Goal: Task Accomplishment & Management: Use online tool/utility

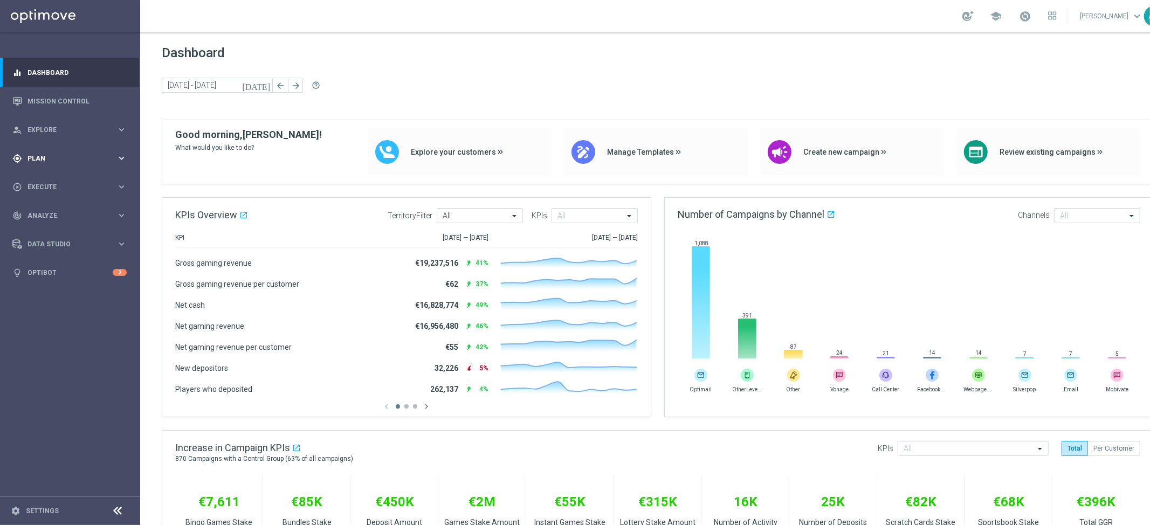
click at [59, 156] on span "Plan" at bounding box center [72, 158] width 89 height 6
click at [58, 181] on link "Target Groups" at bounding box center [70, 180] width 84 height 9
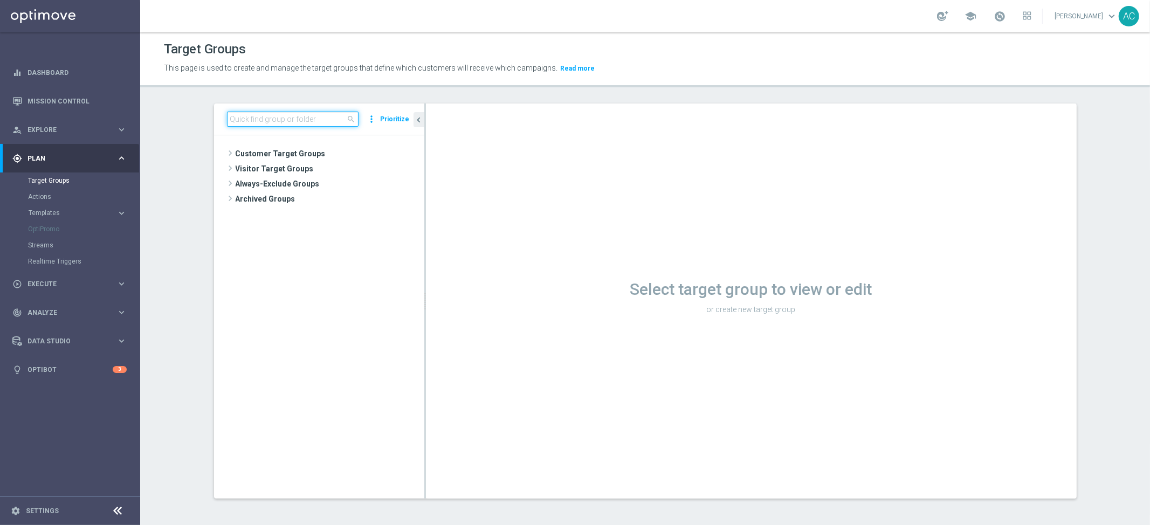
click at [243, 121] on input at bounding box center [293, 119] width 132 height 15
paste input ""BR_CAS_VIP_HVC_PlayerI_LB15K ""
click at [227, 119] on input ""BR_CAS_VIP_HVC_PlayerI_LB15K" at bounding box center [293, 119] width 132 height 15
type input "BR_CAS_VIP_HVC_PlayerI_LB15K"
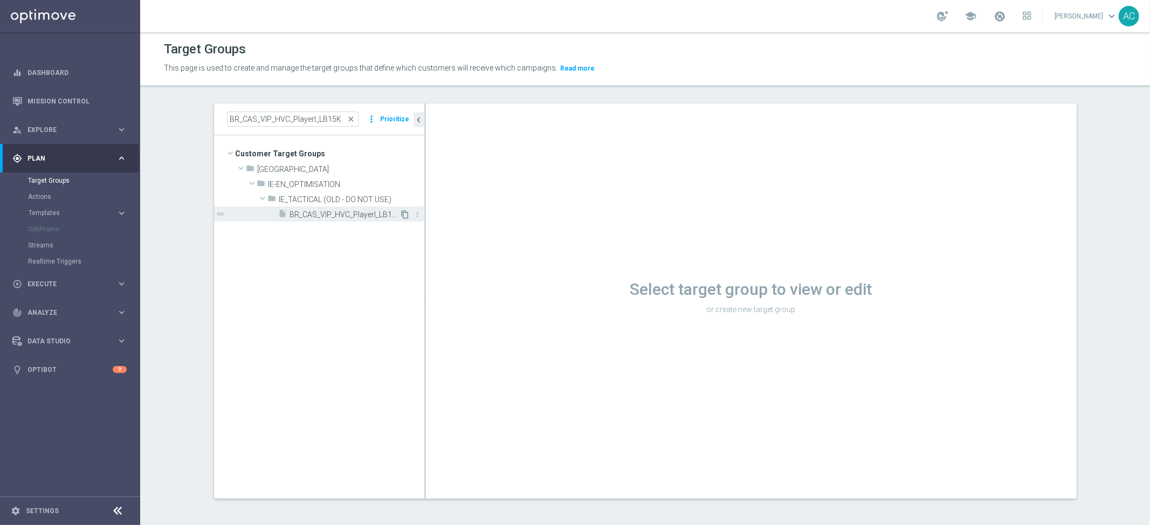
click at [402, 214] on icon "content_copy" at bounding box center [405, 214] width 9 height 9
click at [401, 214] on icon "content_copy" at bounding box center [405, 214] width 9 height 9
click at [298, 120] on input "BR_CAS_VIP_HVC_PlayerI_LB15K" at bounding box center [293, 119] width 132 height 15
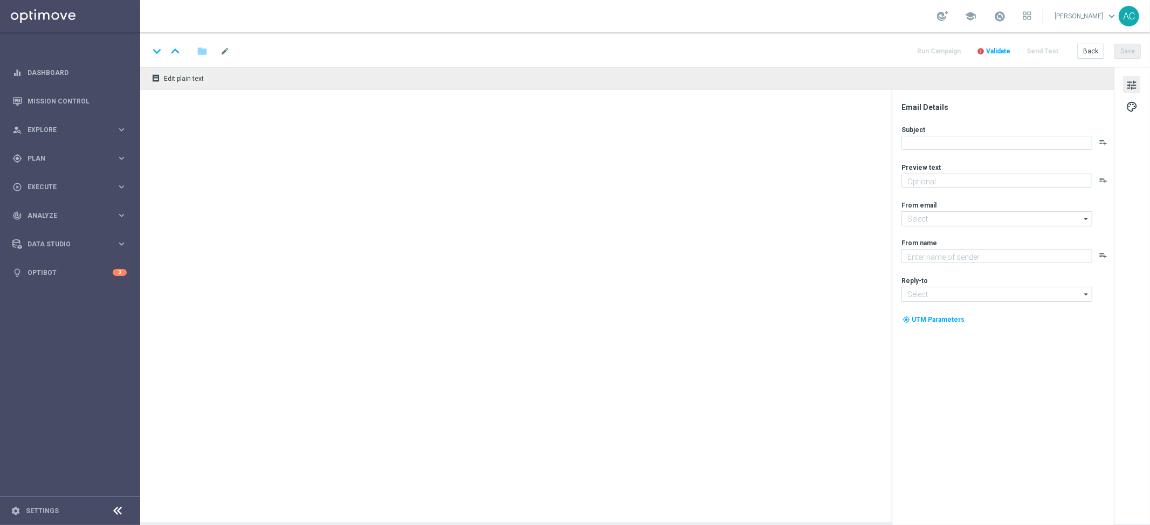
type textarea "Ganhe até R$ 1.000 em nosso torneiro mega slots!"
type input "[EMAIL_ADDRESS][DOMAIN_NAME]"
type textarea "Lottoland"
type input "[EMAIL_ADDRESS][DOMAIN_NAME]"
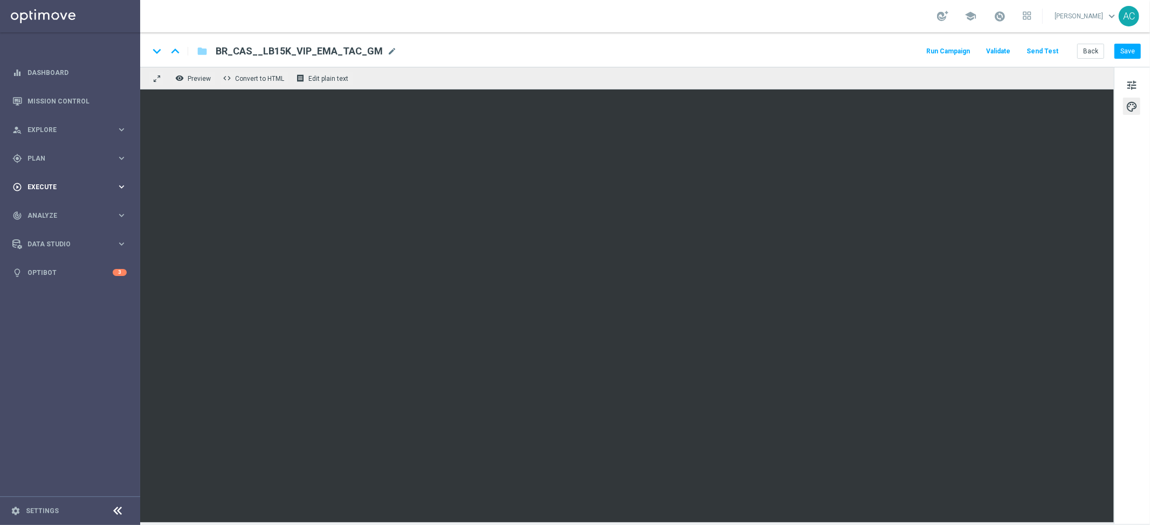
click at [81, 182] on div "play_circle_outline Execute" at bounding box center [64, 187] width 104 height 10
click at [65, 159] on span "Plan" at bounding box center [72, 158] width 89 height 6
click at [60, 181] on link "Target Groups" at bounding box center [70, 180] width 84 height 9
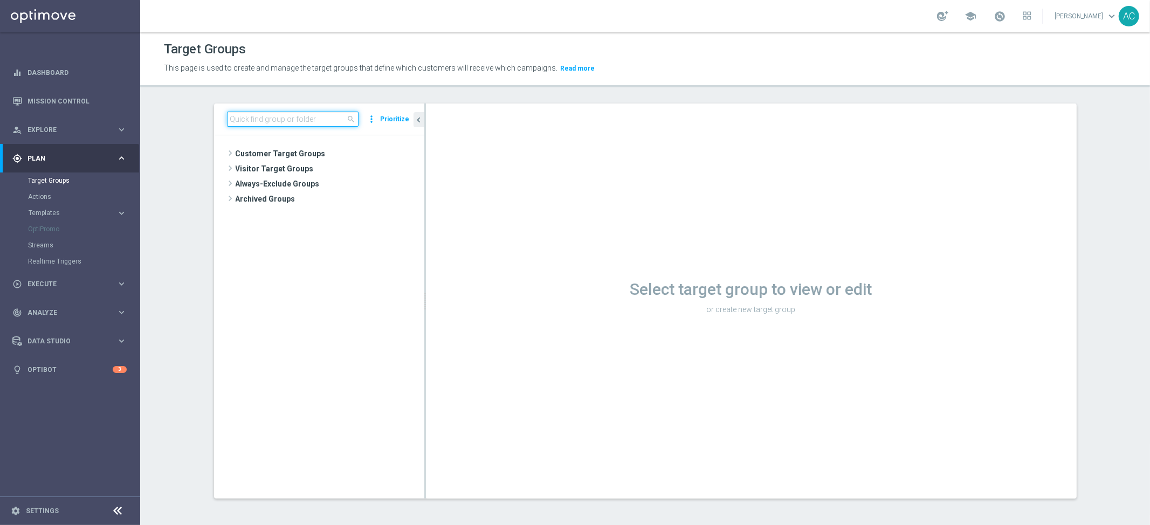
click at [277, 122] on input at bounding box center [293, 119] width 132 height 15
paste input "BR_CAS_VIP_HVC_PlayerI_LB15K_V2"
type input "BR_CAS_VIP_HVC_PlayerI_LB15K_V2"
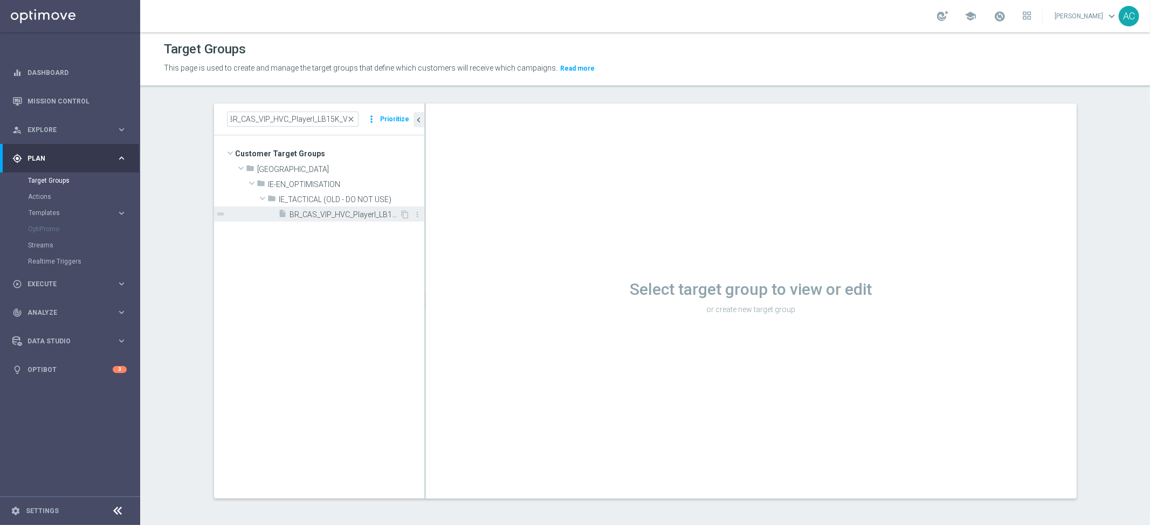
scroll to position [0, 0]
click at [356, 215] on span "BR_CAS_VIP_HVC_PlayerI_LB15K_V2" at bounding box center [345, 214] width 110 height 9
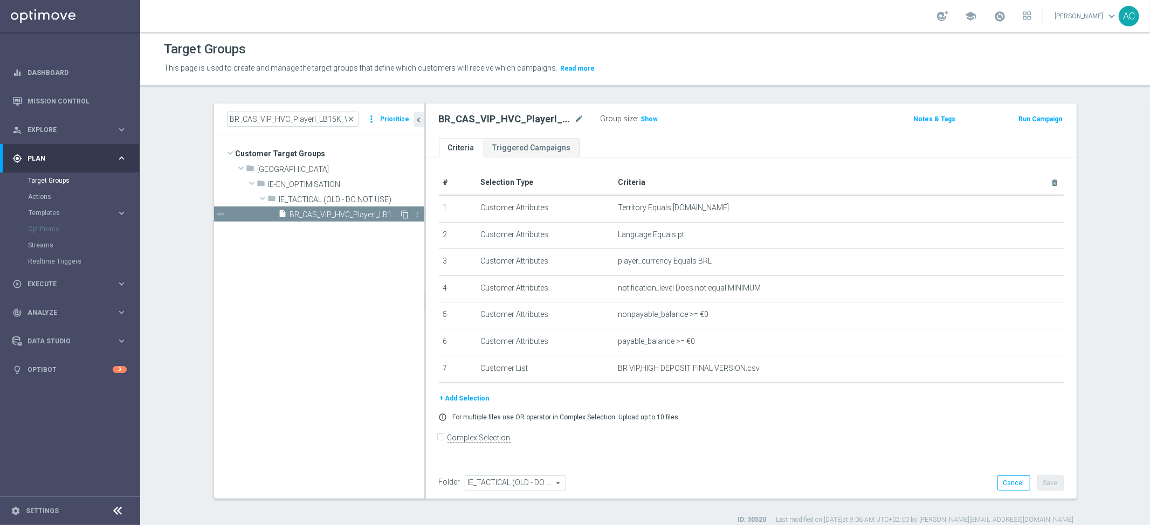
click at [402, 215] on icon "content_copy" at bounding box center [405, 214] width 9 height 9
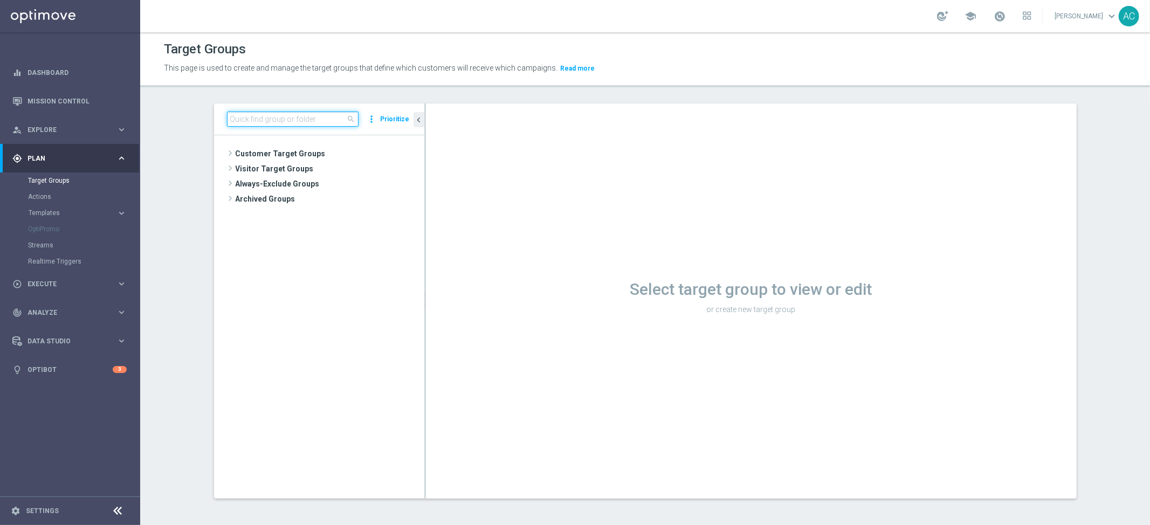
click at [270, 125] on input at bounding box center [293, 119] width 132 height 15
paste input ""BR_CAS_VIP_HVC_PlayerI_LB15K ""
drag, startPoint x: 228, startPoint y: 120, endPoint x: 197, endPoint y: 118, distance: 30.8
click at [197, 118] on div ""BR_CAS_VIP_HVC_PlayerI_LB15K close more_vert Prioritize No items or folders fo…" at bounding box center [646, 310] width 906 height 412
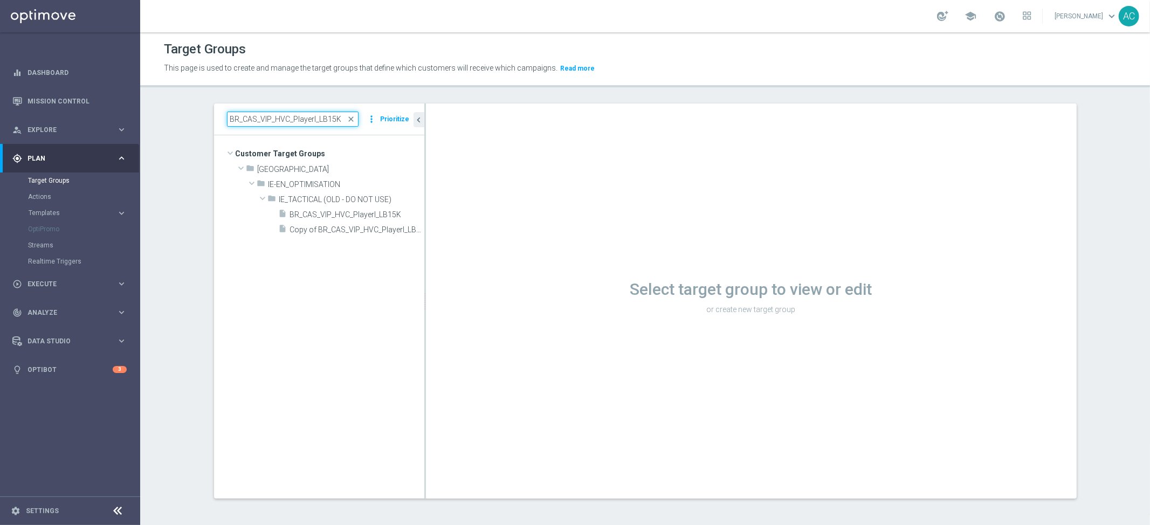
type input "BR_CAS_VIP_HVC_PlayerI_LB15K"
click at [340, 120] on input "BR_CAS_VIP_HVC_PlayerI_LB15K" at bounding box center [293, 119] width 132 height 15
click at [340, 233] on span "Copy of BR_CAS_VIP_HVC_PlayerI_LB15K" at bounding box center [345, 229] width 110 height 9
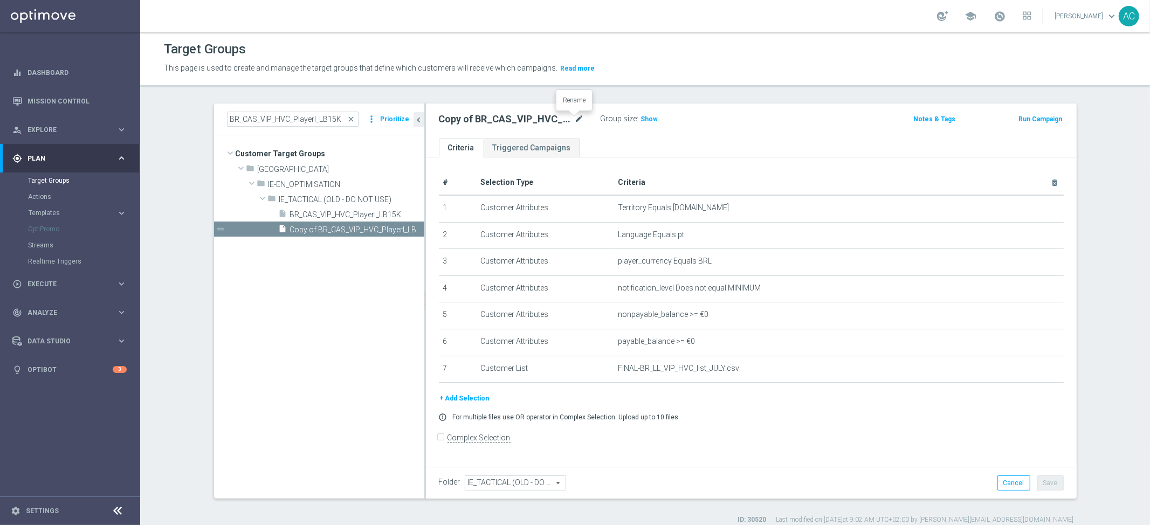
click at [576, 121] on icon "mode_edit" at bounding box center [580, 119] width 10 height 13
click at [444, 120] on input "Copy of BR_CAS_VIP_HVC_PlayerI_LB15K" at bounding box center [512, 120] width 146 height 15
click at [464, 119] on input "Copy of BR_CAS_VIP_HVC_PlayerI_LB15K" at bounding box center [512, 120] width 146 height 15
drag, startPoint x: 463, startPoint y: 120, endPoint x: 334, endPoint y: 115, distance: 129.5
click at [334, 115] on as-split "BR_CAS_VIP_HVC_PlayerI_LB15K close more_vert Prioritize Customer Target Groups …" at bounding box center [645, 301] width 863 height 395
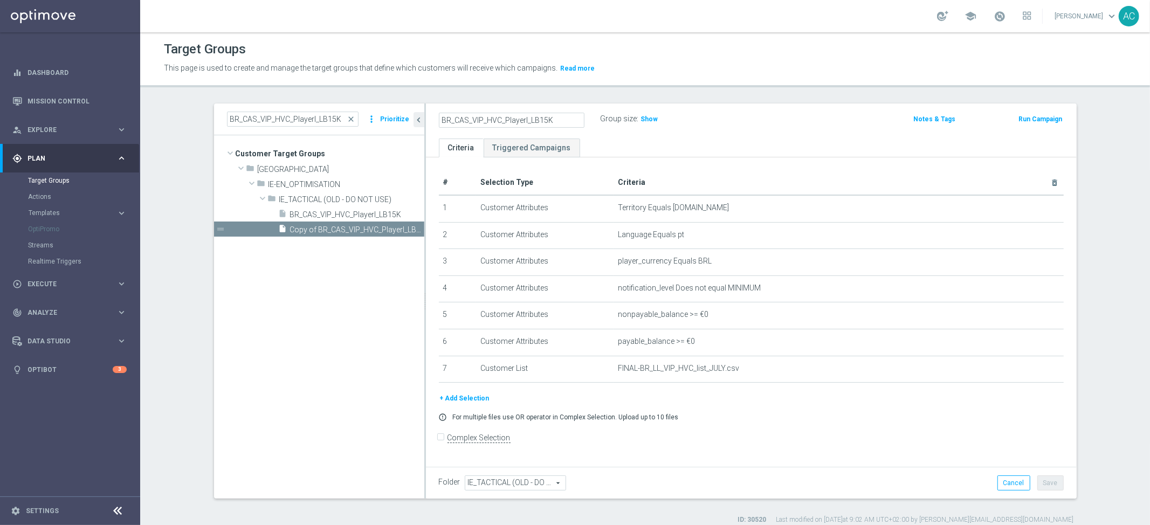
click at [552, 118] on input "BR_CAS_VIP_HVC_PlayerI_LB15K" at bounding box center [512, 120] width 146 height 15
click at [515, 125] on input "BR_CAS_VIP_HVC_PlayerI_LB15K_V2" at bounding box center [512, 120] width 146 height 15
type input "BR_CAS_VIP_HVC_PlayerI_LB15K_V2"
click at [577, 118] on icon "mode_edit" at bounding box center [580, 119] width 10 height 13
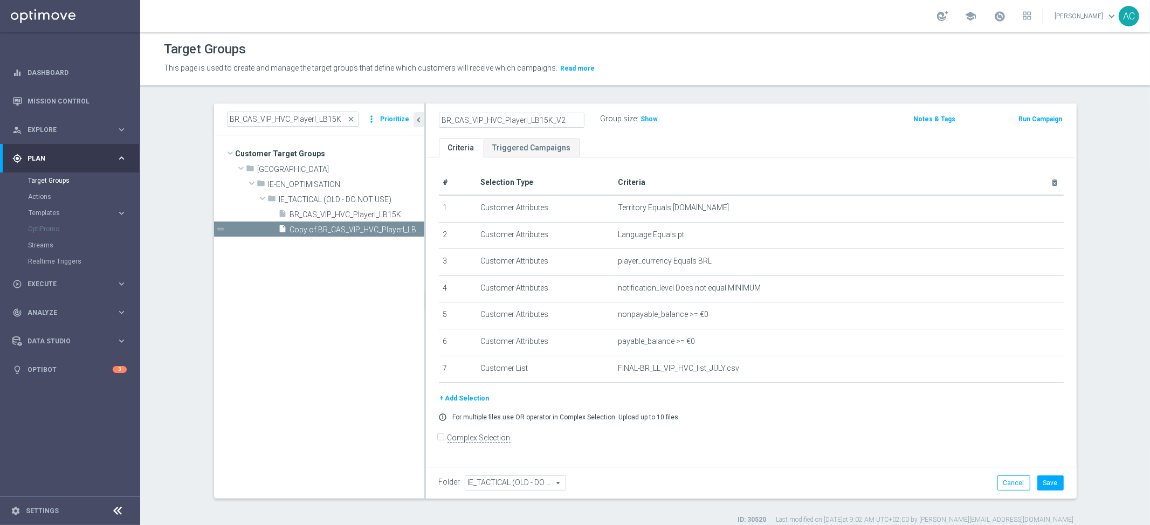
click at [778, 136] on div "BR_CAS_VIP_HVC_PlayerI_LB15K_V2 Group size : Show Notes & Tags Run Campaign" at bounding box center [751, 121] width 651 height 35
click at [646, 118] on span "Show" at bounding box center [649, 119] width 17 height 8
click at [464, 396] on button "+ Add Selection" at bounding box center [465, 399] width 52 height 12
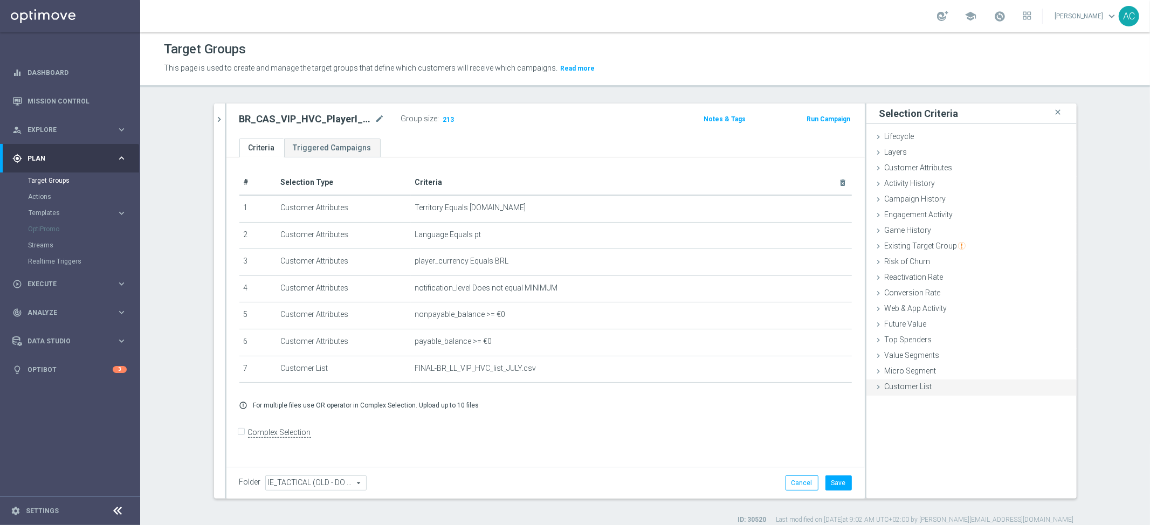
click at [902, 382] on span "Customer List" at bounding box center [908, 386] width 47 height 9
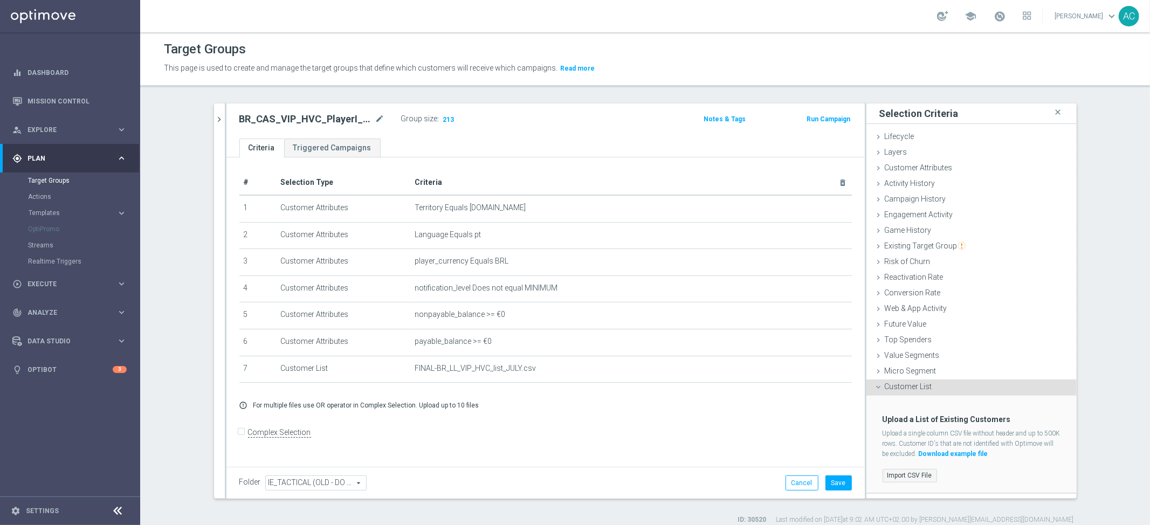
click at [894, 475] on label "Import CSV File" at bounding box center [910, 475] width 54 height 13
click at [0, 0] on input "Import CSV File" at bounding box center [0, 0] width 0 height 0
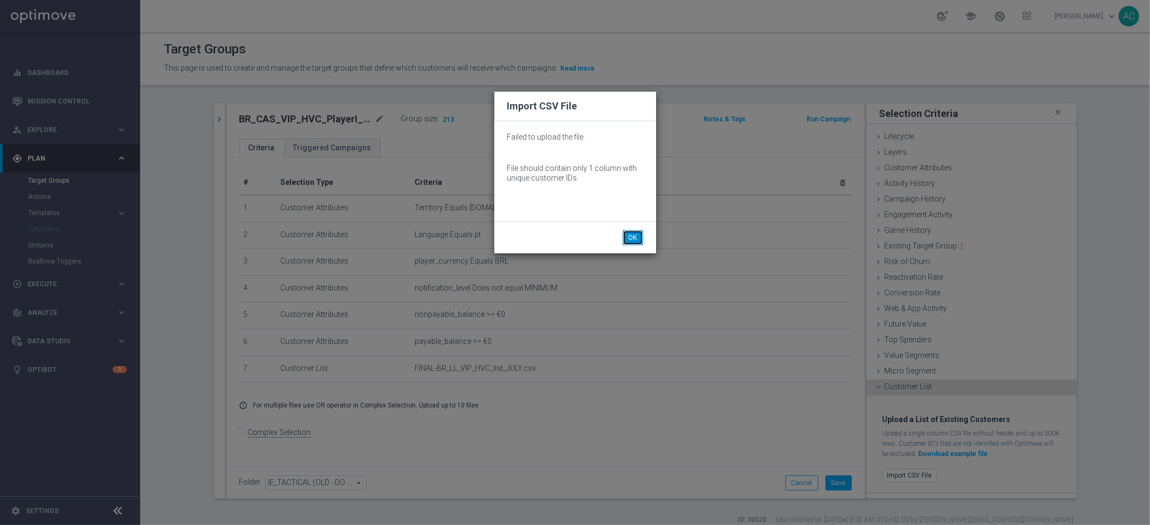
click at [633, 235] on button "OK" at bounding box center [633, 237] width 20 height 15
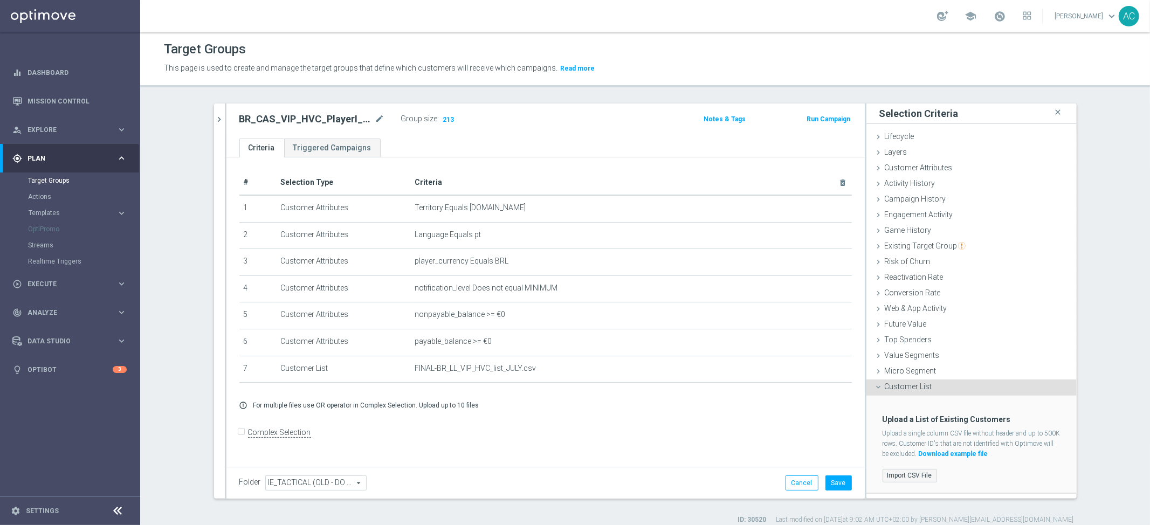
click at [893, 476] on label "Import CSV File" at bounding box center [910, 475] width 54 height 13
click at [0, 0] on input "Import CSV File" at bounding box center [0, 0] width 0 height 0
click at [447, 118] on span "213" at bounding box center [448, 120] width 13 height 10
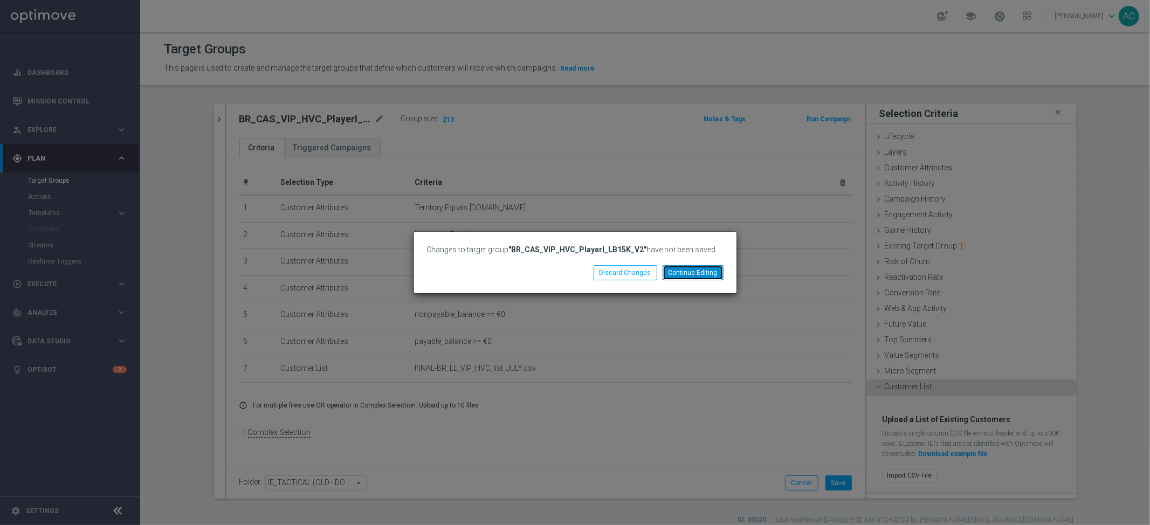
click at [700, 273] on button "Continue Editing" at bounding box center [693, 272] width 61 height 15
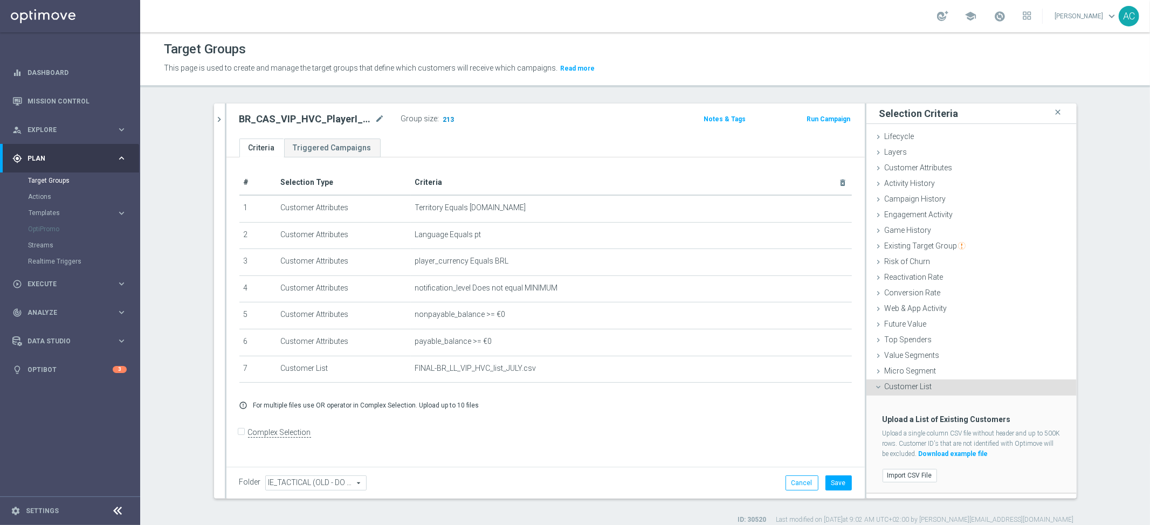
click at [442, 120] on span "213" at bounding box center [448, 120] width 13 height 10
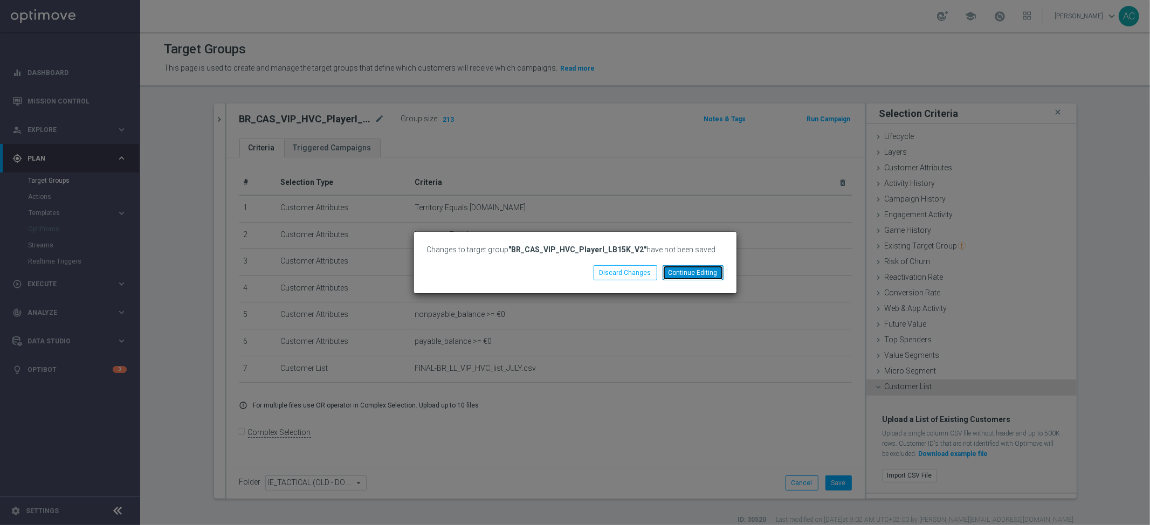
click at [712, 277] on button "Continue Editing" at bounding box center [693, 272] width 61 height 15
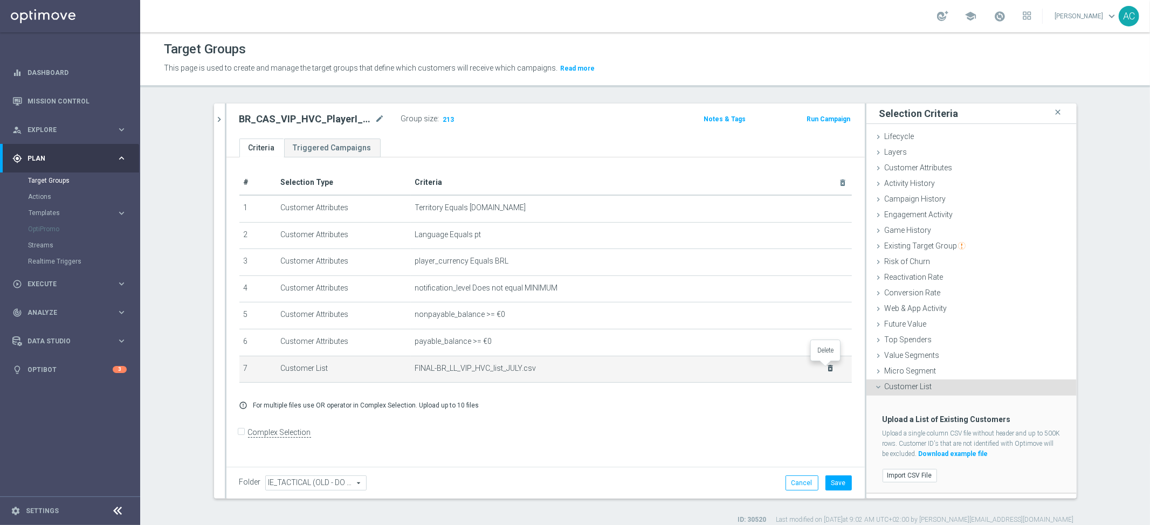
click at [826, 367] on icon "delete_forever" at bounding box center [830, 368] width 9 height 9
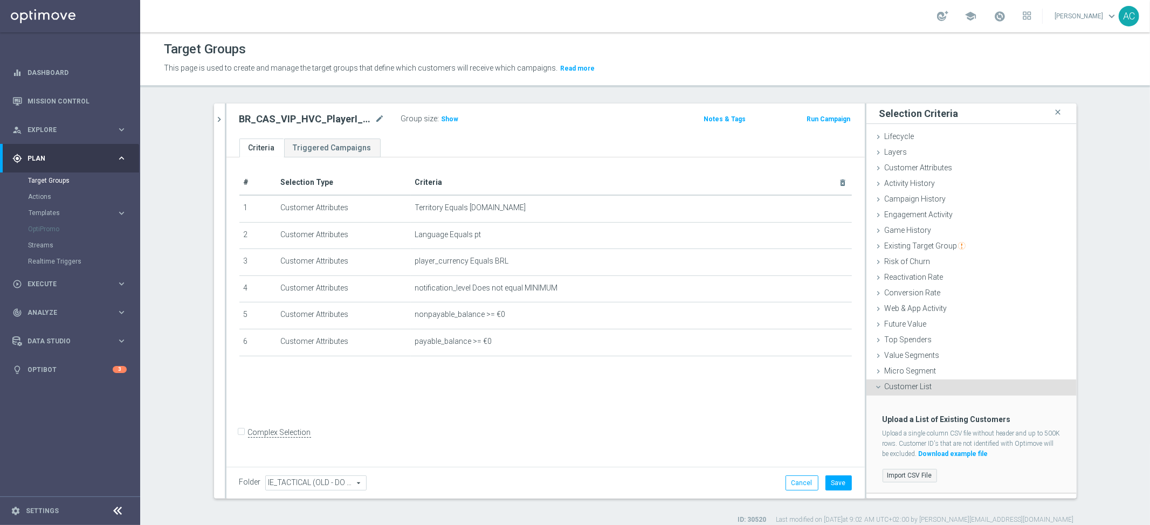
click at [906, 474] on label "Import CSV File" at bounding box center [910, 475] width 54 height 13
click at [0, 0] on input "Import CSV File" at bounding box center [0, 0] width 0 height 0
click at [218, 117] on icon "chevron_right" at bounding box center [220, 119] width 10 height 10
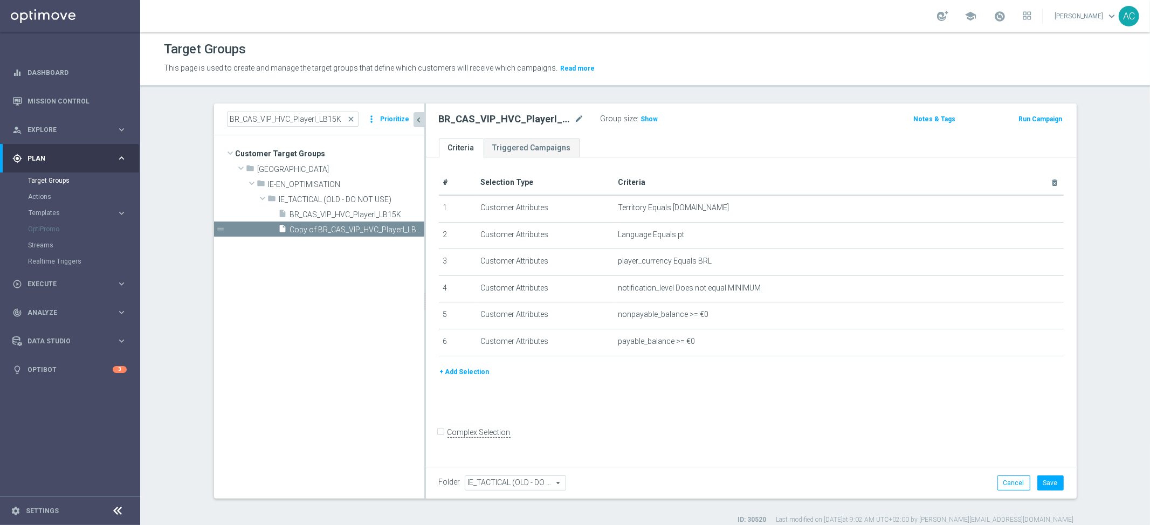
click at [414, 122] on icon "chevron_left" at bounding box center [419, 120] width 10 height 10
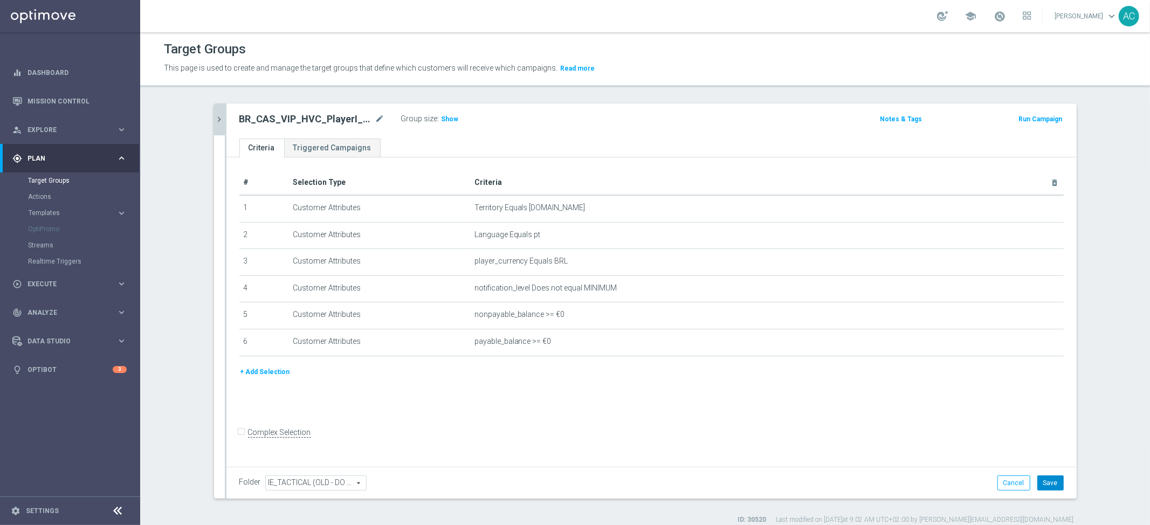
click at [1051, 483] on button "Save" at bounding box center [1051, 483] width 26 height 15
click at [376, 117] on icon "mode_edit" at bounding box center [380, 119] width 10 height 13
click at [559, 402] on div "# Selection Type Criteria delete_forever 1 Customer Attributes Territory Equals…" at bounding box center [652, 310] width 851 height 306
click at [255, 368] on button "+ Add Selection" at bounding box center [265, 372] width 52 height 12
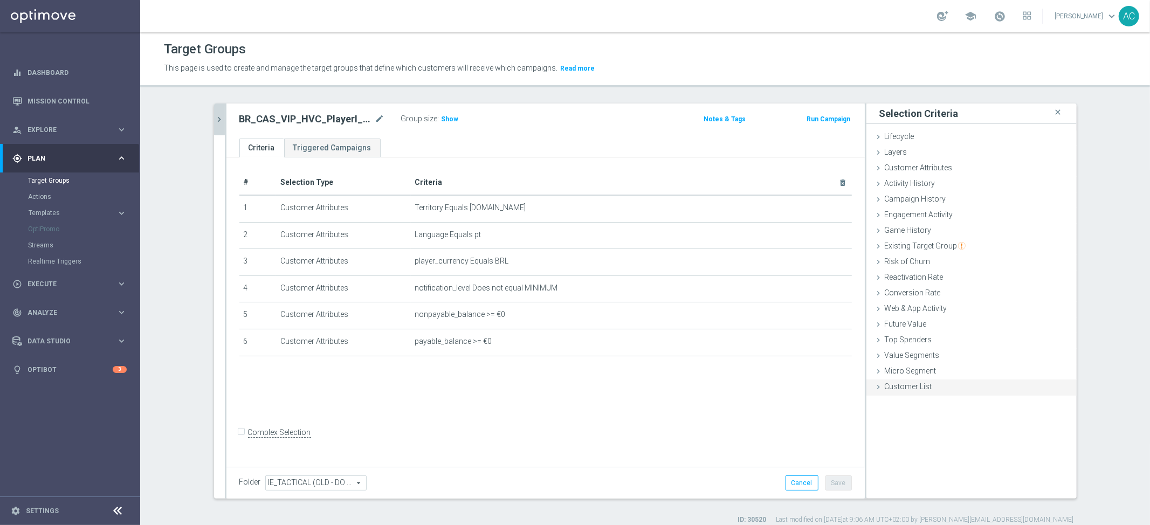
click at [903, 388] on span "Customer List" at bounding box center [908, 386] width 47 height 9
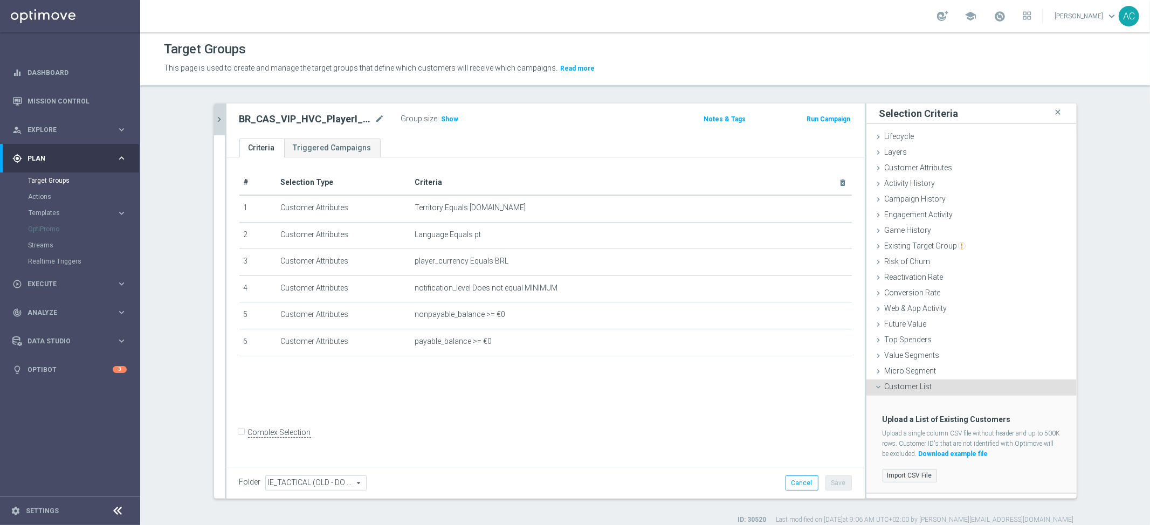
click at [913, 474] on label "Import CSV File" at bounding box center [910, 475] width 54 height 13
click at [0, 0] on input "Import CSV File" at bounding box center [0, 0] width 0 height 0
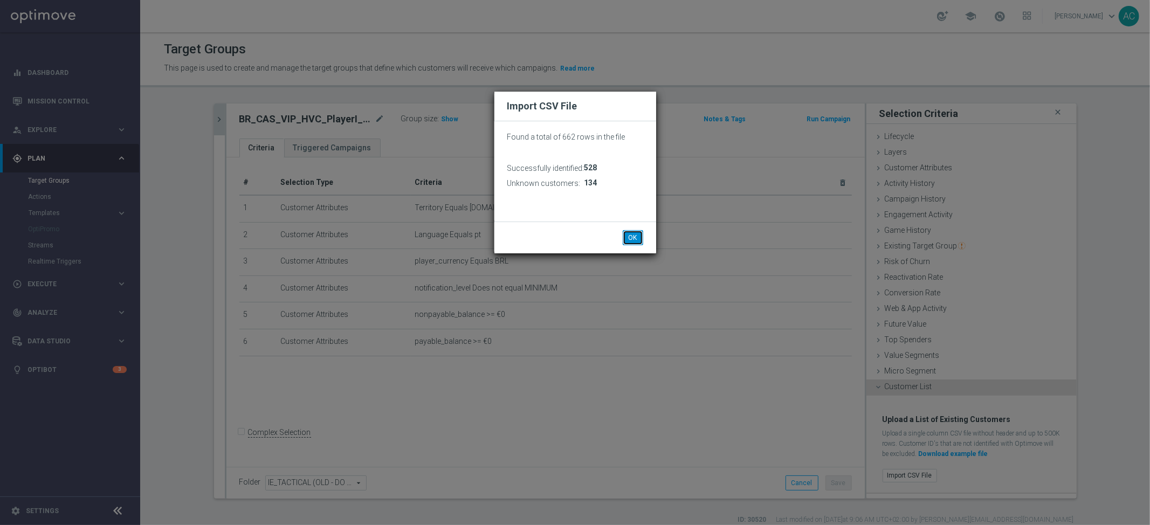
click at [635, 238] on button "OK" at bounding box center [633, 237] width 20 height 15
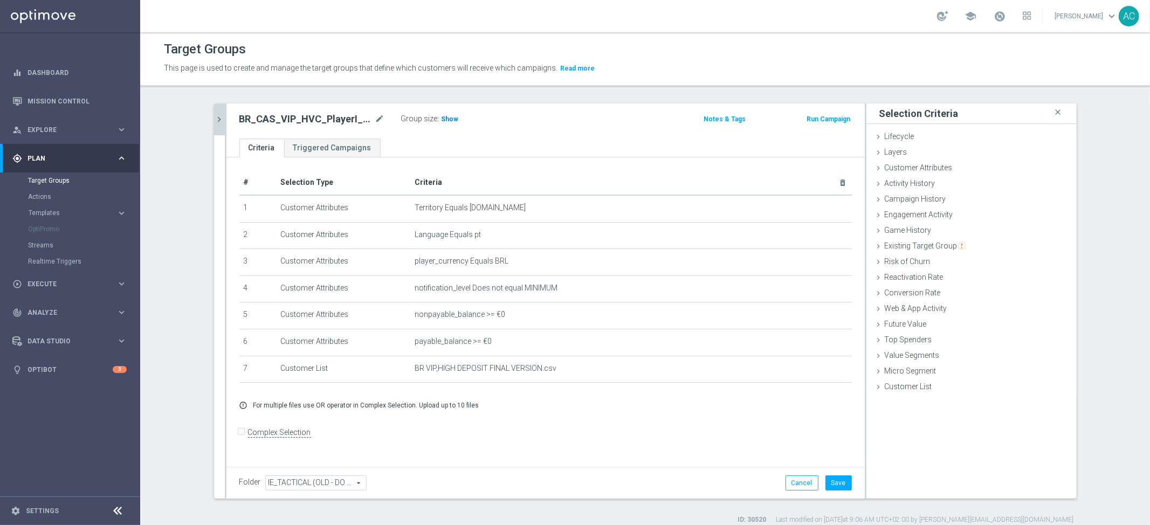
click at [445, 119] on span "Show" at bounding box center [450, 119] width 17 height 8
click at [835, 481] on button "Save" at bounding box center [839, 483] width 26 height 15
click at [343, 120] on h2 "BR_CAS_VIP_HVC_PlayerI_LB15K_V2" at bounding box center [306, 119] width 134 height 13
click at [342, 120] on h2 "BR_CAS_VIP_HVC_PlayerI_LB15K_V2" at bounding box center [306, 119] width 134 height 13
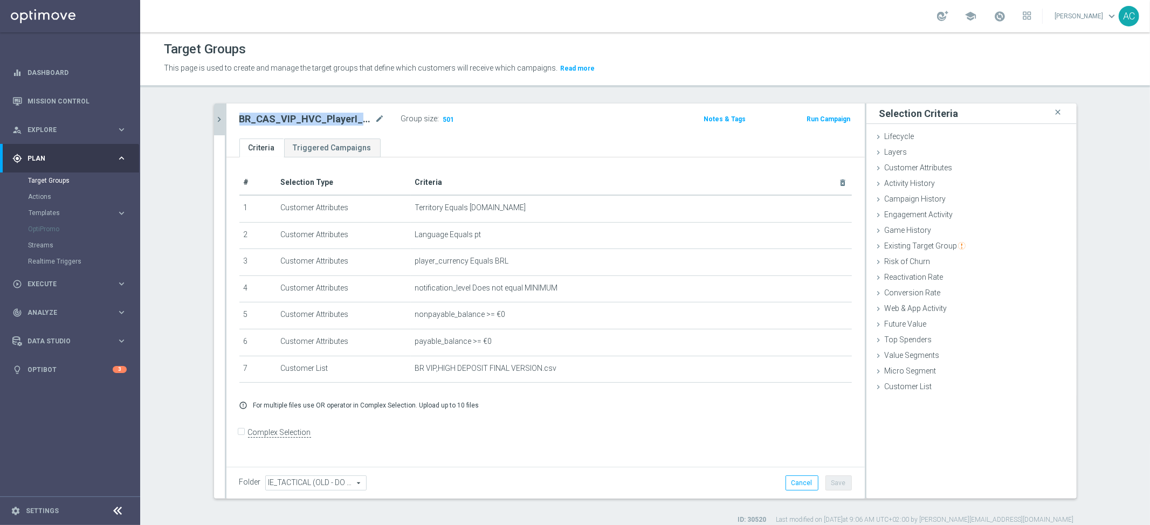
copy div "BR_CAS_VIP_HVC_PlayerI_LB15K_V2"
click at [54, 129] on span "Explore" at bounding box center [72, 130] width 89 height 6
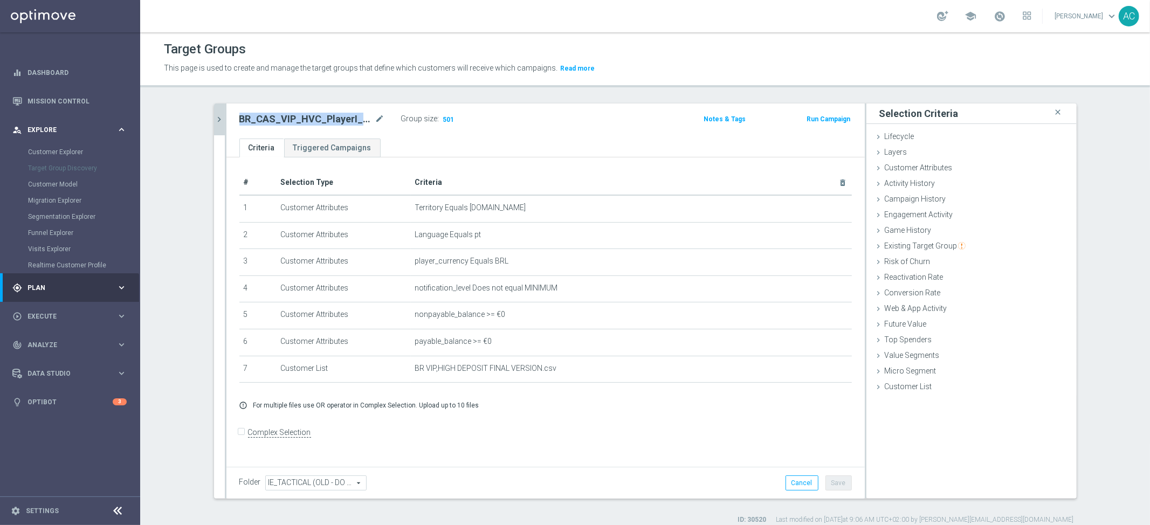
click at [63, 127] on span "Explore" at bounding box center [72, 130] width 89 height 6
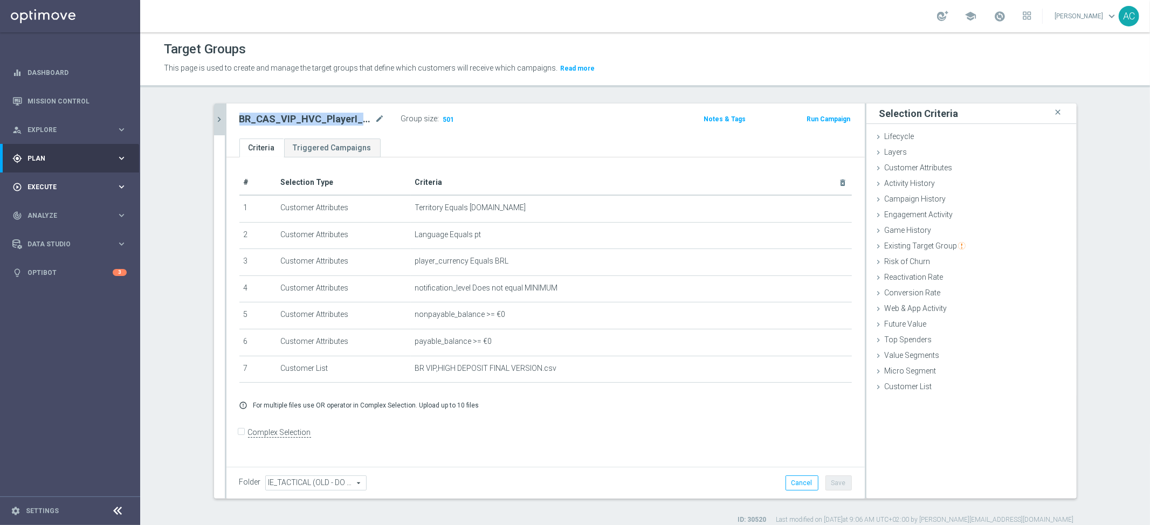
click at [68, 190] on div "play_circle_outline Execute" at bounding box center [64, 187] width 104 height 10
click at [53, 208] on link "Campaign Builder" at bounding box center [70, 209] width 84 height 9
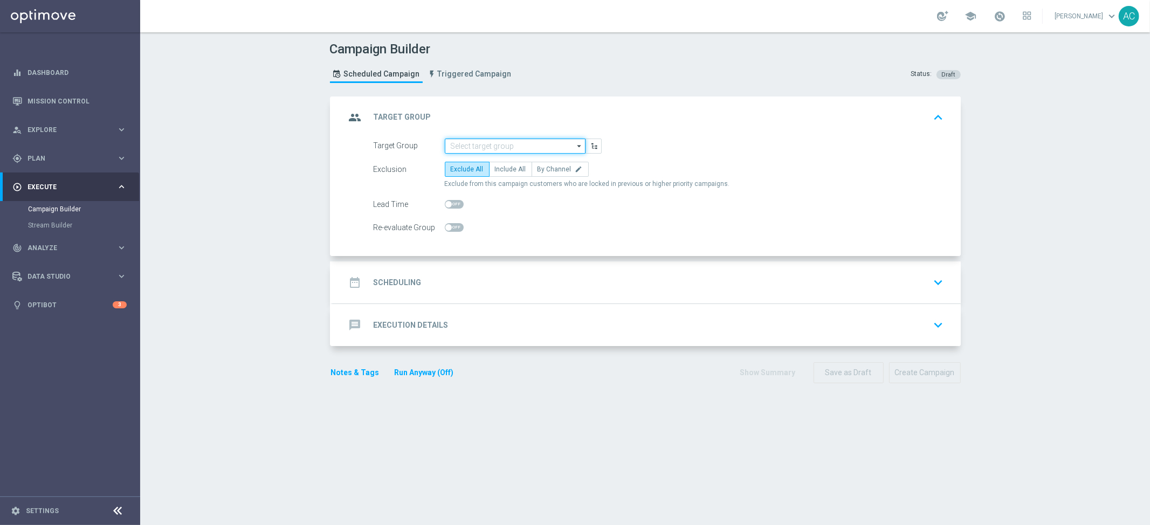
click at [494, 146] on input at bounding box center [515, 146] width 141 height 15
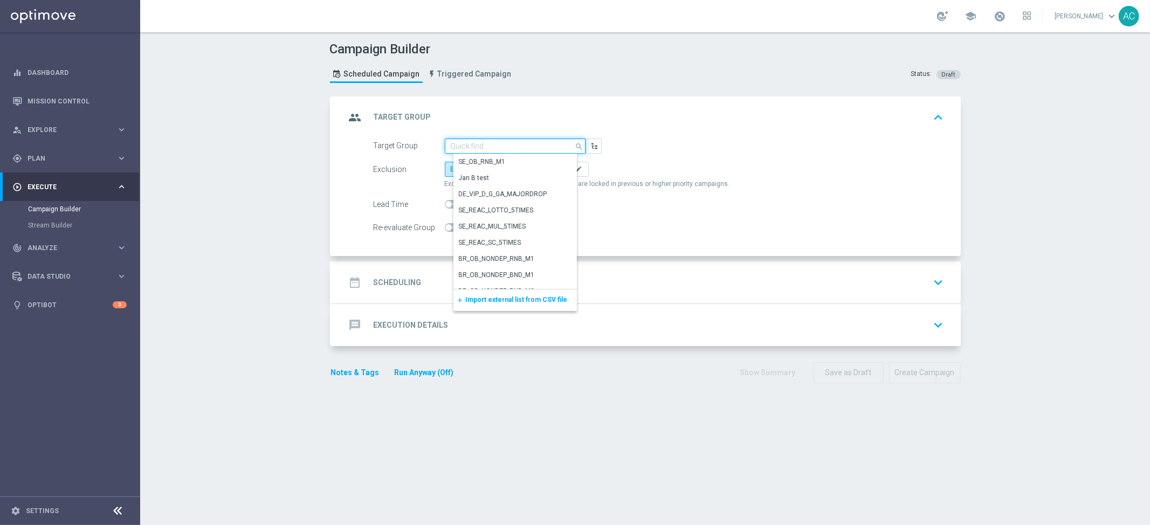
paste input "BR_CAS_VIP_HVC_PlayerI_LB15K_V2"
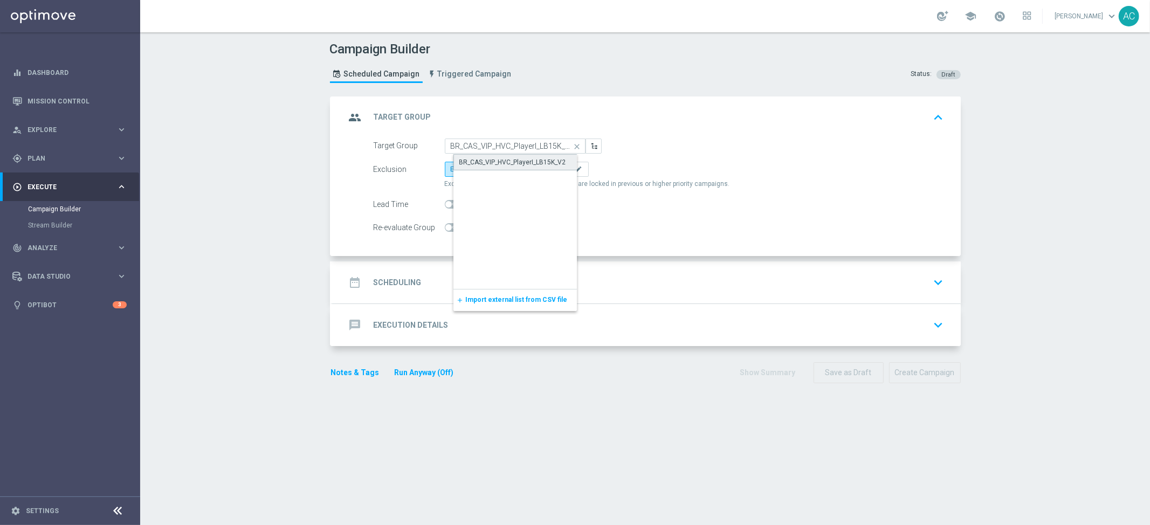
click at [509, 157] on div "BR_CAS_VIP_HVC_PlayerI_LB15K_V2" at bounding box center [513, 162] width 107 height 10
type input "BR_CAS_VIP_HVC_PlayerI_LB15K_V2"
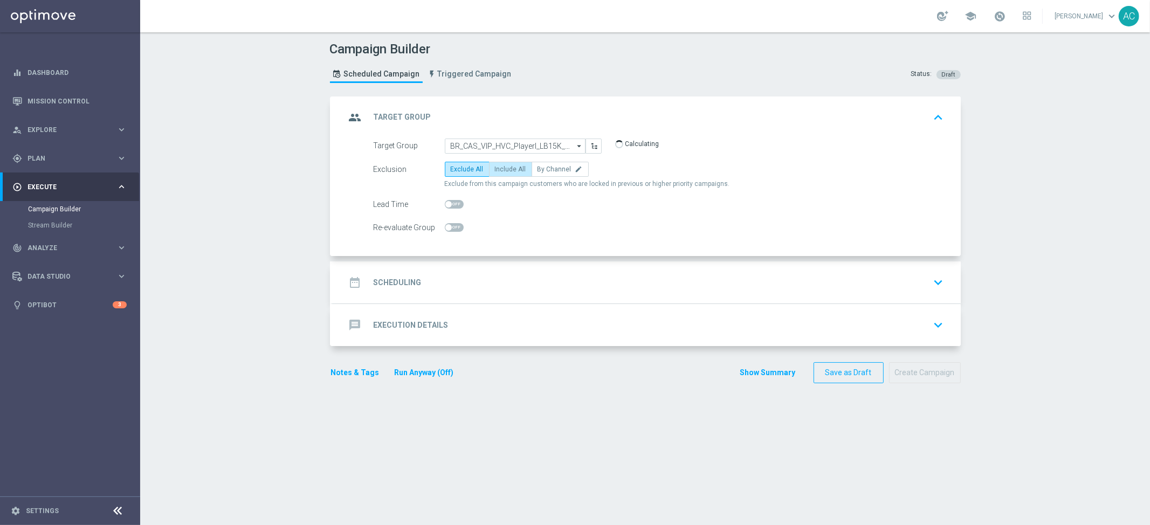
click at [510, 170] on span "Include All" at bounding box center [510, 170] width 31 height 8
click at [502, 170] on input "Include All" at bounding box center [498, 171] width 7 height 7
radio input "true"
click at [420, 292] on div "date_range Scheduling keyboard_arrow_down" at bounding box center [647, 282] width 602 height 20
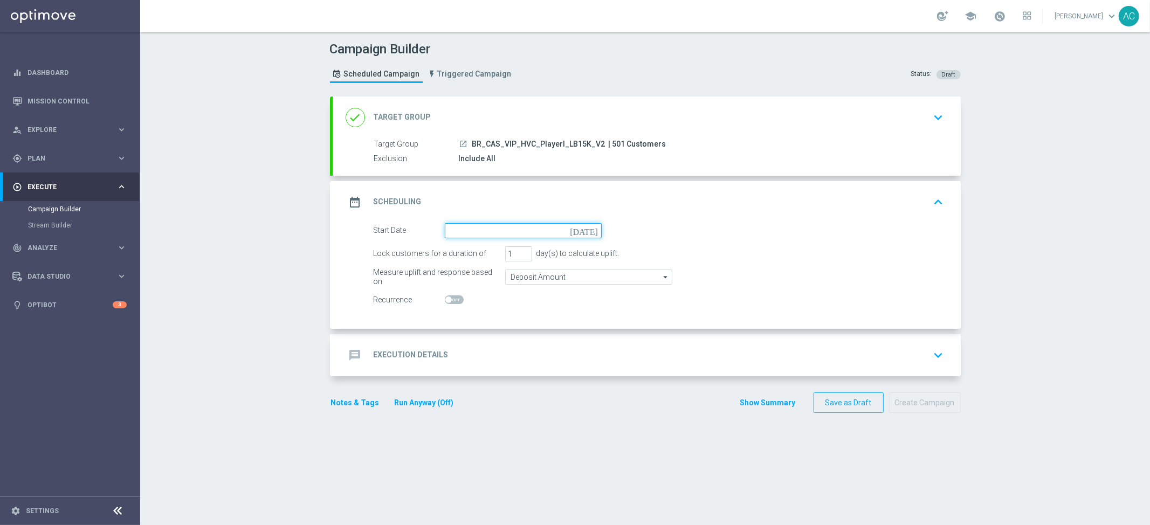
click at [564, 230] on input at bounding box center [523, 230] width 157 height 15
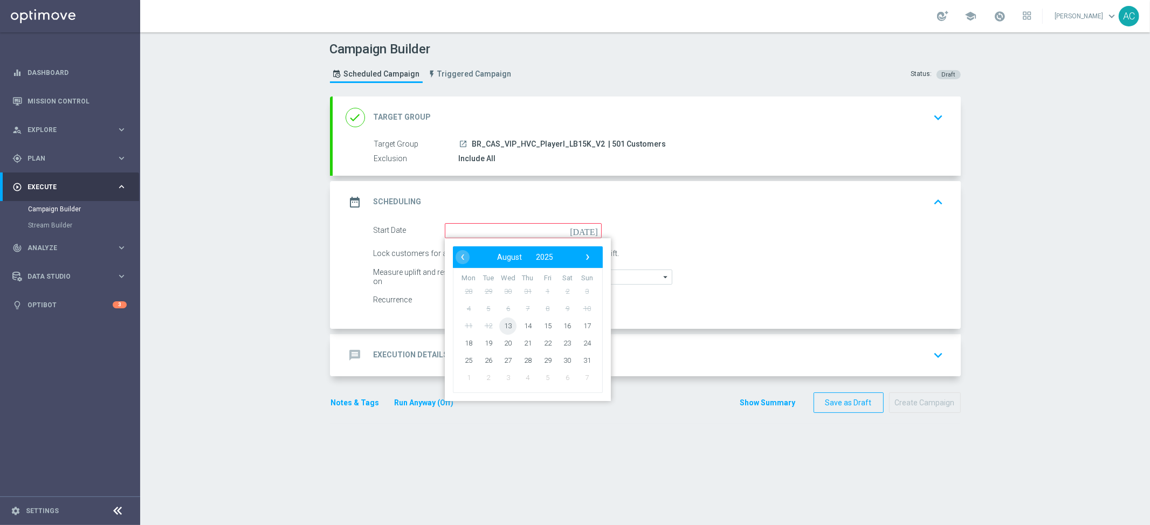
click at [501, 327] on span "13" at bounding box center [507, 325] width 17 height 17
type input "13 Aug 2025"
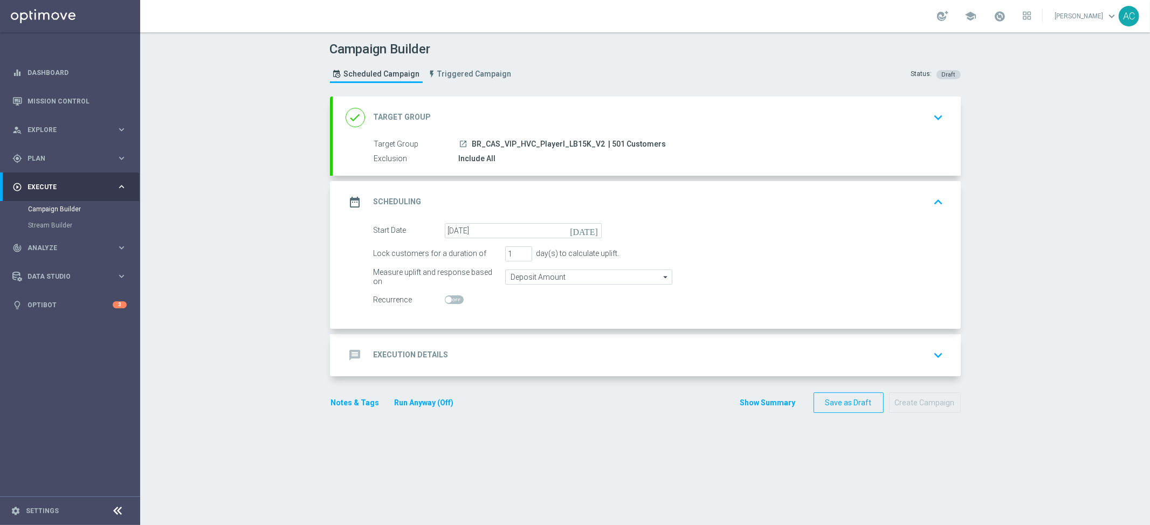
click at [446, 300] on span at bounding box center [449, 300] width 6 height 6
click at [445, 300] on input "checkbox" at bounding box center [454, 300] width 19 height 9
checkbox input "true"
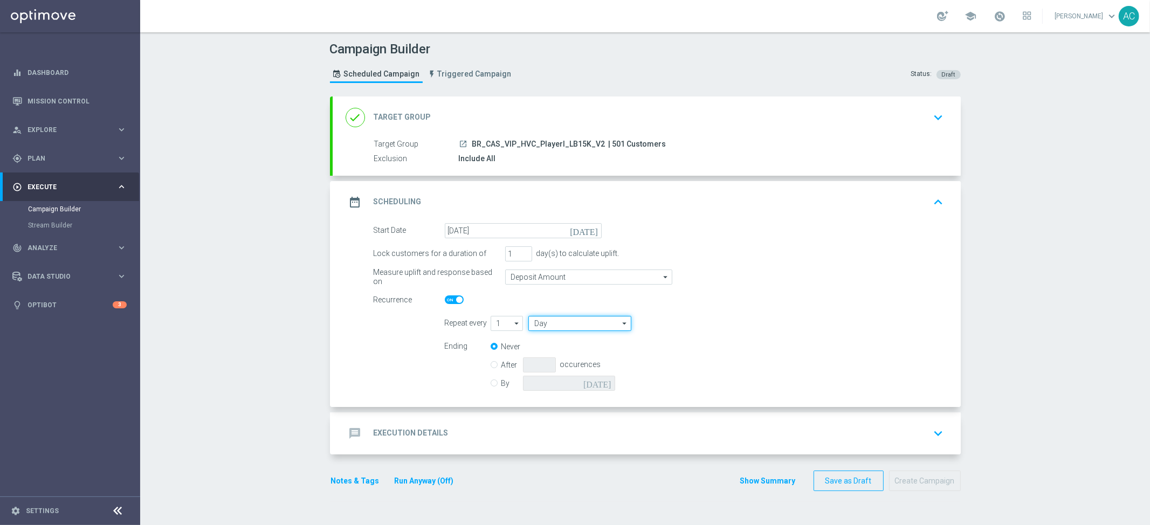
click at [561, 325] on input "Day" at bounding box center [580, 323] width 102 height 15
click at [561, 353] on div "Week" at bounding box center [584, 355] width 95 height 15
type input "Week"
click at [720, 324] on input "checkbox" at bounding box center [725, 323] width 16 height 15
checkbox input "true"
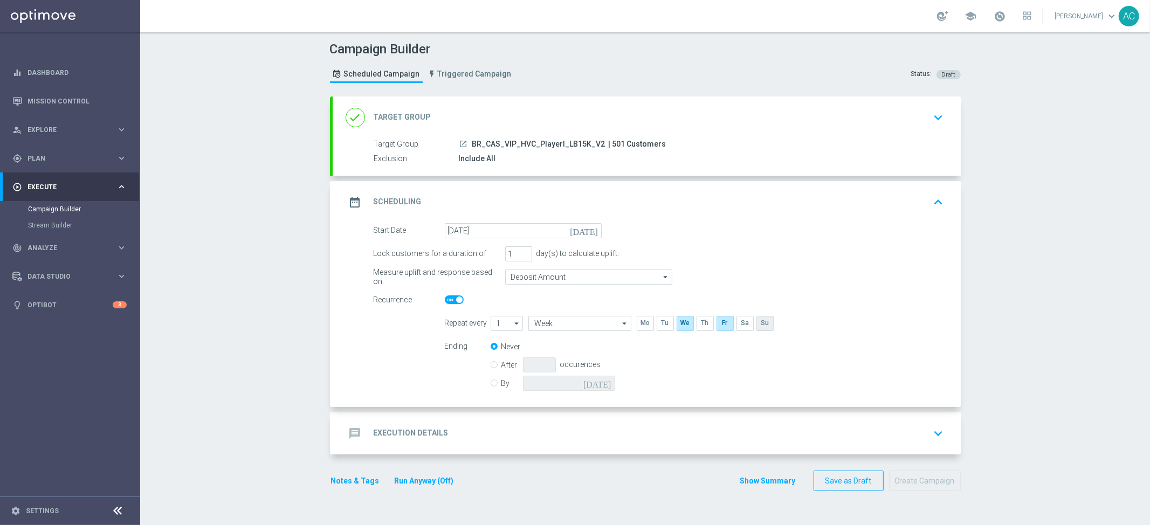
click at [761, 323] on input "checkbox" at bounding box center [765, 323] width 16 height 15
checkbox input "true"
click at [491, 383] on input "By" at bounding box center [494, 381] width 7 height 7
radio input "true"
radio input "false"
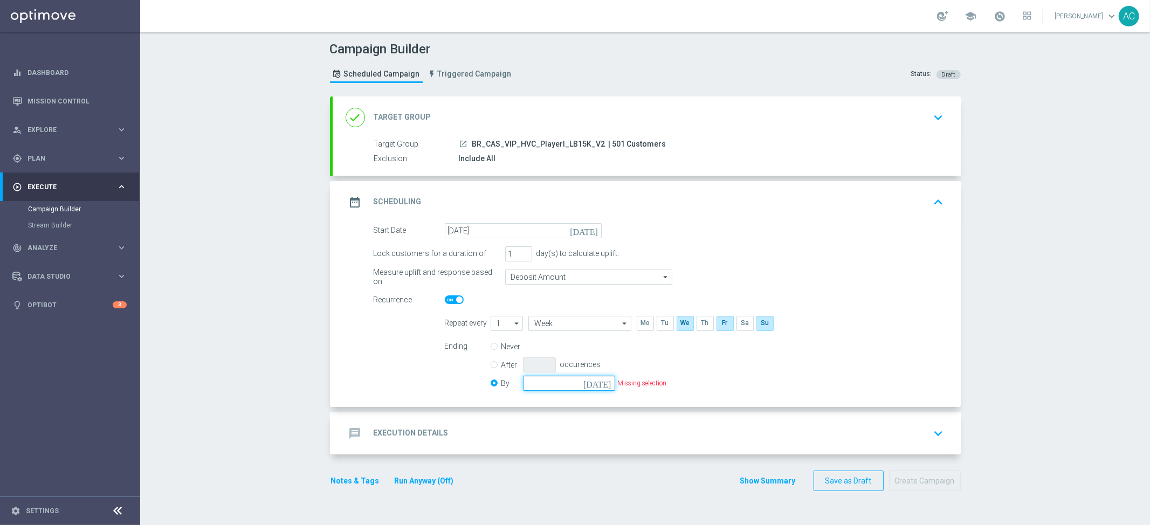
click at [569, 385] on input at bounding box center [569, 383] width 92 height 15
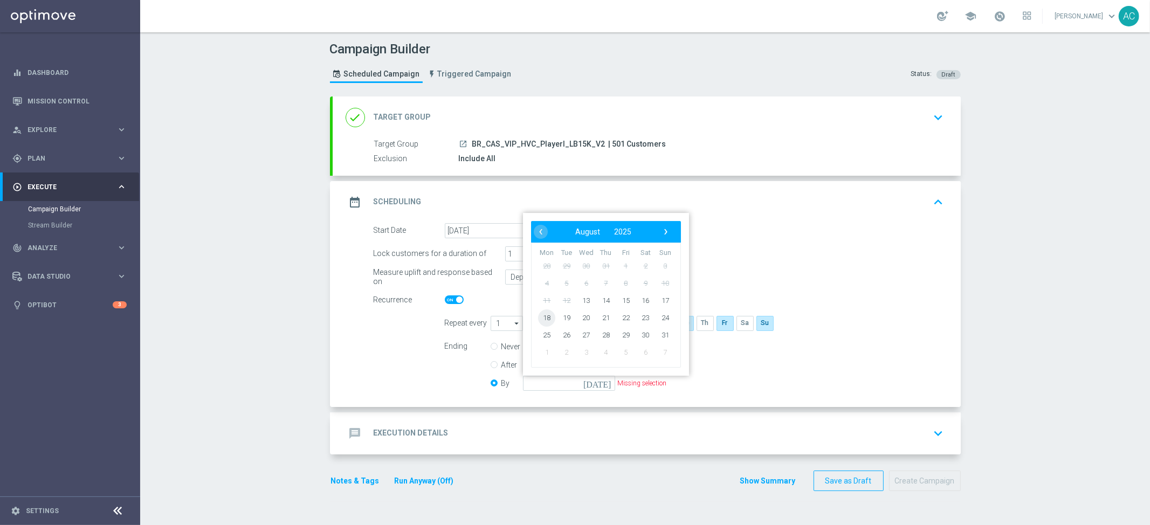
click at [544, 319] on span "18" at bounding box center [546, 317] width 17 height 17
type input "18 Aug 2025"
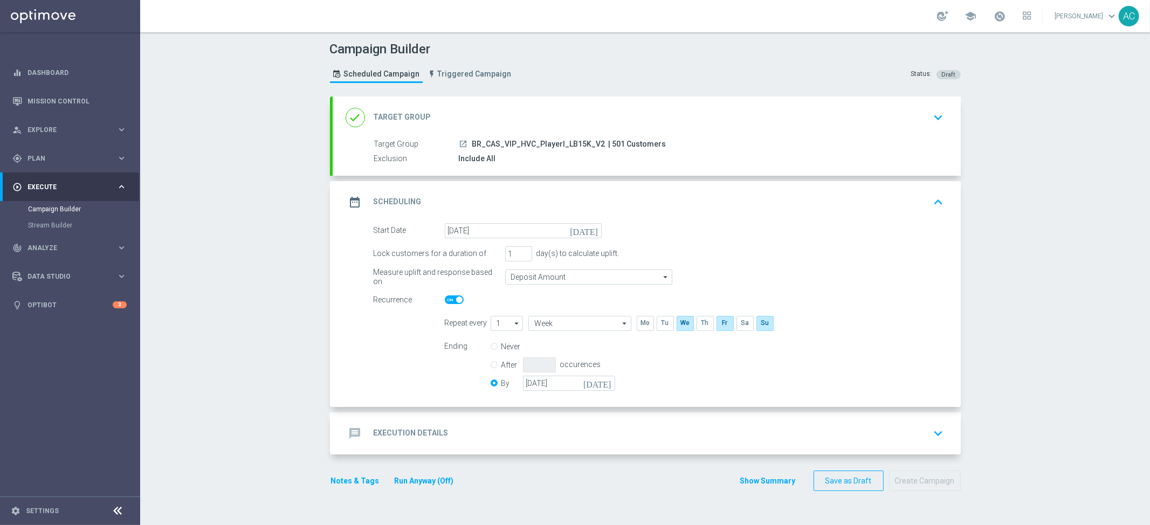
click at [441, 441] on div "message Execution Details keyboard_arrow_down" at bounding box center [647, 433] width 602 height 20
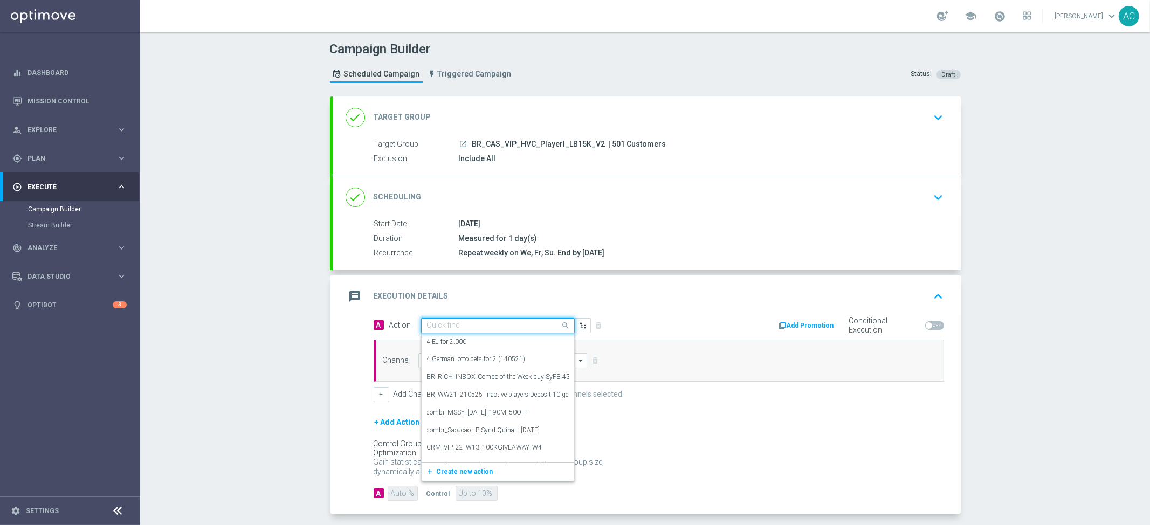
click at [439, 324] on input "text" at bounding box center [487, 325] width 120 height 9
paste input "BR_CAS__LB15K_VIP_EMA_TAC_GM"
type input "BR_CAS__LB15K_VIP_EMA_TAC_GM"
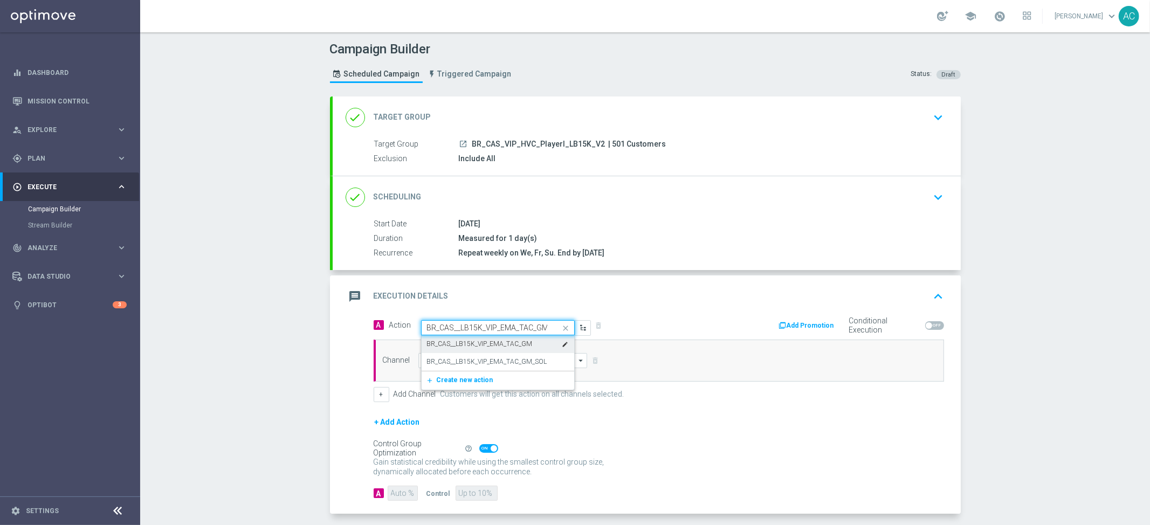
click at [458, 345] on label "BR_CAS__LB15K_VIP_EMA_TAC_GM" at bounding box center [480, 344] width 106 height 9
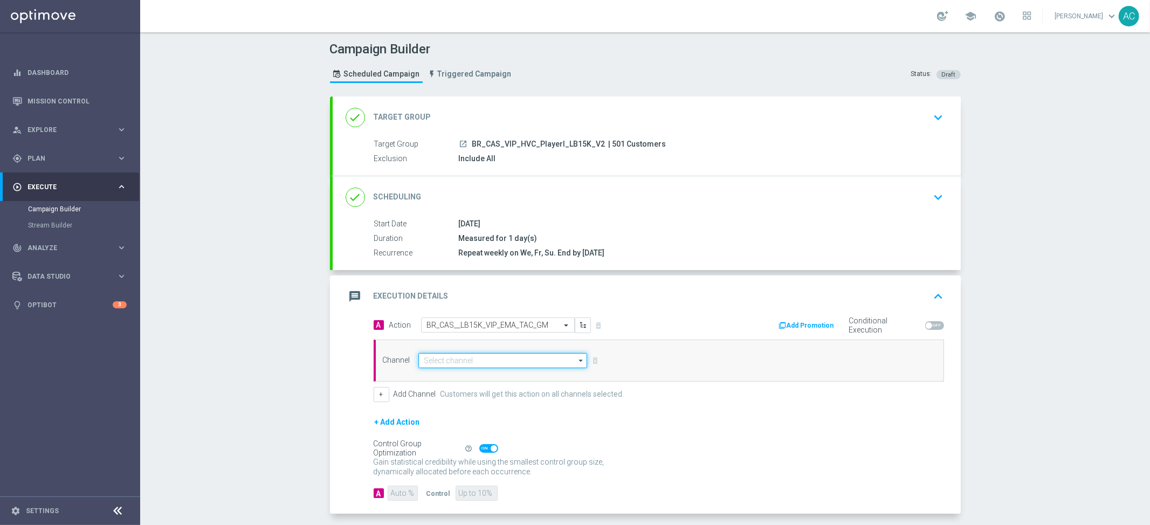
click at [450, 359] on input at bounding box center [503, 360] width 169 height 15
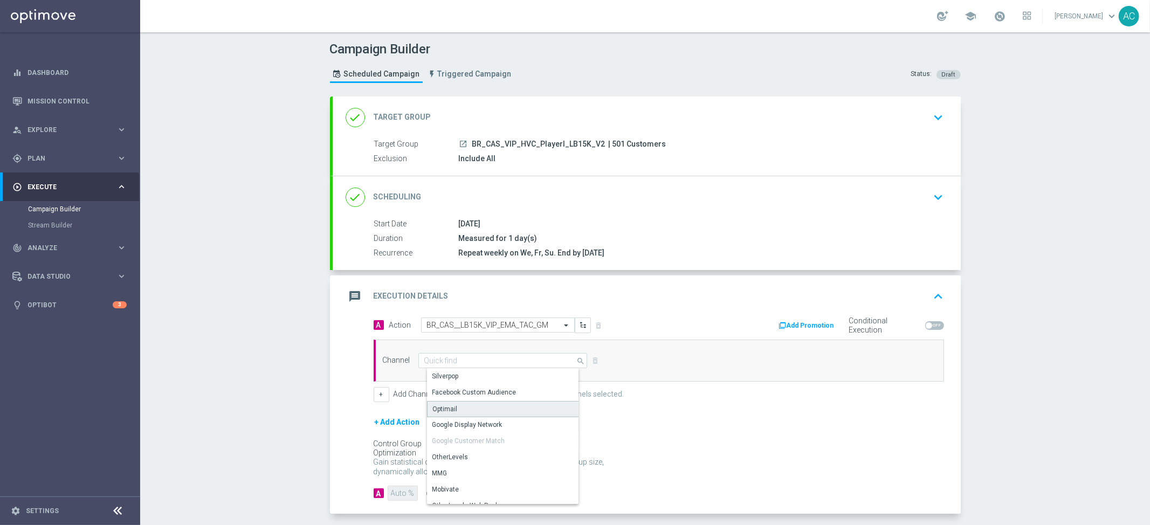
click at [458, 406] on div "Optimail" at bounding box center [507, 409] width 161 height 16
type input "Optimail"
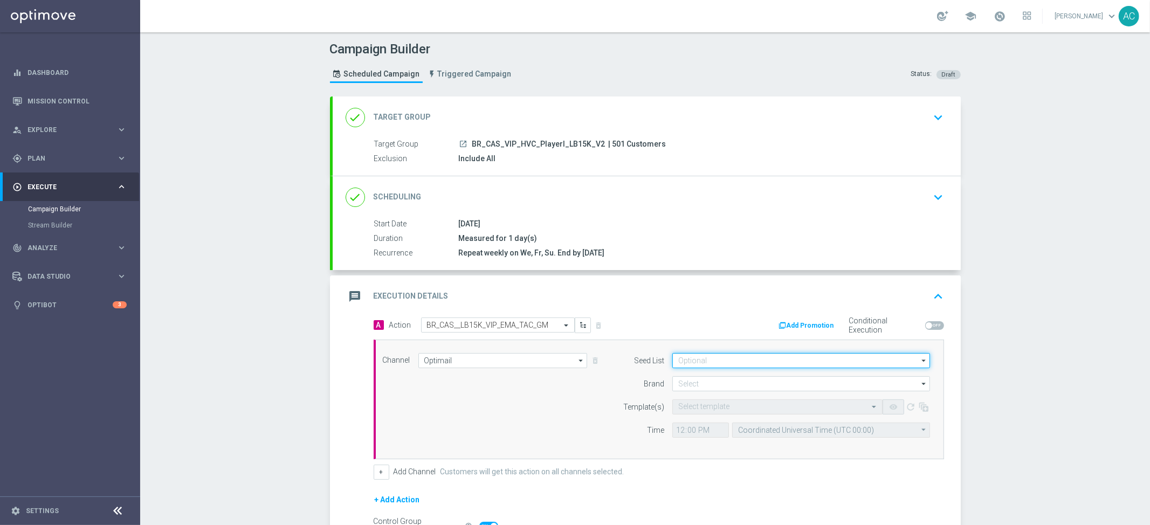
click at [741, 364] on input at bounding box center [802, 360] width 258 height 15
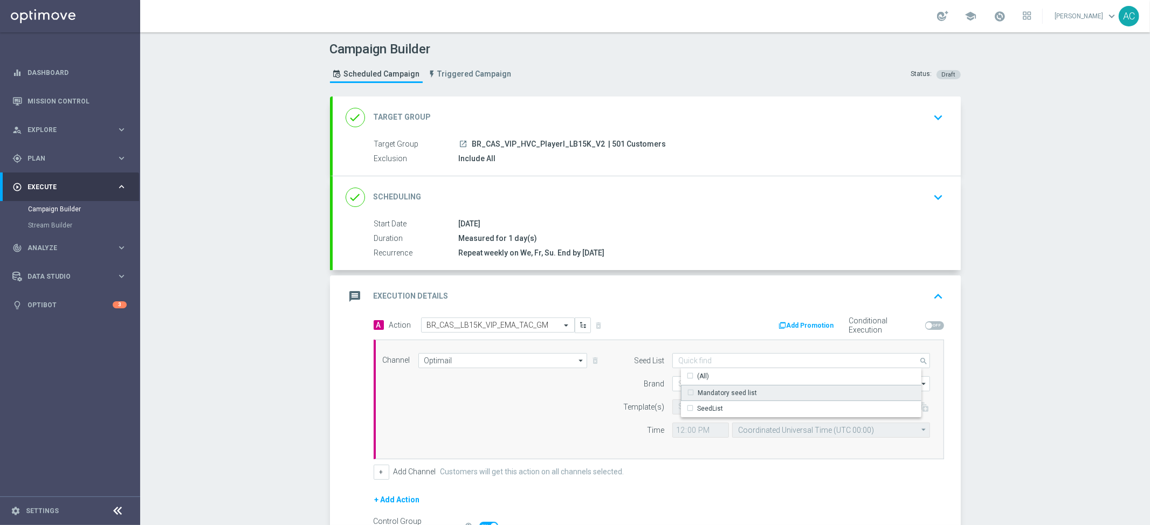
click at [737, 391] on div "Mandatory seed list" at bounding box center [727, 393] width 59 height 10
drag, startPoint x: 449, startPoint y: 434, endPoint x: 497, endPoint y: 423, distance: 49.7
click at [458, 431] on div "Channel Optimail Optimail arrow_drop_down Show Selected 1 of 26 Silverpop" at bounding box center [657, 399] width 564 height 93
type input "Mandatory seed list"
drag, startPoint x: 499, startPoint y: 395, endPoint x: 518, endPoint y: 394, distance: 18.9
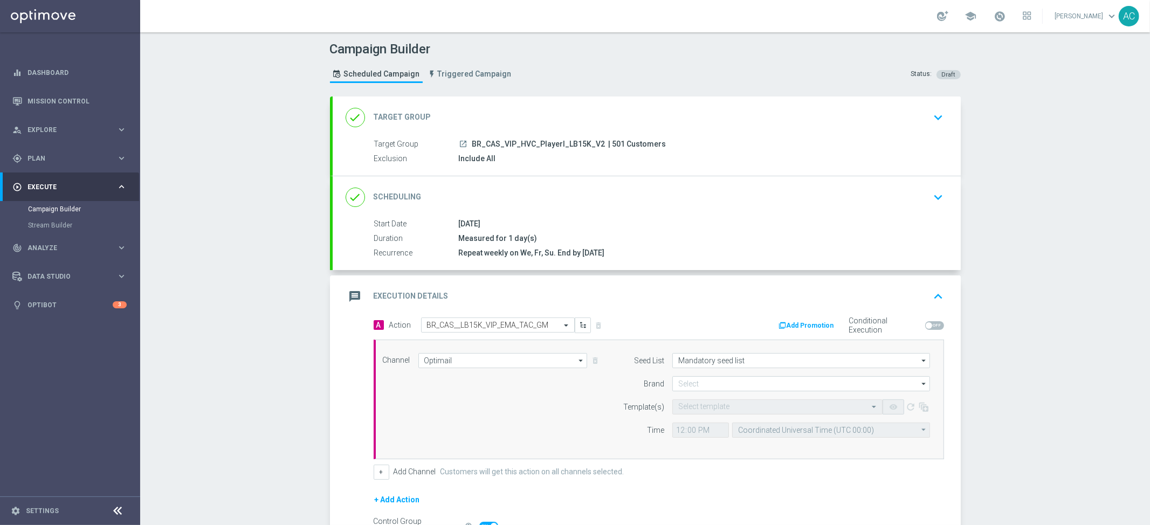
click at [499, 395] on div "Channel Optimail Optimail arrow_drop_down Show Selected 1 of 26 Silverpop" at bounding box center [657, 399] width 564 height 93
click at [699, 380] on input at bounding box center [802, 383] width 258 height 15
click at [734, 434] on div "Lottoland.bet.br" at bounding box center [810, 431] width 258 height 15
type input "Lottoland.bet.br"
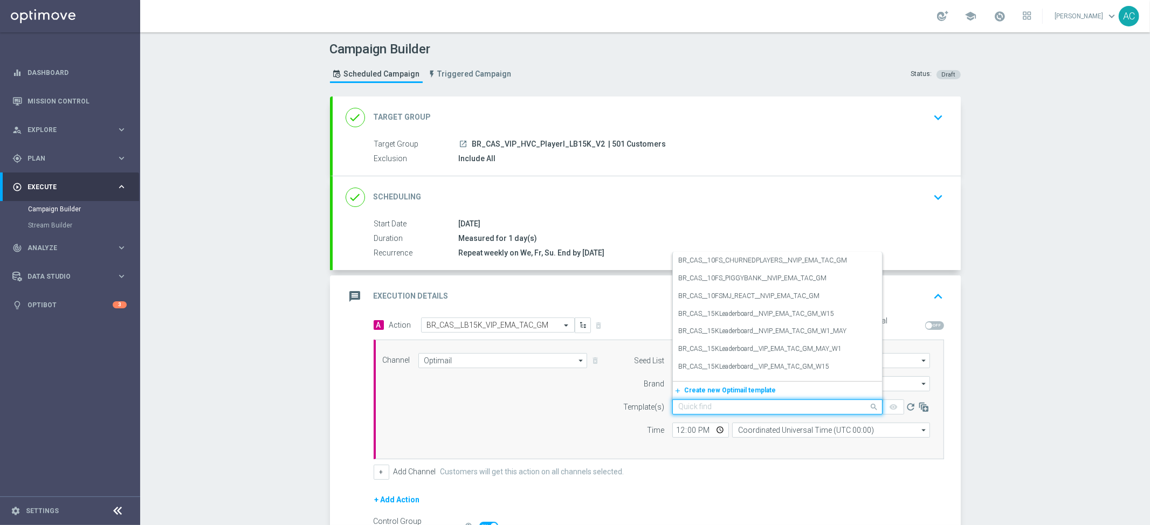
click at [717, 407] on input "text" at bounding box center [767, 407] width 177 height 9
paste input "BR_CAS__LB15K_VIP_EMA_TAC_GM"
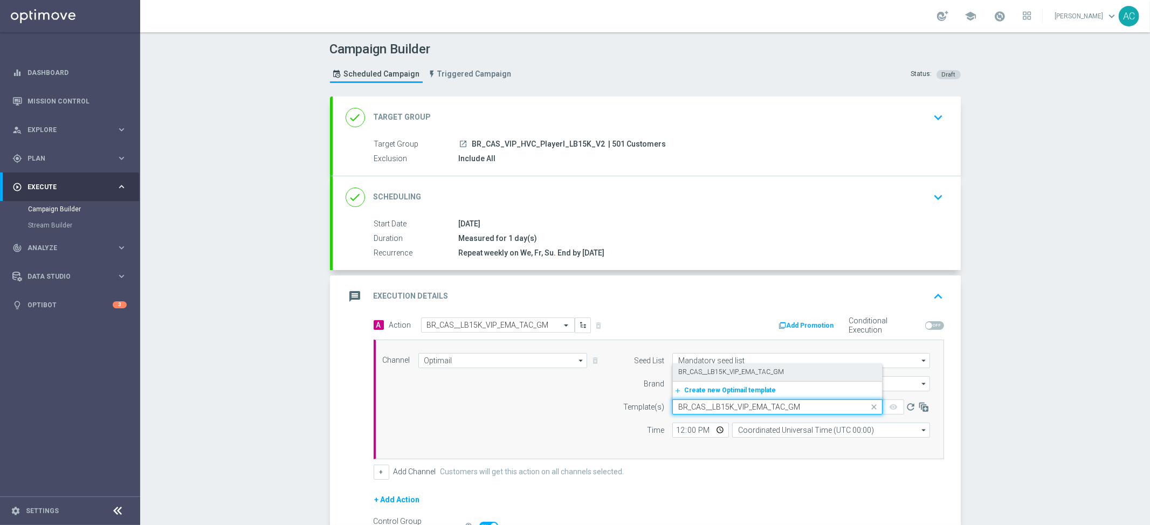
click at [730, 368] on label "BR_CAS__LB15K_VIP_EMA_TAC_GM" at bounding box center [732, 372] width 106 height 9
type input "BR_CAS__LB15K_VIP_EMA_TAC_GM"
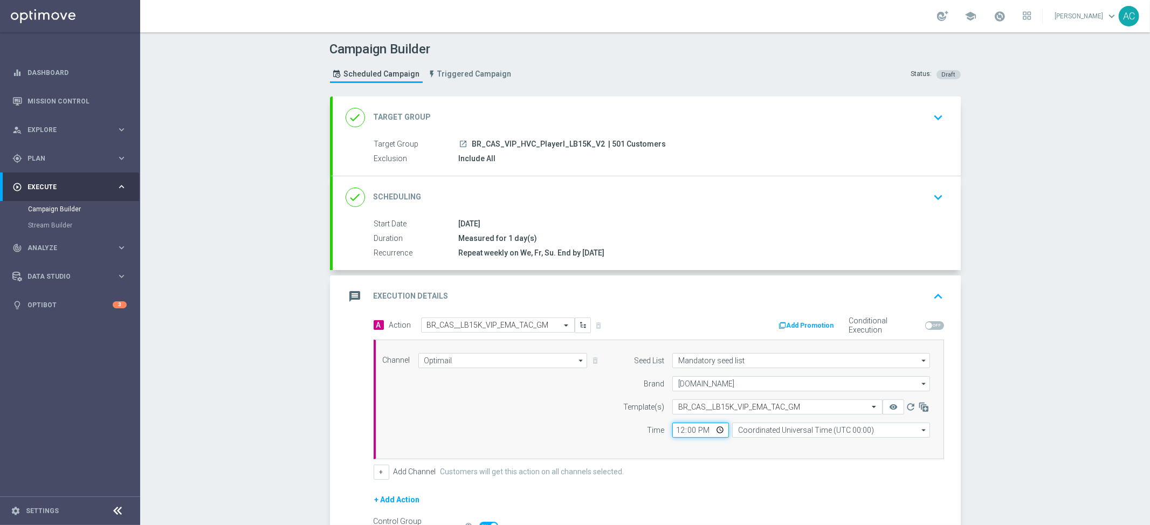
click at [676, 432] on input "12:00" at bounding box center [701, 430] width 57 height 15
type input "06:00"
click at [770, 431] on input "Coordinated Universal Time (UTC 00:00)" at bounding box center [831, 430] width 198 height 15
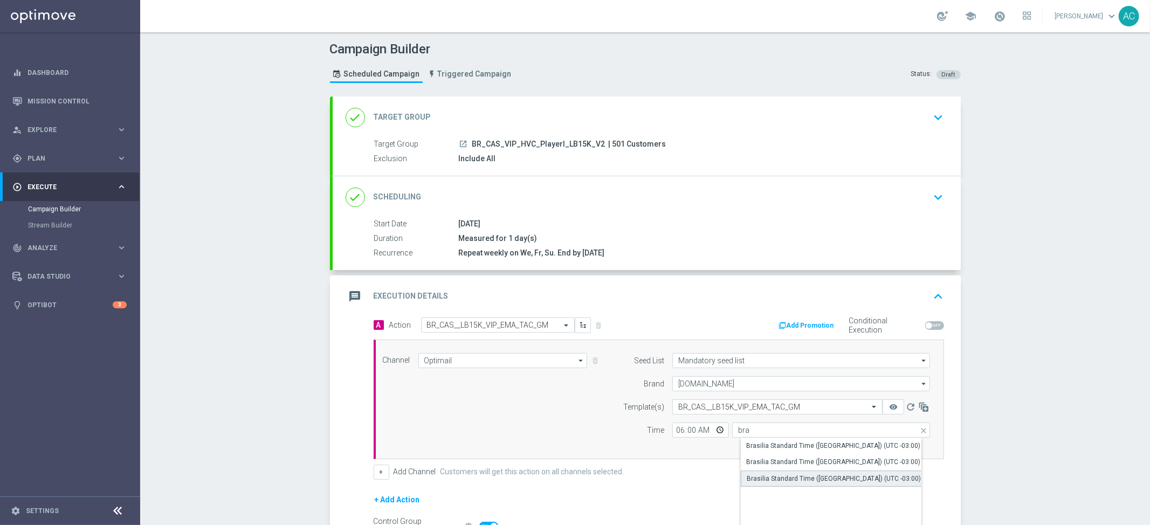
click at [773, 472] on div "Brasilia Standard Time (Sao Paulo) (UTC -03:00)" at bounding box center [840, 479] width 198 height 16
type input "Brasilia Standard Time (Sao Paulo) (UTC -03:00)"
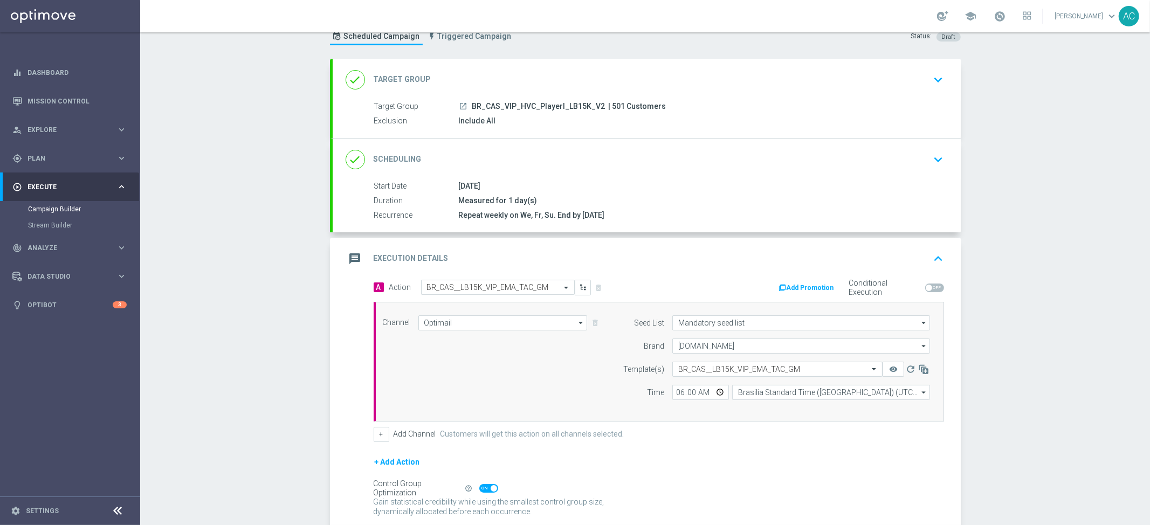
scroll to position [117, 0]
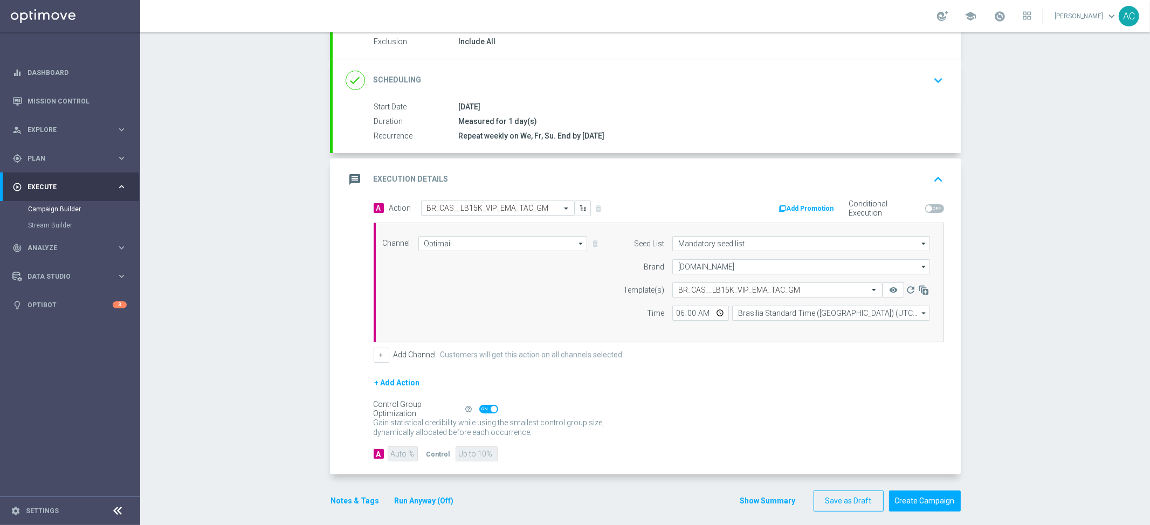
click at [491, 407] on span at bounding box center [494, 409] width 6 height 6
click at [486, 407] on input "checkbox" at bounding box center [488, 409] width 19 height 9
checkbox input "false"
click at [394, 450] on input "90" at bounding box center [403, 454] width 30 height 15
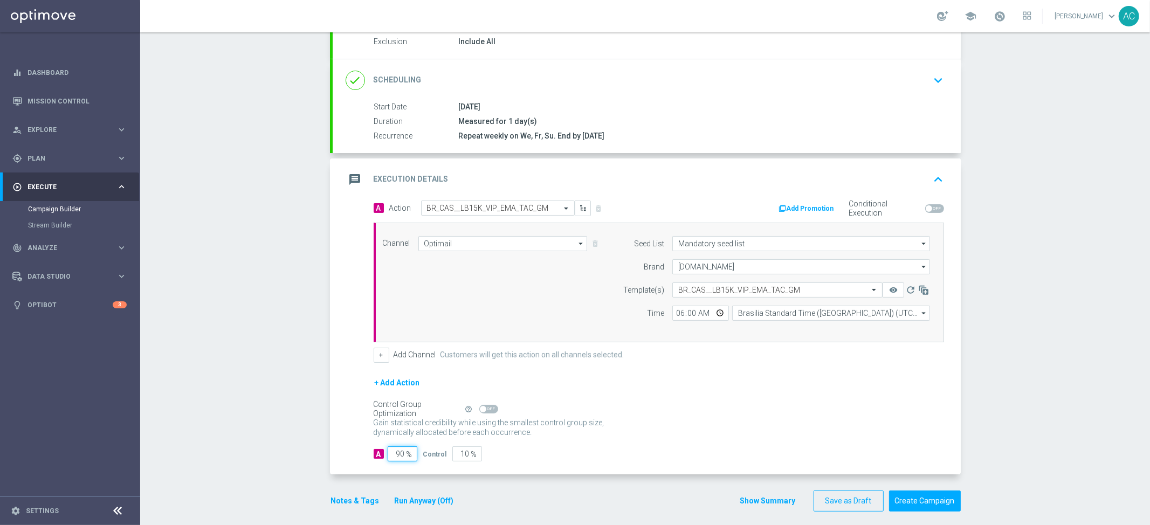
type input "1"
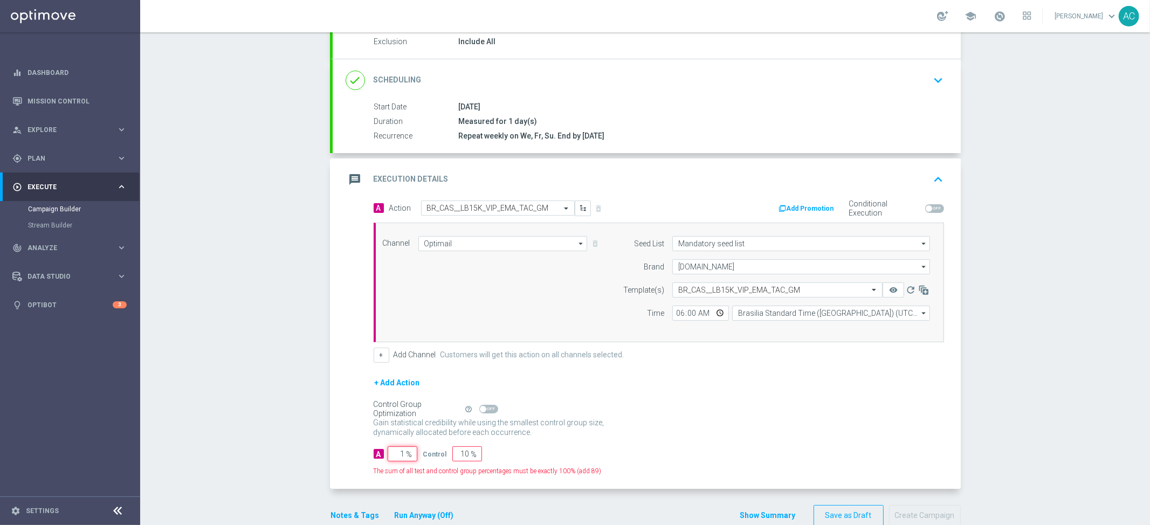
type input "99"
type input "10"
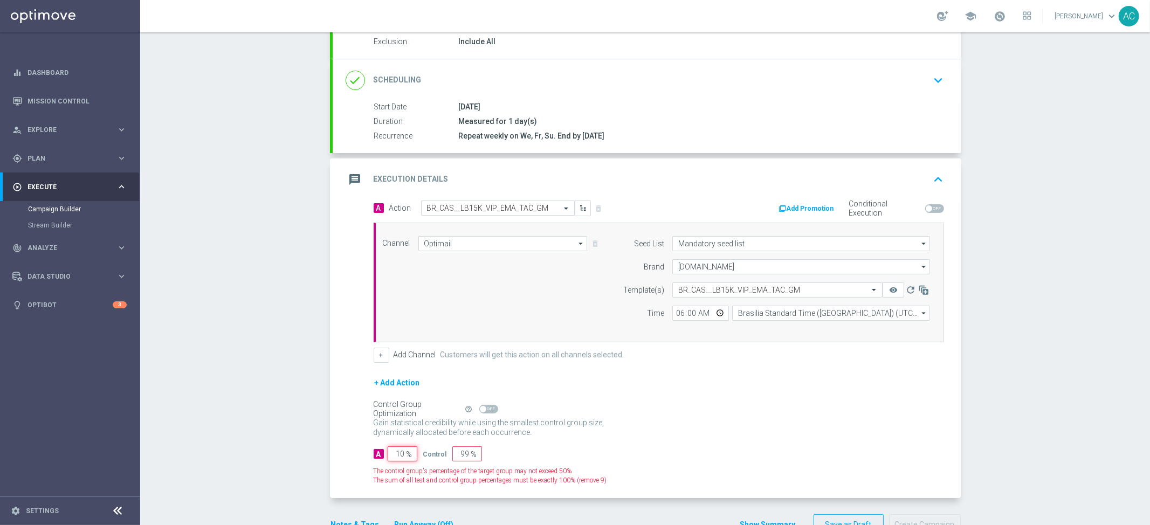
type input "90"
type input "100"
type input "0"
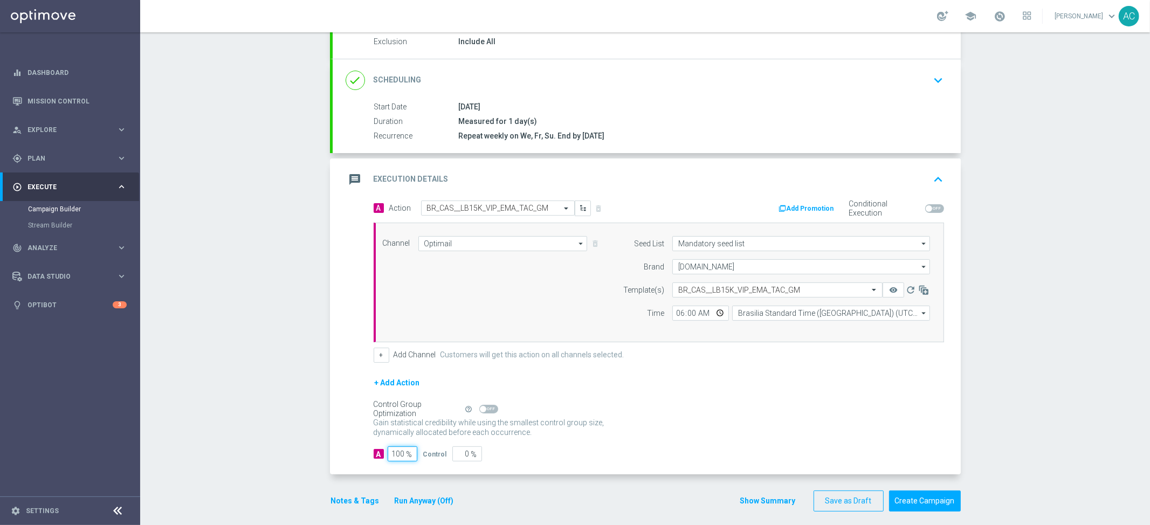
type input "100"
click at [664, 429] on div "Gain statistical credibility while using the smallest control group size, dynam…" at bounding box center [659, 428] width 571 height 26
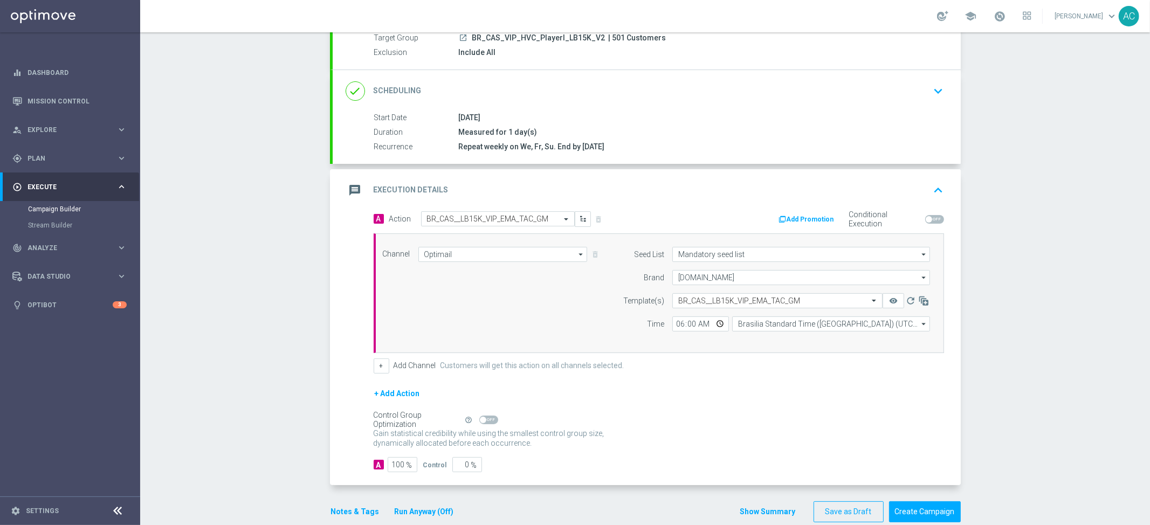
scroll to position [125, 0]
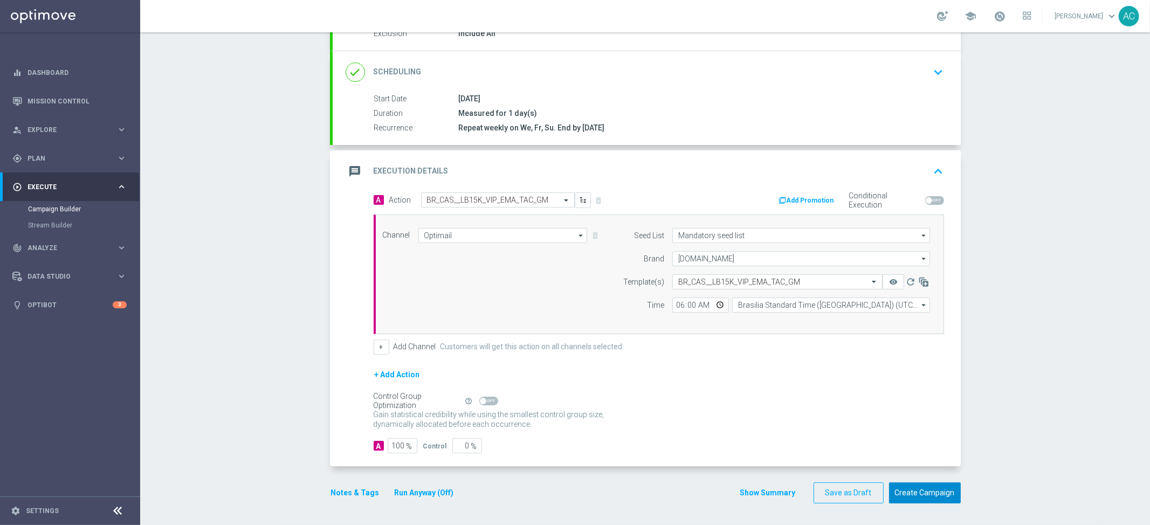
click at [925, 495] on button "Create Campaign" at bounding box center [925, 493] width 72 height 21
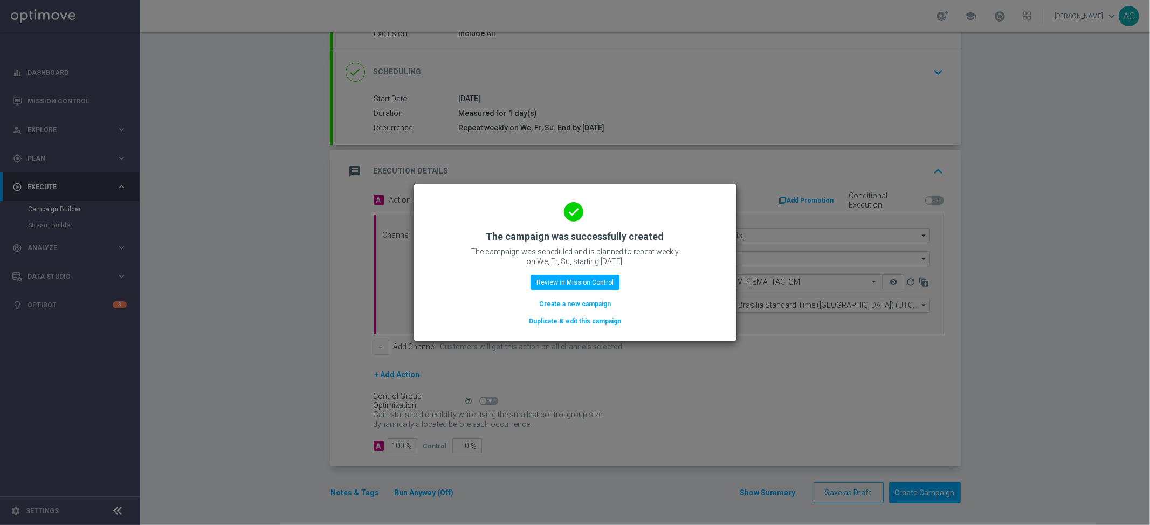
click at [583, 303] on button "Create a new campaign" at bounding box center [575, 304] width 74 height 12
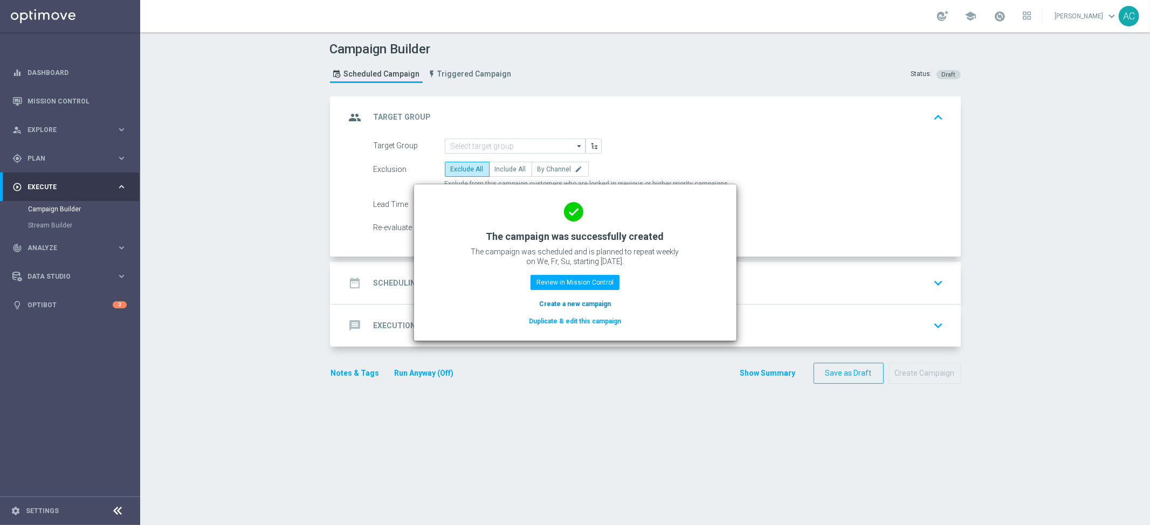
scroll to position [0, 0]
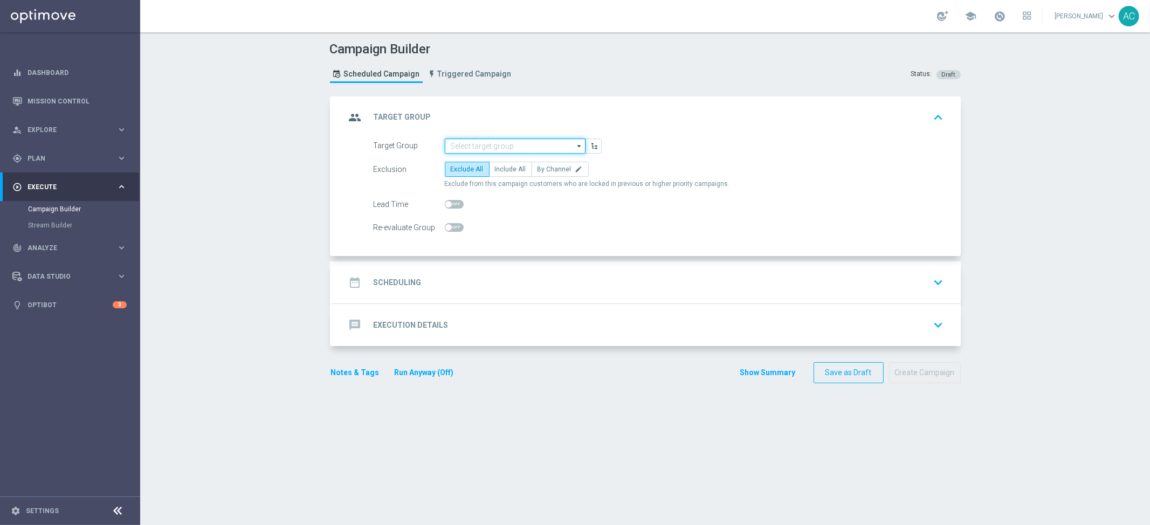
click at [467, 143] on input at bounding box center [515, 146] width 141 height 15
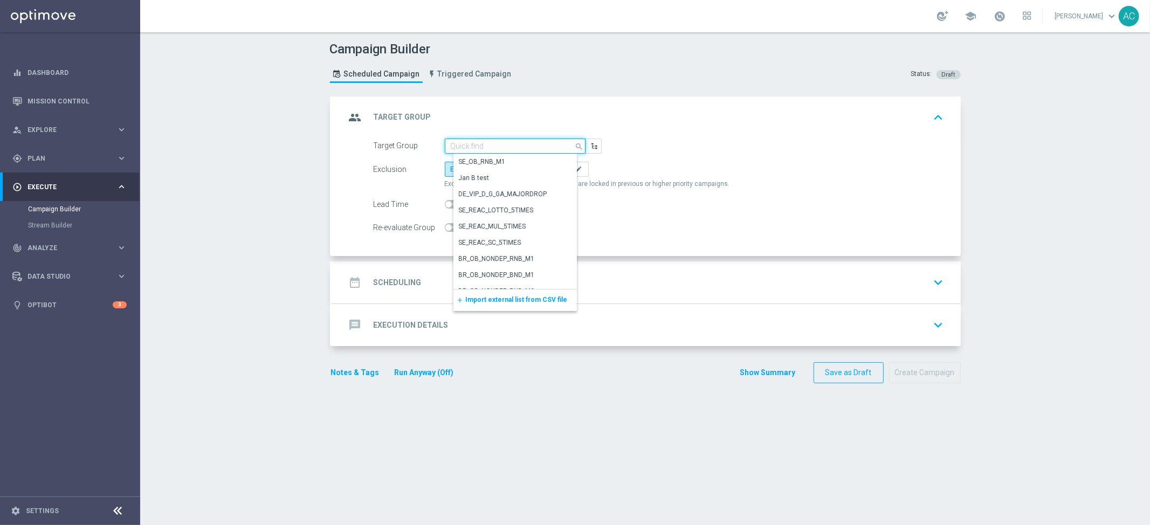
paste input "BR_CAS_VIP_HVC_PlayerI_LB15K_V2"
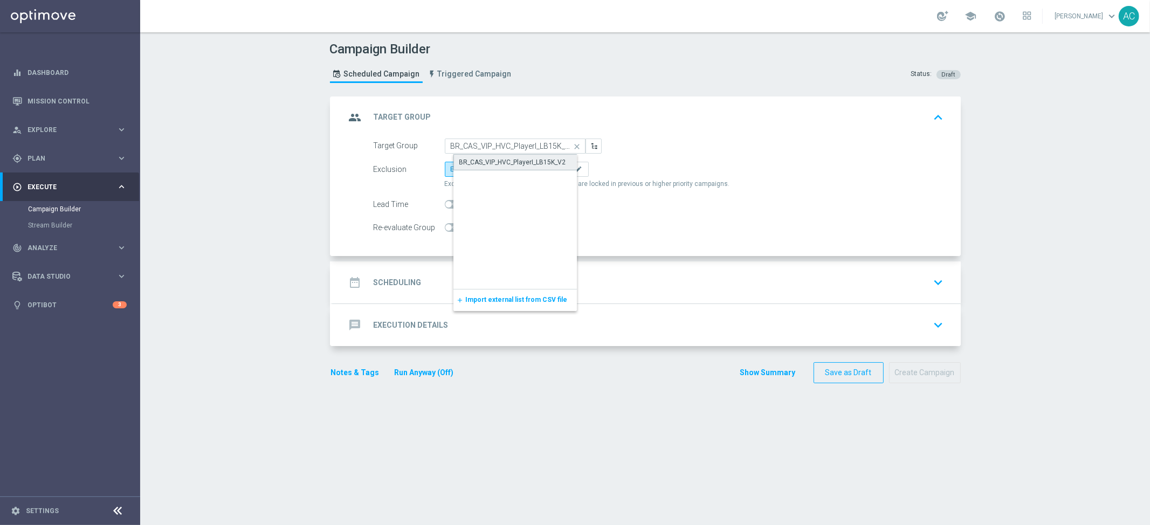
click at [499, 160] on div "BR_CAS_VIP_HVC_PlayerI_LB15K_V2" at bounding box center [513, 162] width 107 height 10
type input "BR_CAS_VIP_HVC_PlayerI_LB15K_V2"
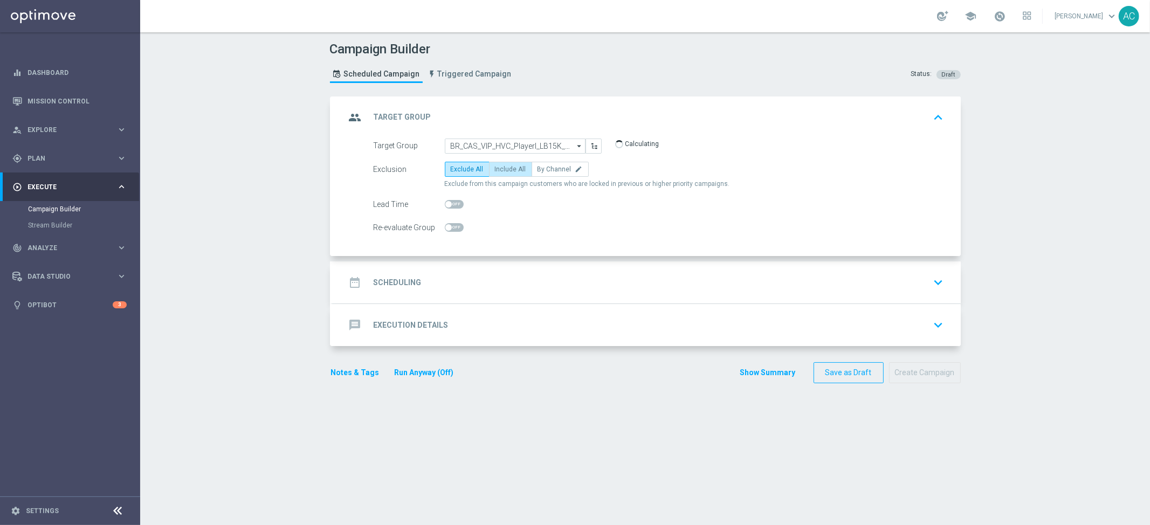
click at [513, 168] on span "Include All" at bounding box center [510, 170] width 31 height 8
click at [502, 168] on input "Include All" at bounding box center [498, 171] width 7 height 7
radio input "true"
click at [427, 287] on div "date_range Scheduling keyboard_arrow_down" at bounding box center [647, 282] width 602 height 20
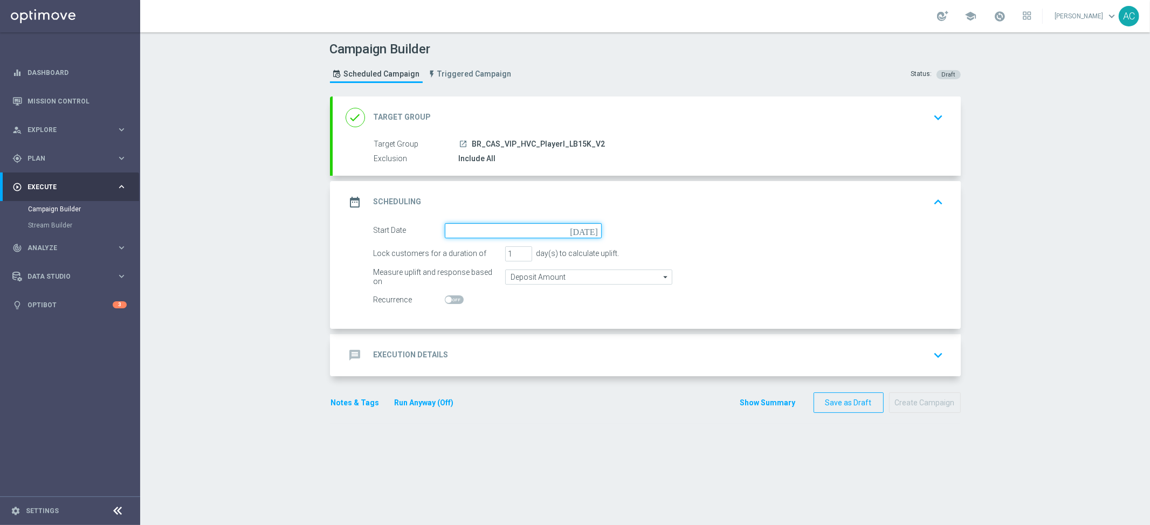
click at [558, 230] on input at bounding box center [523, 230] width 157 height 15
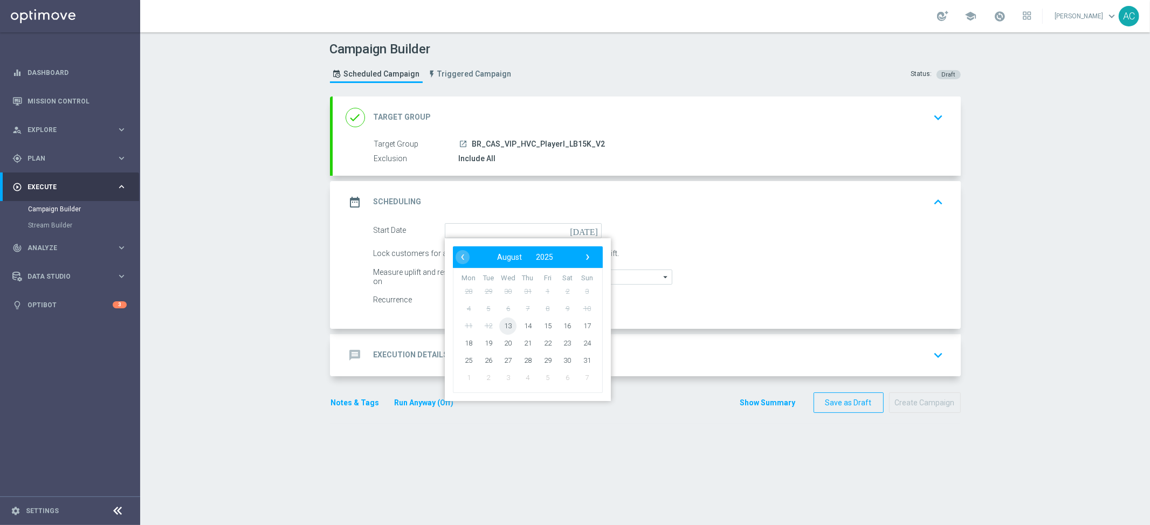
click at [501, 326] on span "13" at bounding box center [507, 325] width 17 height 17
type input "13 Aug 2025"
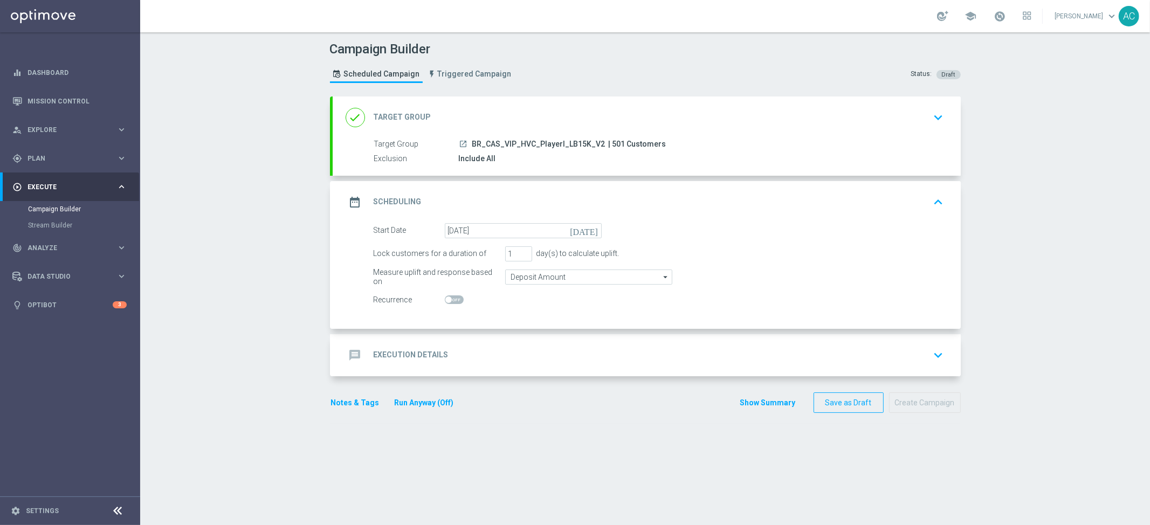
click at [446, 300] on span at bounding box center [449, 300] width 6 height 6
click at [445, 300] on input "checkbox" at bounding box center [454, 300] width 19 height 9
checkbox input "true"
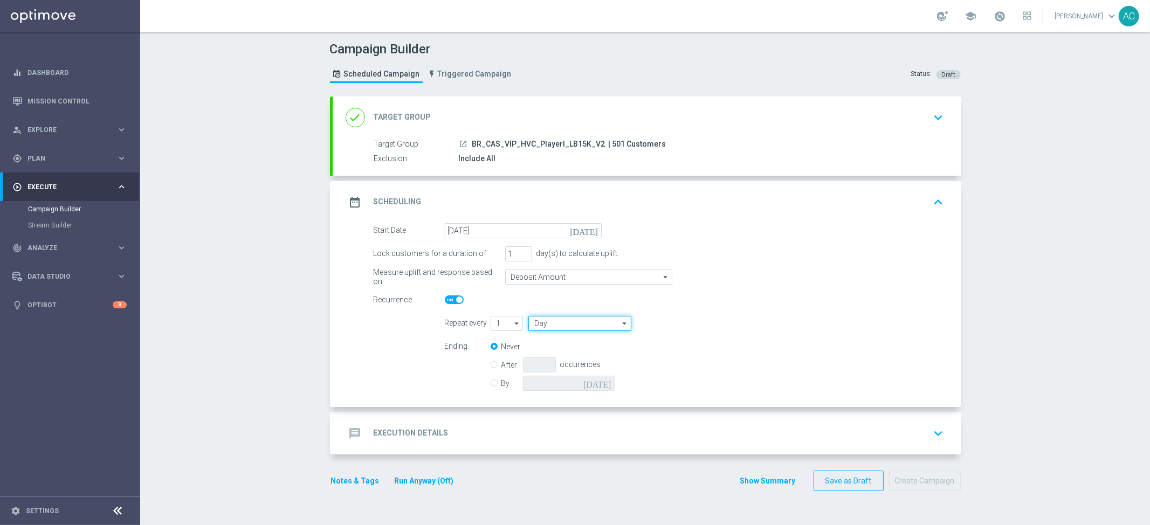
click at [542, 326] on input "Day" at bounding box center [580, 323] width 102 height 15
click at [548, 353] on div "Week" at bounding box center [551, 356] width 17 height 10
type input "Week"
click at [717, 325] on input "checkbox" at bounding box center [725, 323] width 16 height 15
checkbox input "true"
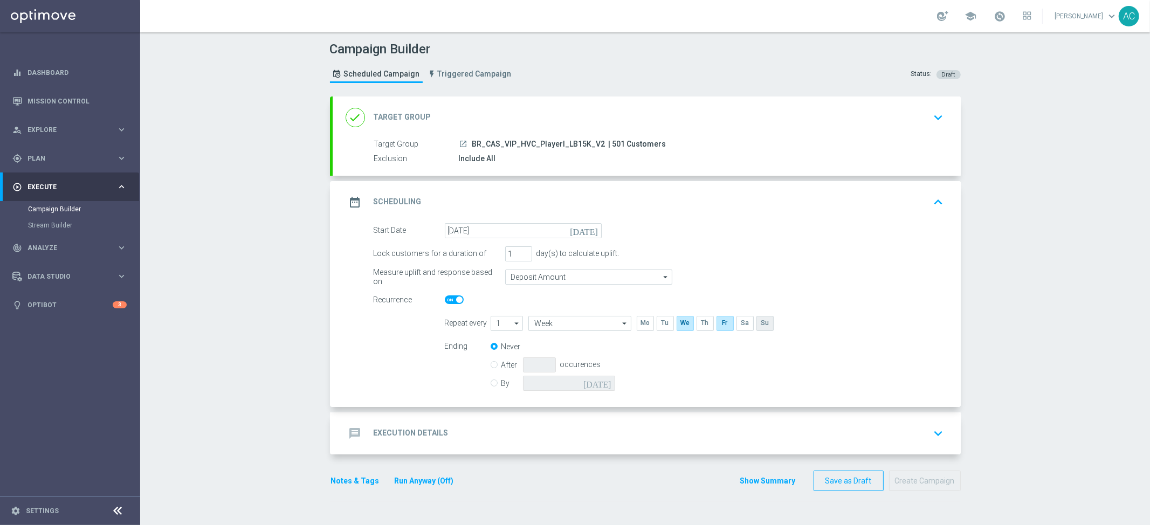
click at [758, 322] on input "checkbox" at bounding box center [765, 323] width 16 height 15
checkbox input "true"
click at [491, 381] on input "By" at bounding box center [494, 381] width 7 height 7
radio input "true"
radio input "false"
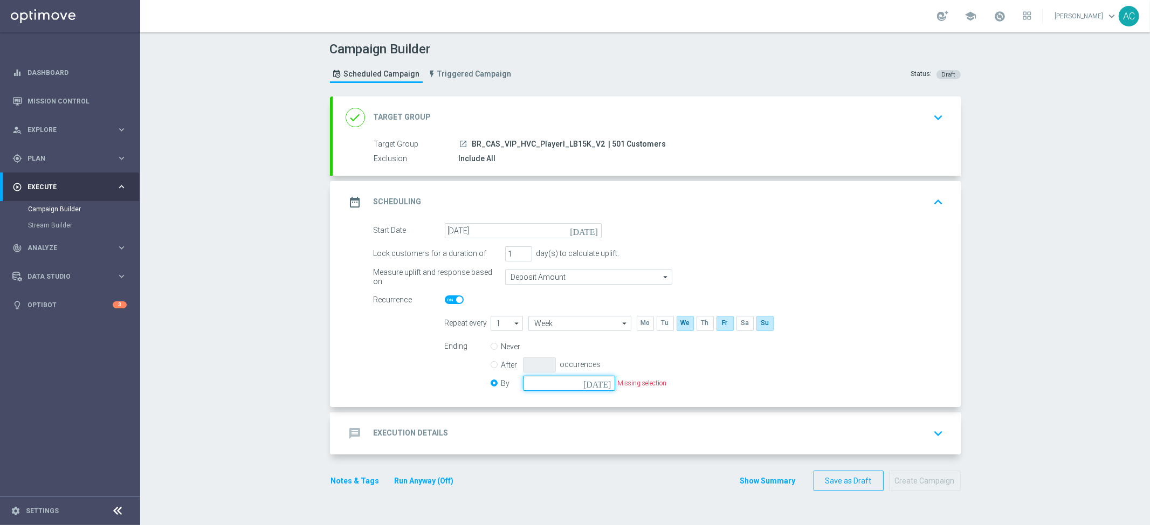
click at [580, 383] on input at bounding box center [569, 383] width 92 height 15
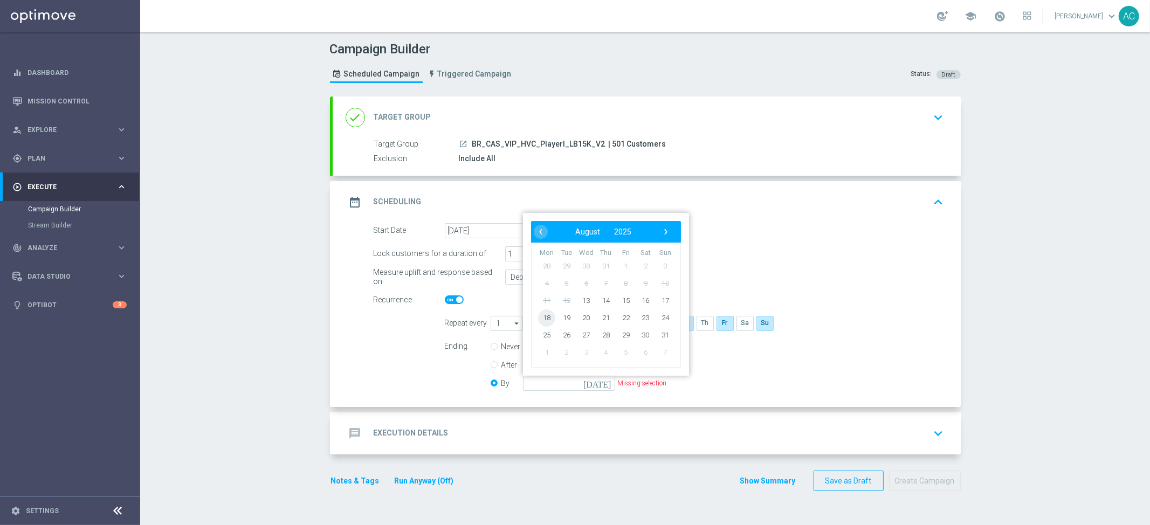
click at [544, 321] on span "18" at bounding box center [546, 317] width 17 height 17
type input "18 Aug 2025"
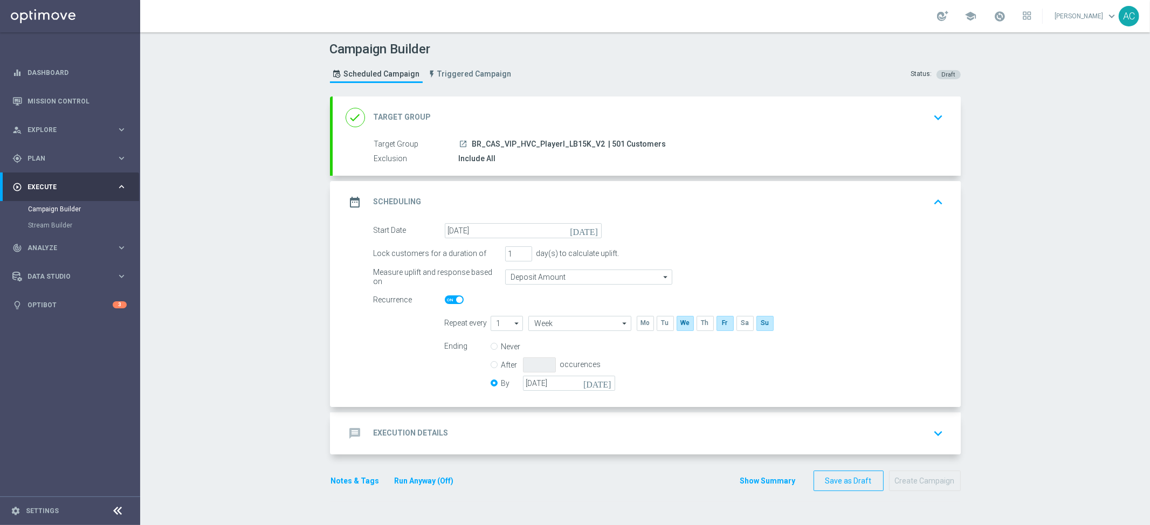
click at [413, 447] on div "message Execution Details keyboard_arrow_down" at bounding box center [647, 434] width 628 height 42
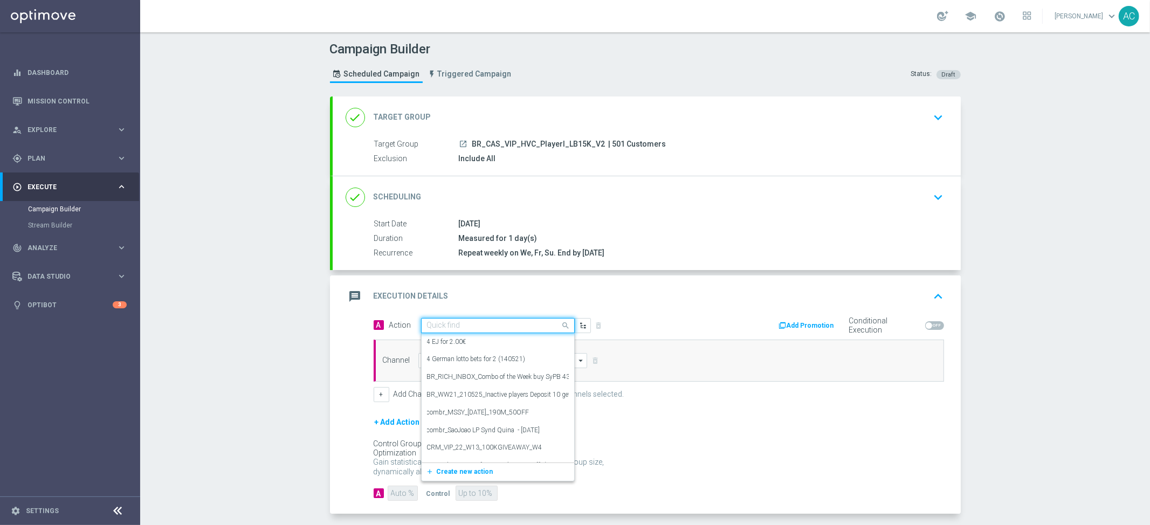
click at [441, 326] on input "text" at bounding box center [487, 325] width 120 height 9
paste input "BR_CAS__LB15K_VIP_RI_TAC_GM"
type input "BR_CAS__LB15K_VIP_RI_TAC_GM"
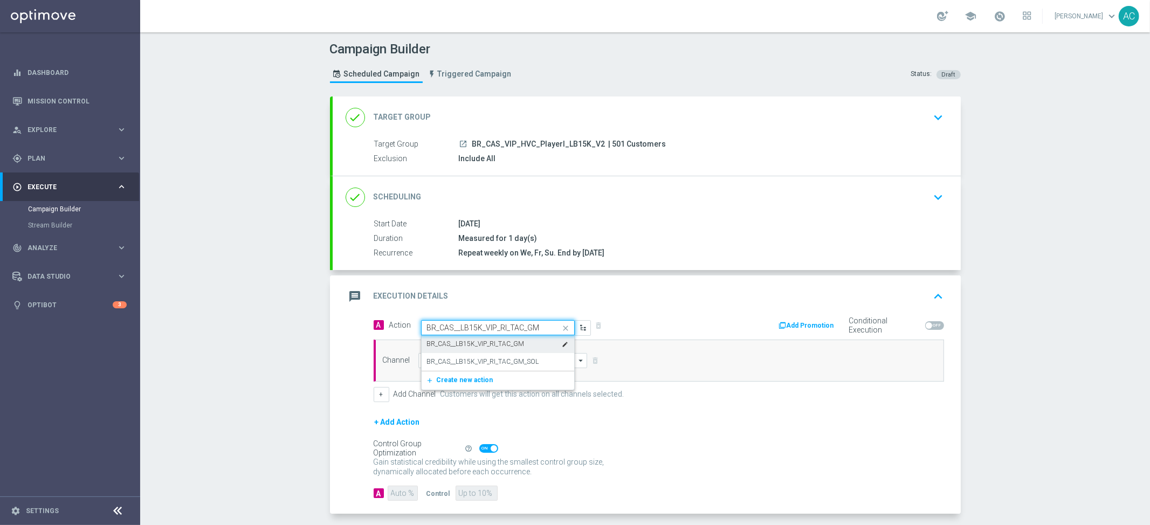
click at [477, 341] on label "BR_CAS__LB15K_VIP_RI_TAC_GM" at bounding box center [476, 344] width 98 height 9
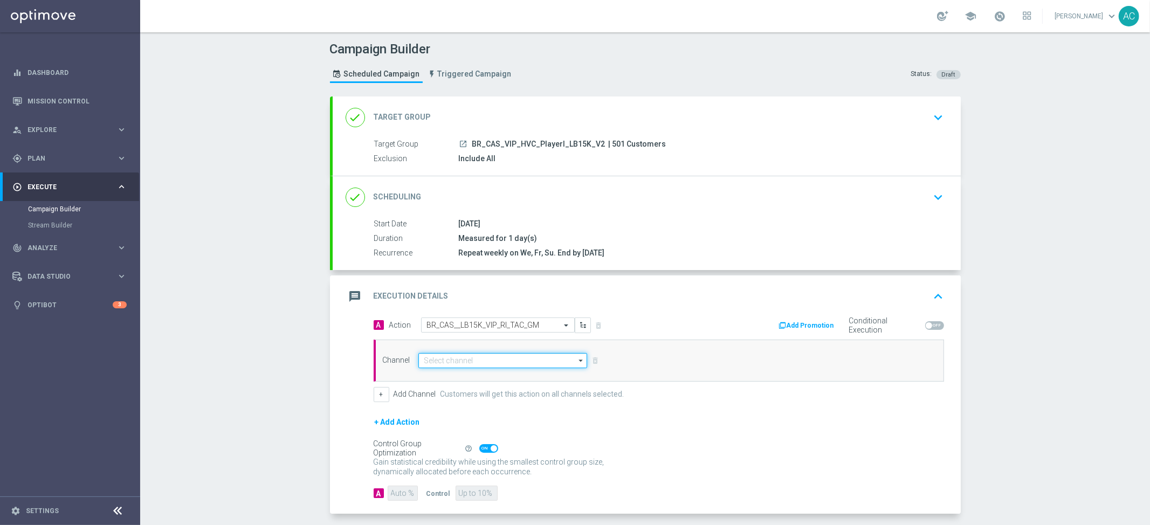
click at [463, 360] on input at bounding box center [503, 360] width 169 height 15
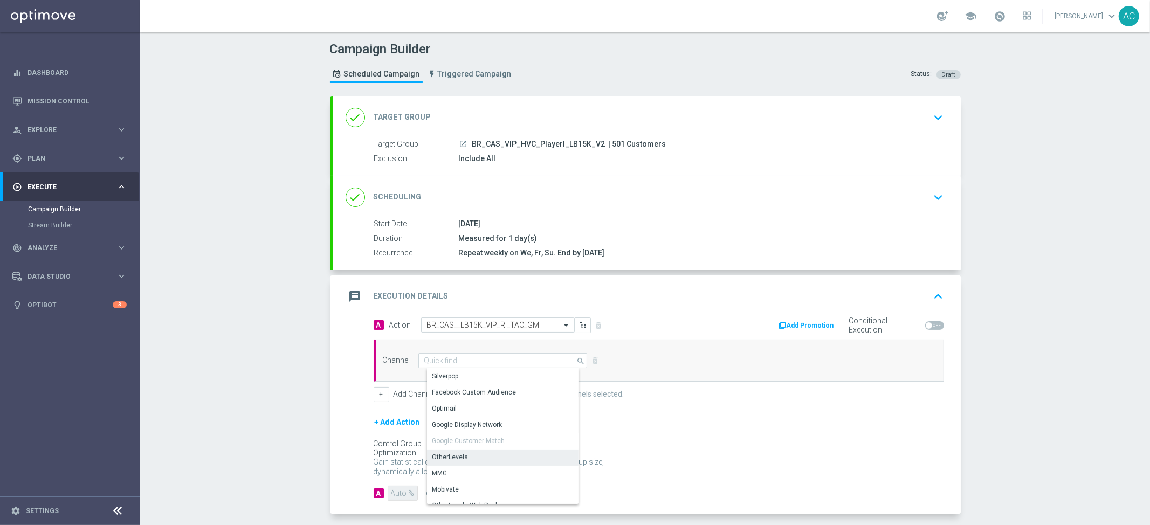
click at [490, 456] on div "OtherLevels" at bounding box center [507, 457] width 161 height 15
type input "OtherLevels"
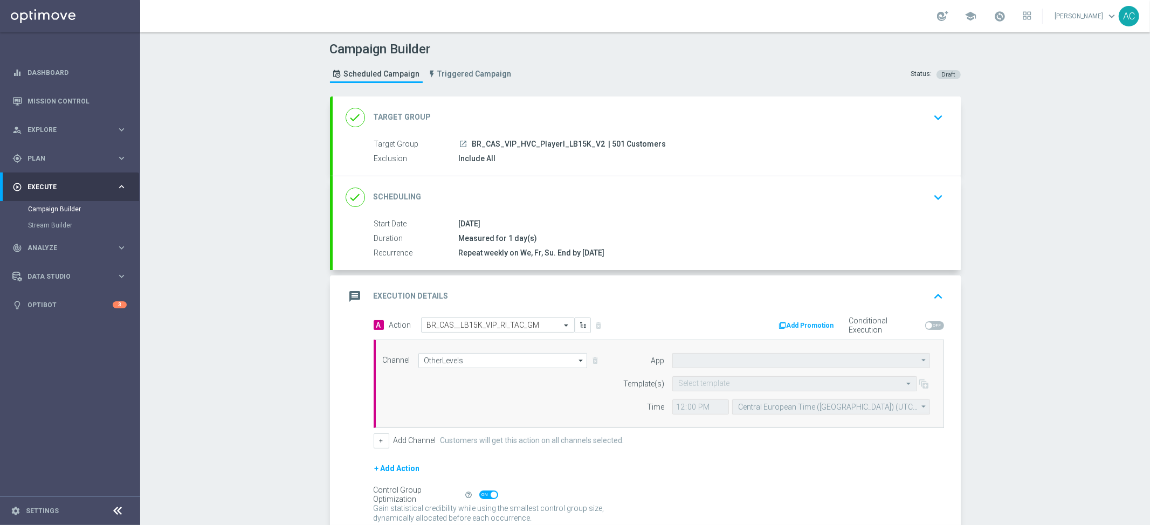
type input "Default App"
click at [711, 382] on input "text" at bounding box center [784, 384] width 211 height 9
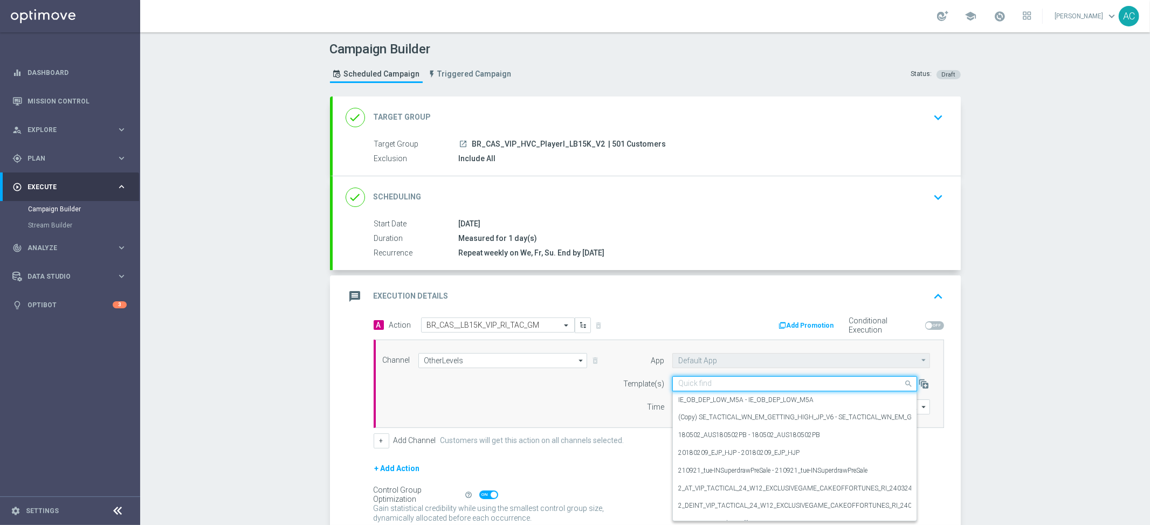
paste input "BR_CAS__LB15K_VIP_RI_TAC_GM"
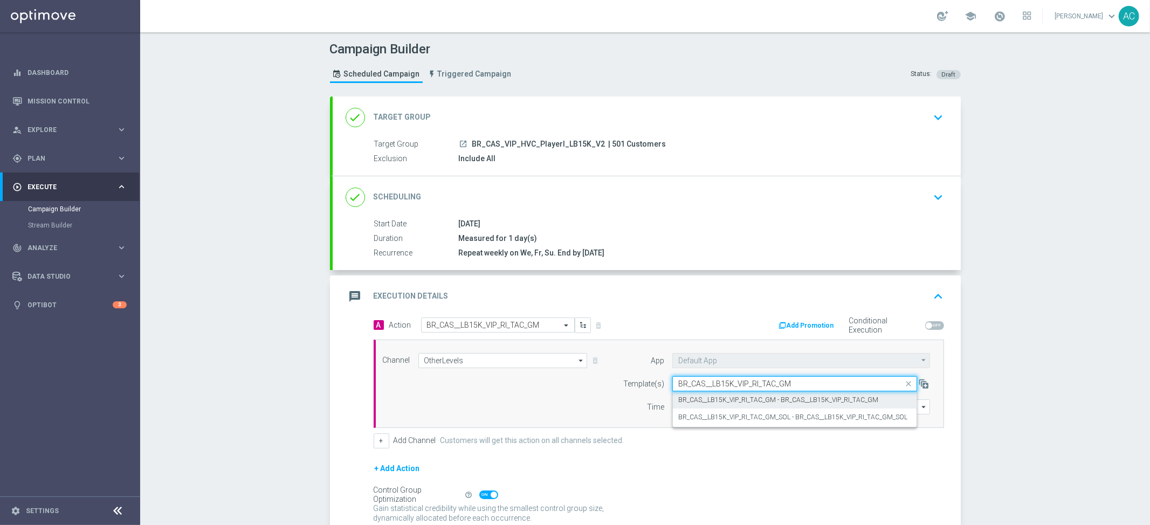
click at [734, 399] on label "BR_CAS__LB15K_VIP_RI_TAC_GM - BR_CAS__LB15K_VIP_RI_TAC_GM" at bounding box center [779, 400] width 200 height 9
type input "BR_CAS__LB15K_VIP_RI_TAC_GM"
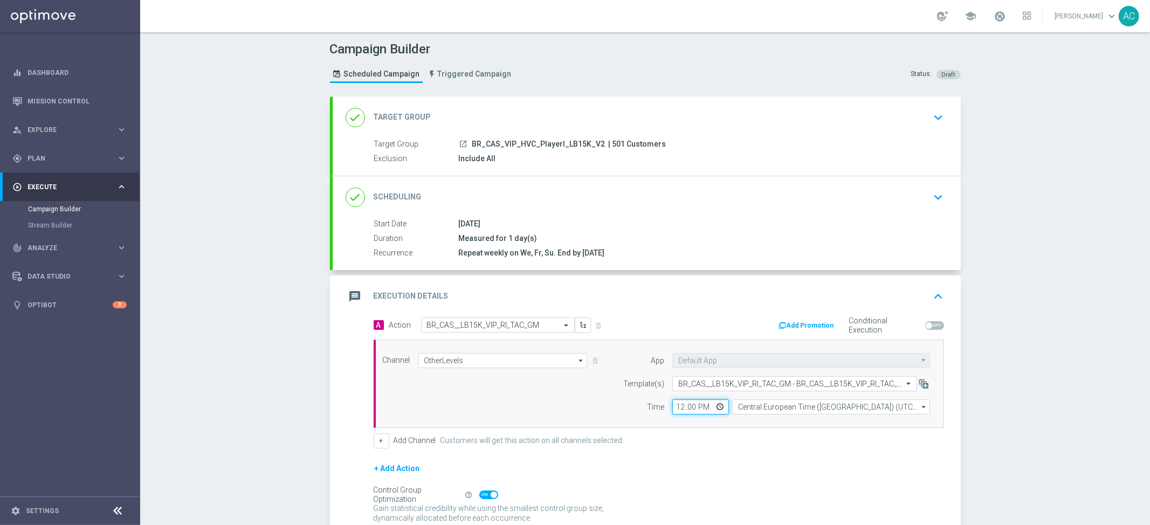
click at [676, 404] on input "12:00" at bounding box center [701, 407] width 57 height 15
type input "05:00"
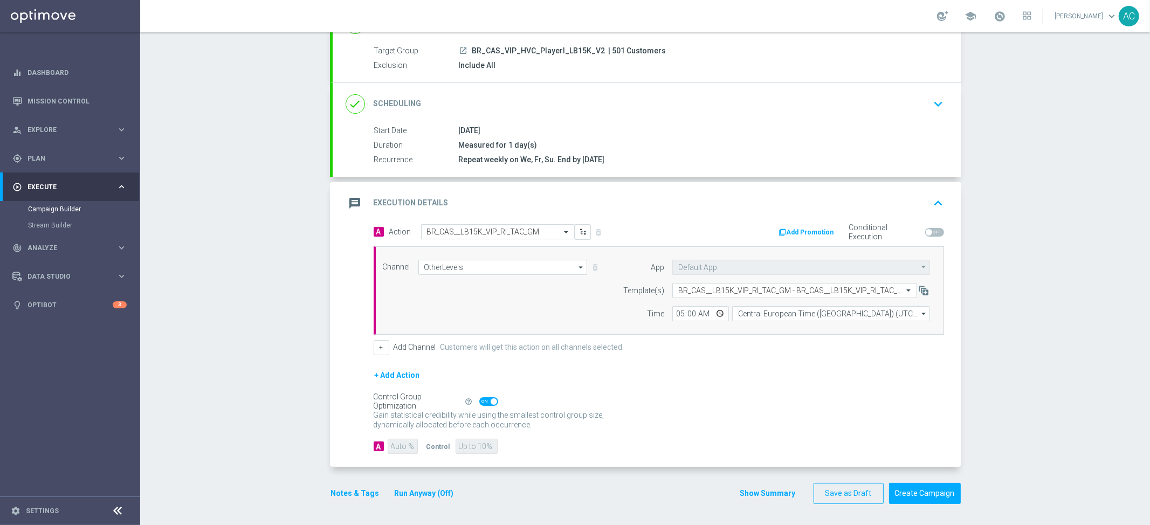
click at [482, 405] on span at bounding box center [488, 402] width 19 height 9
click at [482, 405] on input "checkbox" at bounding box center [488, 402] width 19 height 9
checkbox input "false"
click at [395, 445] on input "90" at bounding box center [403, 446] width 30 height 15
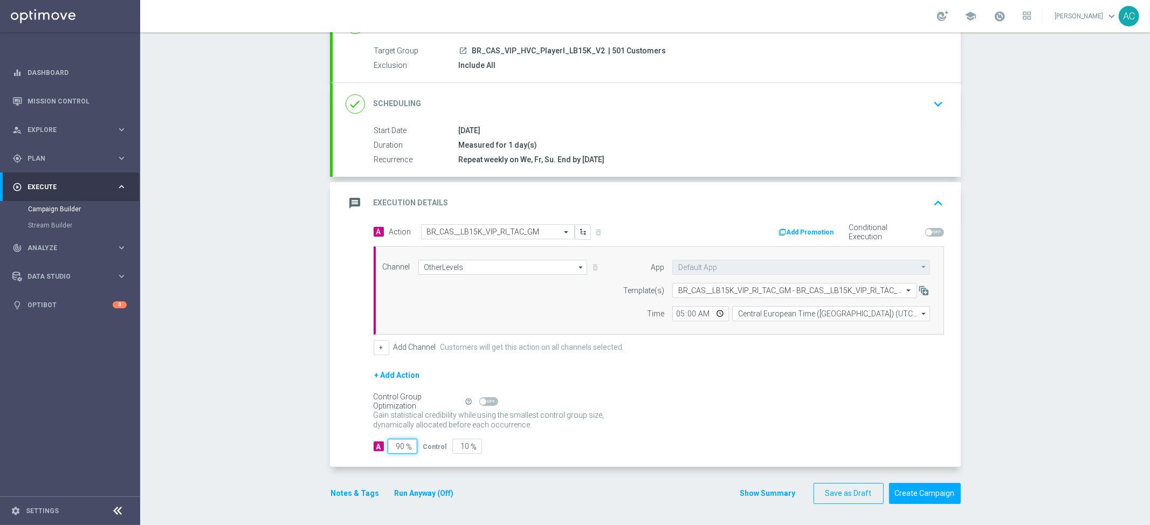
type input "1"
type input "99"
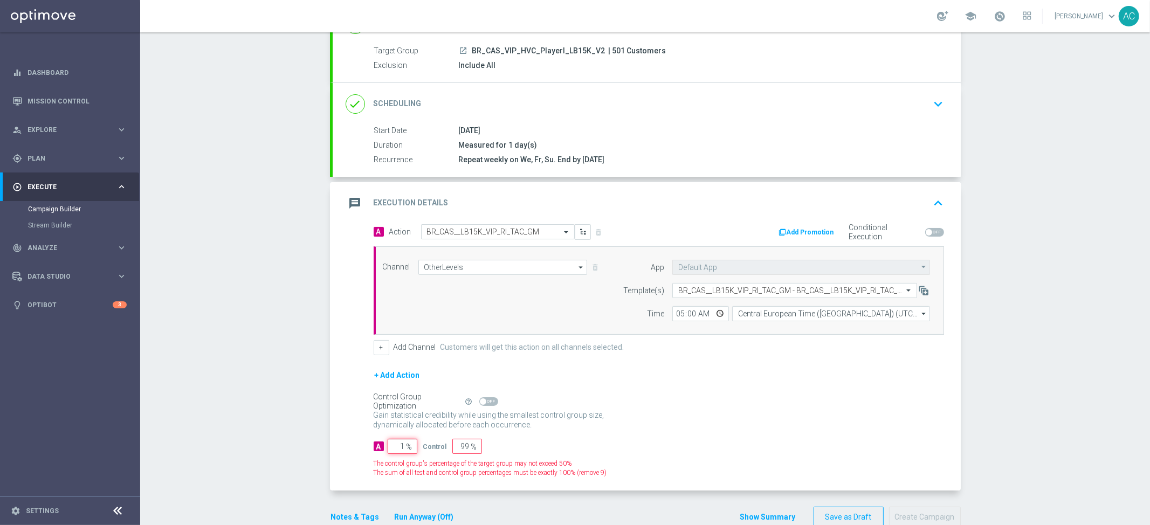
type input "10"
type input "90"
type input "100"
type input "0"
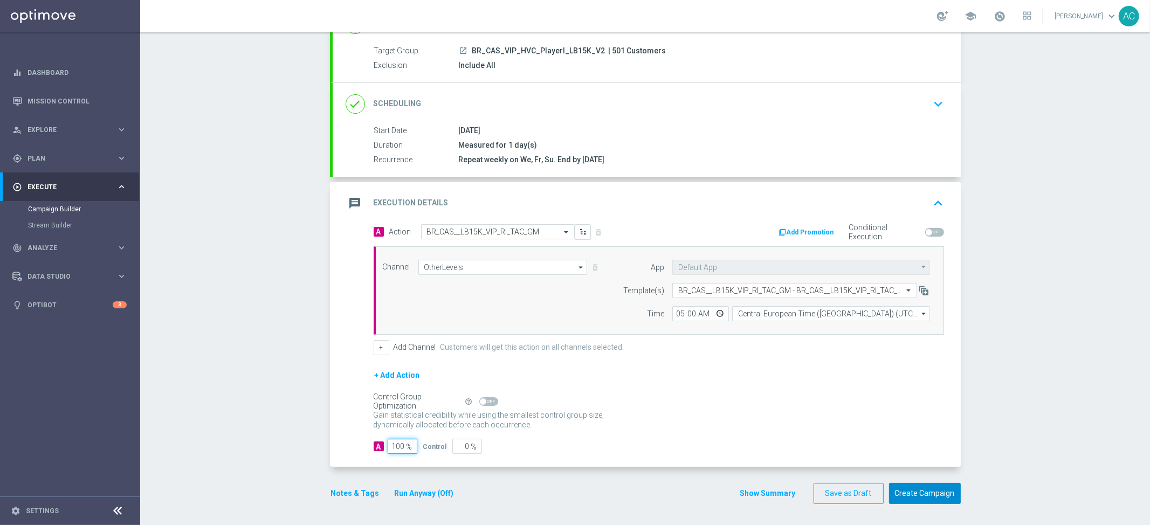
type input "100"
click at [929, 497] on button "Create Campaign" at bounding box center [925, 493] width 72 height 21
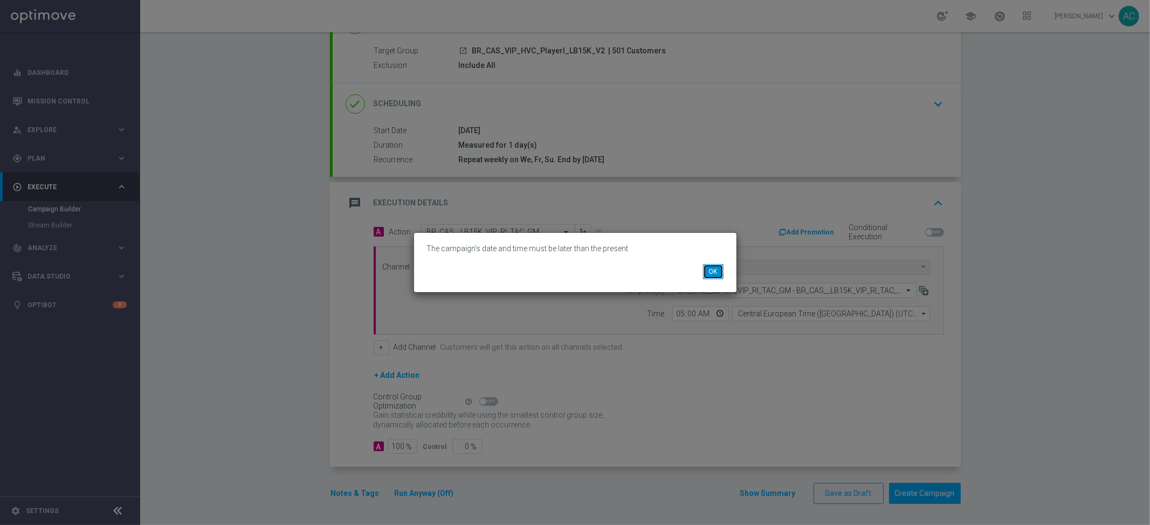
click at [717, 277] on button "OK" at bounding box center [713, 271] width 20 height 15
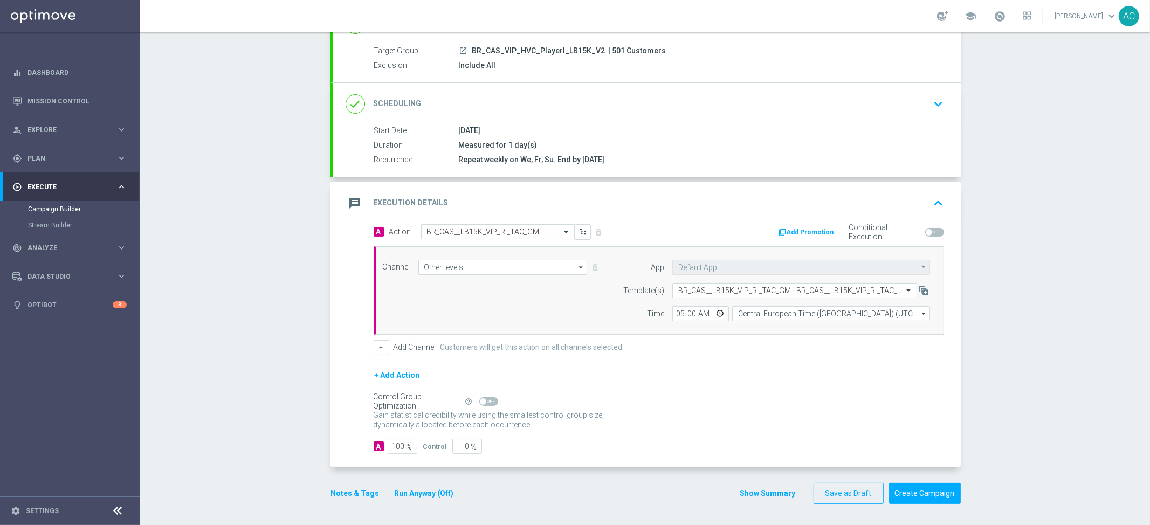
click at [636, 128] on div "13 Aug 2025" at bounding box center [699, 130] width 481 height 11
click at [752, 133] on div "13 Aug 2025" at bounding box center [699, 130] width 481 height 11
click at [799, 107] on div "done Scheduling keyboard_arrow_down" at bounding box center [647, 104] width 602 height 20
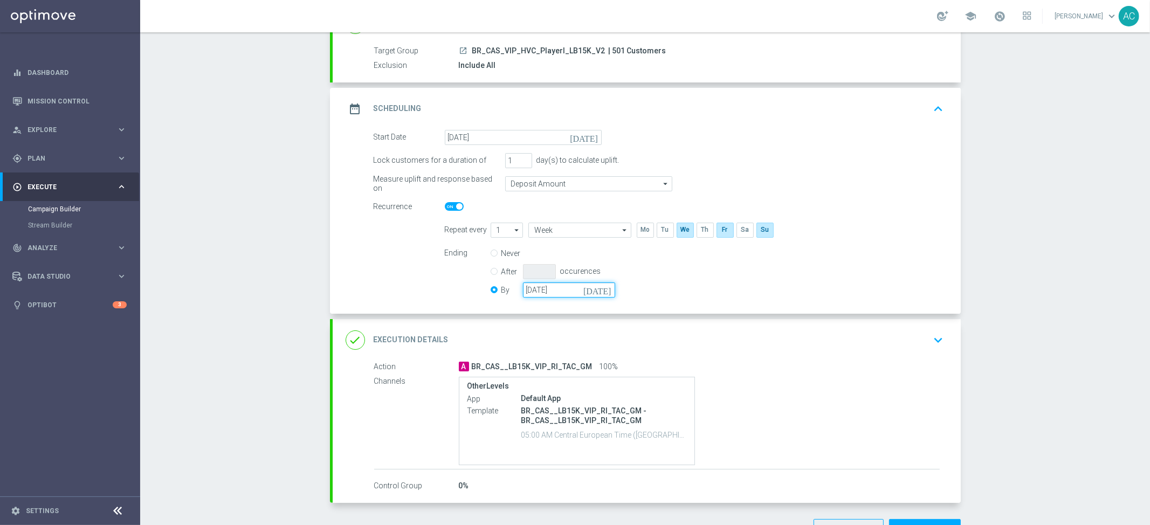
click at [590, 290] on input "18 Aug 2025" at bounding box center [569, 290] width 92 height 15
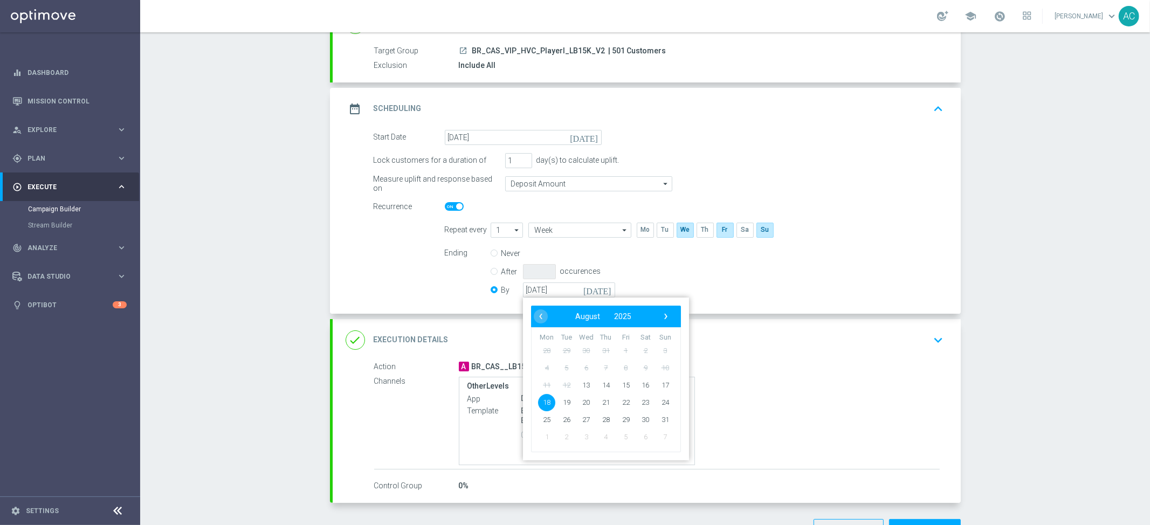
click at [547, 402] on span "18" at bounding box center [546, 402] width 17 height 17
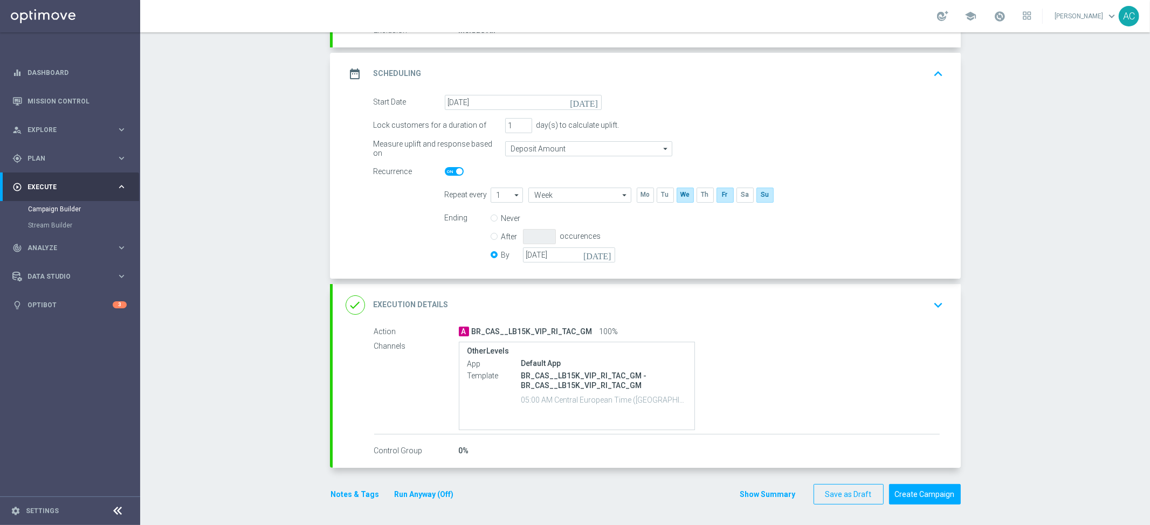
click at [890, 321] on div "done Execution Details keyboard_arrow_down" at bounding box center [647, 305] width 628 height 42
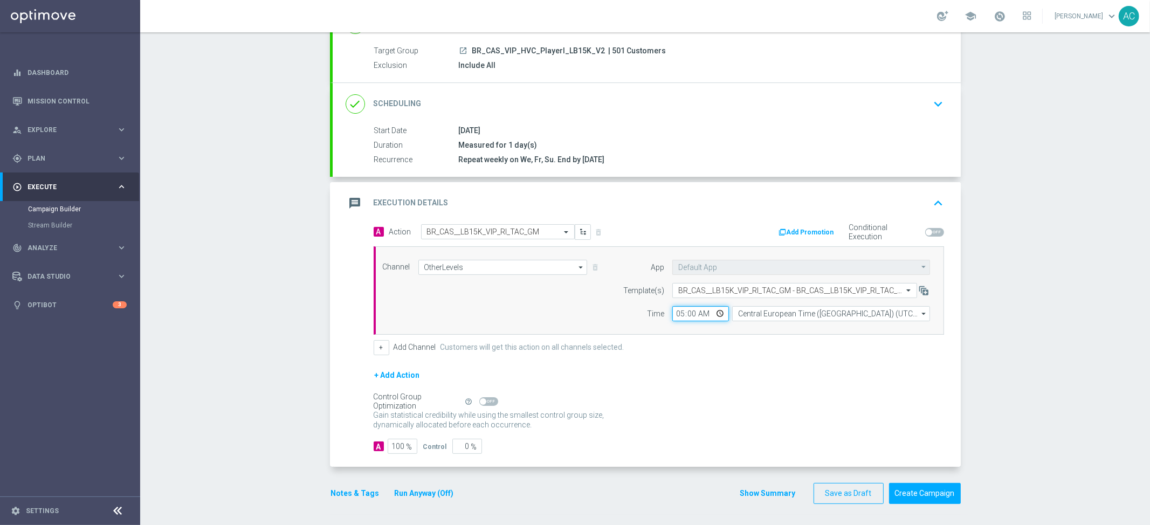
click at [675, 312] on input "05:00" at bounding box center [701, 313] width 57 height 15
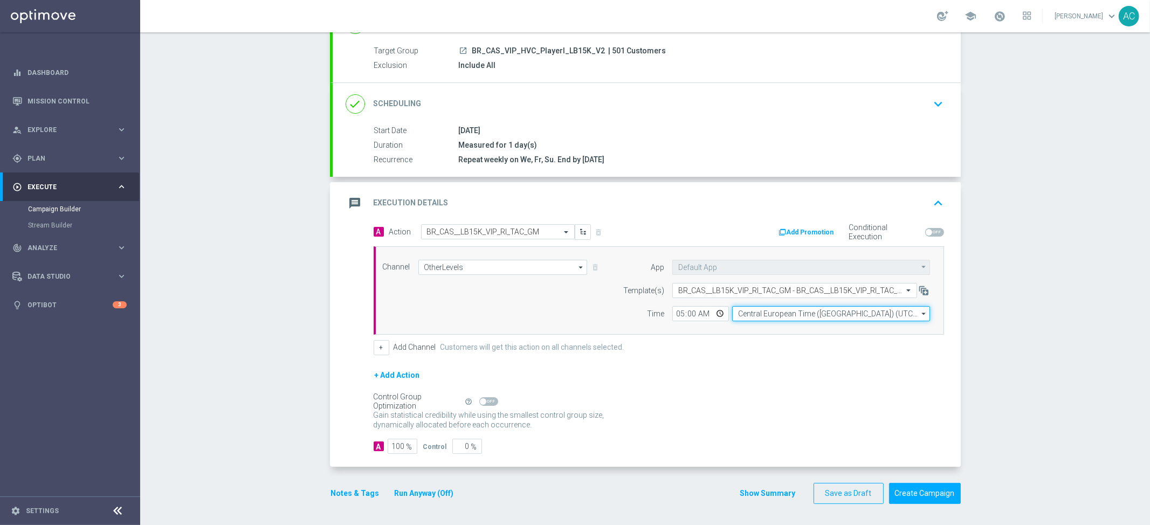
click at [779, 317] on input "Central European Time (Budapest) (UTC +02:00)" at bounding box center [831, 313] width 198 height 15
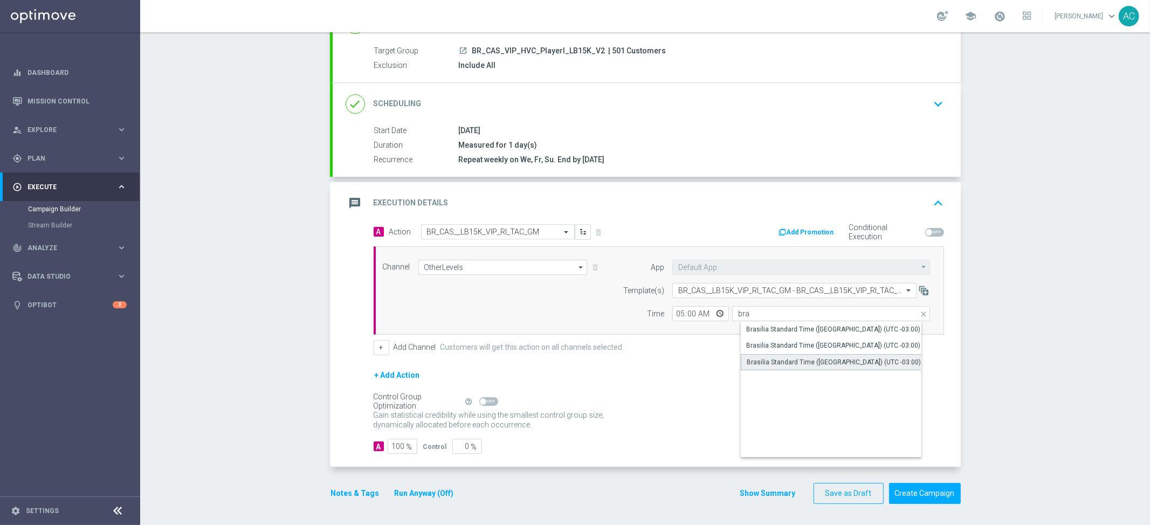
click at [823, 363] on div "Brasilia Standard Time (Sao Paulo) (UTC -03:00)" at bounding box center [834, 363] width 174 height 10
type input "Brasilia Standard Time (Sao Paulo) (UTC -03:00)"
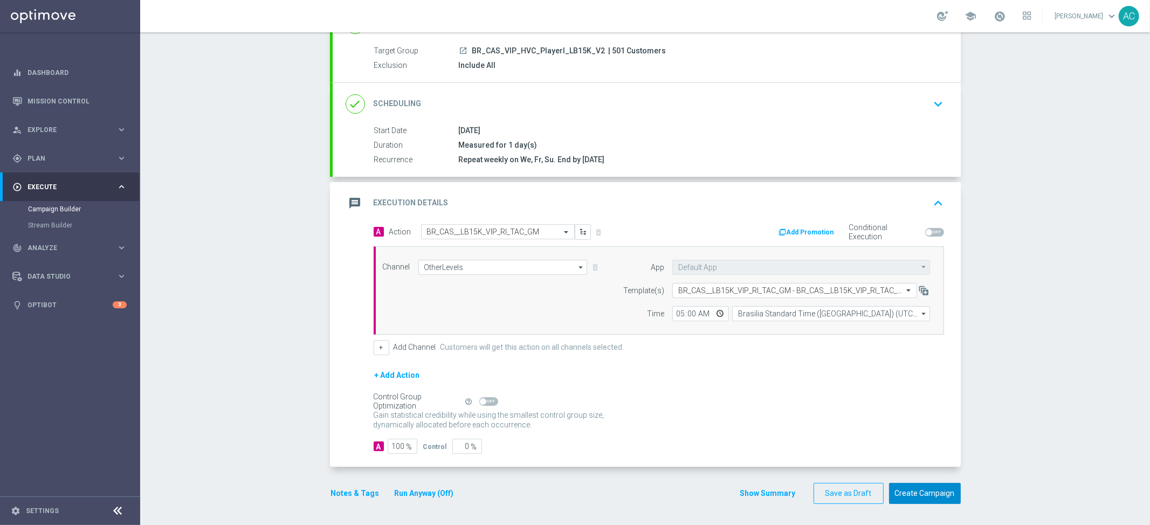
click at [921, 499] on button "Create Campaign" at bounding box center [925, 493] width 72 height 21
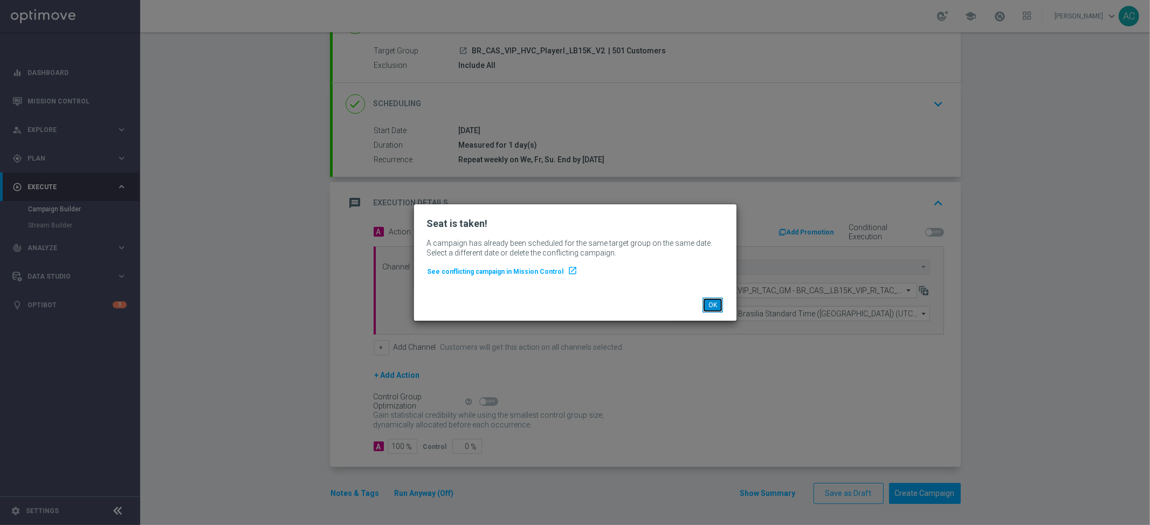
click at [717, 305] on button "OK" at bounding box center [713, 305] width 20 height 15
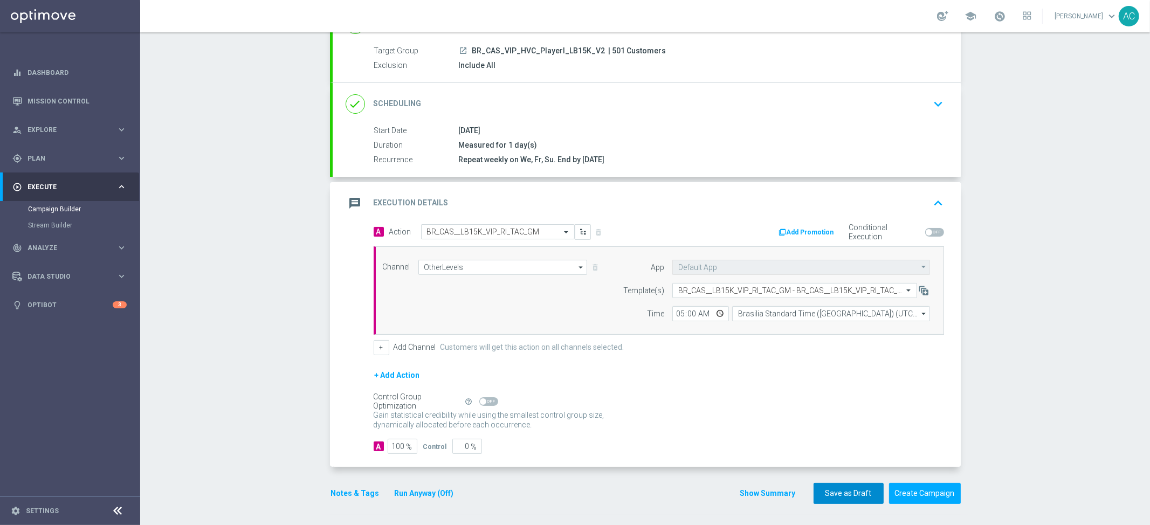
click at [857, 495] on button "Save as Draft" at bounding box center [849, 493] width 70 height 21
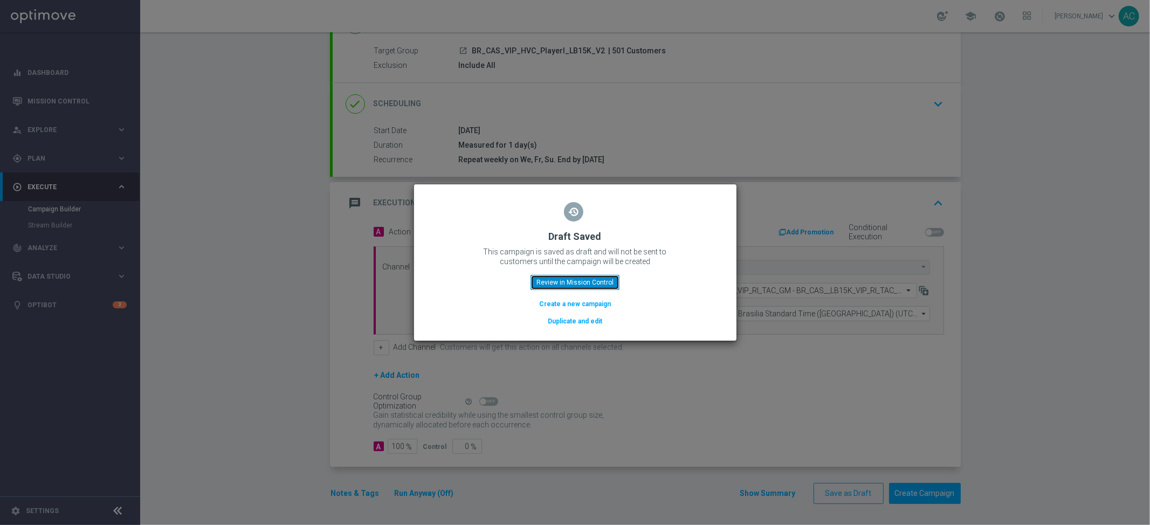
click at [574, 287] on button "Review in Mission Control" at bounding box center [575, 282] width 89 height 15
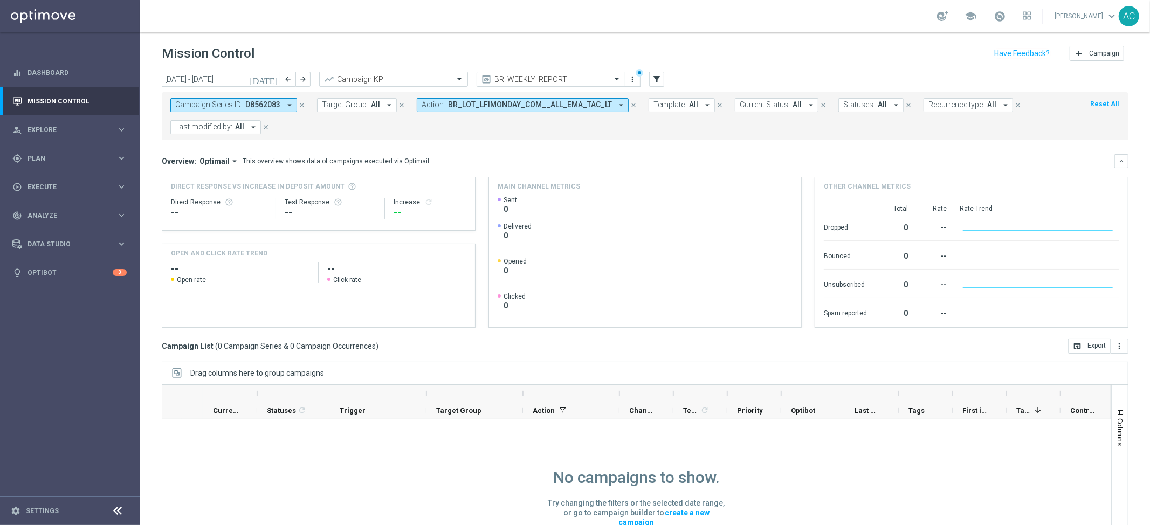
click at [616, 105] on icon "arrow_drop_down" at bounding box center [621, 105] width 10 height 10
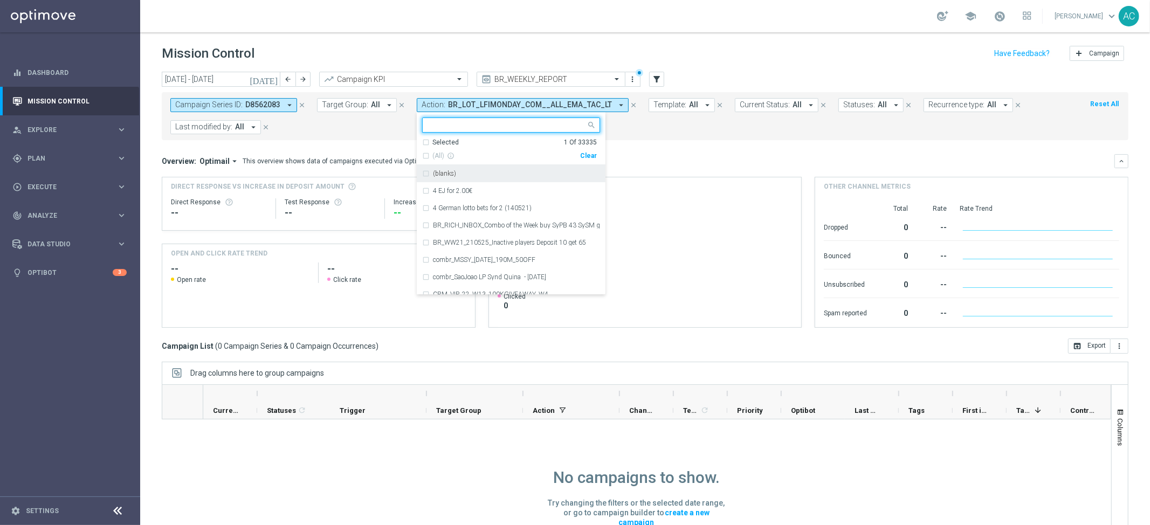
click at [0, 0] on div "Clear" at bounding box center [0, 0] width 0 height 0
click at [668, 132] on form "Campaign Series ID: D8562083 arrow_drop_down close Target Group: All arrow_drop…" at bounding box center [621, 116] width 902 height 36
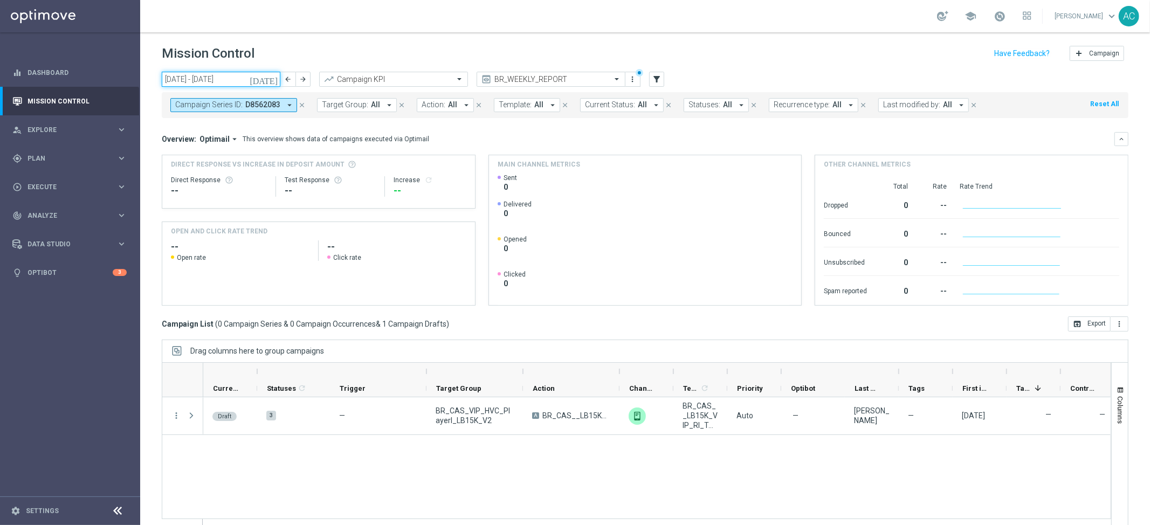
click at [260, 84] on input "11 Aug 2025 - 17 Aug 2025" at bounding box center [221, 79] width 119 height 15
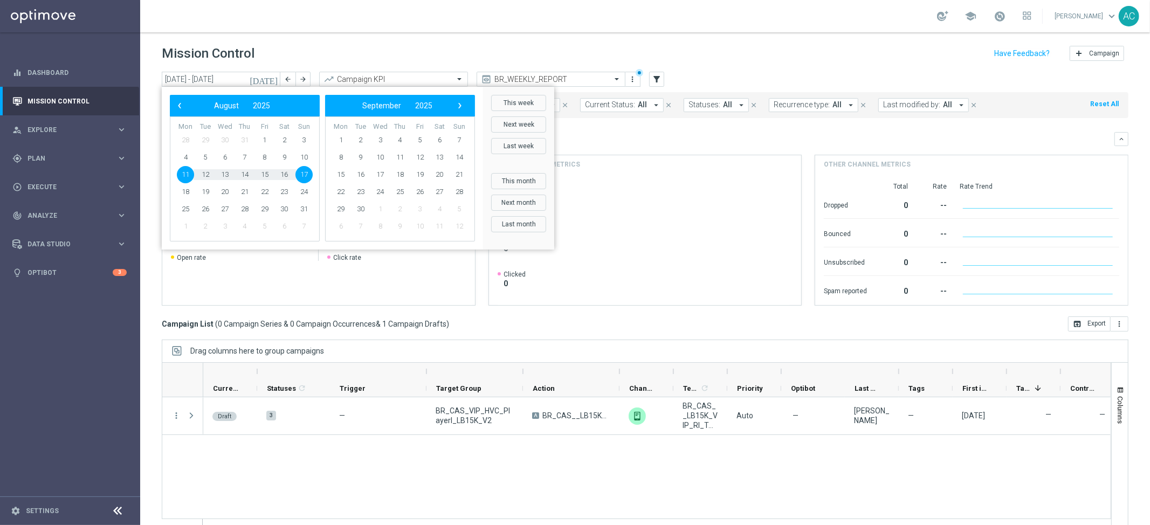
click at [182, 178] on span "11" at bounding box center [185, 174] width 17 height 17
click at [305, 172] on span "17" at bounding box center [304, 174] width 17 height 17
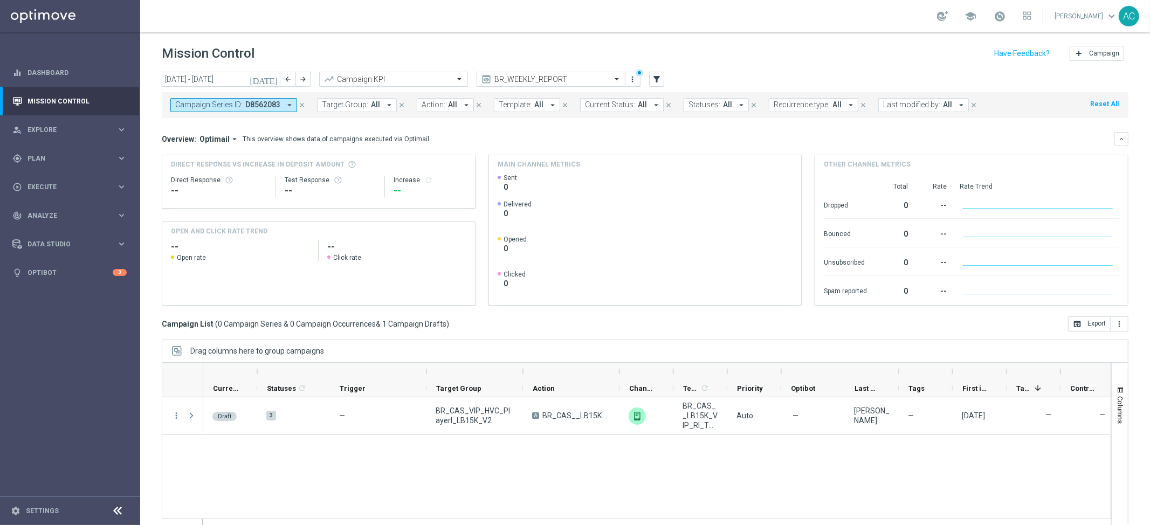
click at [636, 126] on mini-dashboard "Overview: Optimail arrow_drop_down This overview shows data of campaigns execut…" at bounding box center [645, 217] width 967 height 198
click at [230, 104] on span "Campaign Series ID:" at bounding box center [208, 104] width 67 height 9
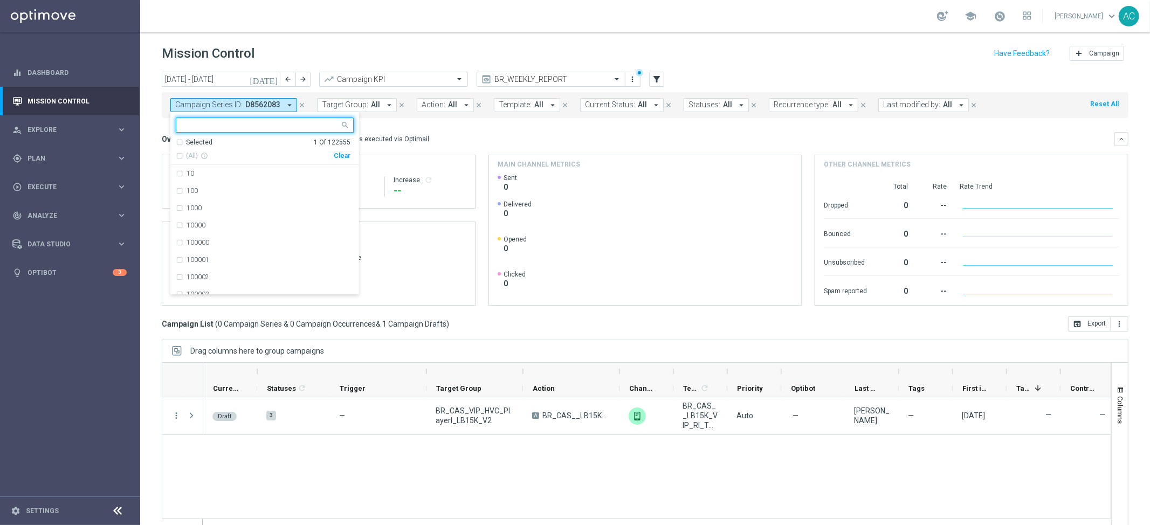
click at [0, 0] on div "Clear" at bounding box center [0, 0] width 0 height 0
drag, startPoint x: 507, startPoint y: 145, endPoint x: 359, endPoint y: 131, distance: 148.5
click at [504, 145] on div "Overview: Optimail arrow_drop_down This overview shows data of campaigns execut…" at bounding box center [645, 139] width 967 height 14
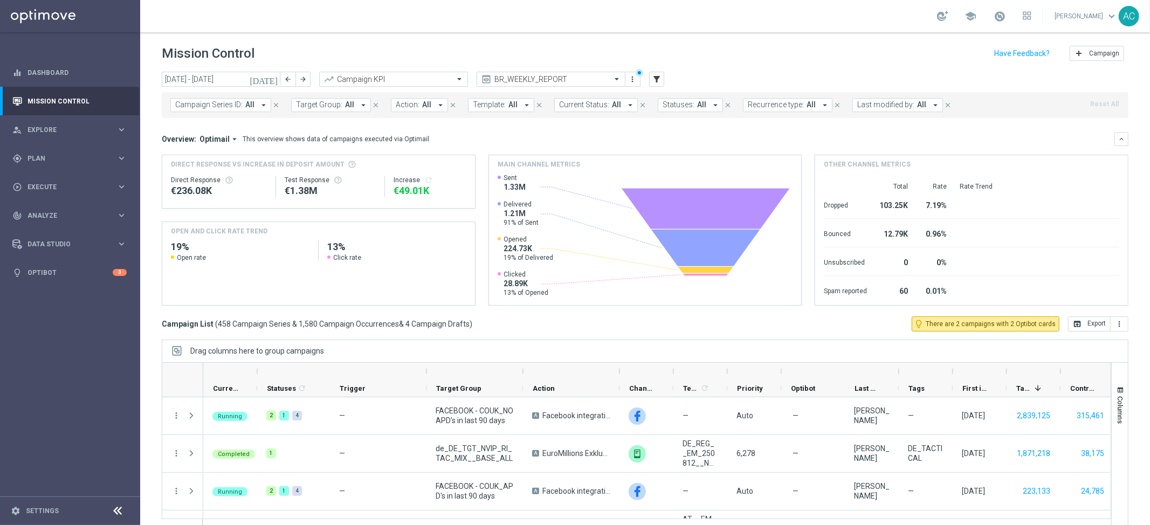
click at [334, 111] on button "Target Group: All arrow_drop_down" at bounding box center [331, 105] width 80 height 14
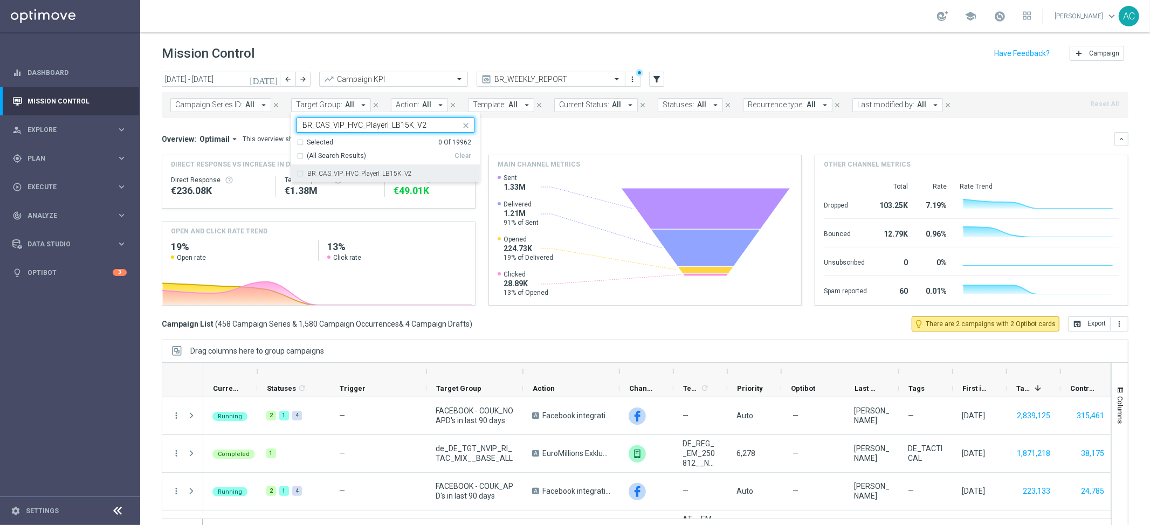
click at [299, 172] on div "BR_CAS_VIP_HVC_PlayerI_LB15K_V2" at bounding box center [386, 173] width 178 height 17
type input "BR_CAS_VIP_HVC_PlayerI_LB15K_V2"
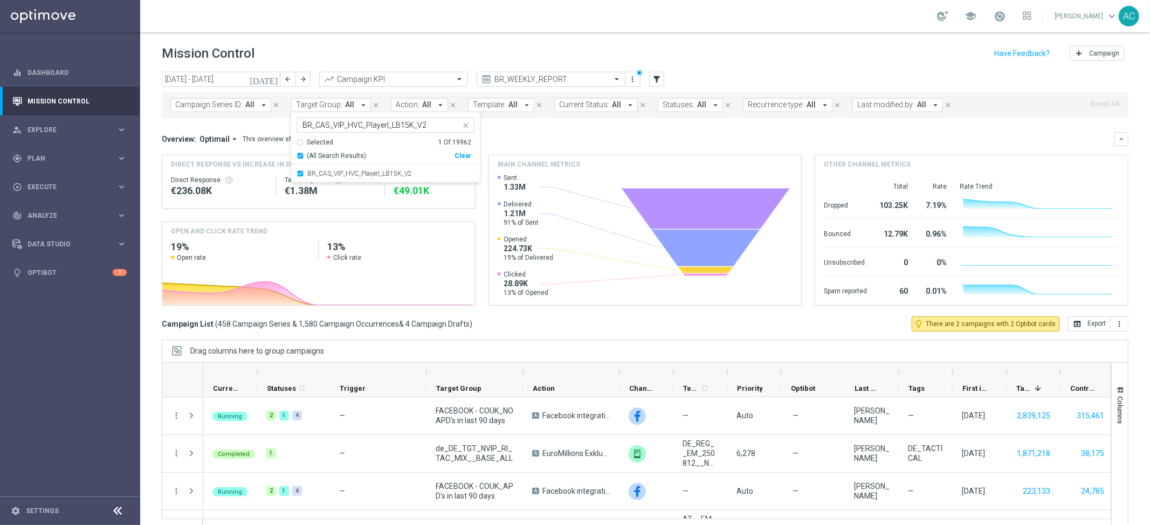
click at [530, 142] on div "Overview: Optimail arrow_drop_down This overview shows data of campaigns execut…" at bounding box center [638, 139] width 953 height 10
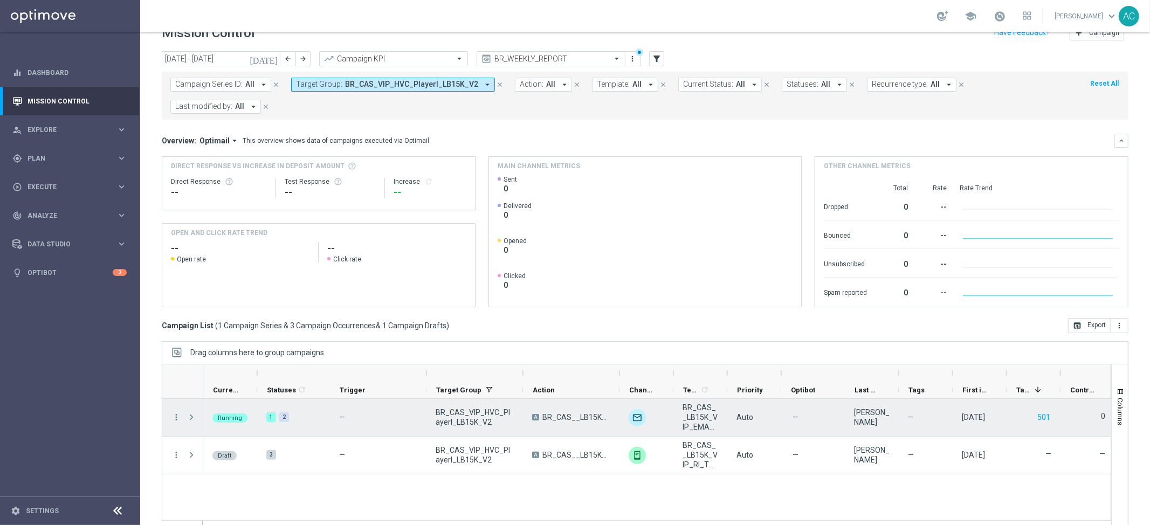
scroll to position [23, 0]
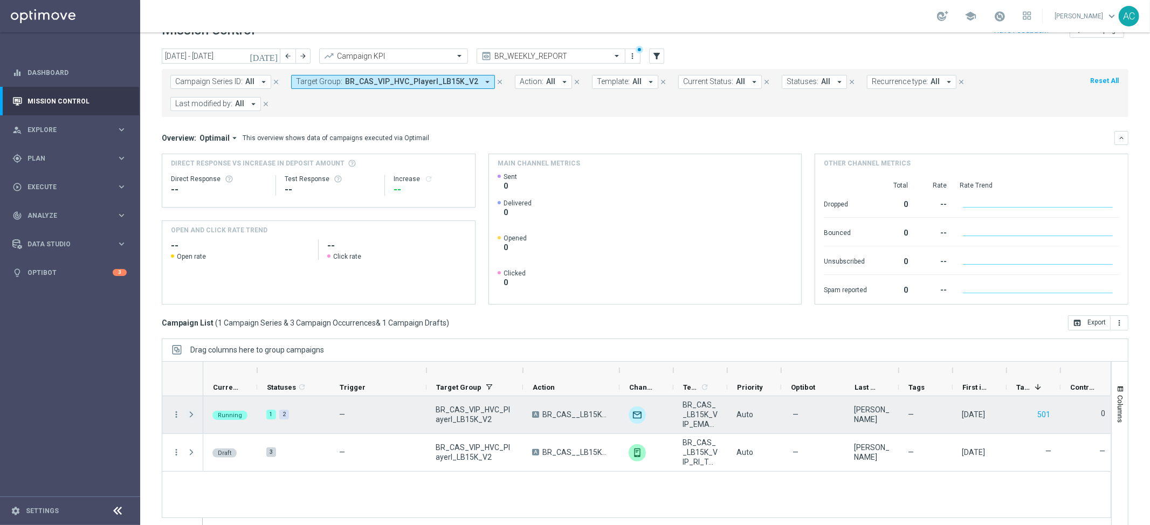
click at [189, 414] on span at bounding box center [192, 414] width 10 height 9
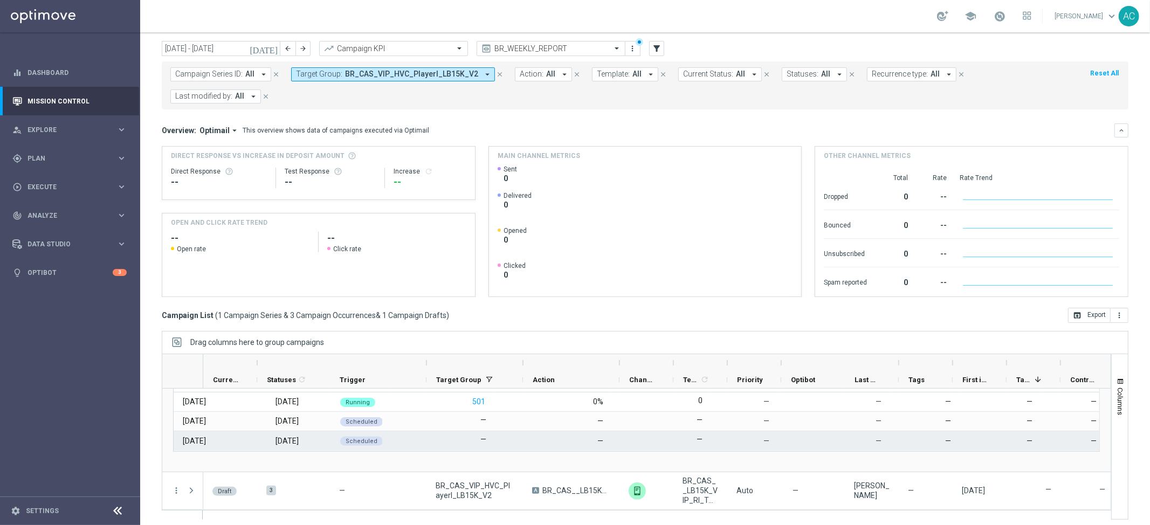
scroll to position [36, 0]
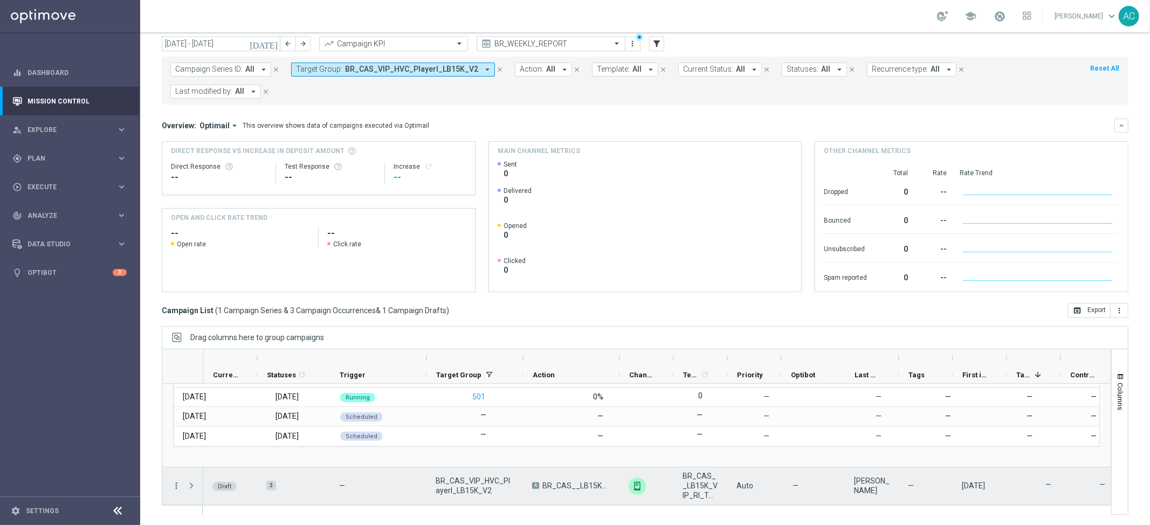
click at [178, 481] on icon "more_vert" at bounding box center [177, 486] width 10 height 10
click at [210, 435] on div "Edit" at bounding box center [247, 435] width 100 height 8
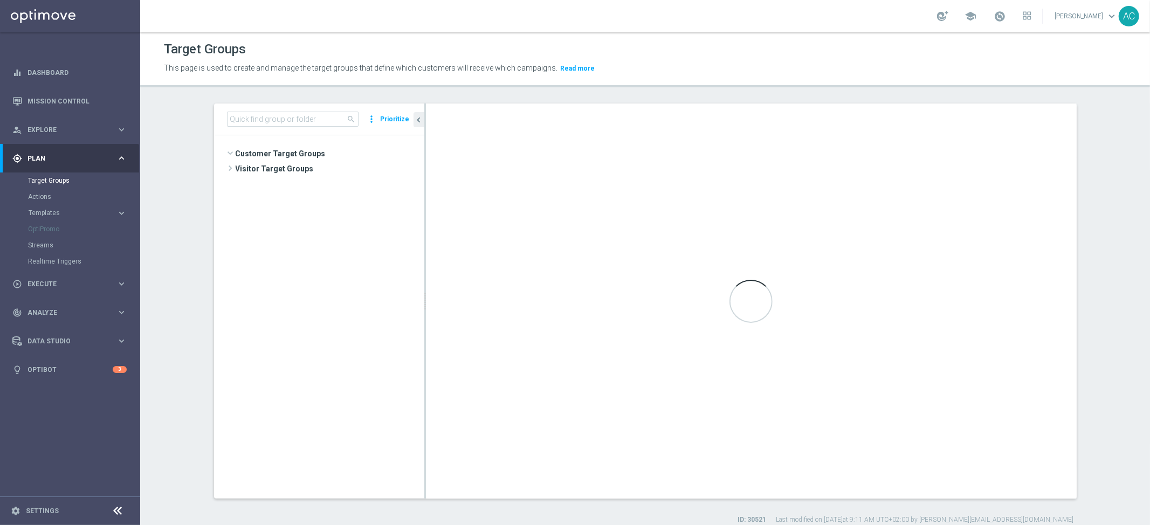
scroll to position [786, 0]
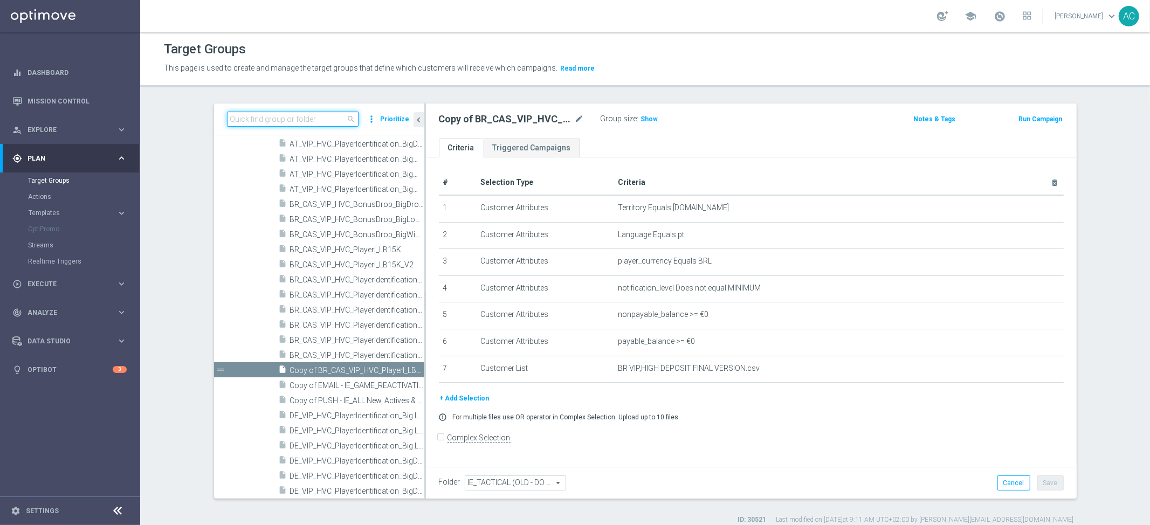
click at [273, 117] on input at bounding box center [293, 119] width 132 height 15
paste input "BR_CAS_VIP_HVC_PlayerI_LB15K_V2"
type input "BR_CAS_VIP_HVC_PlayerI_LB15K_V2"
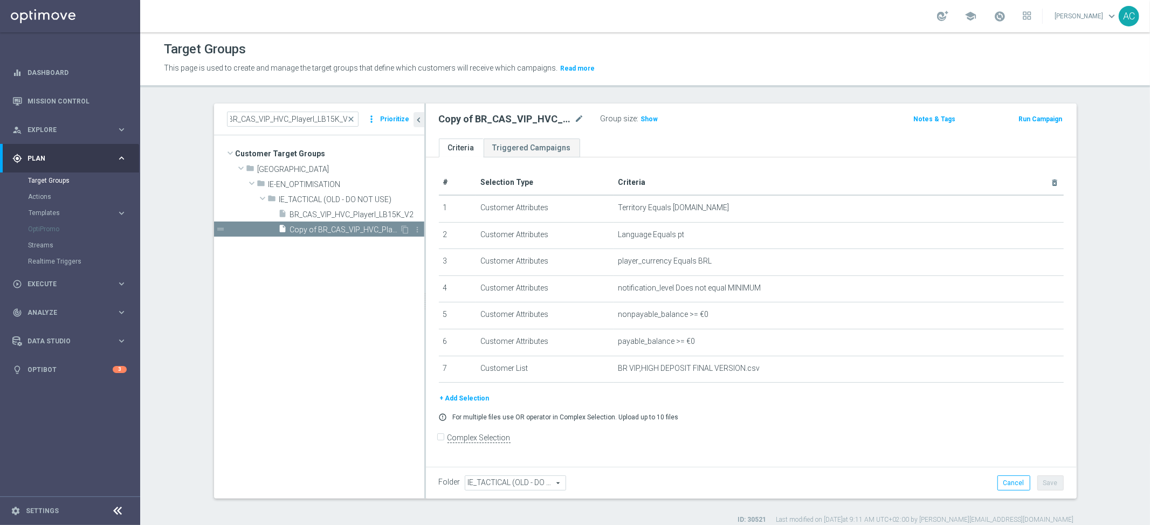
click at [353, 232] on span "Copy of BR_CAS_VIP_HVC_PlayerI_LB15K_V2" at bounding box center [345, 229] width 110 height 9
click at [575, 122] on icon "mode_edit" at bounding box center [580, 119] width 10 height 13
click at [456, 120] on input "Copy of BR_CAS_VIP_HVC_PlayerI_LB15K_V2" at bounding box center [512, 120] width 146 height 15
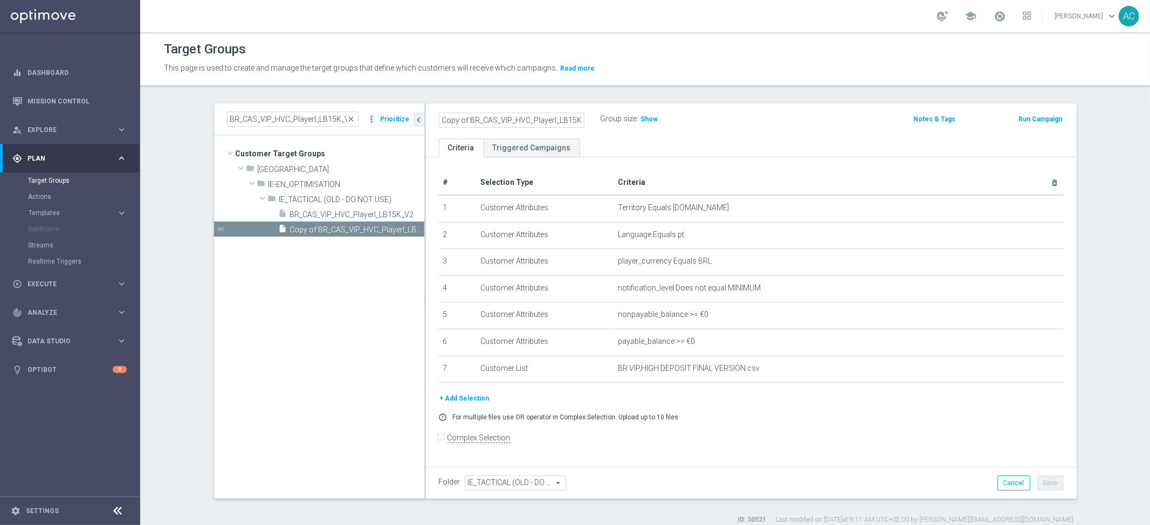
drag, startPoint x: 454, startPoint y: 121, endPoint x: 288, endPoint y: 109, distance: 166.0
click at [286, 110] on as-split "BR_CAS_VIP_HVC_PlayerI_LB15K_V2 close more_vert Prioritize Customer Target Grou…" at bounding box center [645, 301] width 863 height 395
click at [552, 121] on input "BR_CAS_VIP_HVC_PlayerI_LB15K_V2" at bounding box center [512, 120] width 146 height 15
click at [561, 124] on input "BR_CAS_VIP_HVC_PlayerI_LB15K_RI_V2" at bounding box center [512, 120] width 146 height 15
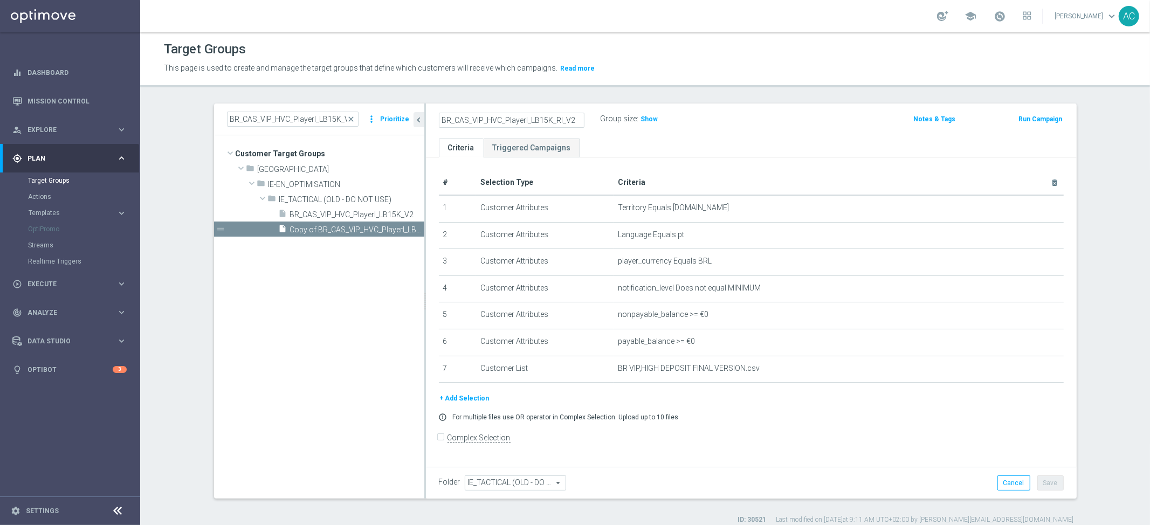
click at [561, 124] on input "BR_CAS_VIP_HVC_PlayerI_LB15K_RI_V2" at bounding box center [512, 120] width 146 height 15
type input "BR_CAS_VIP_HVC_PlayerI_LB15K_RI_V2"
click at [647, 118] on span "Show" at bounding box center [649, 119] width 17 height 8
click at [1044, 482] on button "Save" at bounding box center [1051, 483] width 26 height 15
click at [531, 123] on h2 "BR_CAS_VIP_HVC_PlayerI_LB15K_RI_V2" at bounding box center [506, 119] width 134 height 13
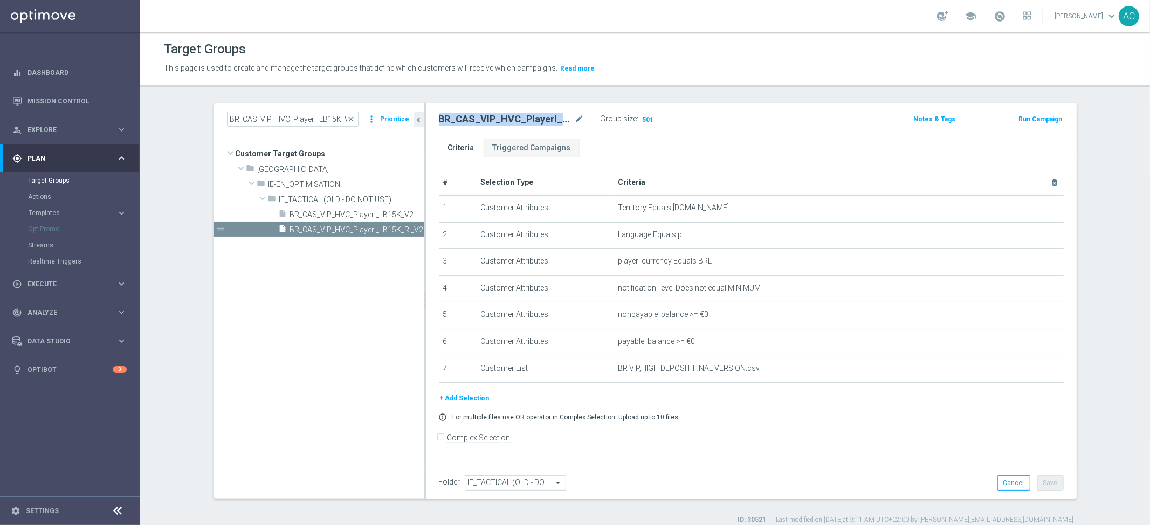
click at [531, 123] on h2 "BR_CAS_VIP_HVC_PlayerI_LB15K_RI_V2" at bounding box center [506, 119] width 134 height 13
copy div "BR_CAS_VIP_HVC_PlayerI_LB15K_RI_V2"
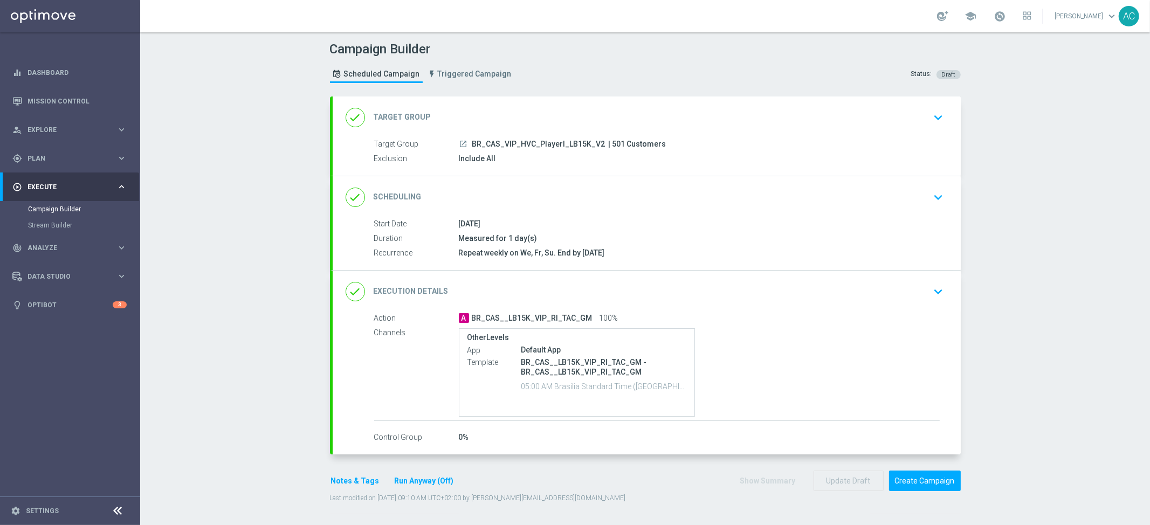
click at [908, 148] on div "launch BR_CAS_VIP_HVC_PlayerI_LB15K_V2 | 501 Customers" at bounding box center [699, 144] width 481 height 11
click at [910, 127] on div "done Target Group keyboard_arrow_down" at bounding box center [647, 118] width 628 height 42
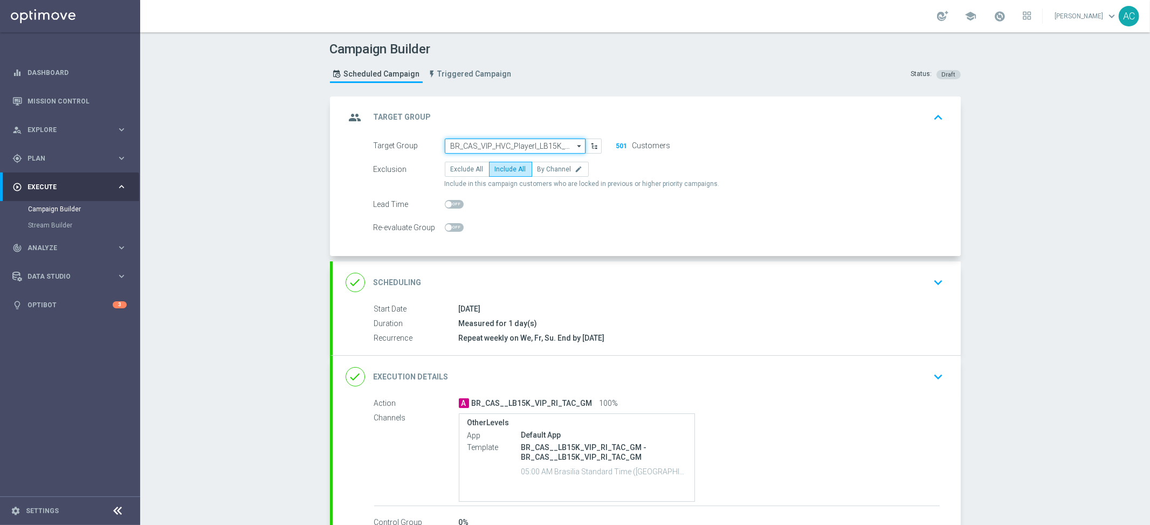
click at [489, 148] on input "BR_CAS_VIP_HVC_PlayerI_LB15K_V2" at bounding box center [515, 146] width 141 height 15
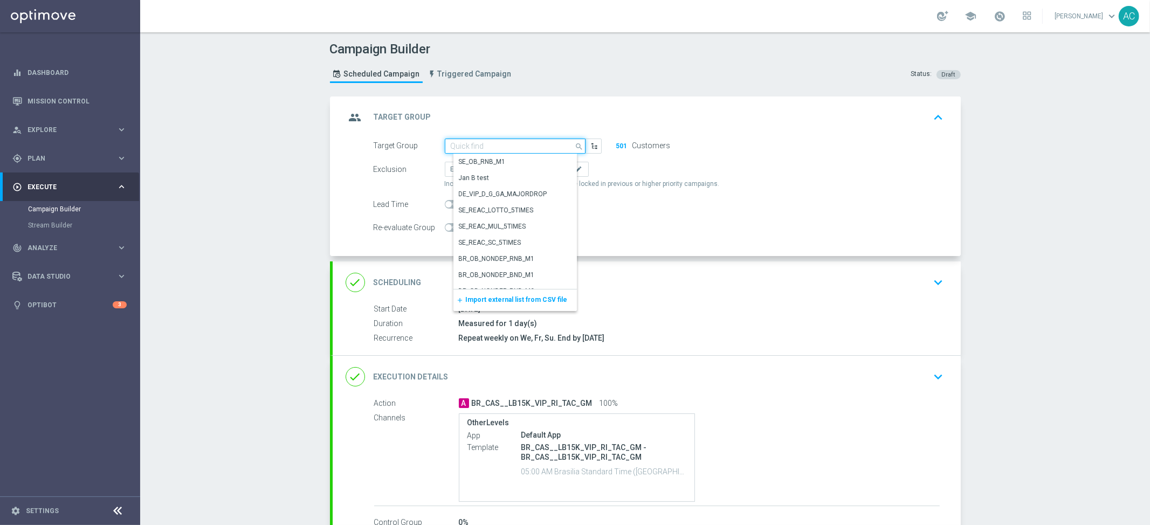
paste input "BR_CAS_VIP_HVC_PlayerI_LB15K_RI_V2"
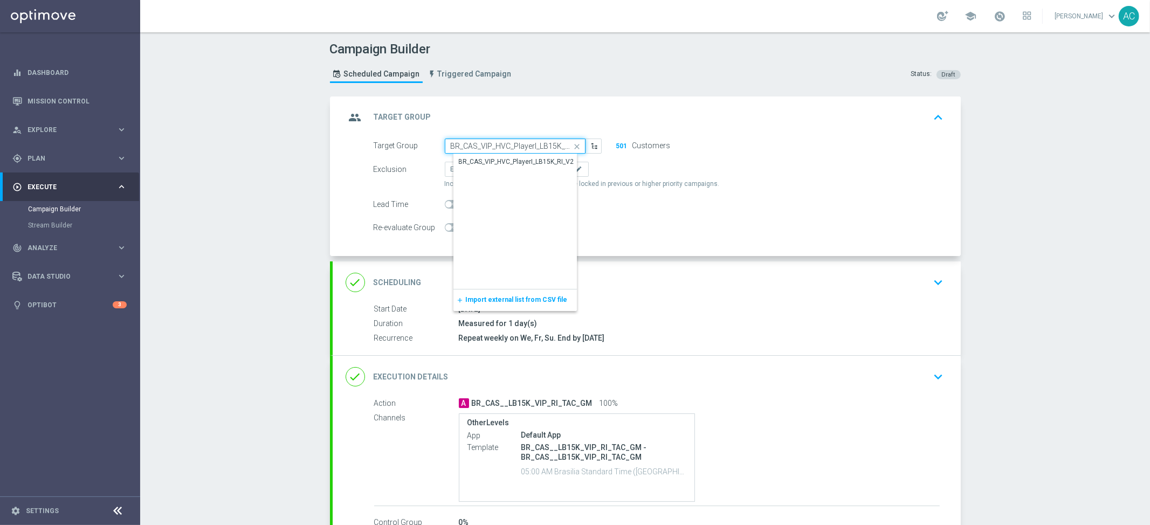
scroll to position [0, 8]
click at [520, 158] on div "BR_CAS_VIP_HVC_PlayerI_LB15K_RI_V2" at bounding box center [516, 162] width 115 height 10
type input "BR_CAS_VIP_HVC_PlayerI_LB15K_RI_V2"
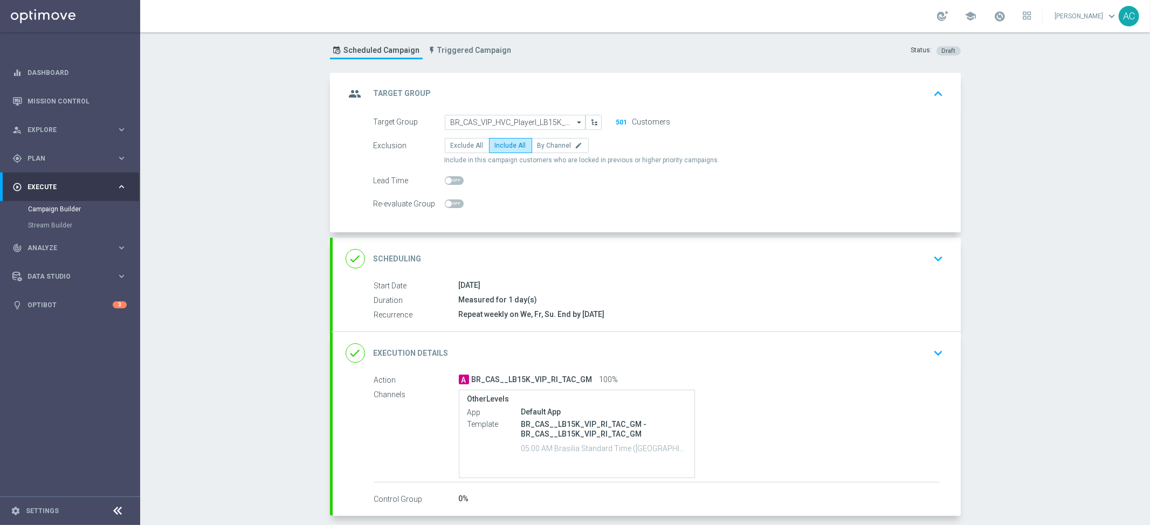
scroll to position [85, 0]
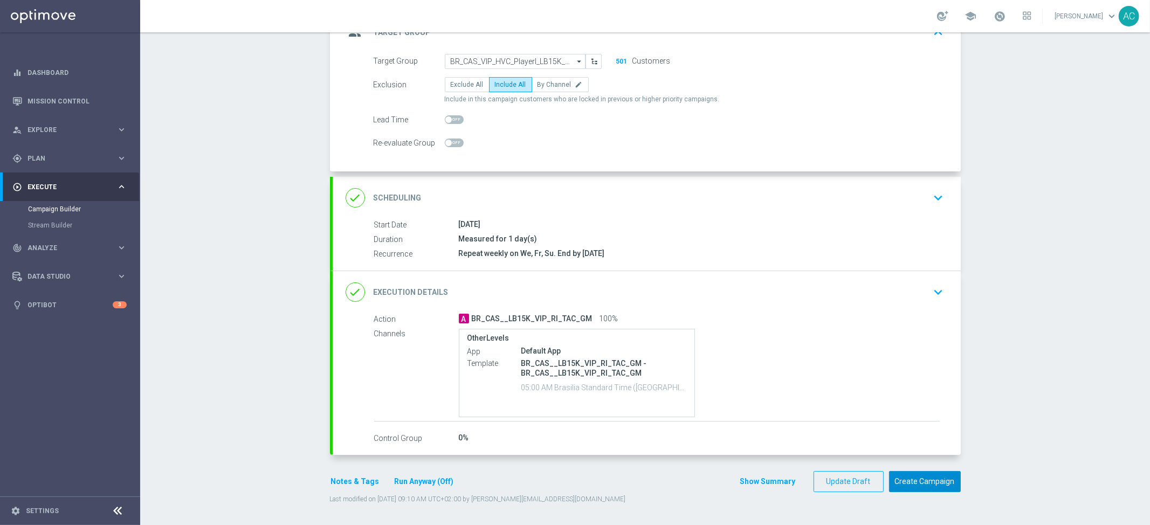
click at [922, 482] on button "Create Campaign" at bounding box center [925, 481] width 72 height 21
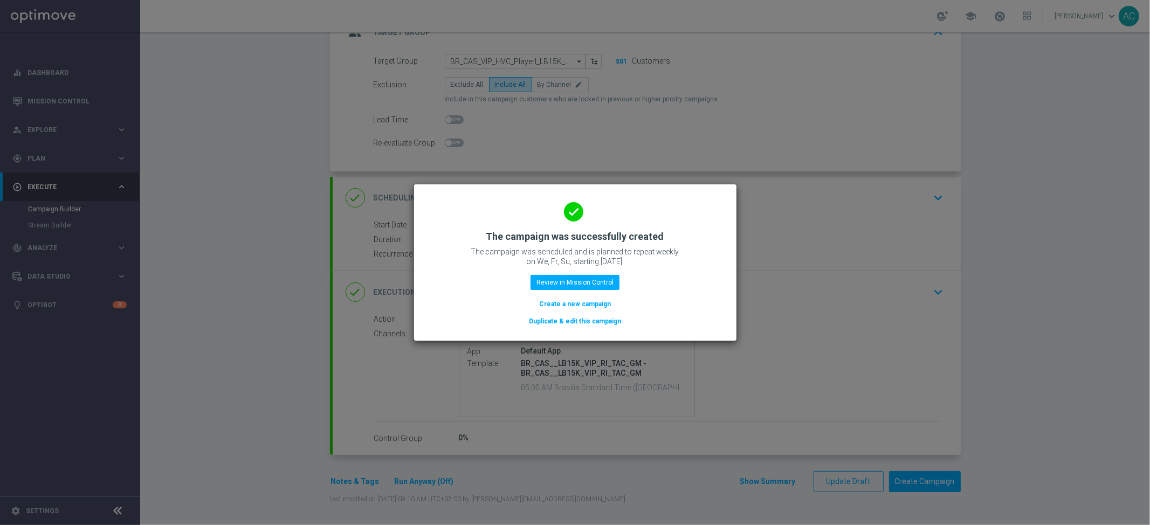
click at [587, 303] on button "Create a new campaign" at bounding box center [575, 304] width 74 height 12
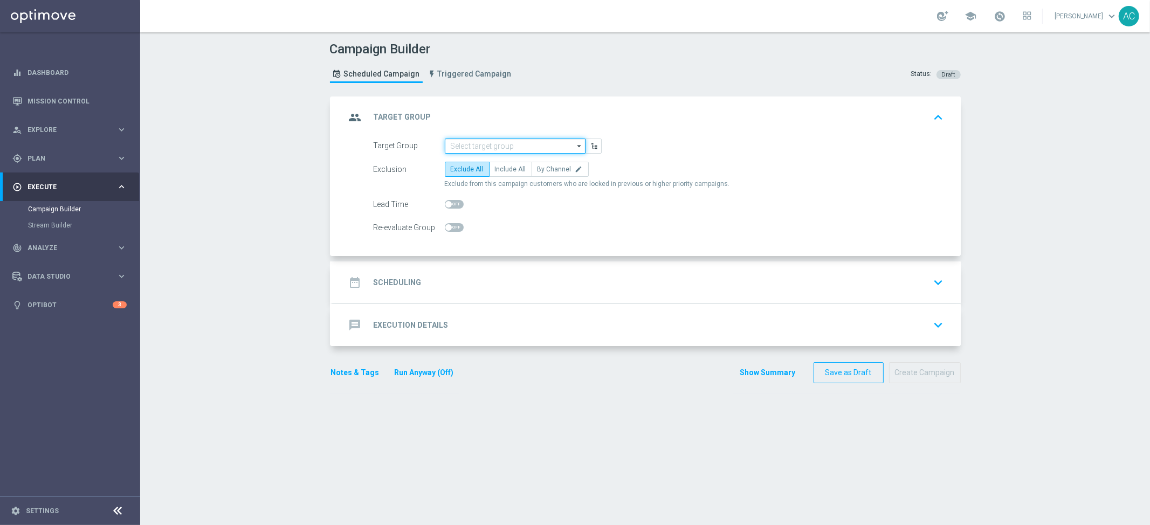
click at [481, 143] on input at bounding box center [515, 146] width 141 height 15
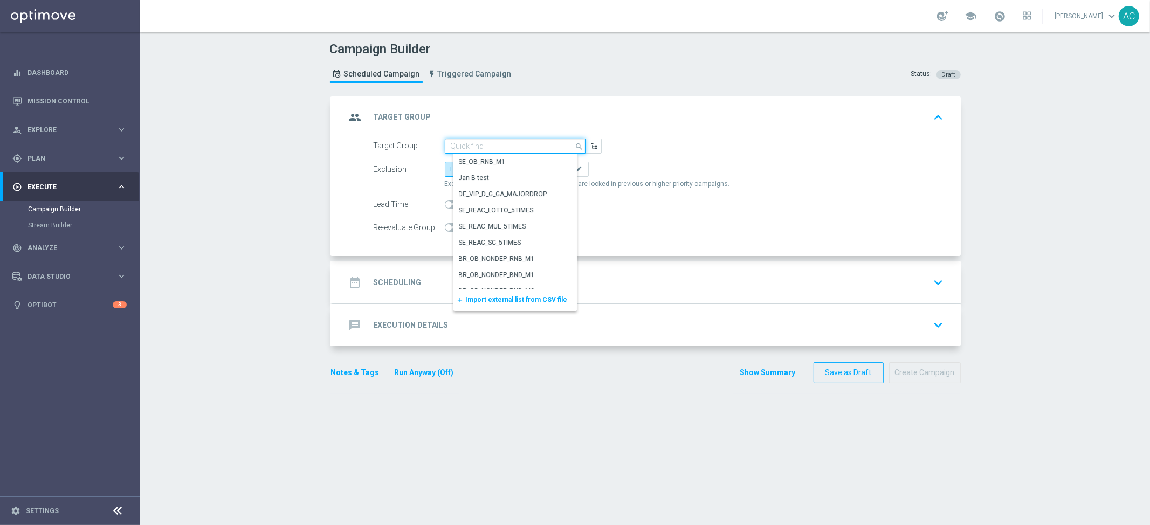
paste input "BR_SOL__DEPOSITORS__ALL_EMA_TAC_GM"
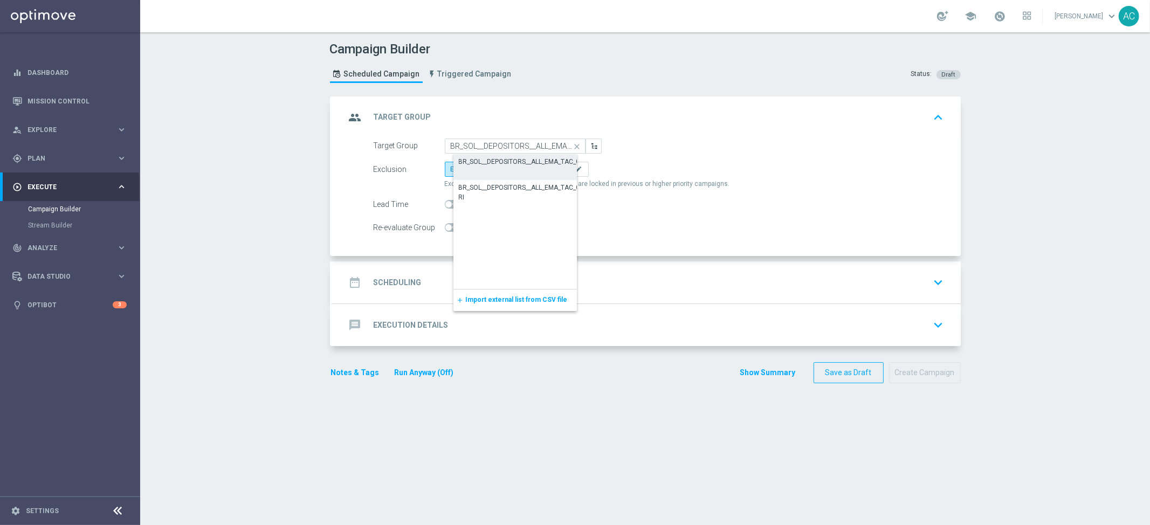
click at [493, 162] on div "BR_SOL__DEPOSITORS__ALL_EMA_TAC_GM" at bounding box center [522, 162] width 127 height 10
type input "BR_SOL__DEPOSITORS__ALL_EMA_TAC_GM"
click at [509, 162] on label "Include All" at bounding box center [510, 169] width 43 height 15
click at [502, 168] on input "Include All" at bounding box center [498, 171] width 7 height 7
radio input "true"
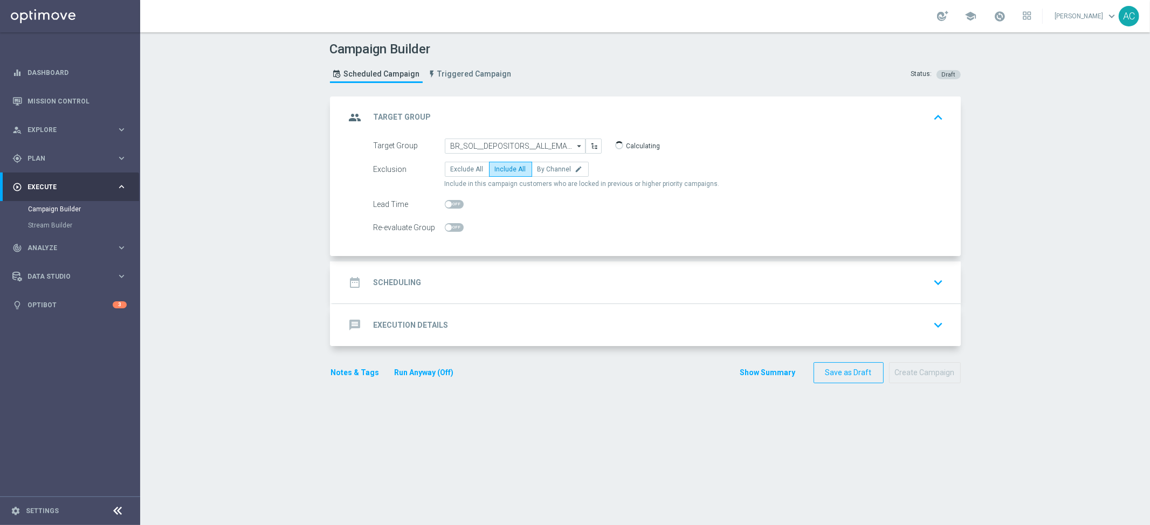
click at [430, 281] on div "date_range Scheduling keyboard_arrow_down" at bounding box center [647, 282] width 602 height 20
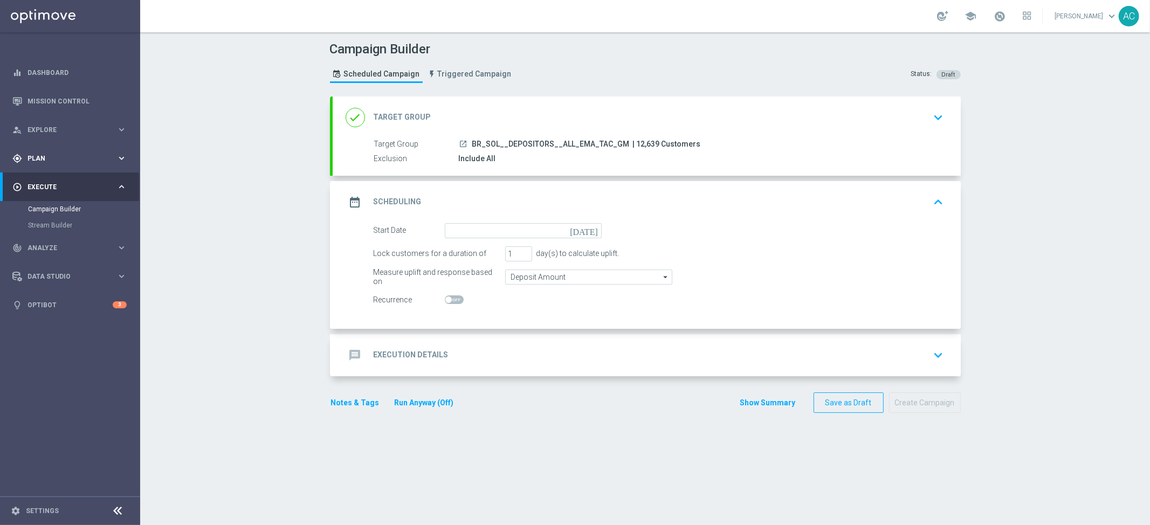
click at [76, 152] on div "gps_fixed Plan keyboard_arrow_right" at bounding box center [69, 158] width 139 height 29
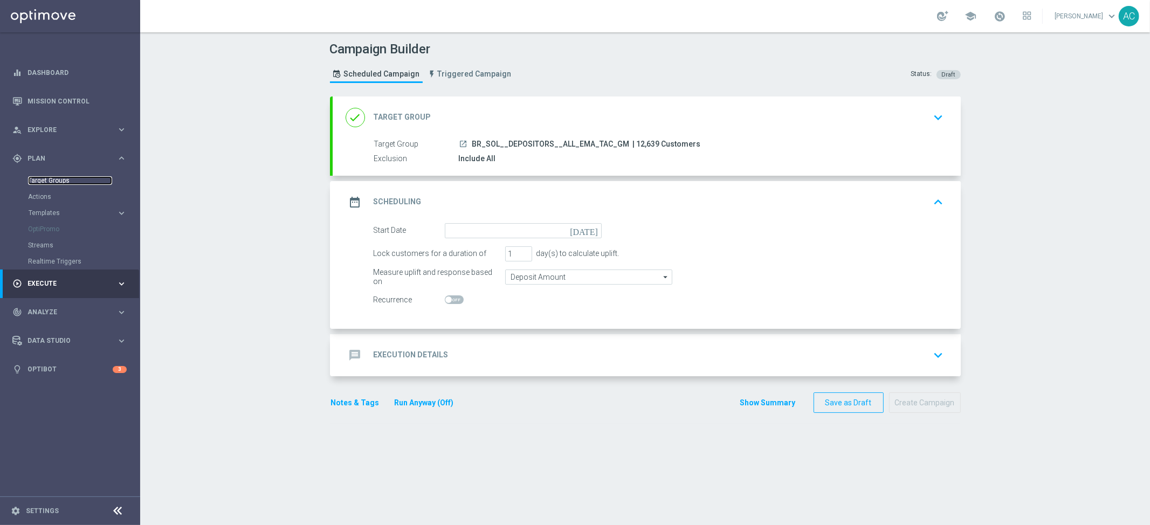
click at [55, 182] on link "Target Groups" at bounding box center [70, 180] width 84 height 9
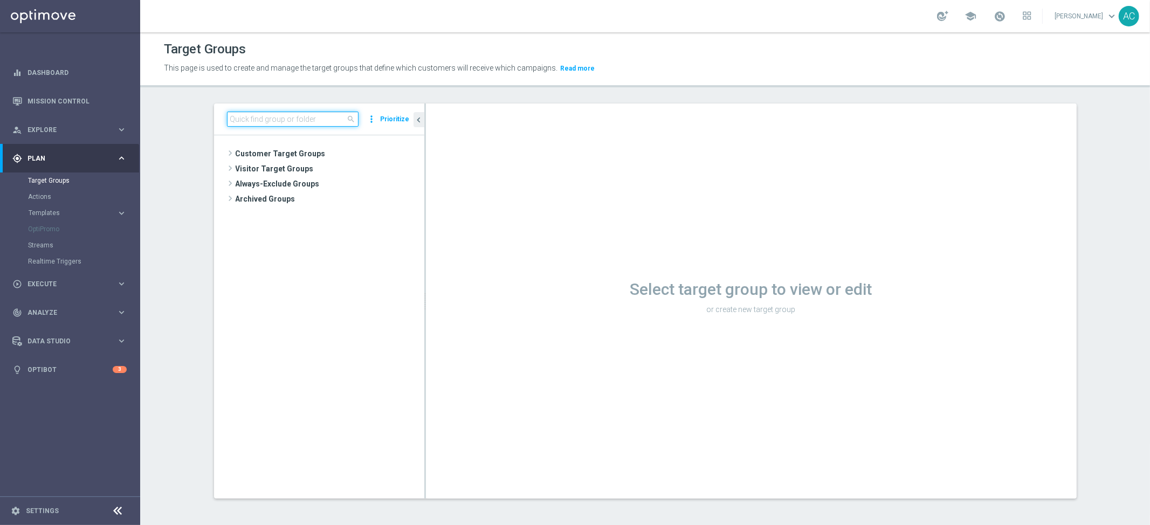
click at [282, 115] on input at bounding box center [293, 119] width 132 height 15
paste input ""MX_TACTICAL_CPOINTS_JUL_25 MX_TACTICAL_CPOINTS_JUL_25 MX_TACTICAL_CPOINTS_JUL_…"
drag, startPoint x: 232, startPoint y: 121, endPoint x: 183, endPoint y: 120, distance: 48.6
click at [183, 120] on section ""MX_TACTICAL_CPOINTS_JUL_25 MX_TACTICAL_CPOINTS_JUL_25 MX_TACTICAL_CPOINTS_JUL_…" at bounding box center [645, 310] width 1010 height 412
click at [263, 118] on input ""MX_TACTICAL_CPOINTS_JUL_25 MX_TACTICAL_CPOINTS_JUL_25 MX_TACTICAL_CPOINTS_JUL_…" at bounding box center [293, 119] width 132 height 15
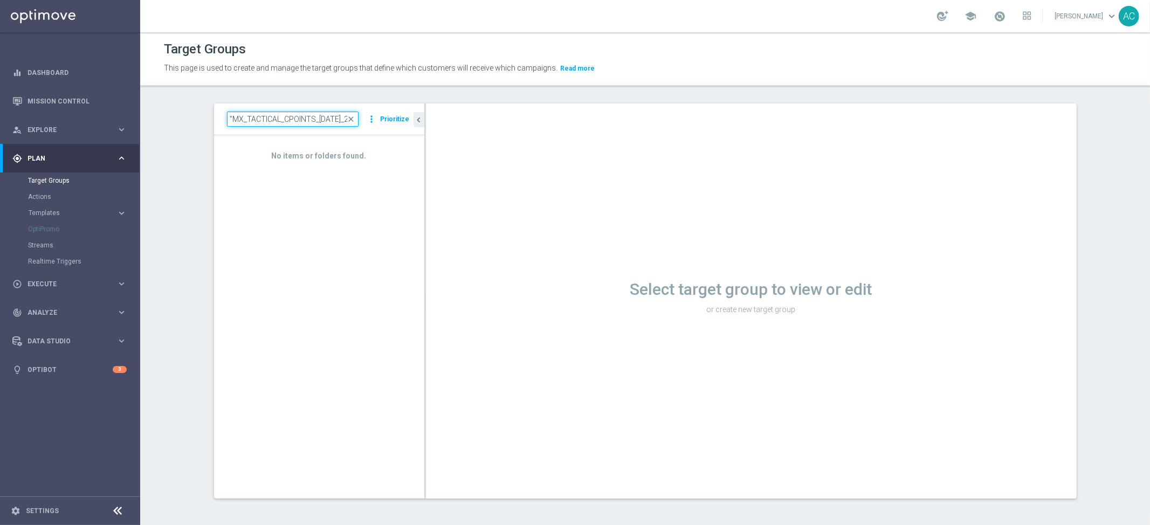
click at [227, 119] on input ""MX_TACTICAL_CPOINTS_JUL_25 MX_TACTICAL_CPOINTS_JUL_25 MX_TACTICAL_CPOINTS_JUL_…" at bounding box center [293, 119] width 132 height 15
click at [341, 119] on input "MX_TACTICAL_CPOINTS_JUL_25 MX_TACTICAL_CPOINTS_JUL_25 MX_TACTICAL_CPOINTS_JUL_25" at bounding box center [293, 119] width 132 height 15
drag, startPoint x: 339, startPoint y: 121, endPoint x: 428, endPoint y: 124, distance: 89.0
click at [428, 124] on as-split "MX_TACTICAL_CPOINTS_JUL_25 MX_TACTICAL_CPOINTS_JUL_25 MX_TACTICAL_CPOINTS_JUL_2…" at bounding box center [645, 301] width 863 height 395
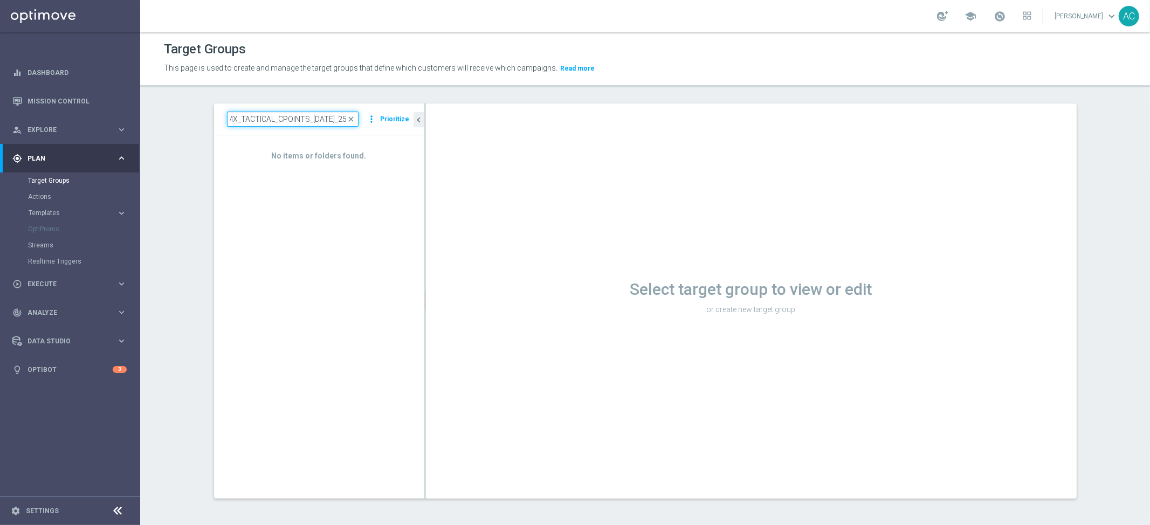
scroll to position [0, 0]
drag, startPoint x: 312, startPoint y: 121, endPoint x: 360, endPoint y: 119, distance: 48.0
click at [360, 119] on div "MX_TACTICAL_CPOINTS_JUL_25 close more_vert Prioritize" at bounding box center [319, 119] width 184 height 15
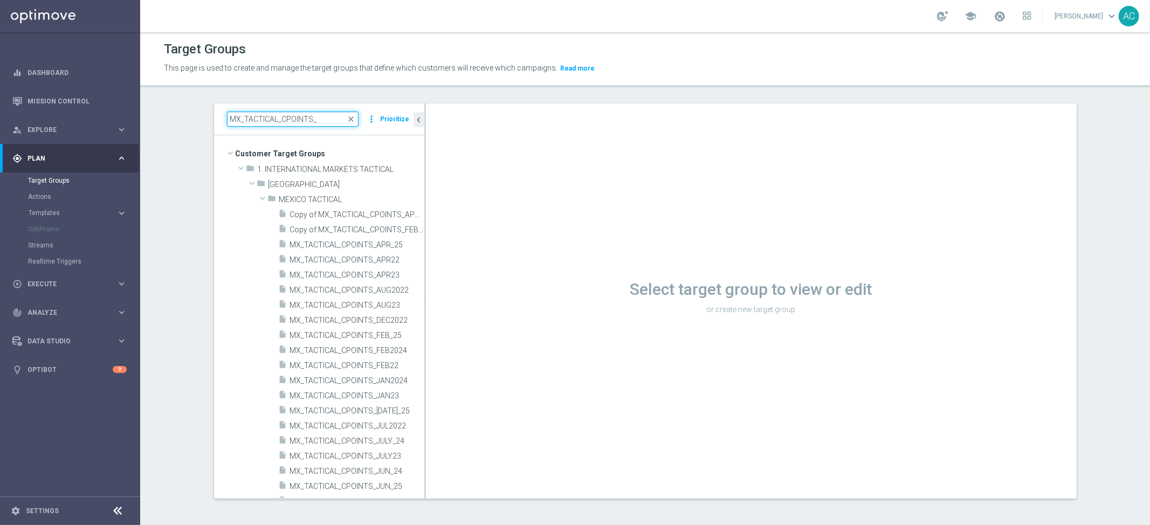
type input "MX_TACTICAL_CPOINTS_"
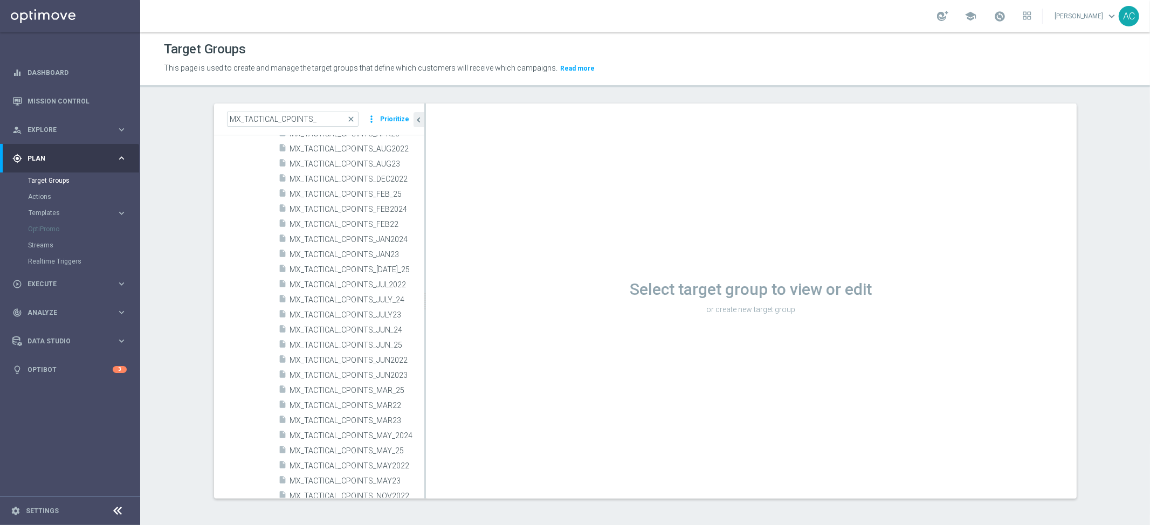
scroll to position [142, 0]
click at [361, 265] on span "MX_TACTICAL_CPOINTS_JUL_25" at bounding box center [345, 269] width 110 height 9
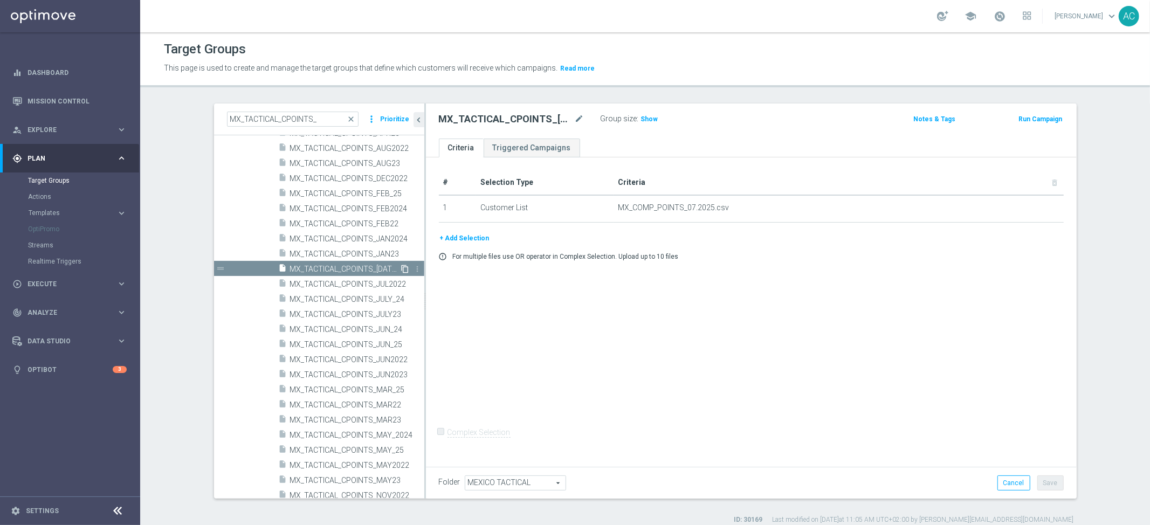
click at [401, 269] on icon "content_copy" at bounding box center [405, 269] width 9 height 9
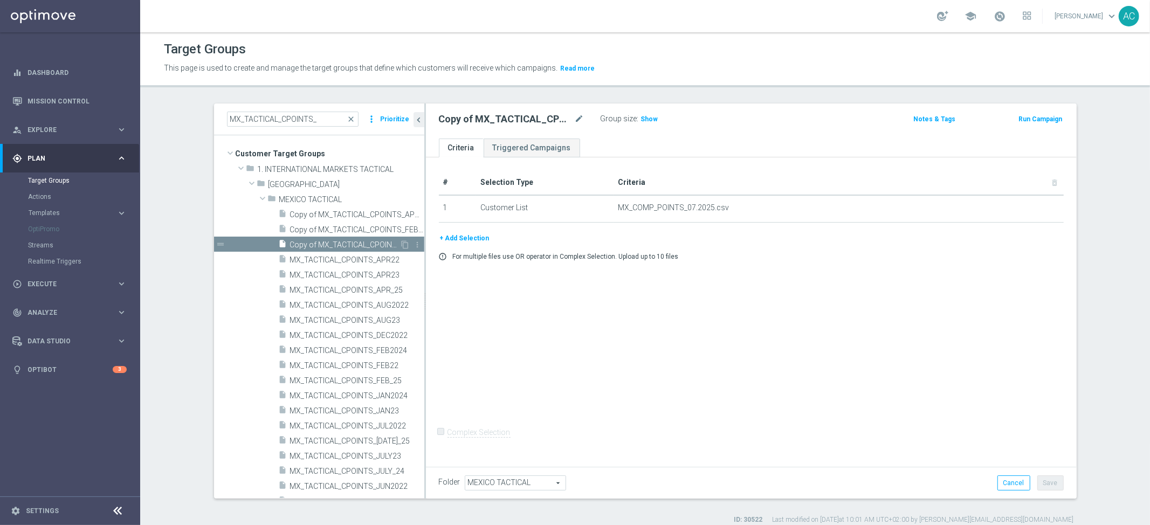
click at [319, 241] on span "Copy of MX_TACTICAL_CPOINTS_JUL_25" at bounding box center [345, 245] width 110 height 9
click at [575, 115] on icon "mode_edit" at bounding box center [580, 119] width 10 height 13
click at [562, 119] on input "Copy of MX_TACTICAL_CPOINTS_JUL_25" at bounding box center [512, 120] width 146 height 15
type input "Copy of MX_TACTICAL_CPOINTS_AUG_25"
click at [705, 307] on div "# Selection Type Criteria delete_forever 1 Customer List MX_COMP_POINTS_07.2025…" at bounding box center [751, 310] width 651 height 306
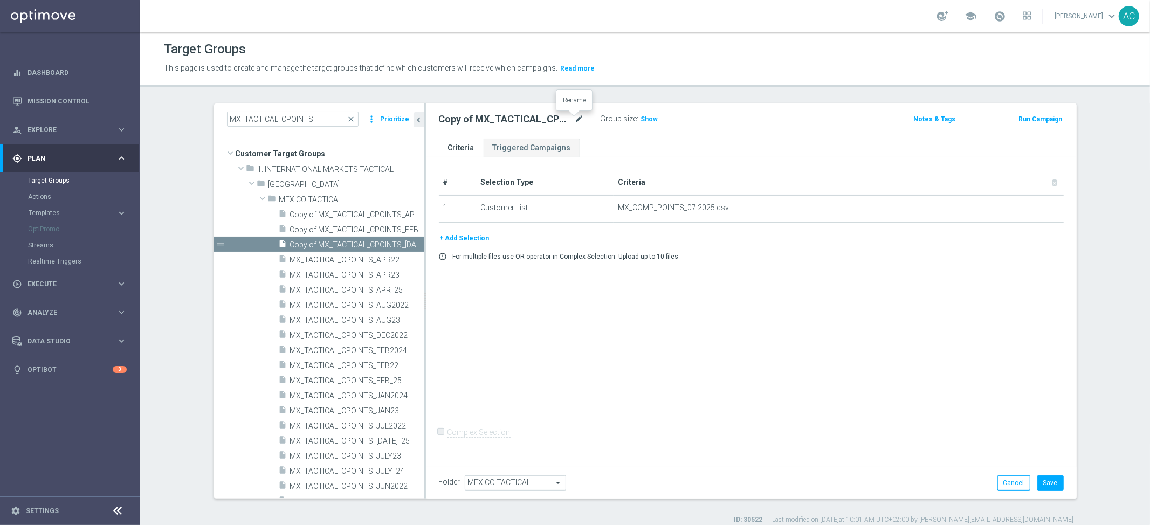
click at [576, 115] on icon "mode_edit" at bounding box center [580, 119] width 10 height 13
click at [489, 120] on input "Copy of MX_TACTICAL_CPOINTS_AUG_25" at bounding box center [512, 120] width 146 height 15
drag, startPoint x: 465, startPoint y: 120, endPoint x: 361, endPoint y: 124, distance: 104.1
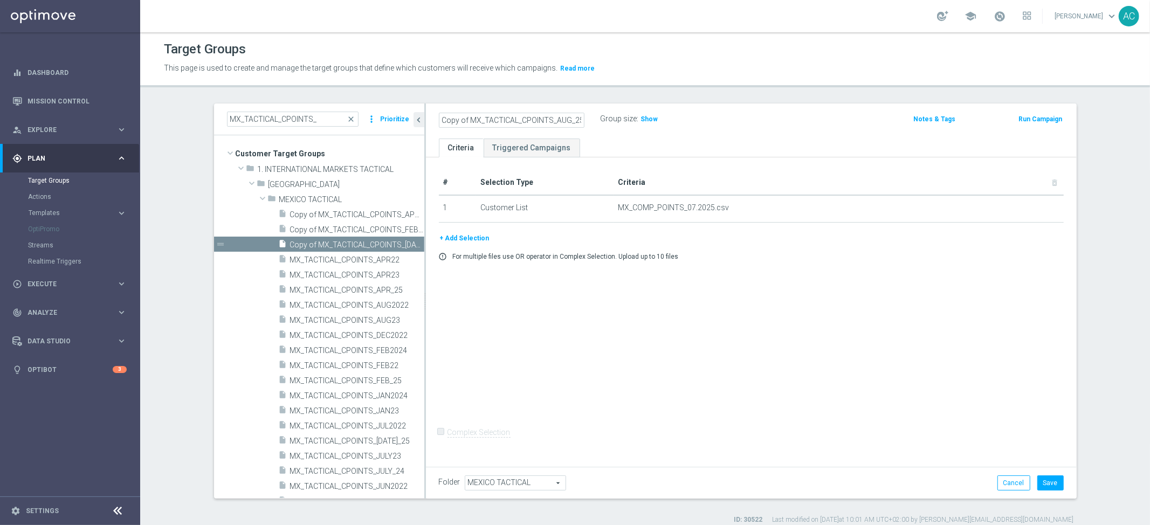
click at [361, 124] on as-split "MX_TACTICAL_CPOINTS_ close more_vert Prioritize Customer Target Groups library_…" at bounding box center [645, 301] width 863 height 395
click at [491, 118] on input "MX_TACTICAL_CPOINTS_AUG_25" at bounding box center [512, 120] width 146 height 15
type input "MX_TACTICAL_CPOINTS_AUG_25"
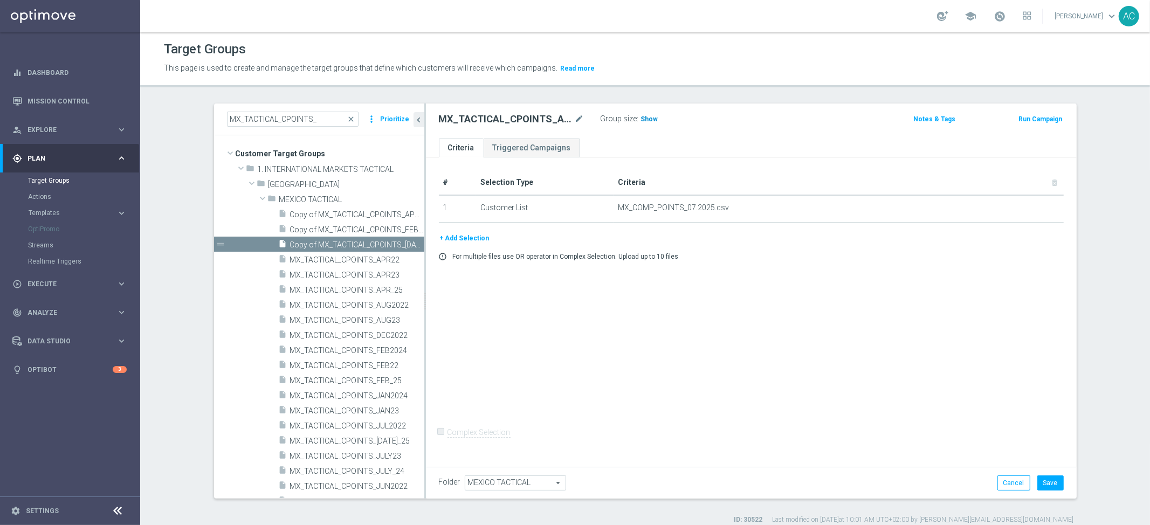
click at [645, 117] on span "Show" at bounding box center [649, 119] width 17 height 8
click at [1050, 485] on button "Save" at bounding box center [1051, 483] width 26 height 15
click at [59, 289] on div "play_circle_outline Execute" at bounding box center [64, 284] width 104 height 10
click at [50, 208] on link "Campaign Builder" at bounding box center [70, 209] width 84 height 9
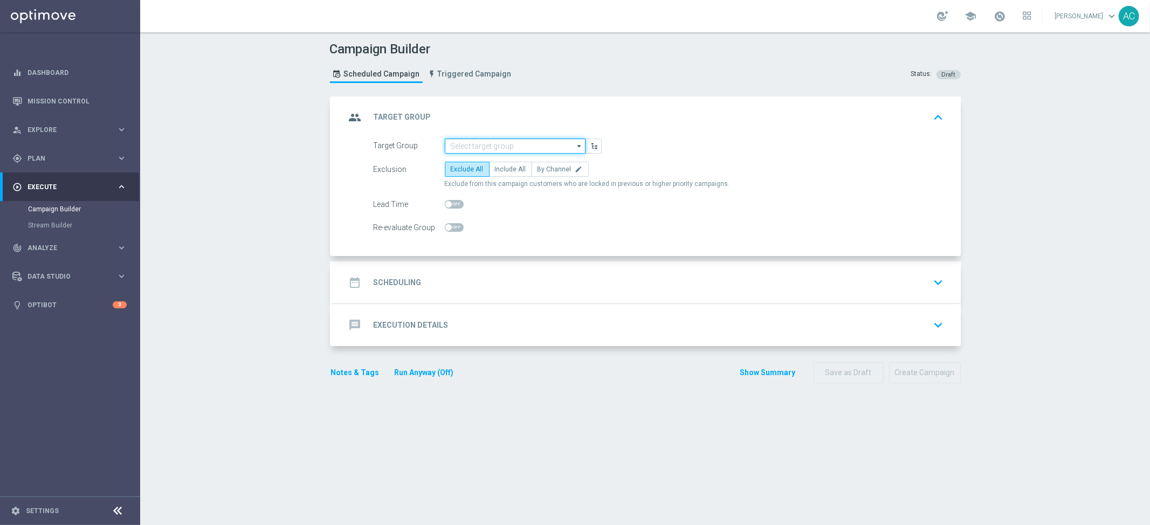
click at [509, 146] on input at bounding box center [515, 146] width 141 height 15
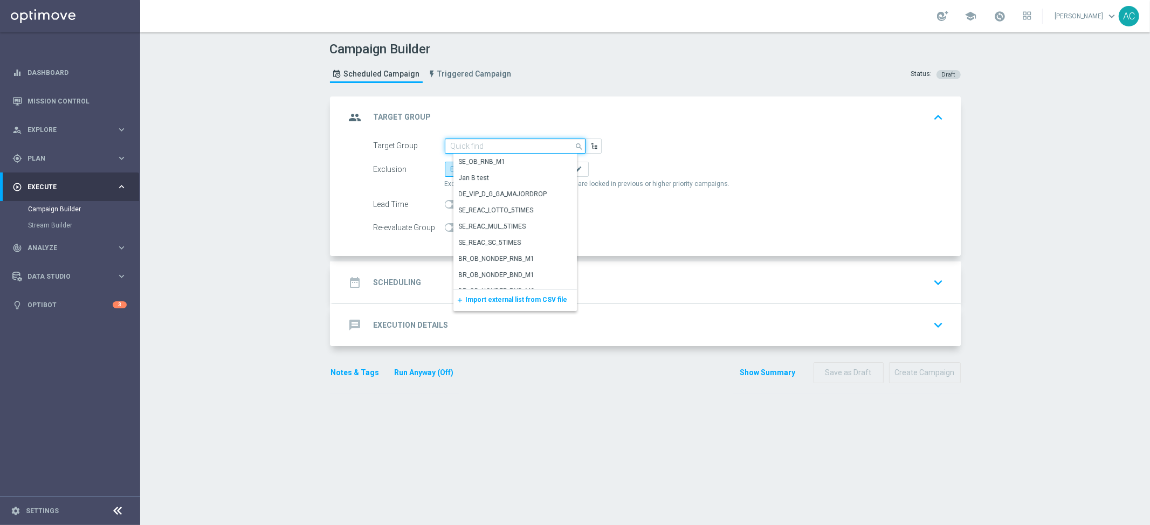
paste input "MX_TACTICAL_CPOINTS_AUG_25"
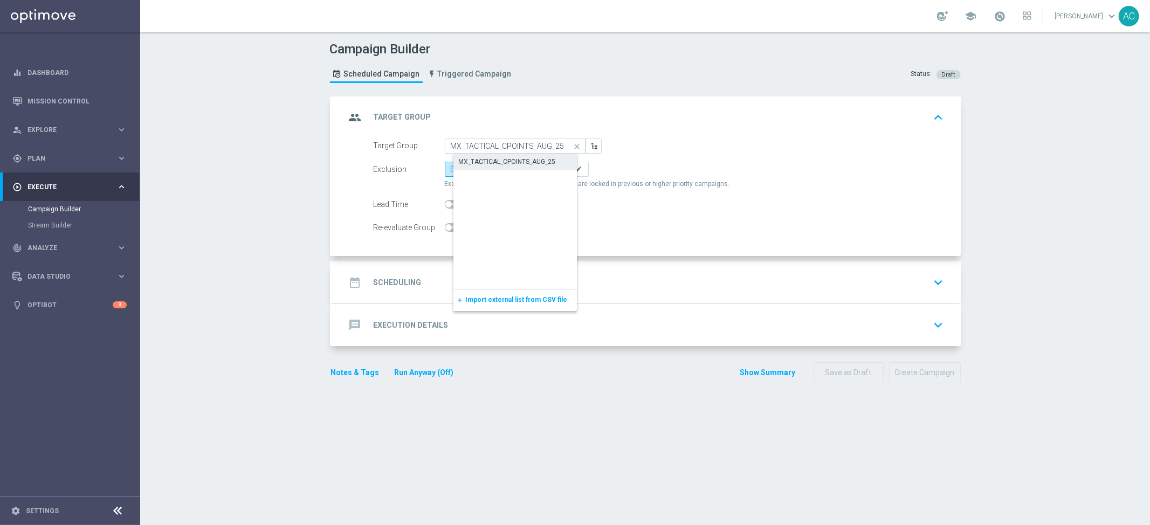
click at [512, 162] on div "MX_TACTICAL_CPOINTS_AUG_25" at bounding box center [507, 162] width 97 height 10
type input "MX_TACTICAL_CPOINTS_AUG_25"
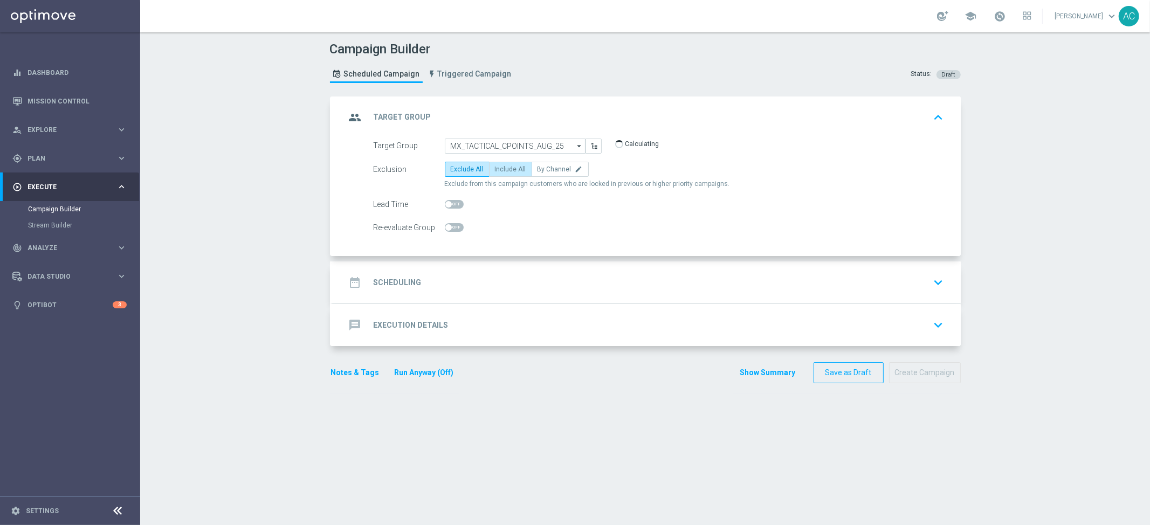
click at [512, 167] on span "Include All" at bounding box center [510, 170] width 31 height 8
click at [502, 168] on input "Include All" at bounding box center [498, 171] width 7 height 7
radio input "true"
click at [422, 282] on div "date_range Scheduling keyboard_arrow_down" at bounding box center [647, 282] width 602 height 20
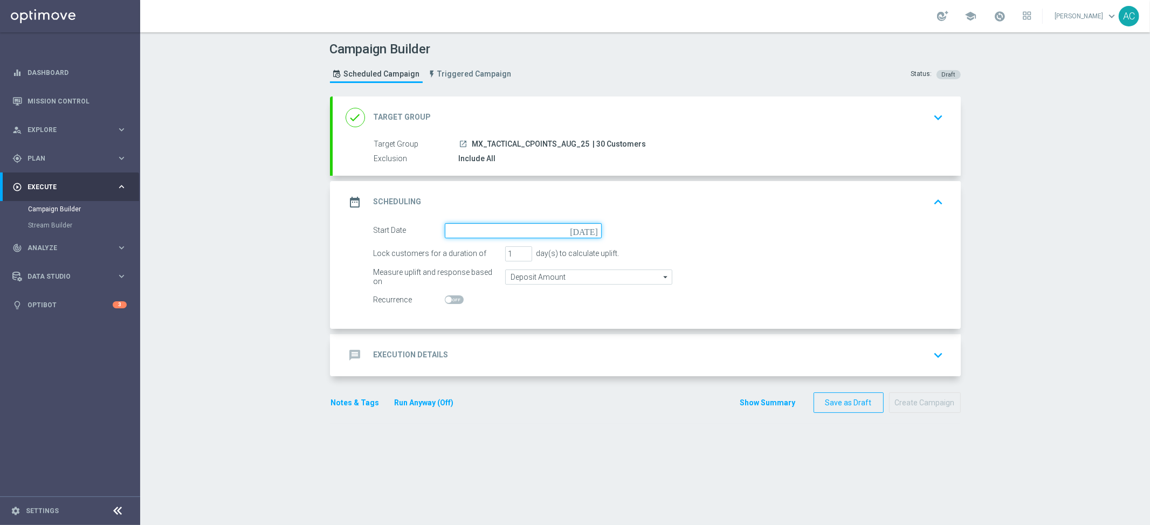
click at [572, 230] on input at bounding box center [523, 230] width 157 height 15
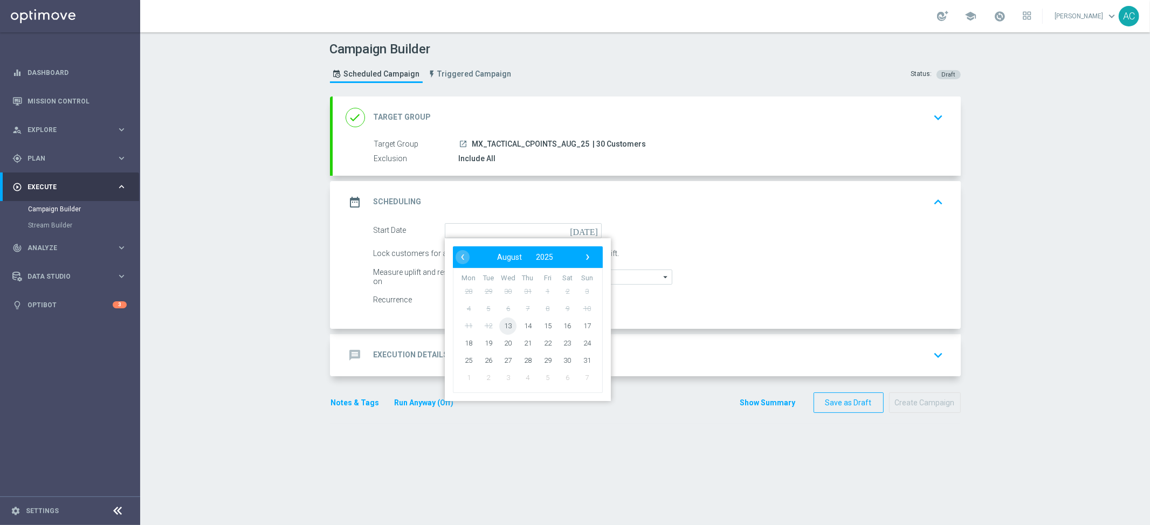
click at [500, 325] on span "13" at bounding box center [507, 325] width 17 height 17
type input "13 Aug 2025"
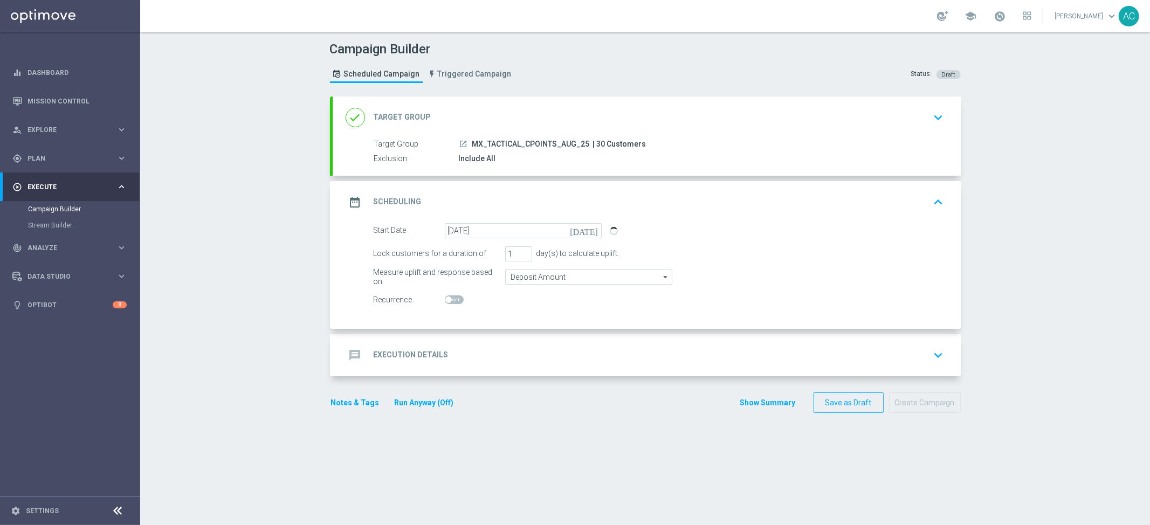
click at [407, 359] on h2 "Execution Details" at bounding box center [411, 355] width 75 height 10
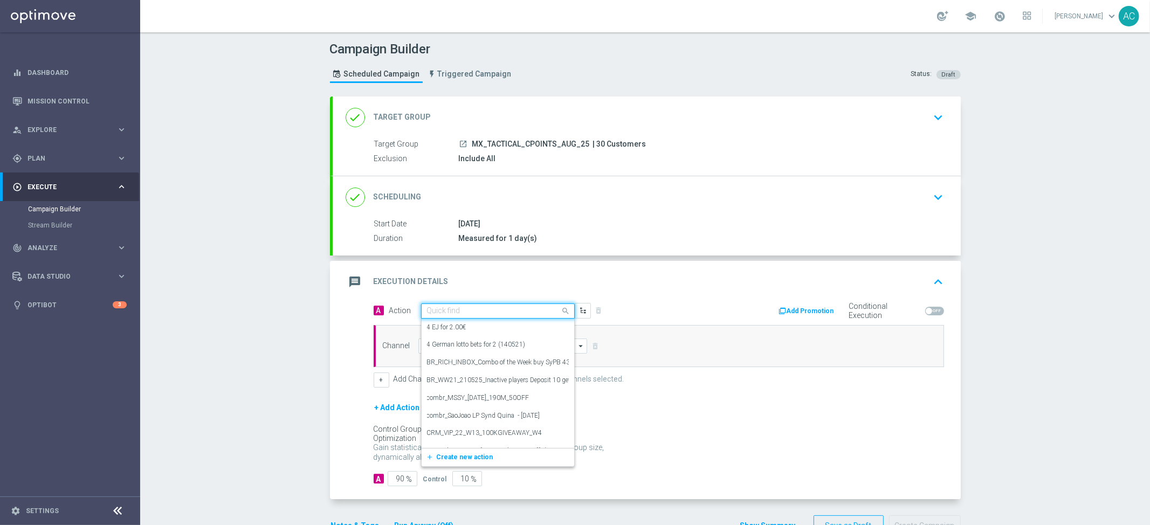
click at [472, 309] on input "text" at bounding box center [487, 311] width 120 height 9
paste input "es_MX_NVIP_TAC_LT__COMPENSATION_AUG25"
type input "es_MX_NVIP_TAC_LT__COMPENSATION_AUG25"
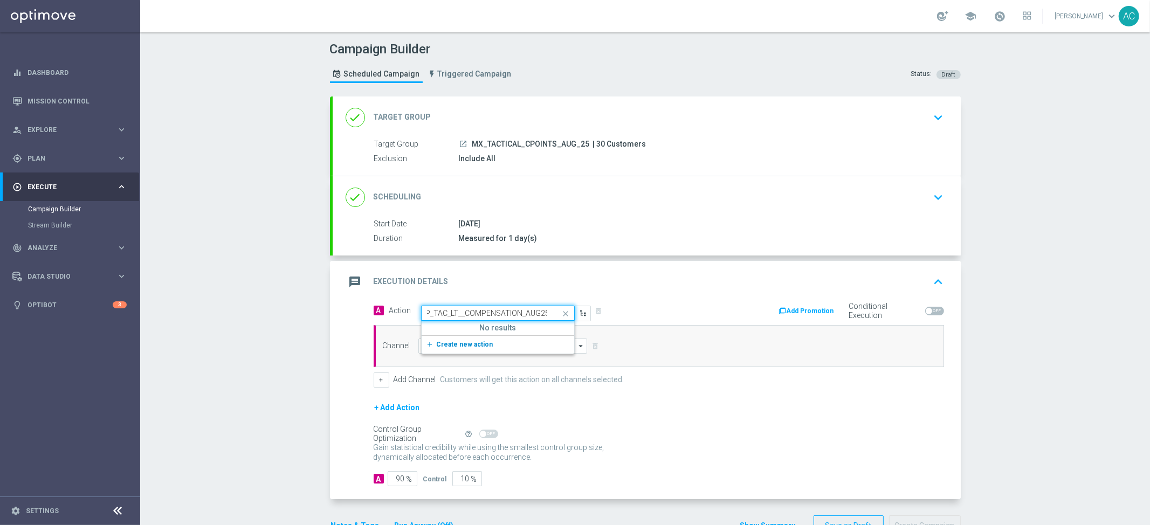
click at [455, 346] on span "Create new action" at bounding box center [465, 345] width 57 height 8
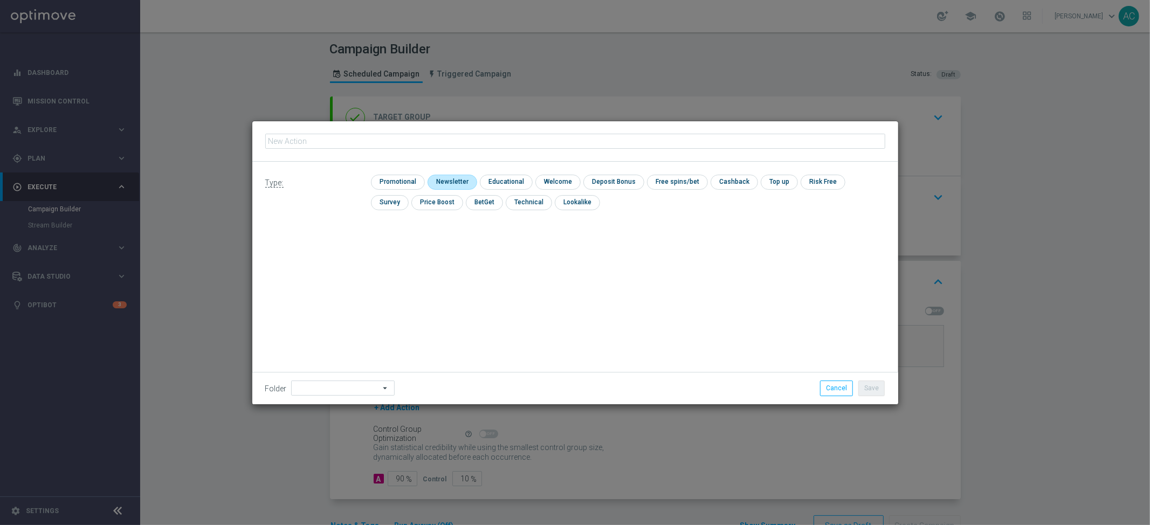
type input "es_MX_NVIP_TAC_LT__COMPENSATION_AUG25"
click at [402, 182] on input "checkbox" at bounding box center [396, 182] width 51 height 15
checkbox input "true"
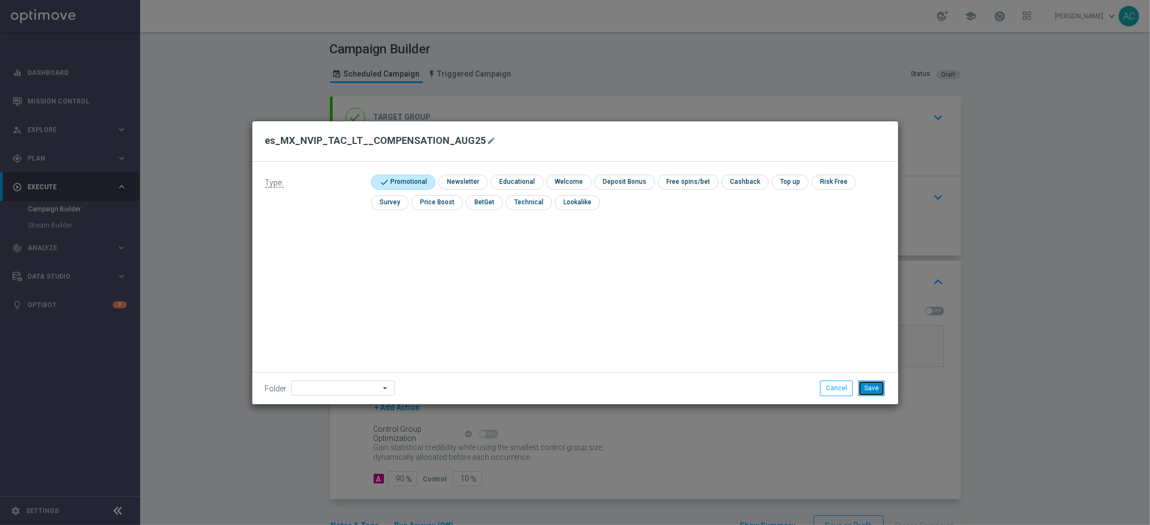
click at [880, 392] on button "Save" at bounding box center [872, 388] width 26 height 15
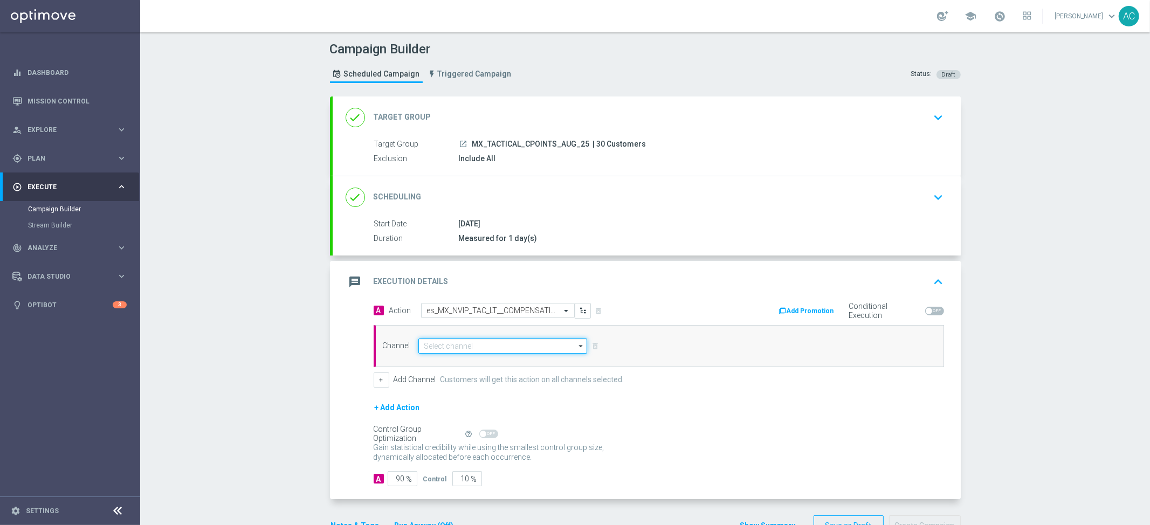
click at [487, 345] on input at bounding box center [503, 346] width 169 height 15
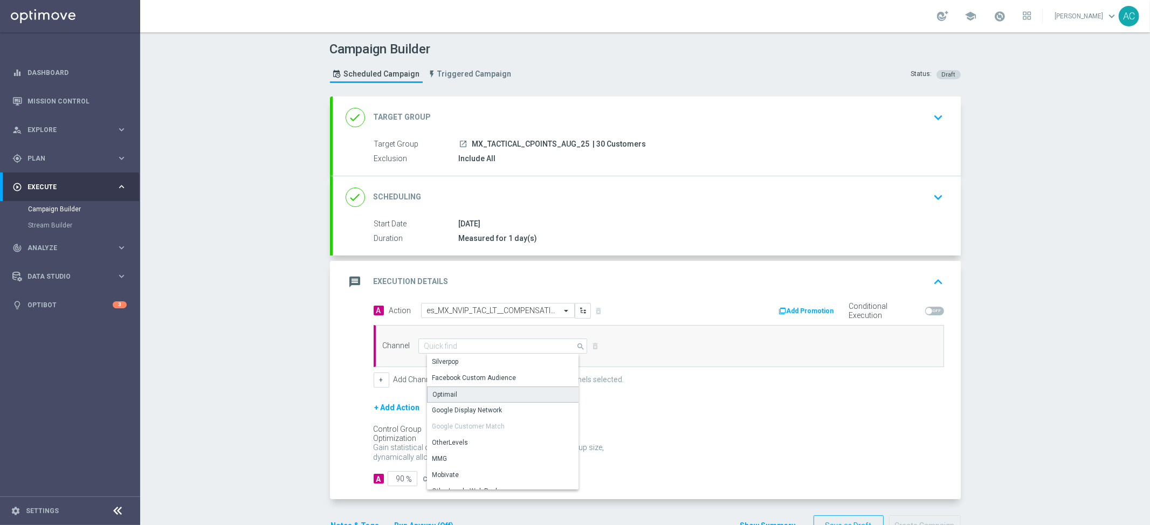
click at [475, 398] on div "Optimail" at bounding box center [507, 395] width 161 height 16
type input "Optimail"
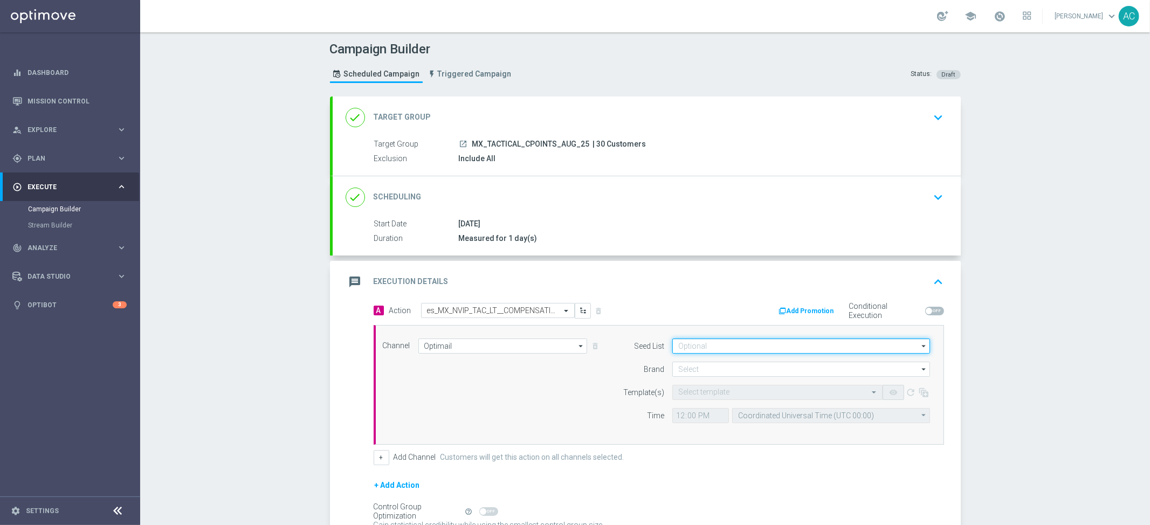
click at [705, 346] on input at bounding box center [802, 346] width 258 height 15
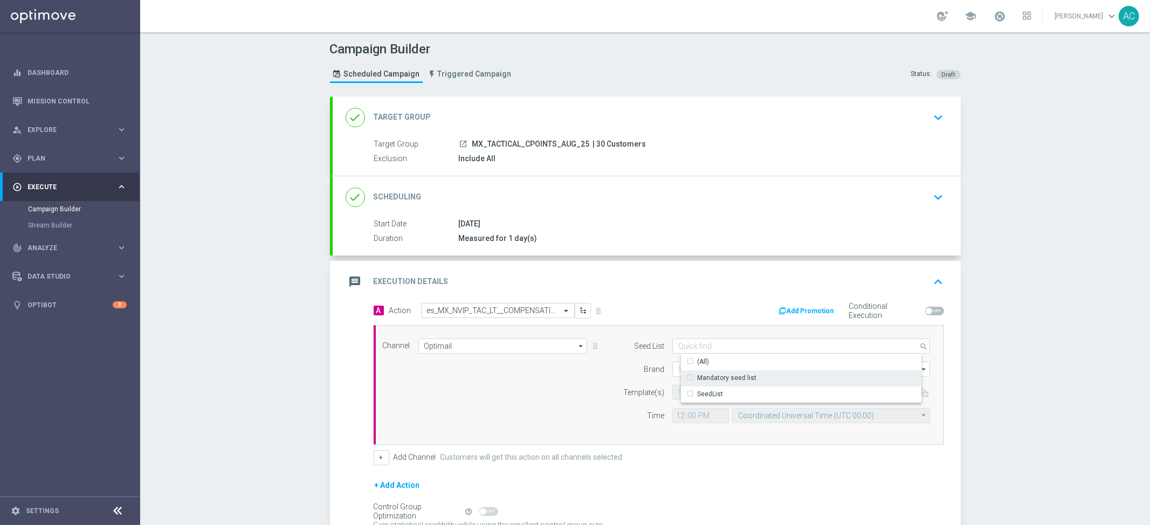
click at [711, 376] on div "Mandatory seed list" at bounding box center [726, 378] width 59 height 10
click at [521, 409] on div "Channel Optimail Optimail arrow_drop_down Show Selected 1 of 26 Silverpop" at bounding box center [657, 385] width 564 height 93
type input "Mandatory seed list"
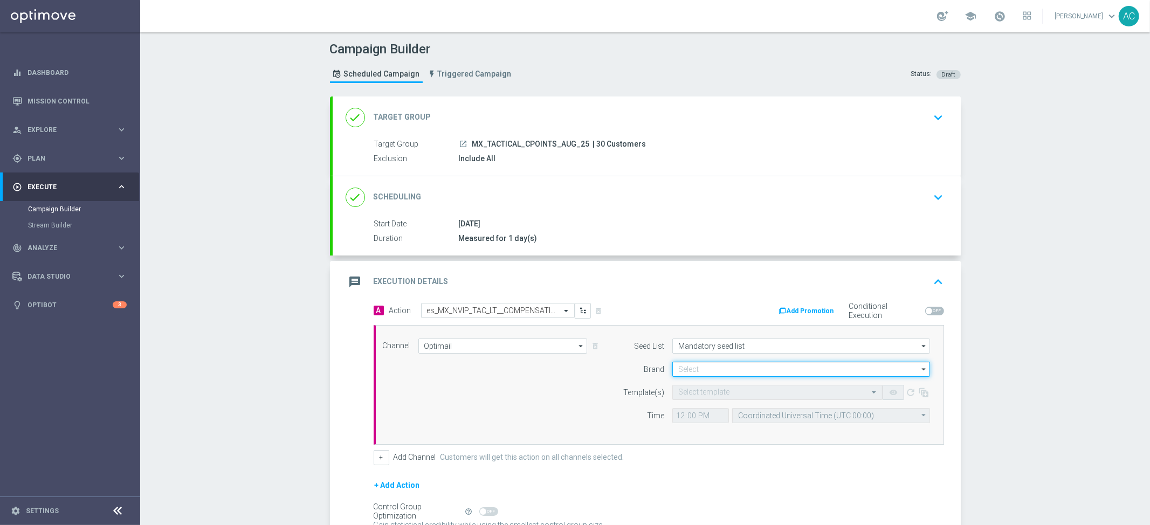
click at [683, 368] on input at bounding box center [802, 369] width 258 height 15
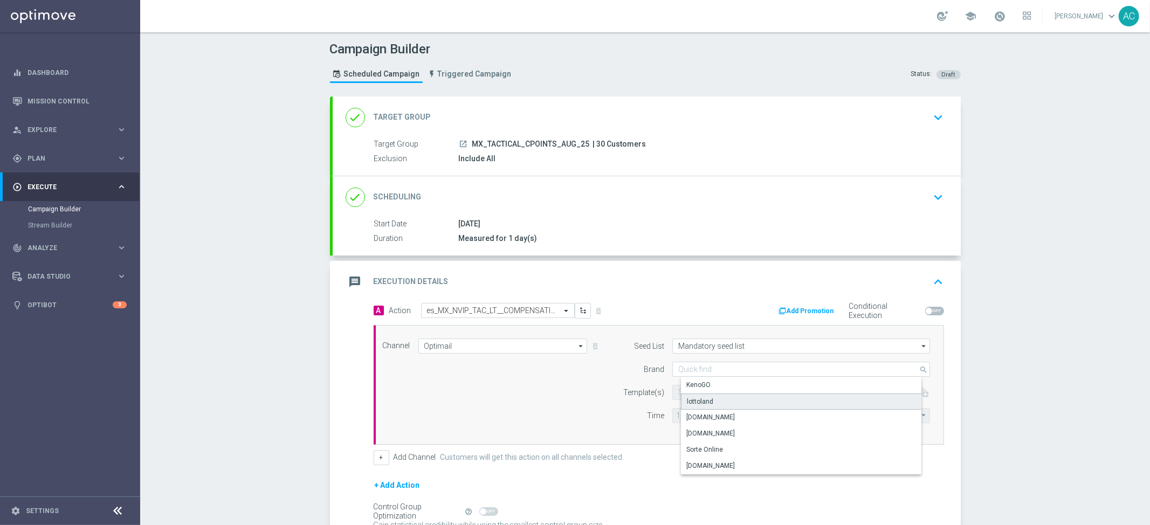
click at [722, 400] on div "lottoland" at bounding box center [810, 402] width 258 height 16
type input "lottoland"
click at [708, 391] on input "text" at bounding box center [767, 392] width 177 height 9
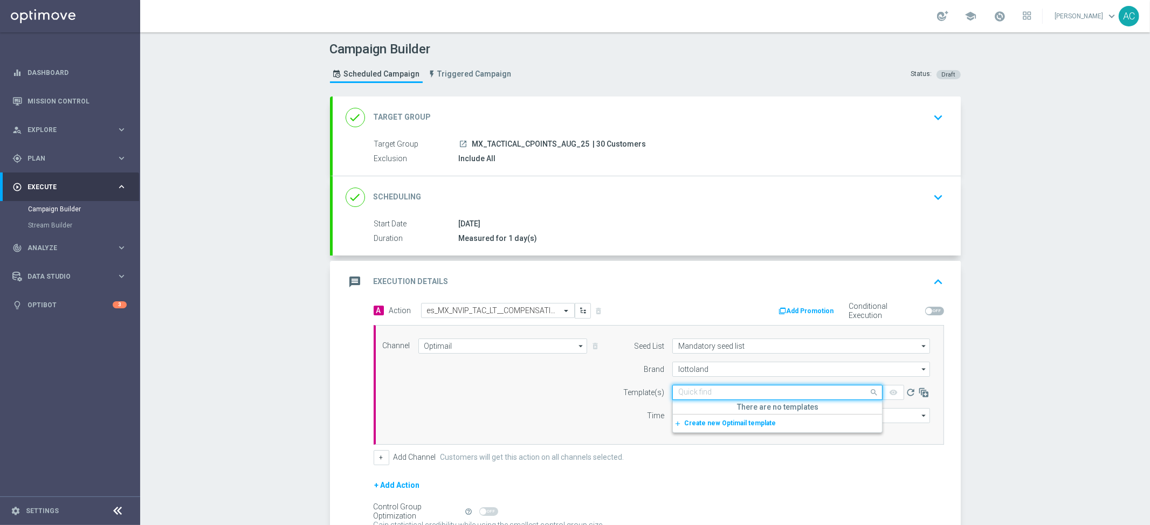
paste input "es_MX_NVIP_TAC_LT__COMPENSATION_AUG25"
click at [726, 407] on label "es_MX_NVIP_TAC_LT__COMPENSATION_AUG25" at bounding box center [748, 409] width 138 height 9
type input "es_MX_NVIP_TAC_LT__COMPENSATION_AUG25"
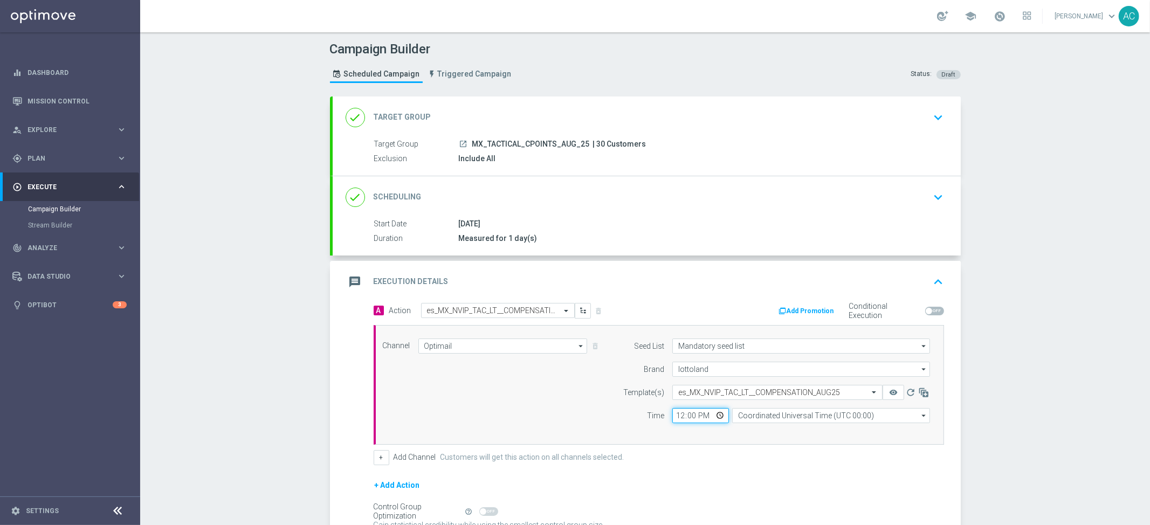
click at [674, 415] on input "12:00" at bounding box center [701, 415] width 57 height 15
type input "18:00"
click at [769, 418] on input "Coordinated Universal Time (UTC 00:00)" at bounding box center [831, 415] width 198 height 15
type input "M"
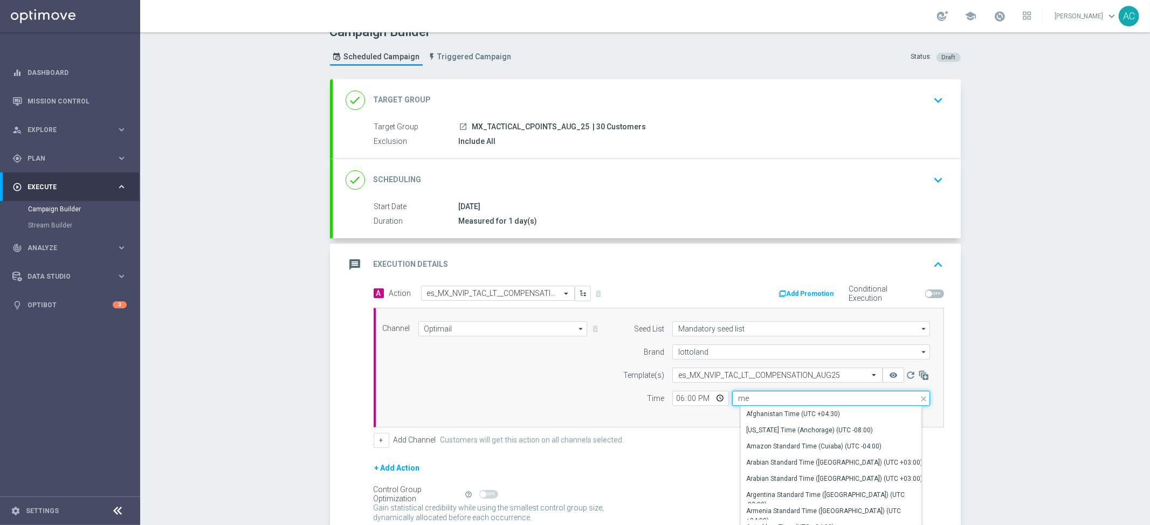
scroll to position [38, 0]
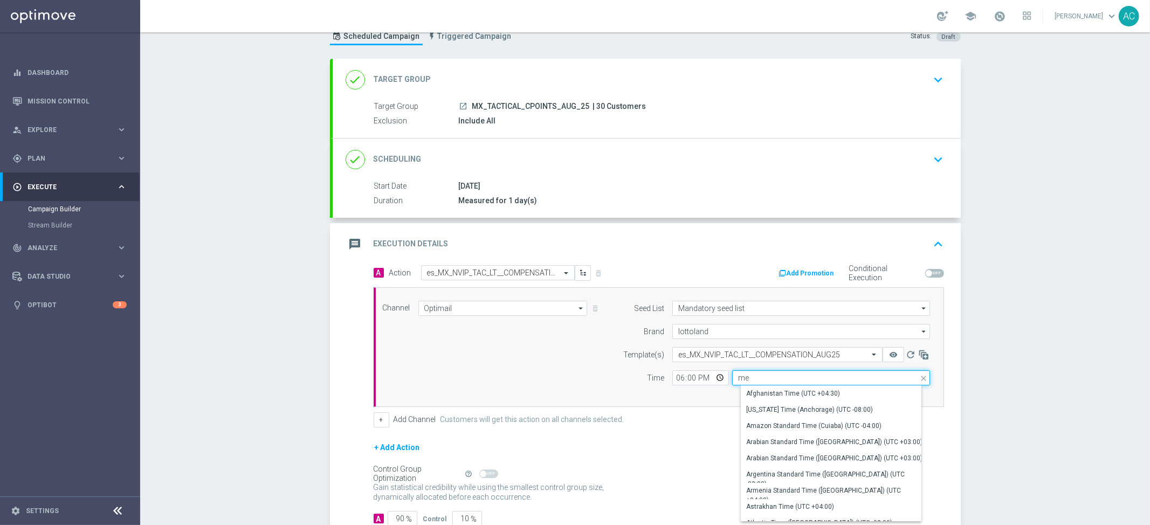
type input "m"
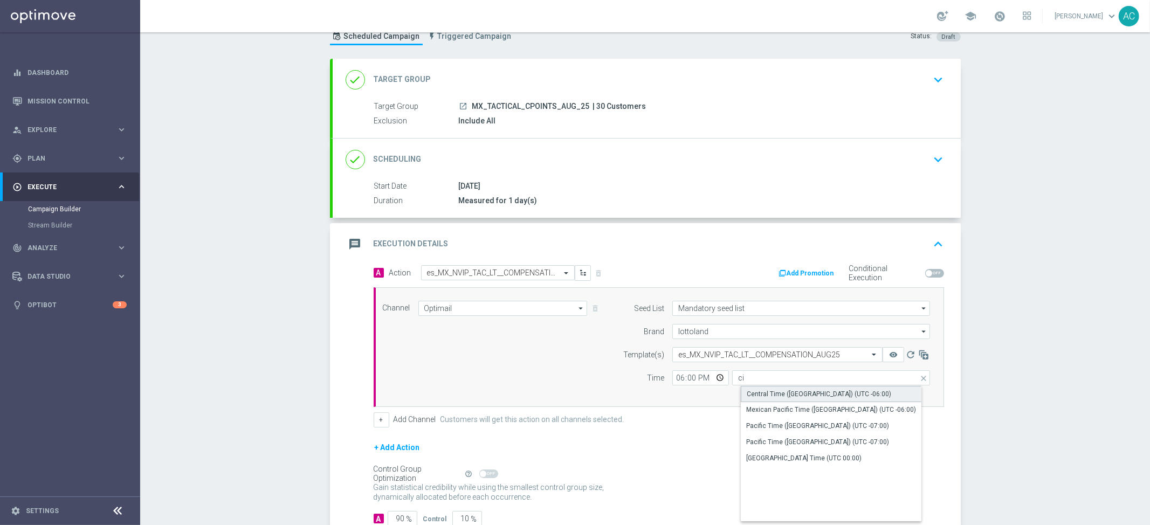
click at [832, 393] on div "Central Time (Mexico City) (UTC -06:00)" at bounding box center [819, 394] width 145 height 10
type input "Central Time (Mexico City) (UTC -06:00)"
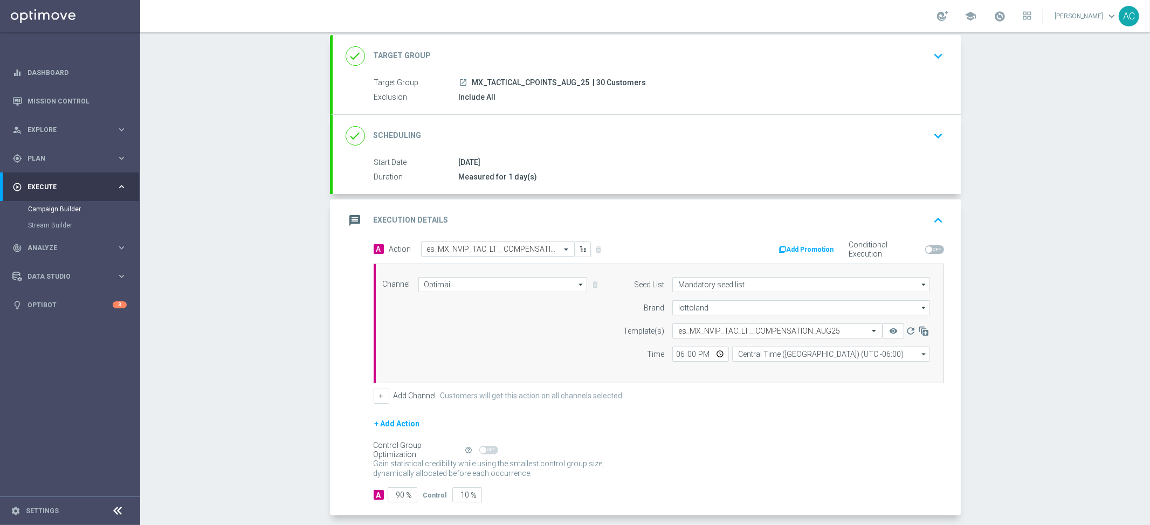
scroll to position [110, 0]
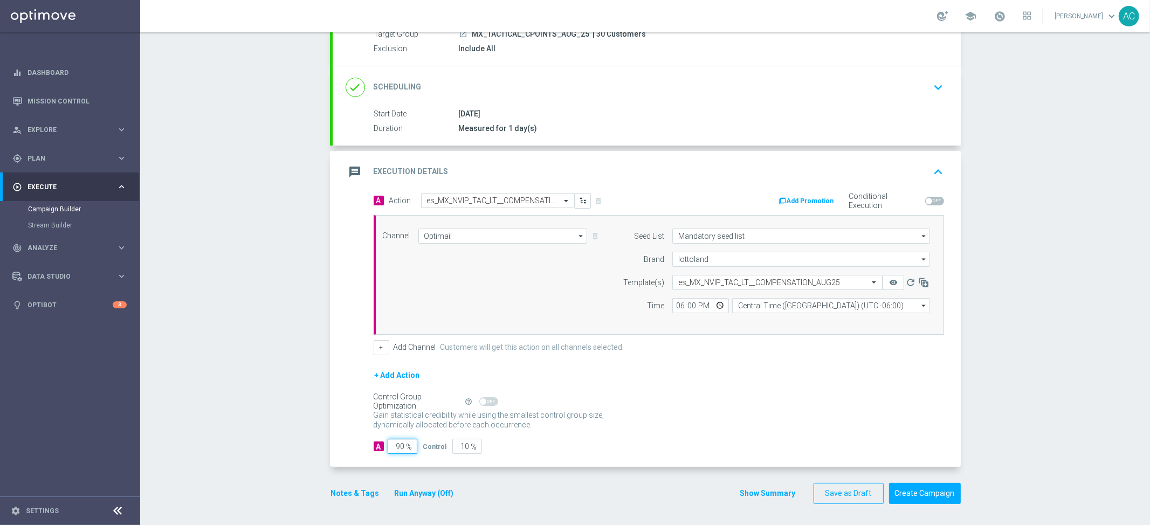
click at [392, 451] on input "90" at bounding box center [403, 446] width 30 height 15
type input "1"
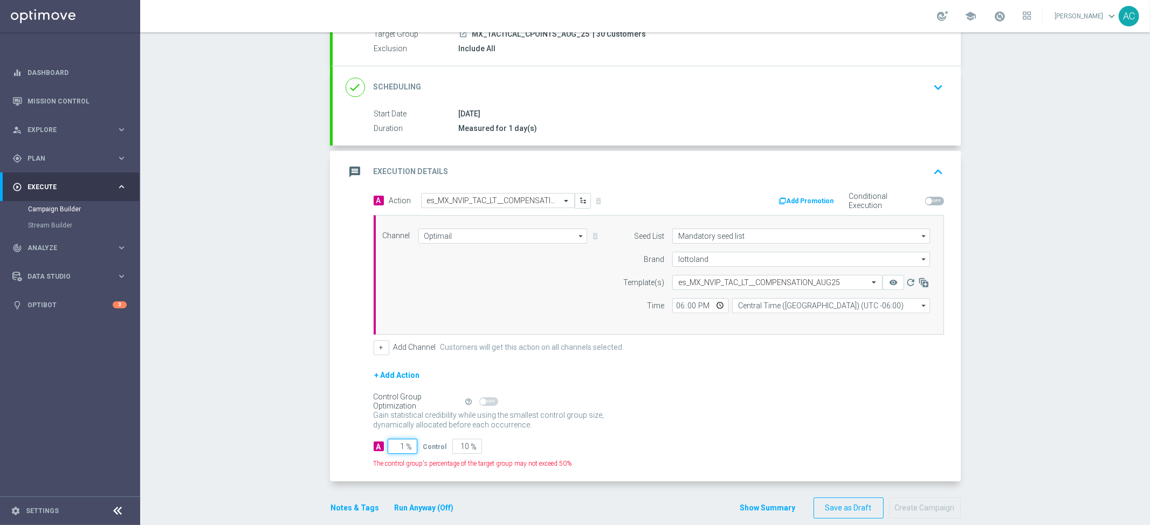
type input "99"
type input "10"
type input "90"
type input "100"
type input "0"
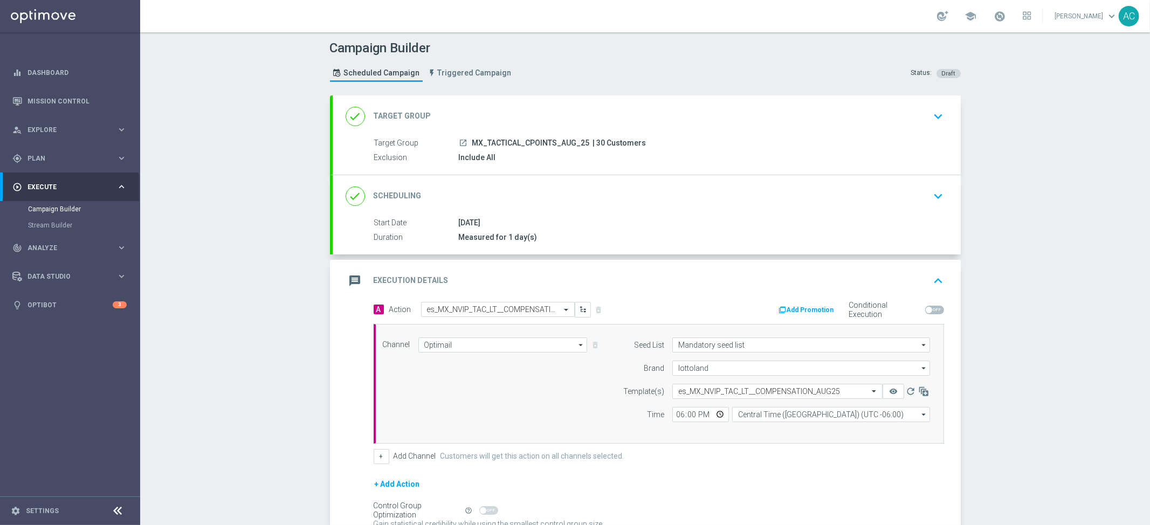
scroll to position [0, 0]
type input "100"
click at [1003, 290] on div "Campaign Builder Scheduled Campaign Triggered Campaign Status: Draft done Targe…" at bounding box center [645, 278] width 1010 height 493
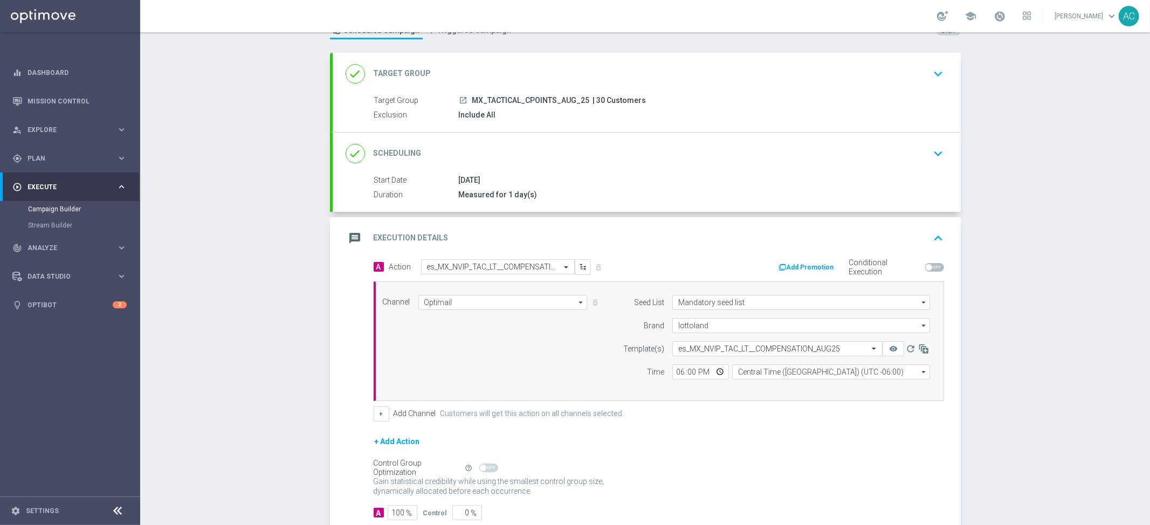
scroll to position [110, 0]
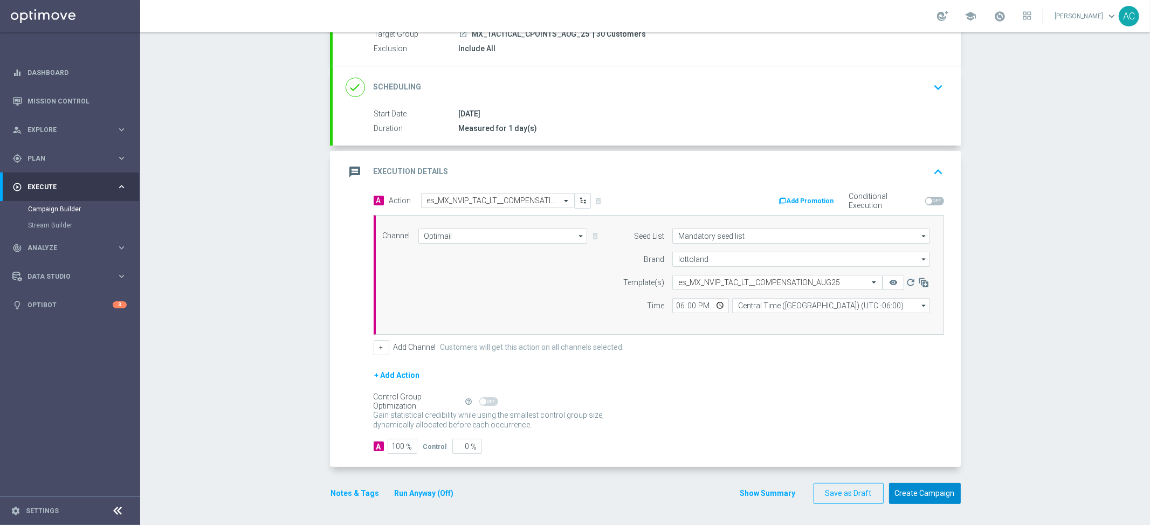
click at [937, 492] on button "Create Campaign" at bounding box center [925, 493] width 72 height 21
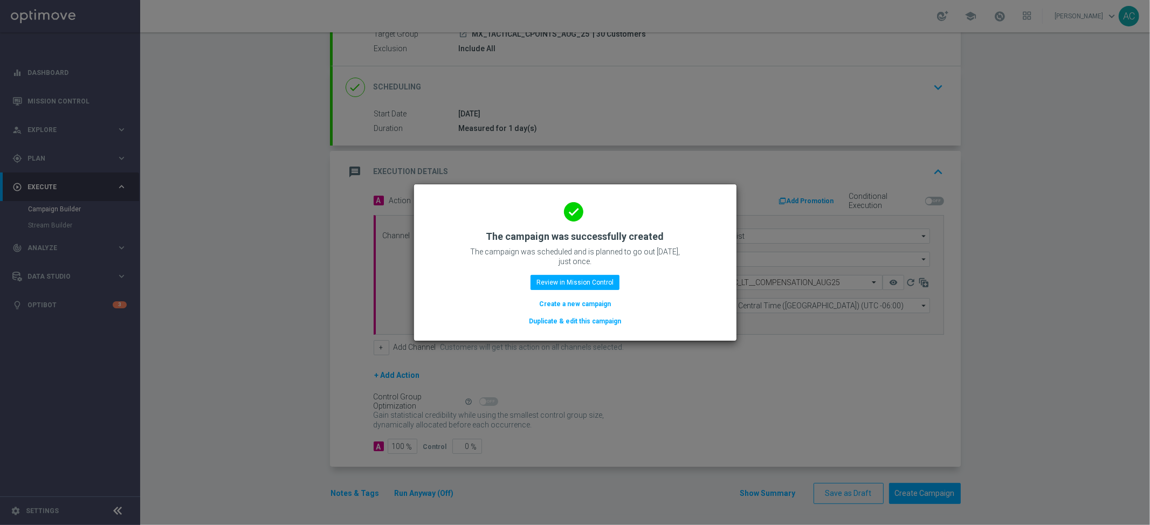
click at [584, 304] on button "Create a new campaign" at bounding box center [575, 304] width 74 height 12
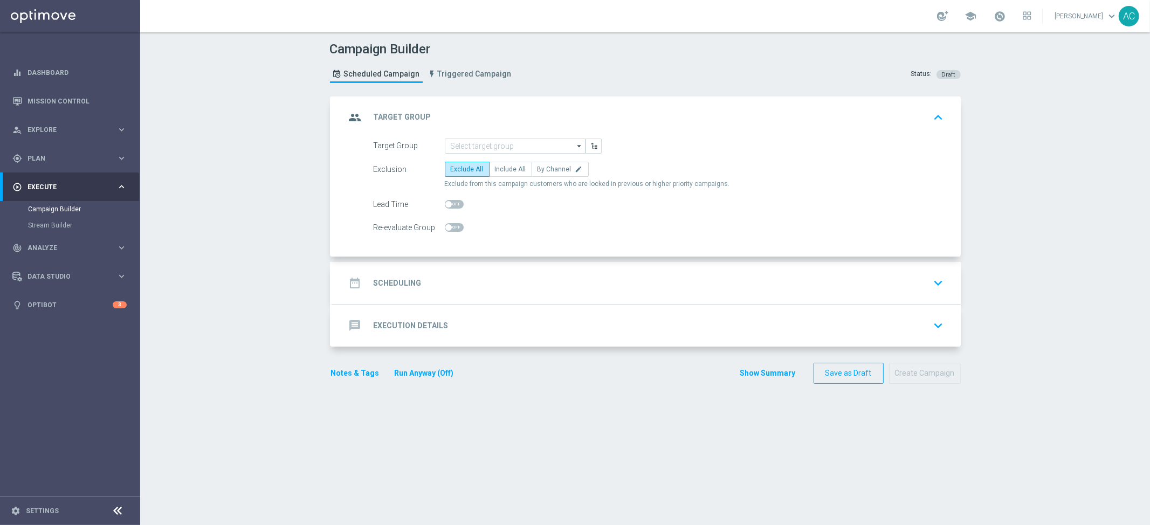
scroll to position [0, 0]
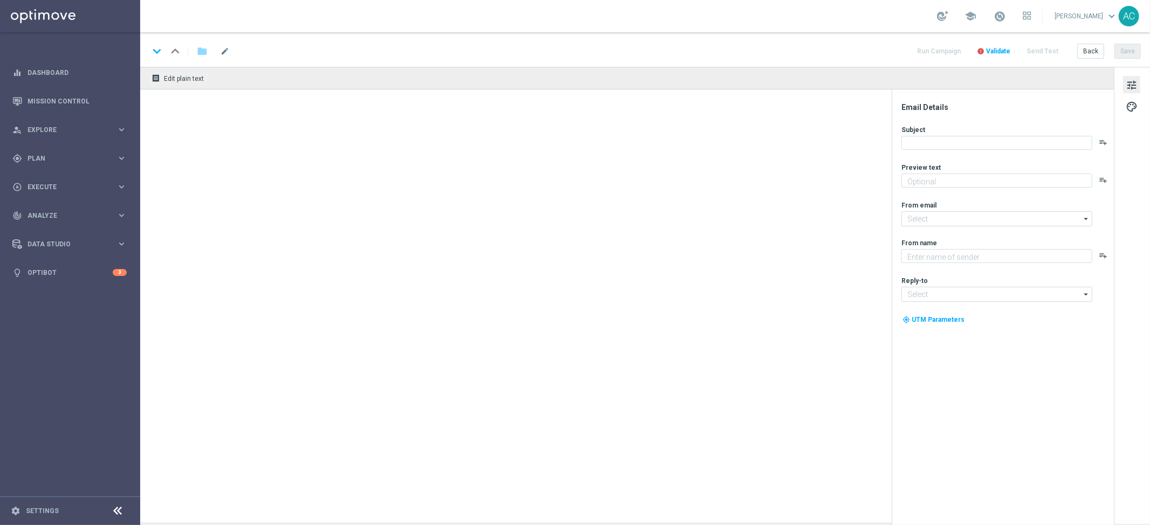
type textarea "Canjea tus 35.431 puntos ahora y consigue 2 apuestas GRATIS para la lotería Ken…"
type textarea "Lottoland"
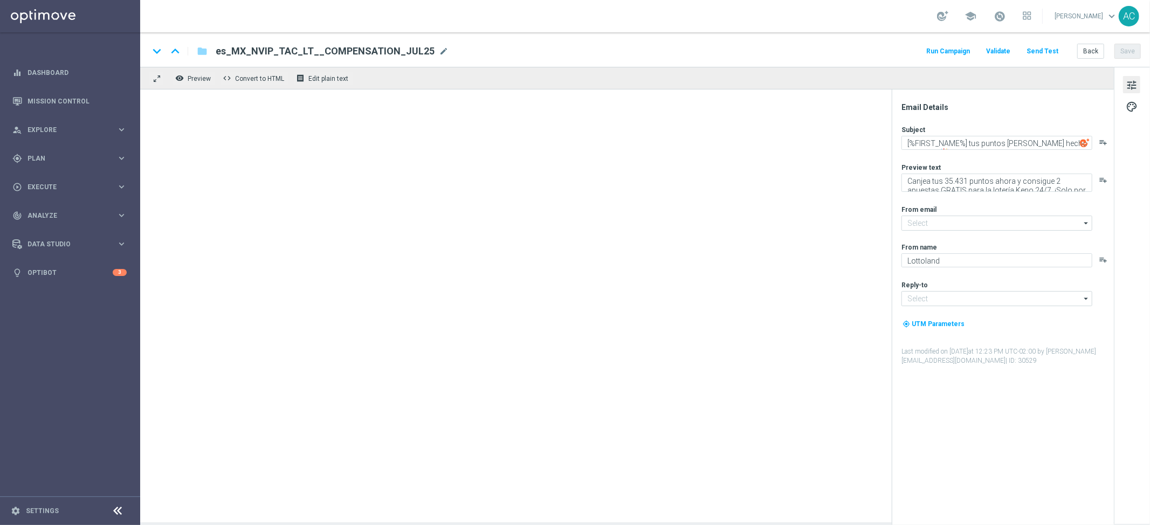
type input "[EMAIL_ADDRESS][DOMAIN_NAME]"
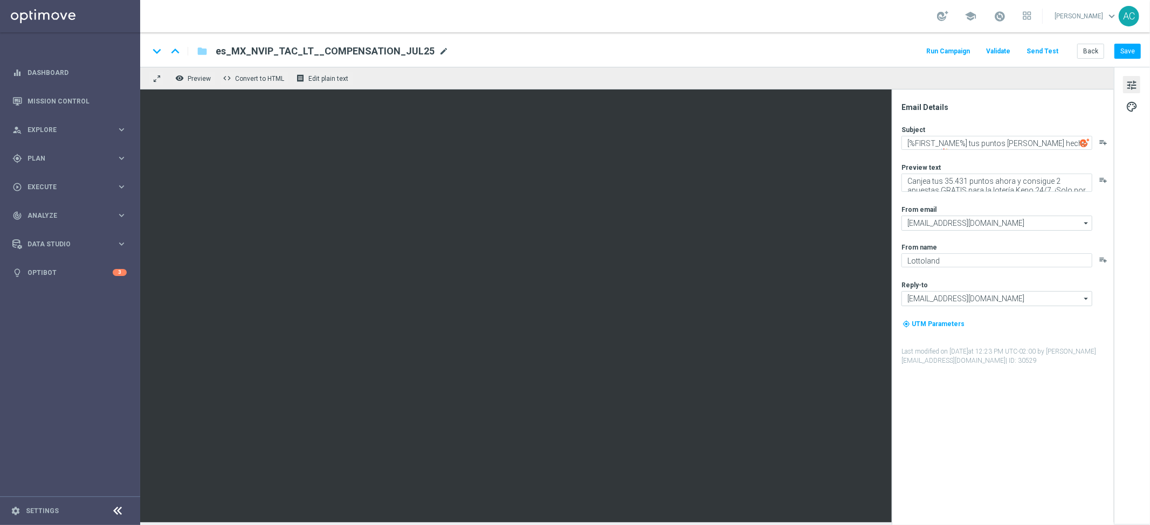
click at [439, 48] on span "mode_edit" at bounding box center [444, 51] width 10 height 10
type input "es_MX_NVIP_TAC_LT__COMPENSATION_AUG25"
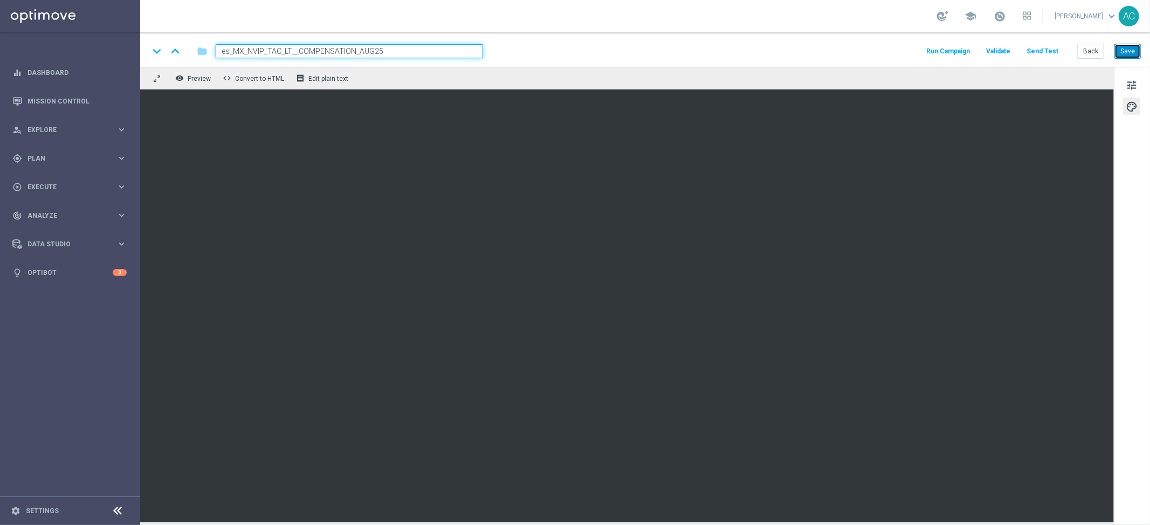
click at [1125, 56] on button "Save" at bounding box center [1128, 51] width 26 height 15
click at [1123, 53] on button "Save" at bounding box center [1128, 51] width 26 height 15
click at [1136, 83] on span "tune" at bounding box center [1132, 85] width 12 height 14
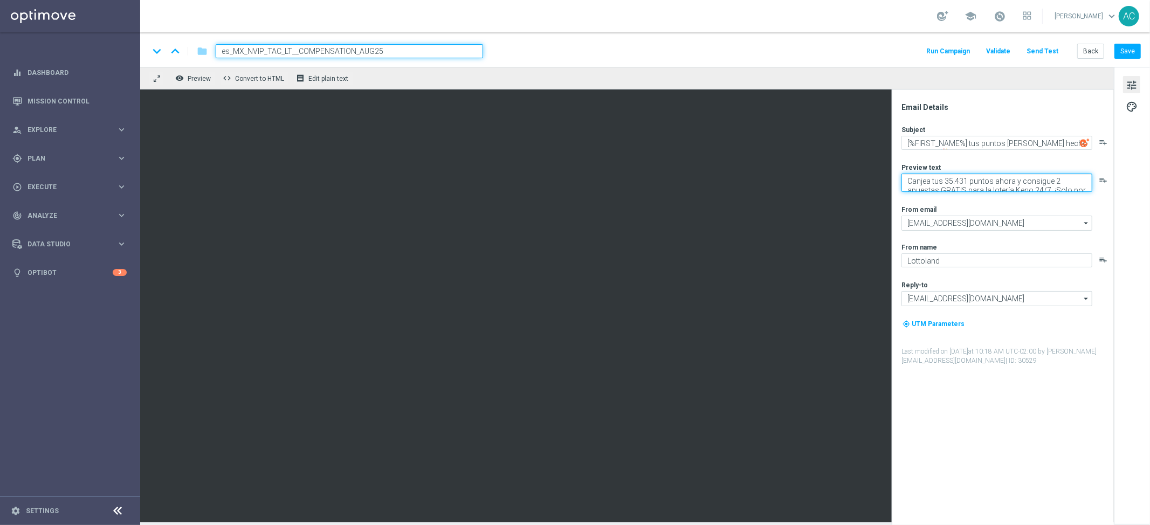
click at [1026, 194] on div "Subject [%FIRST_NAME%] tus puntos te han hecho ganador! 🎉 playlist_add Preview …" at bounding box center [1007, 245] width 211 height 241
click at [1134, 52] on button "Save" at bounding box center [1128, 51] width 26 height 15
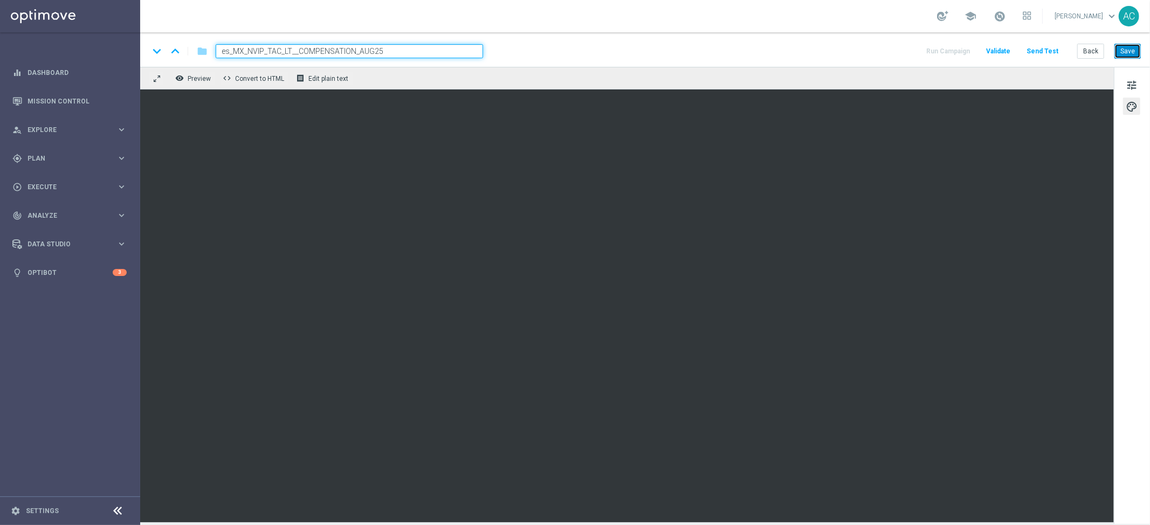
click at [1128, 51] on button "Save" at bounding box center [1128, 51] width 26 height 15
click at [1133, 51] on button "Save" at bounding box center [1128, 51] width 26 height 15
click at [1123, 53] on button "Save" at bounding box center [1128, 51] width 26 height 15
click at [389, 55] on input "es_MX_NVIP_TAC_LT__COMPENSATION_AUG25" at bounding box center [350, 51] width 268 height 14
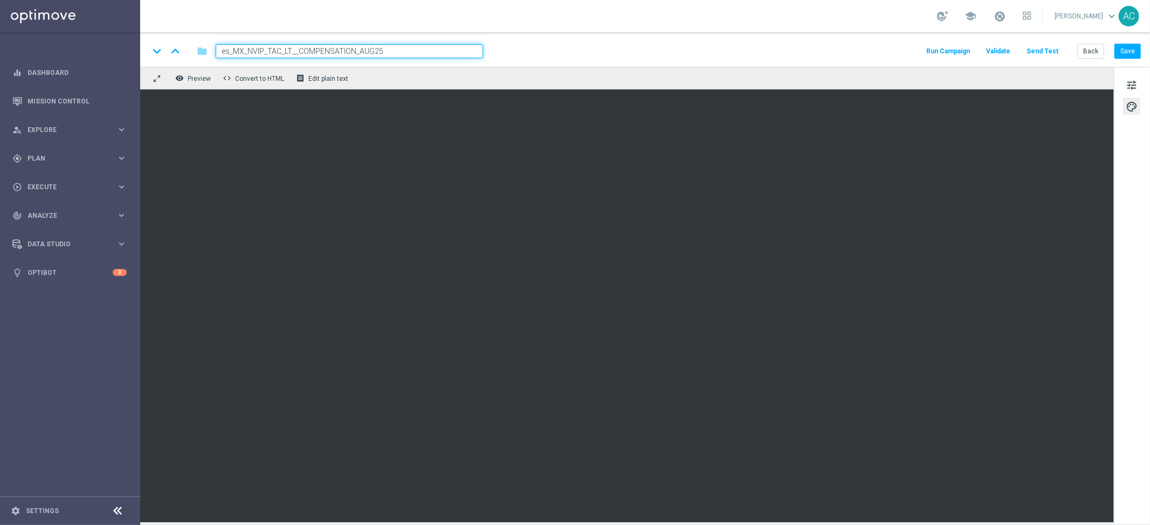
click at [389, 55] on input "es_MX_NVIP_TAC_LT__COMPENSATION_AUG25" at bounding box center [350, 51] width 268 height 14
click at [1135, 54] on button "Save" at bounding box center [1128, 51] width 26 height 15
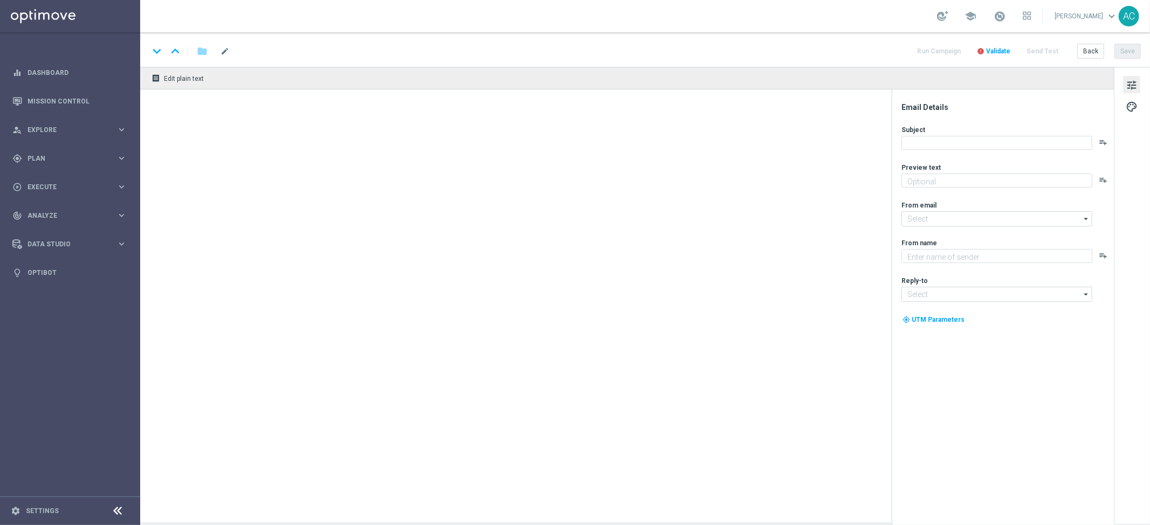
type textarea "Vai deixar R$220 milhões passarem?"
type input "[EMAIL_ADDRESS][DOMAIN_NAME]"
type textarea "[DOMAIN_NAME]"
type input "[EMAIL_ADDRESS][DOMAIN_NAME]"
type textarea "Bolões + bônus: a combinação perfeita para voltar a jogar"
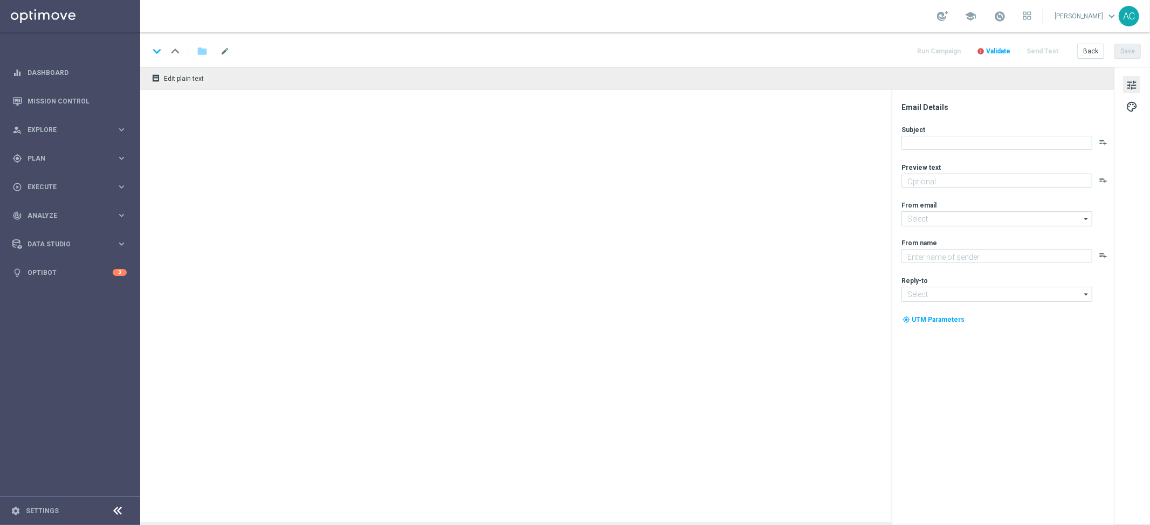
type textarea "[DOMAIN_NAME]"
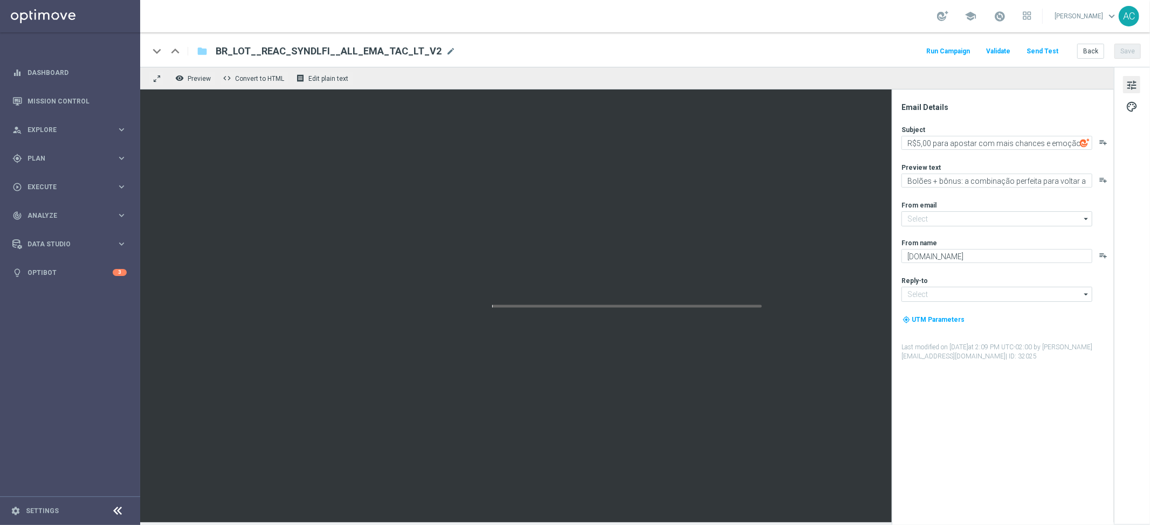
type input "[EMAIL_ADDRESS][DOMAIN_NAME]"
click at [201, 47] on icon "folder" at bounding box center [202, 51] width 11 height 13
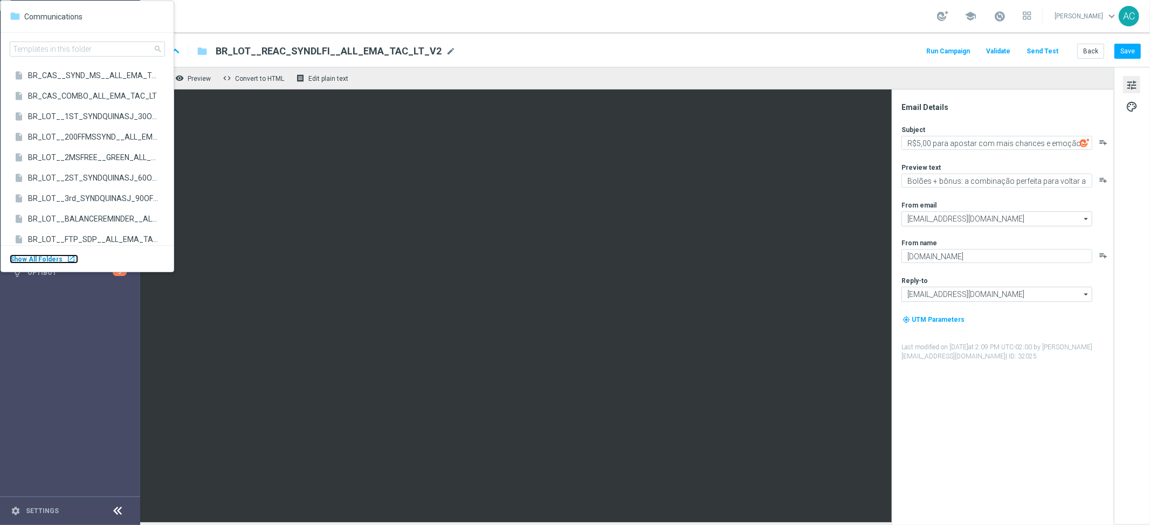
click at [58, 261] on body "equalizer Dashboard Mission Control" at bounding box center [575, 262] width 1150 height 525
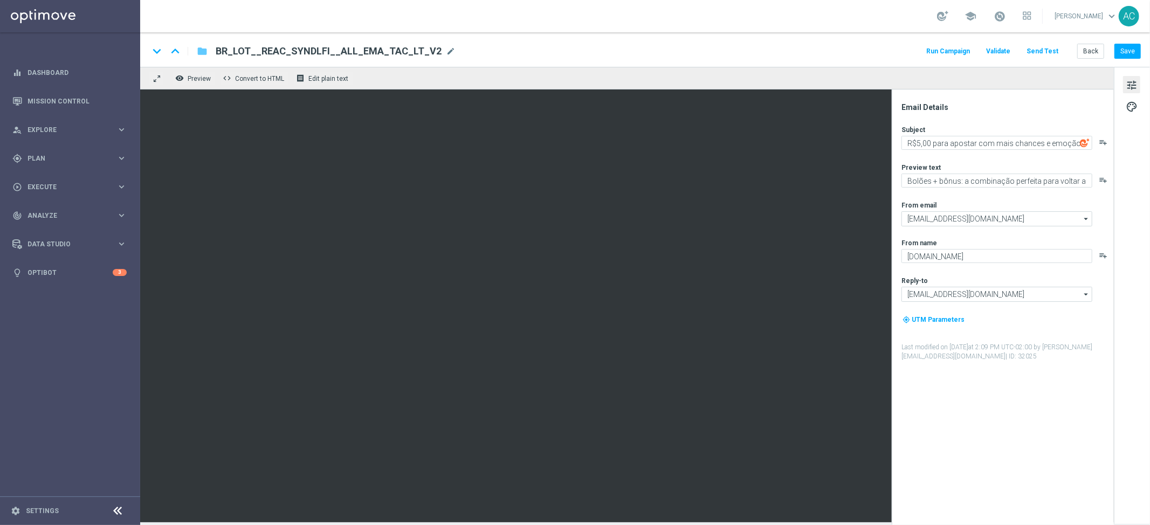
click at [202, 47] on icon "folder" at bounding box center [202, 51] width 11 height 13
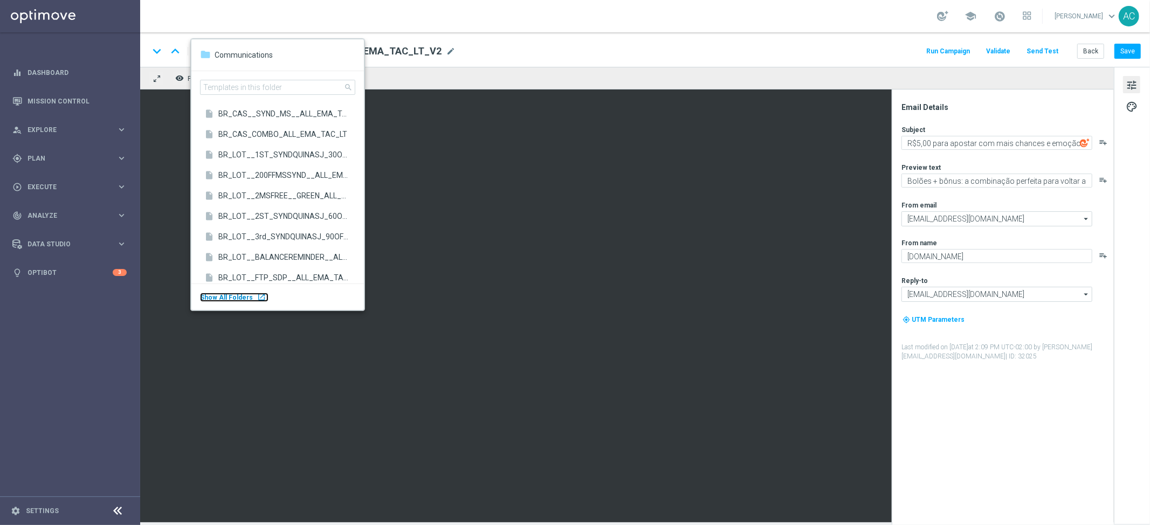
click at [257, 298] on div "launch" at bounding box center [261, 297] width 9 height 9
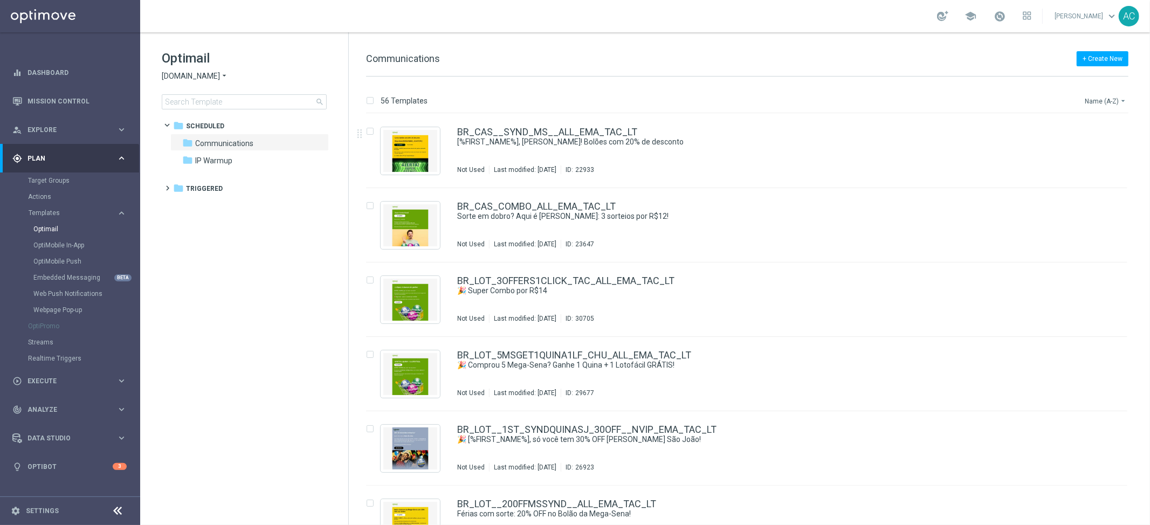
click at [1097, 102] on button "Name (A-Z) arrow_drop_down" at bounding box center [1106, 100] width 45 height 13
click at [1098, 149] on span "Date Modified (Newest)" at bounding box center [1087, 149] width 72 height 8
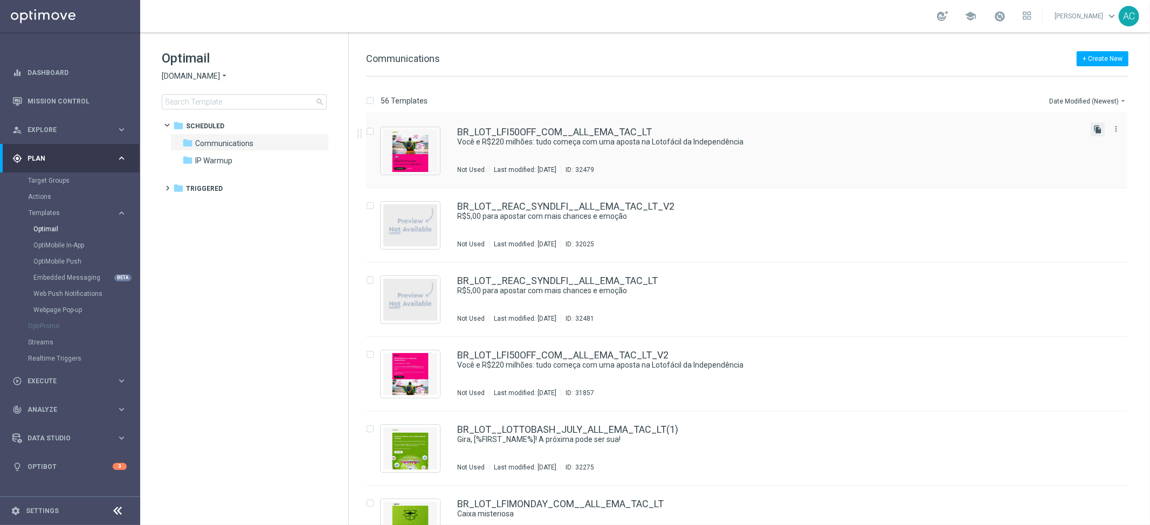
click at [1097, 129] on icon "file_copy" at bounding box center [1098, 129] width 9 height 9
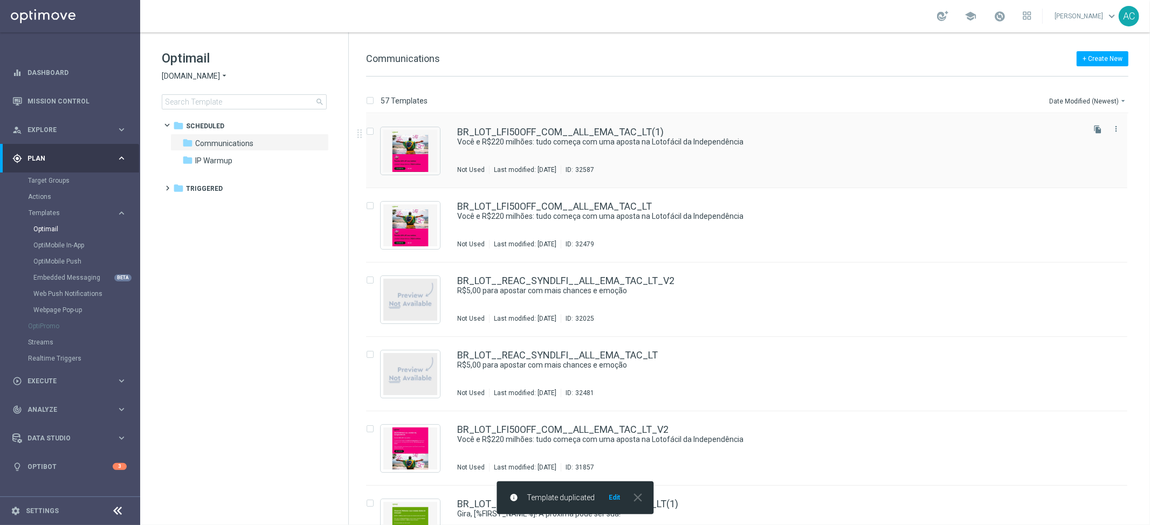
click at [668, 131] on div "BR_LOT_LFI50OFF_COM__ALL_EMA_TAC_LT(1)" at bounding box center [769, 132] width 625 height 10
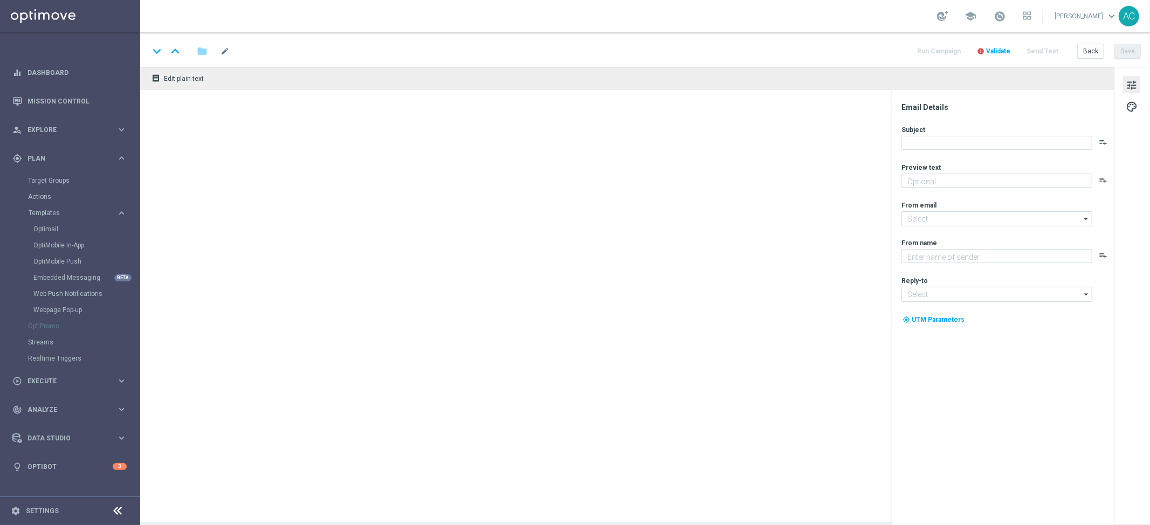
type input "BR_LOT_LFI50OFF_COM__ALL_EMA_TAC_LT(1)"
type textarea "Vai deixar R$220 milhões passarem?"
type textarea "[DOMAIN_NAME]"
type input "[EMAIL_ADDRESS][DOMAIN_NAME]"
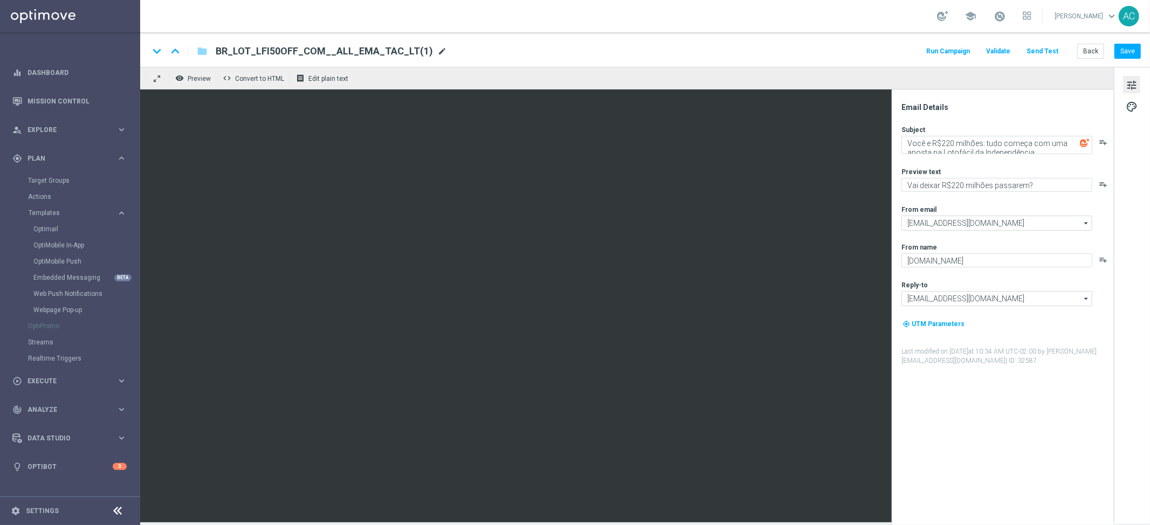
click at [437, 51] on span "mode_edit" at bounding box center [442, 51] width 10 height 10
drag, startPoint x: 284, startPoint y: 51, endPoint x: 261, endPoint y: 49, distance: 22.8
click at [261, 49] on input "BR_LOT_LFI50OFF_COM__ALL_EMA_TAC_LT" at bounding box center [350, 51] width 268 height 14
type input "BR_LOT_LFI_SYNDPED_COM__ALL_EMA_TAC_LT"
click at [369, 53] on input "BR_LOT_LFI_SYNDPED_COM__ALL_EMA_TAC_LT" at bounding box center [350, 51] width 268 height 14
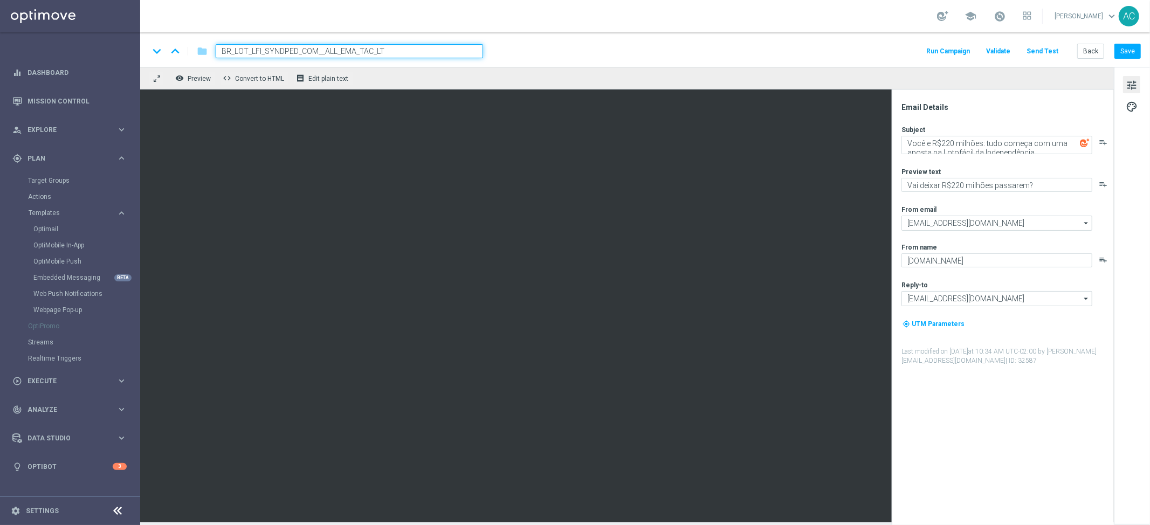
click at [369, 53] on input "BR_LOT_LFI_SYNDPED_COM__ALL_EMA_TAC_LT" at bounding box center [350, 51] width 268 height 14
click at [1132, 54] on button "Save" at bounding box center [1128, 51] width 26 height 15
click at [412, 52] on span "BR_LOT_LFI_SYNDPED_COM__ALL_EMA_TAC_LT" at bounding box center [328, 51] width 224 height 13
click at [412, 52] on input "BR_LOT_LFI_SYNDPED_COM__ALL_EMA_TAC_LT" at bounding box center [350, 51] width 268 height 14
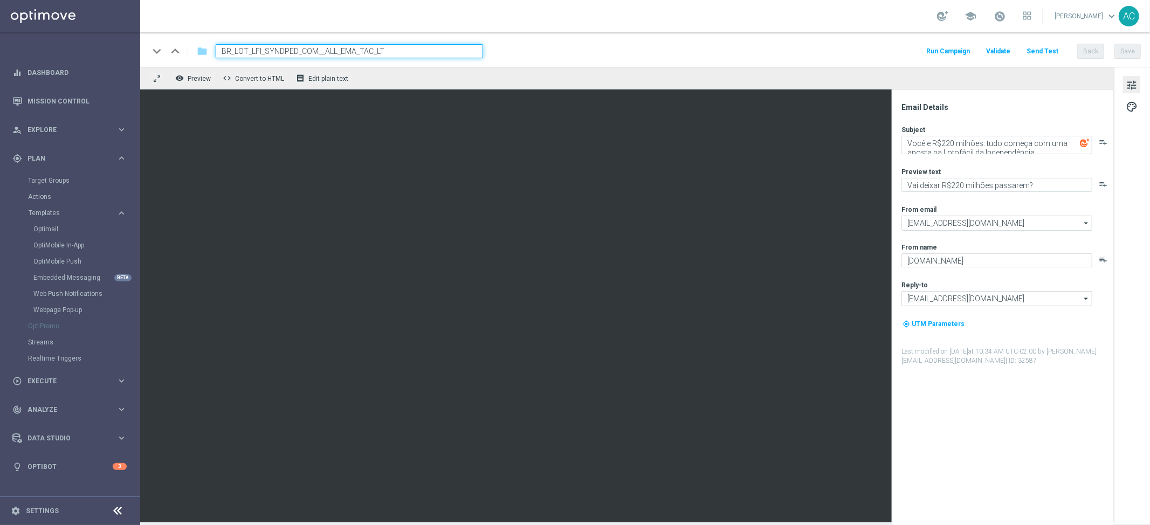
click at [412, 52] on input "BR_LOT_LFI_SYNDPED_COM__ALL_EMA_TAC_LT" at bounding box center [350, 51] width 268 height 14
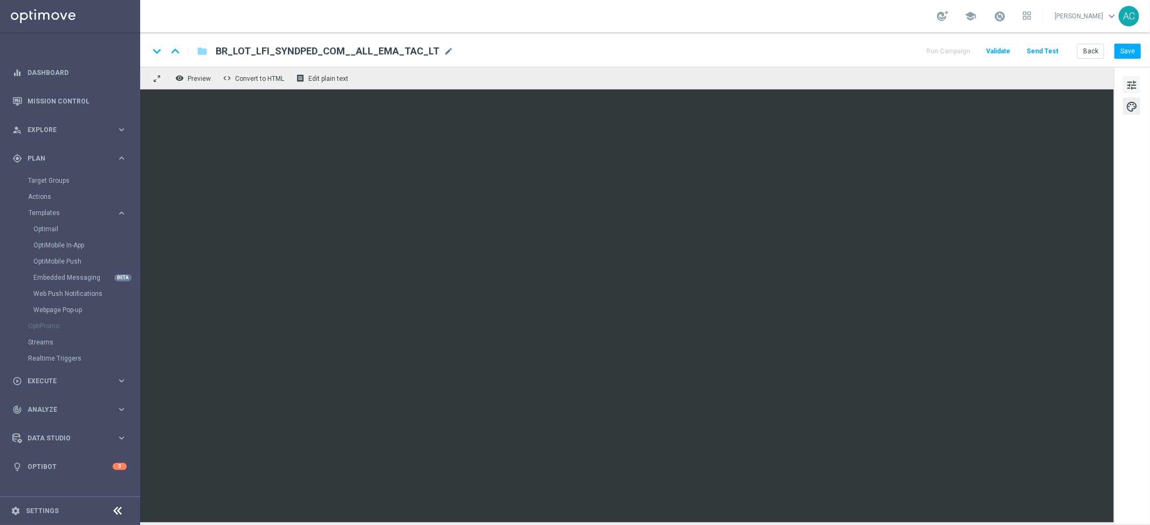
click at [1133, 86] on span "tune" at bounding box center [1132, 85] width 12 height 14
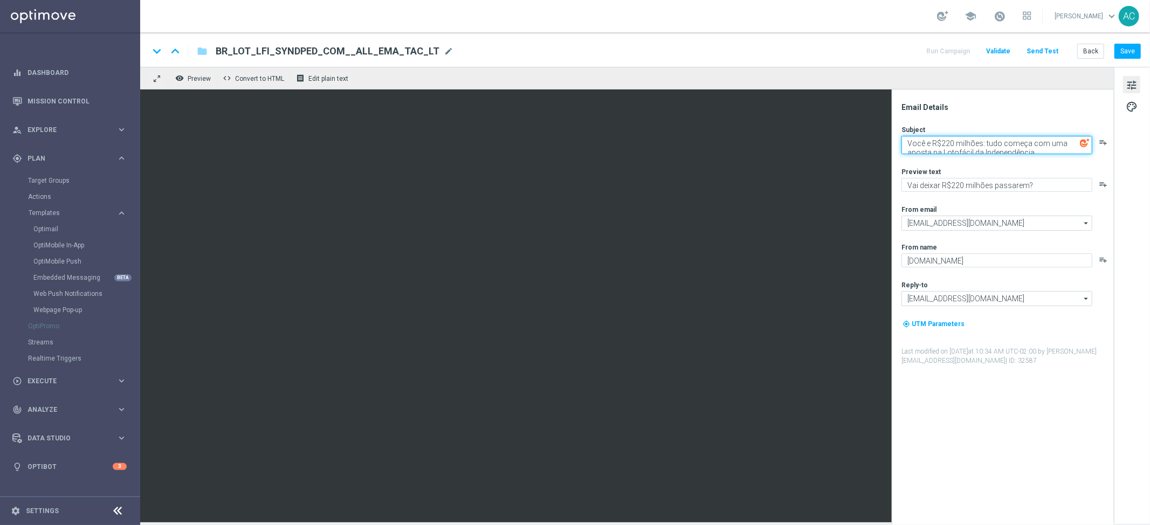
click at [924, 140] on textarea "Você e R$220 milhões: tudo começa com uma aposta na Lotofácil da Independência" at bounding box center [997, 145] width 191 height 18
paste textarea "900 cotas disponíveis para multiplicar suas chances de vitória."
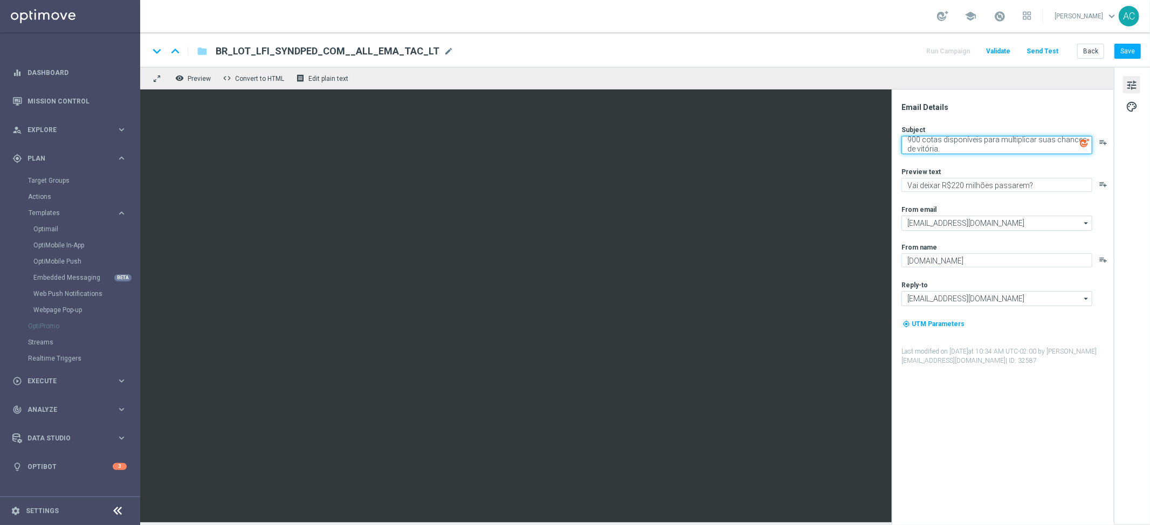
type textarea "900 cotas disponíveis para multiplicar suas chances de vitória."
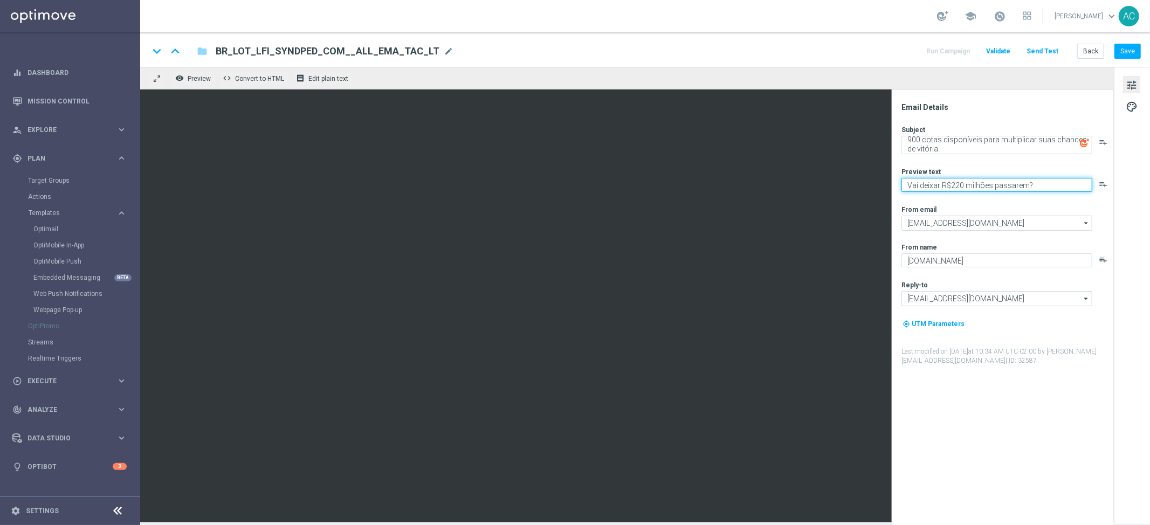
click at [940, 184] on textarea "Vai deixar R$220 milhões passarem?" at bounding box center [997, 185] width 191 height 14
paste textarea "Aposte com 50% OFF e jogue 4 desdobramentos de 18 números"
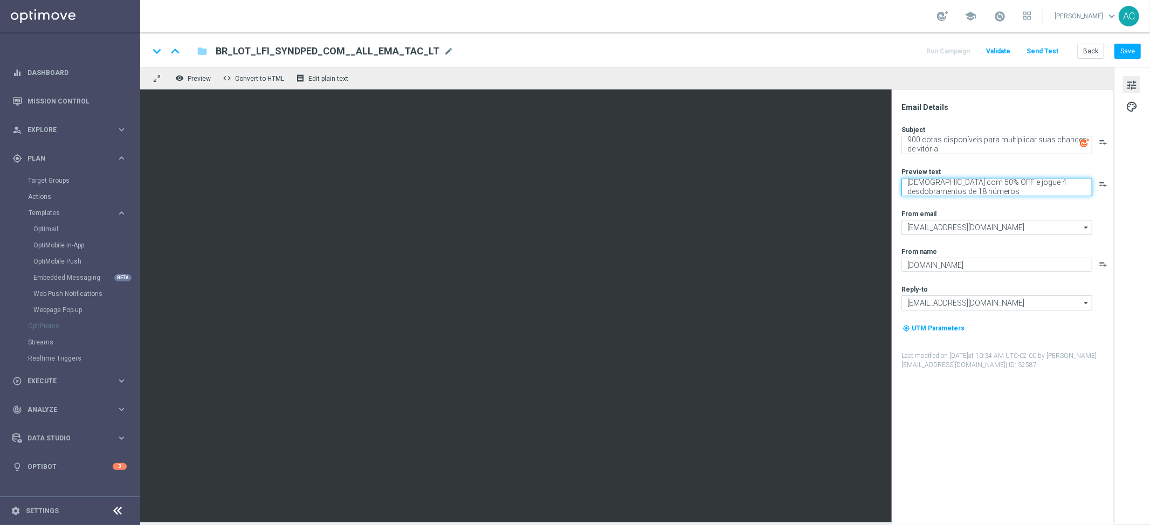
type textarea "Aposte com 50% OFF e jogue 4 desdobramentos de 18 números"
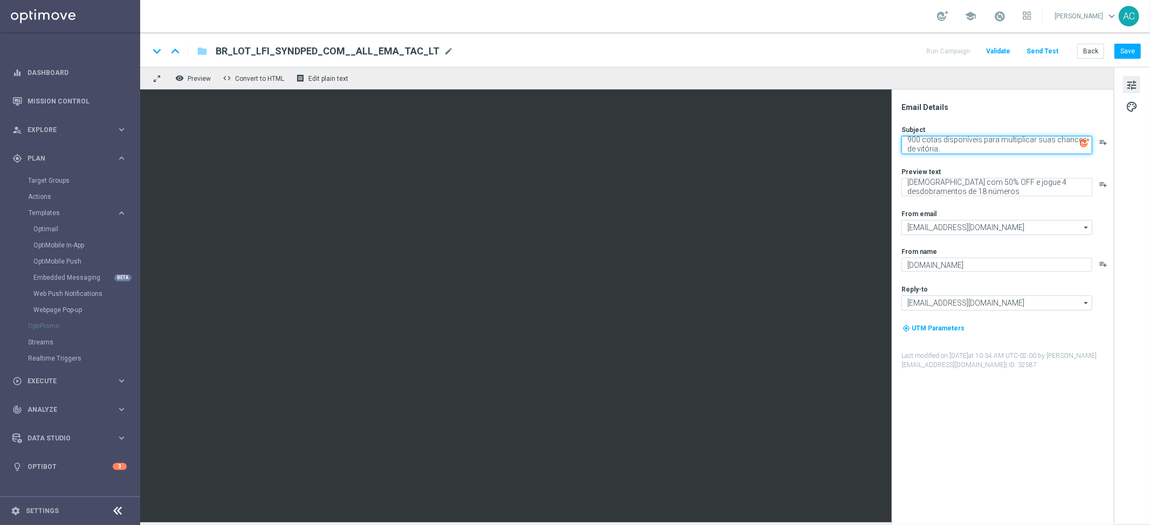
click at [931, 140] on textarea "900 cotas disponíveis para multiplicar suas chances de vitória." at bounding box center [997, 145] width 191 height 18
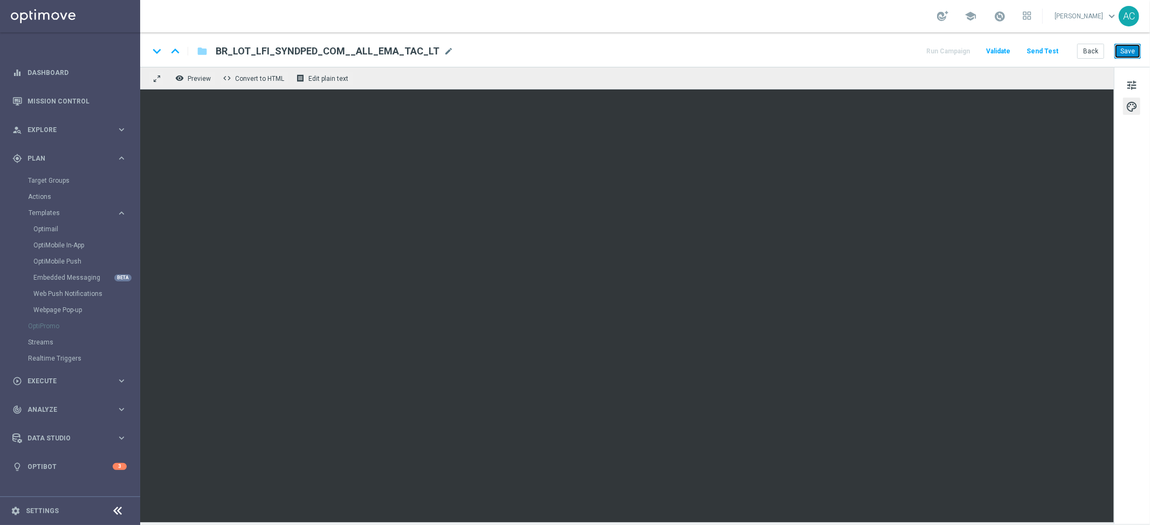
click at [1130, 50] on button "Save" at bounding box center [1128, 51] width 26 height 15
click at [1126, 56] on button "Save" at bounding box center [1128, 51] width 26 height 15
click at [1133, 54] on button "Save" at bounding box center [1128, 51] width 26 height 15
click at [1122, 42] on div "keyboard_arrow_down keyboard_arrow_up folder BR_LOT_LFI_SYNDPED_COM__ALL_EMA_TA…" at bounding box center [645, 49] width 1010 height 35
click at [1124, 44] on button "Save" at bounding box center [1128, 51] width 26 height 15
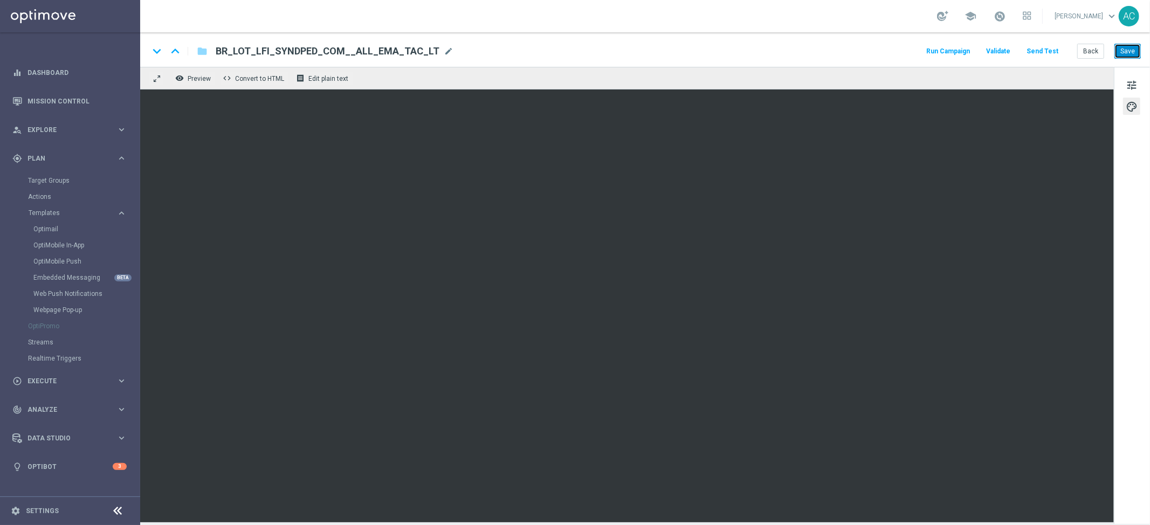
click at [1129, 53] on button "Save" at bounding box center [1128, 51] width 26 height 15
click at [1038, 53] on button "Send Test" at bounding box center [1042, 51] width 35 height 15
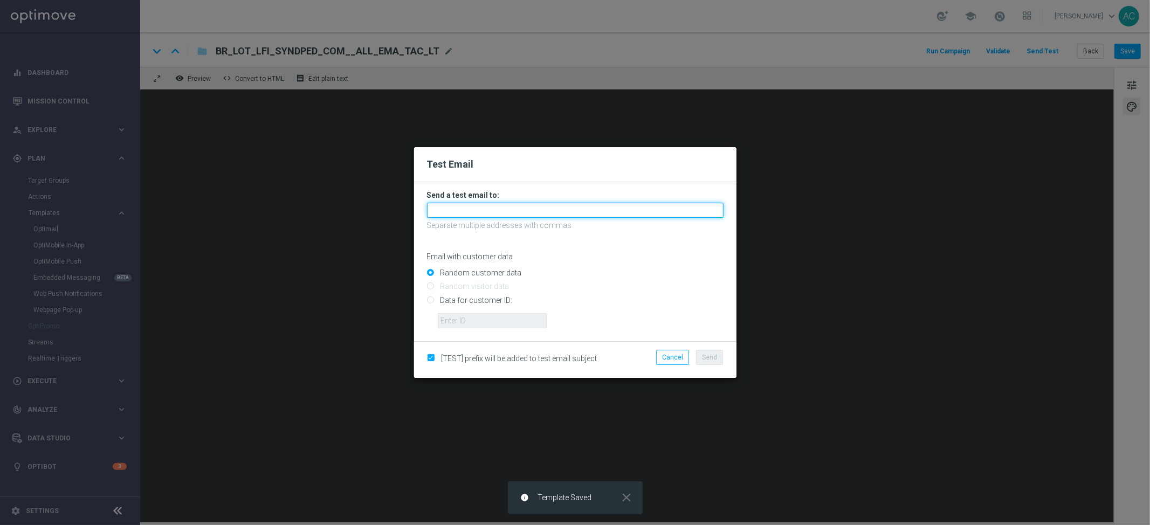
click at [549, 213] on input "text" at bounding box center [575, 210] width 297 height 15
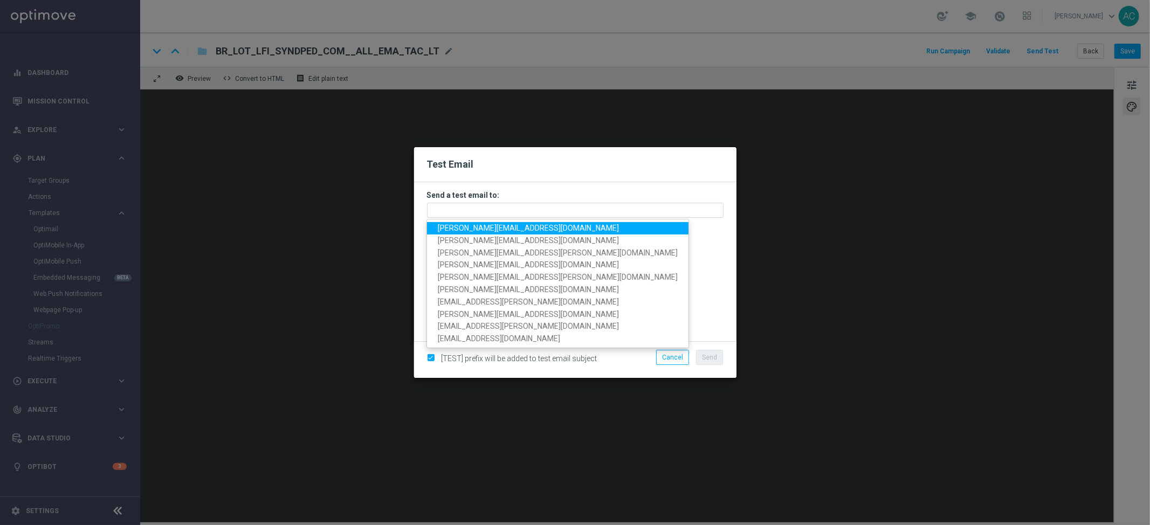
click at [537, 229] on span "adriano.costa@lottoland.com" at bounding box center [528, 228] width 181 height 9
type input "adriano.costa@lottoland.com"
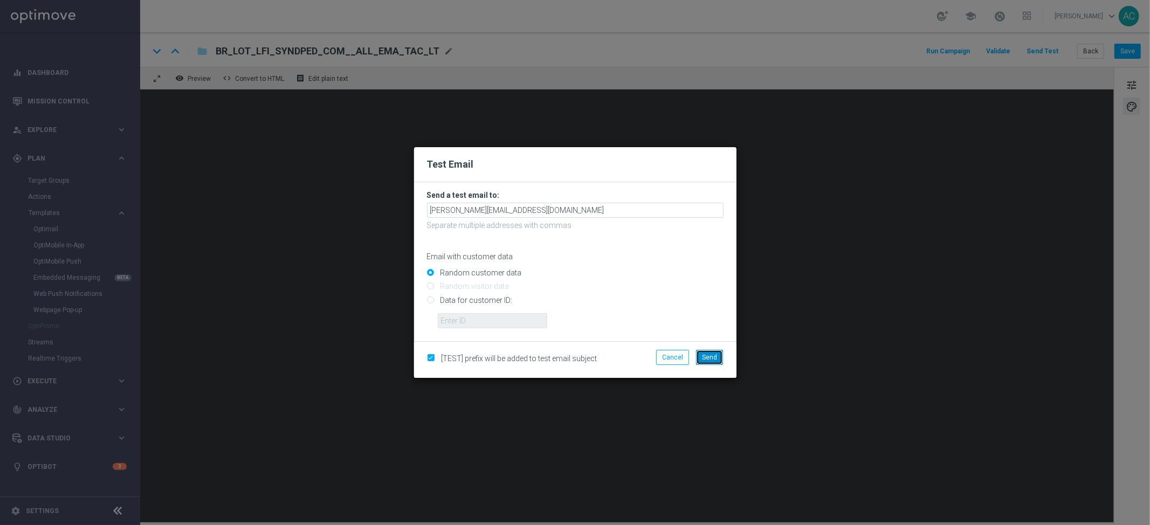
click at [707, 355] on span "Send" at bounding box center [709, 358] width 15 height 8
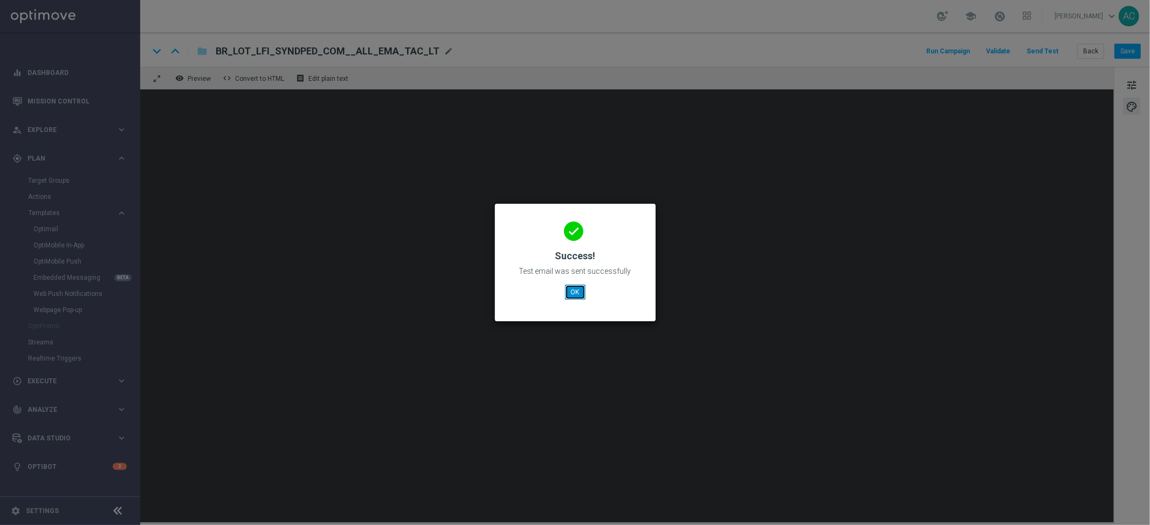
click at [570, 298] on button "OK" at bounding box center [575, 292] width 20 height 15
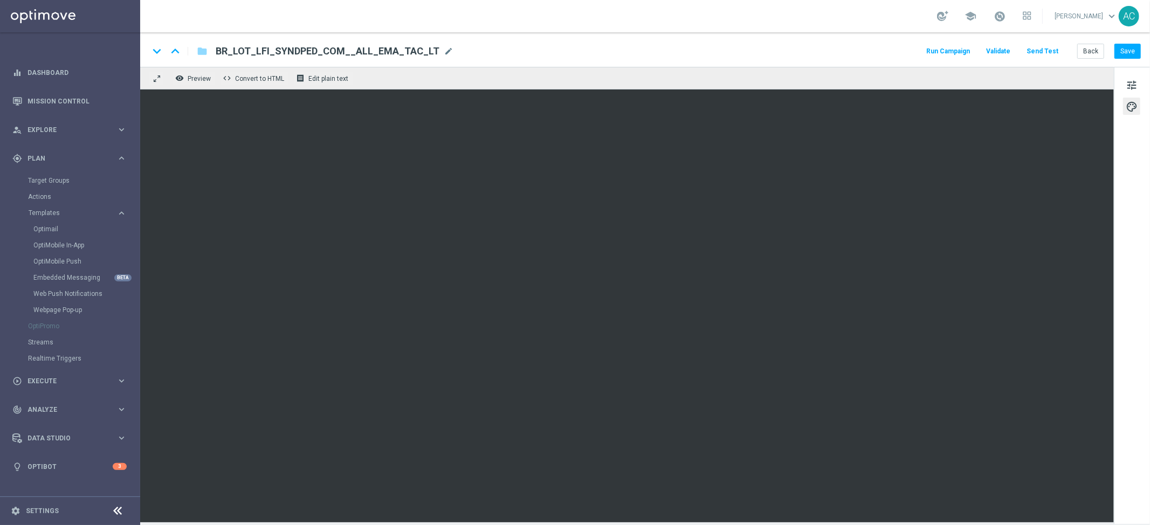
click at [389, 50] on span "BR_LOT_LFI_SYNDPED_COM__ALL_EMA_TAC_LT" at bounding box center [328, 51] width 224 height 13
click at [389, 50] on input "BR_LOT_LFI_SYNDPED_COM__ALL_EMA_TAC_LT" at bounding box center [350, 51] width 268 height 14
click at [1124, 54] on button "Save" at bounding box center [1128, 51] width 26 height 15
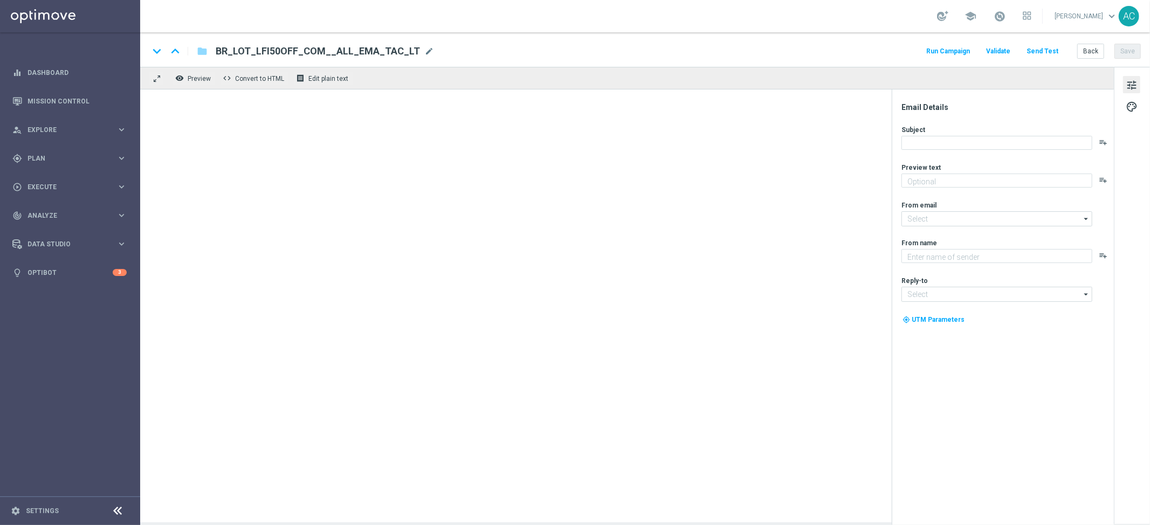
type textarea "Vai deixar R$220 milhões passarem?"
type input "[EMAIL_ADDRESS][DOMAIN_NAME]"
type textarea "[DOMAIN_NAME]"
type input "[EMAIL_ADDRESS][DOMAIN_NAME]"
type textarea "Você ainda tem grana na conta. Que tal aproveitar agora?"
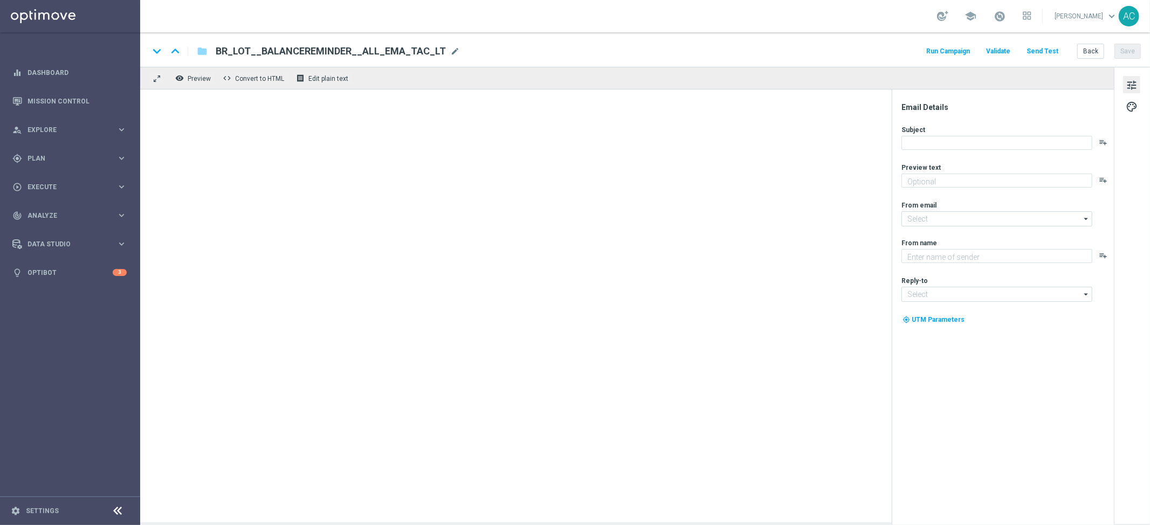
type input "[EMAIL_ADDRESS][DOMAIN_NAME]"
type textarea "[DOMAIN_NAME]"
type input "[EMAIL_ADDRESS][DOMAIN_NAME]"
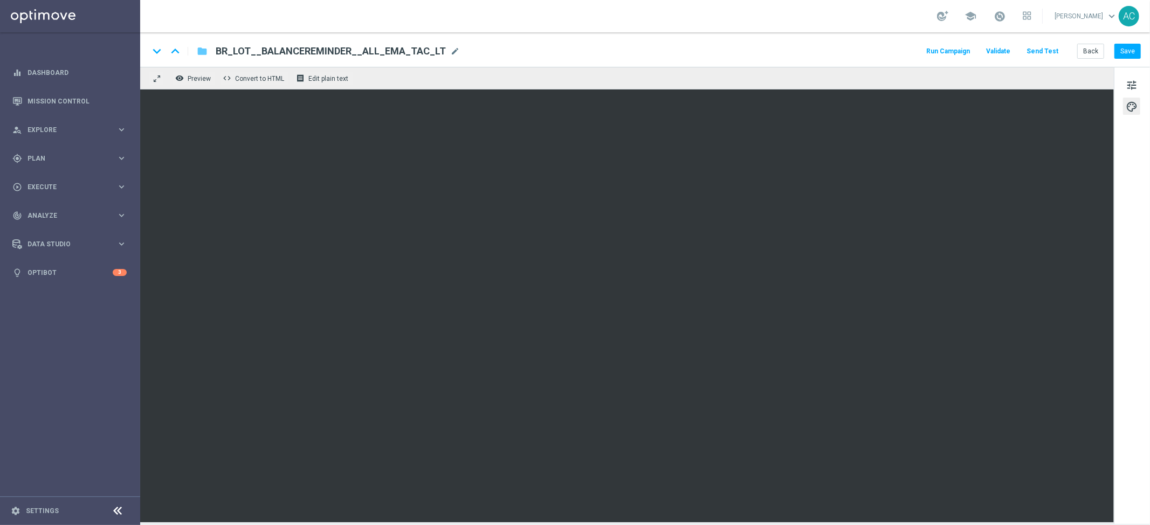
click at [204, 51] on icon "folder" at bounding box center [202, 51] width 11 height 13
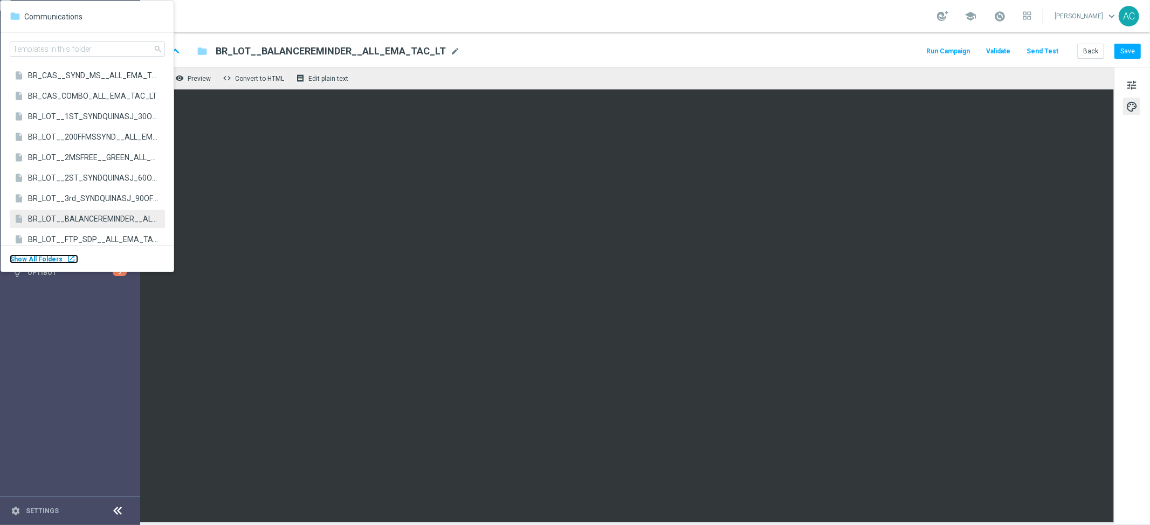
click at [66, 257] on body "equalizer Dashboard Mission Control" at bounding box center [575, 262] width 1150 height 525
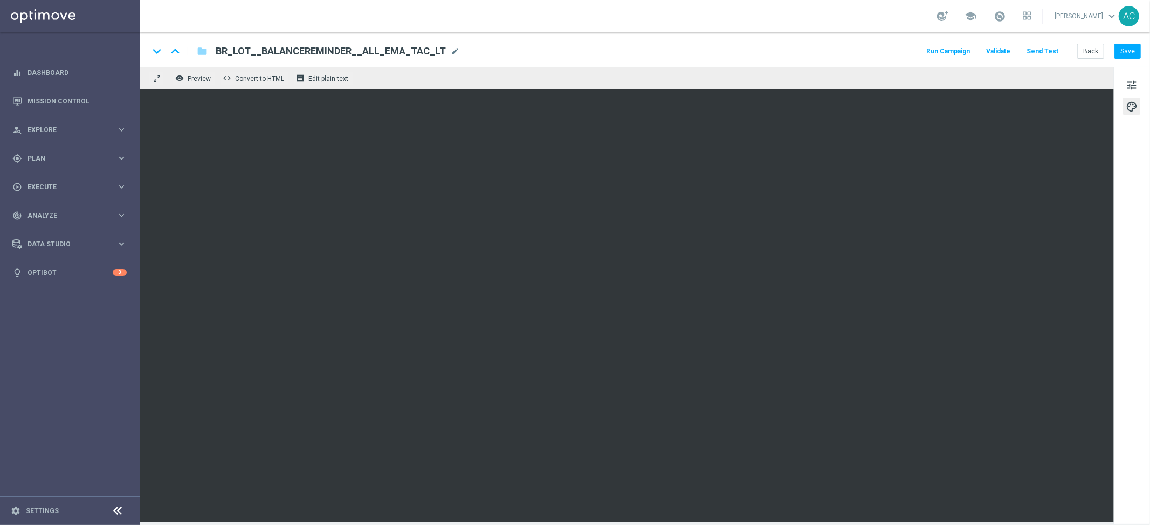
click at [272, 49] on span "BR_LOT__BALANCEREMINDER__ALL_EMA_TAC_LT" at bounding box center [331, 51] width 230 height 13
click at [272, 49] on input "BR_LOT__BALANCEREMINDER__ALL_EMA_TAC_LT" at bounding box center [350, 51] width 268 height 14
click at [200, 53] on icon "folder" at bounding box center [202, 51] width 11 height 13
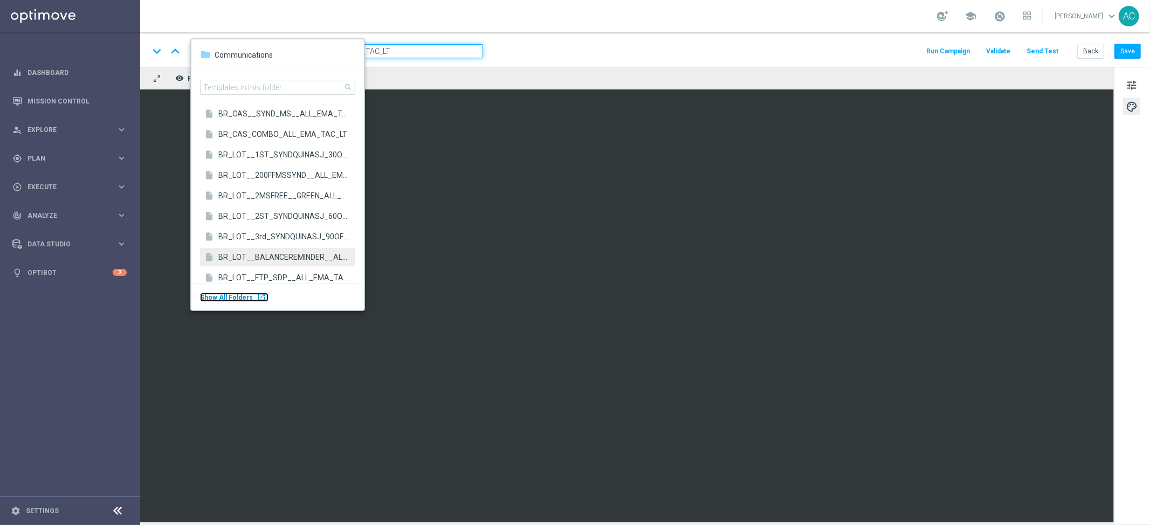
click at [257, 297] on div "launch" at bounding box center [261, 297] width 9 height 9
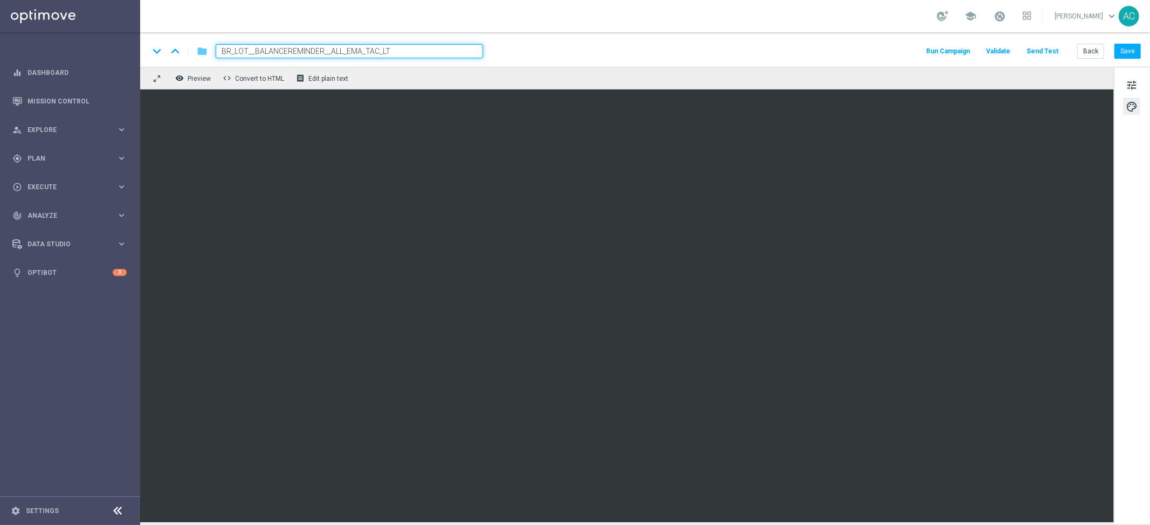
click at [202, 54] on icon "folder" at bounding box center [202, 51] width 11 height 13
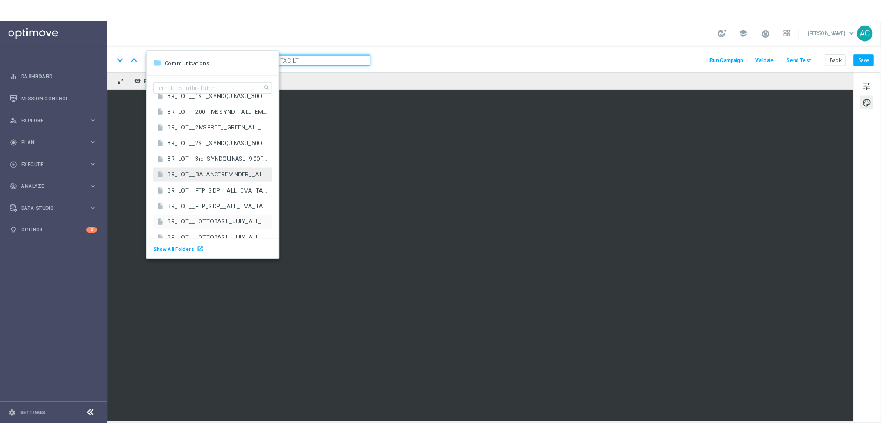
scroll to position [59, 0]
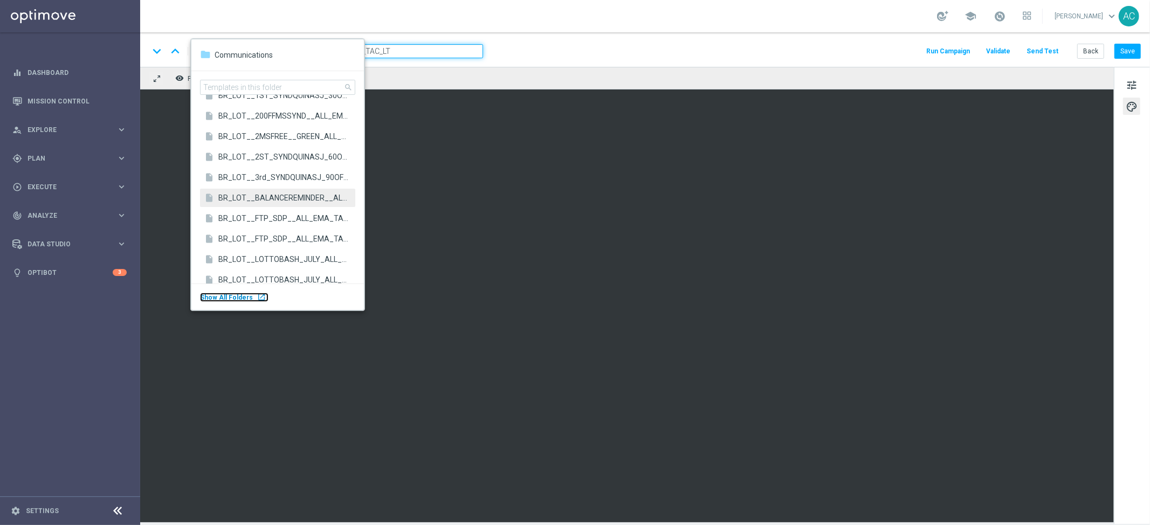
click at [257, 295] on div "launch" at bounding box center [261, 297] width 9 height 9
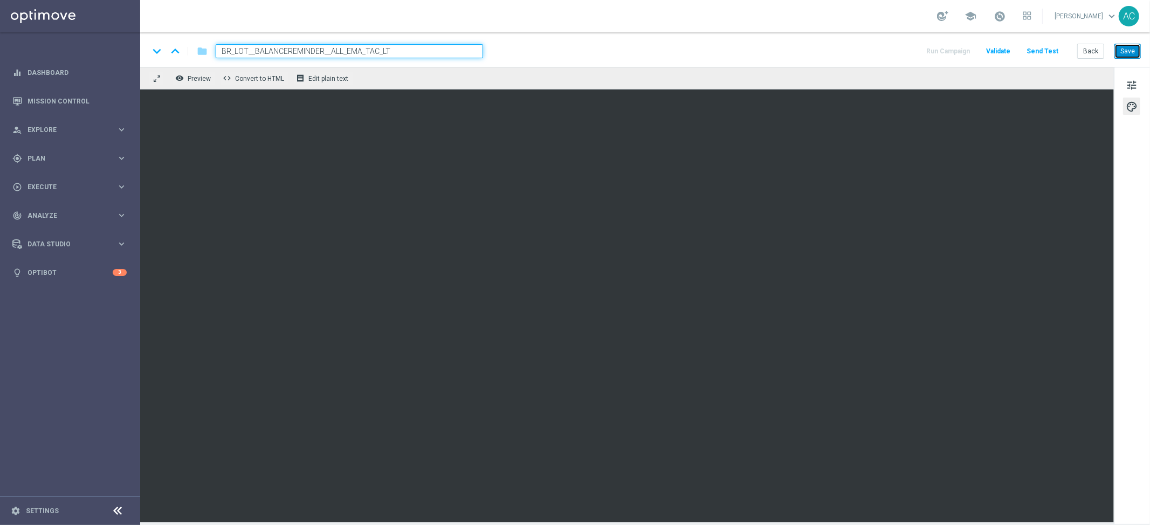
click at [1129, 50] on button "Save" at bounding box center [1128, 51] width 26 height 15
click at [1132, 54] on button "Save" at bounding box center [1128, 51] width 26 height 15
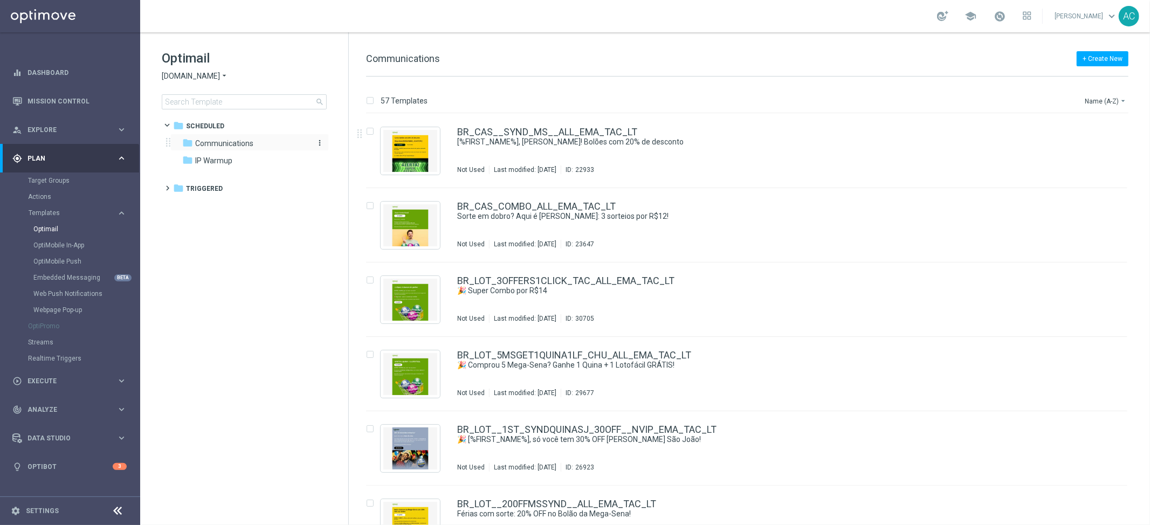
click at [215, 146] on span "Communications" at bounding box center [224, 144] width 58 height 10
click at [206, 141] on span "Communications" at bounding box center [224, 144] width 58 height 10
click at [214, 160] on span "IP Warmup" at bounding box center [213, 161] width 37 height 10
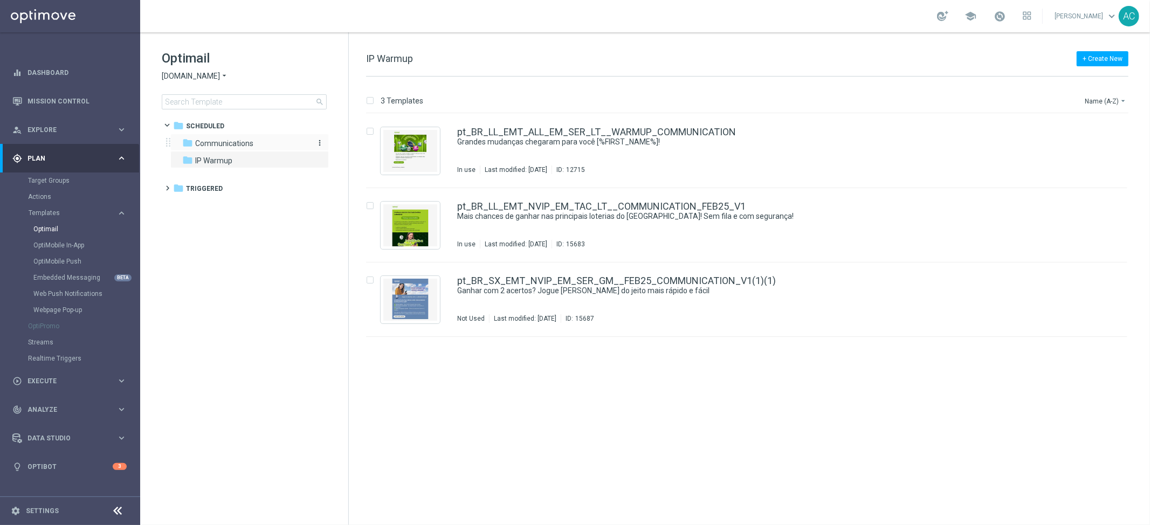
click at [224, 144] on span "Communications" at bounding box center [224, 144] width 58 height 10
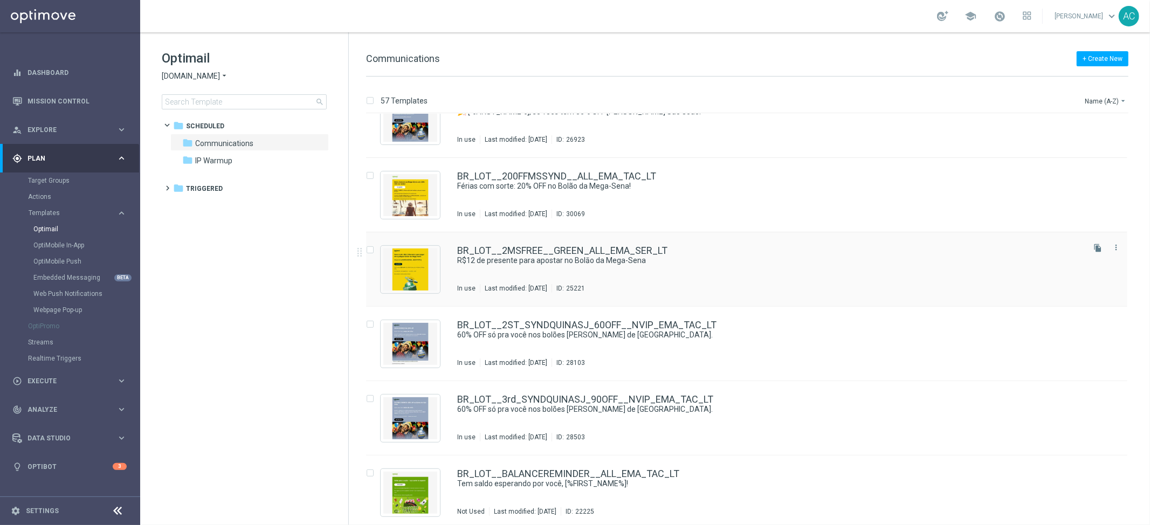
scroll to position [427, 0]
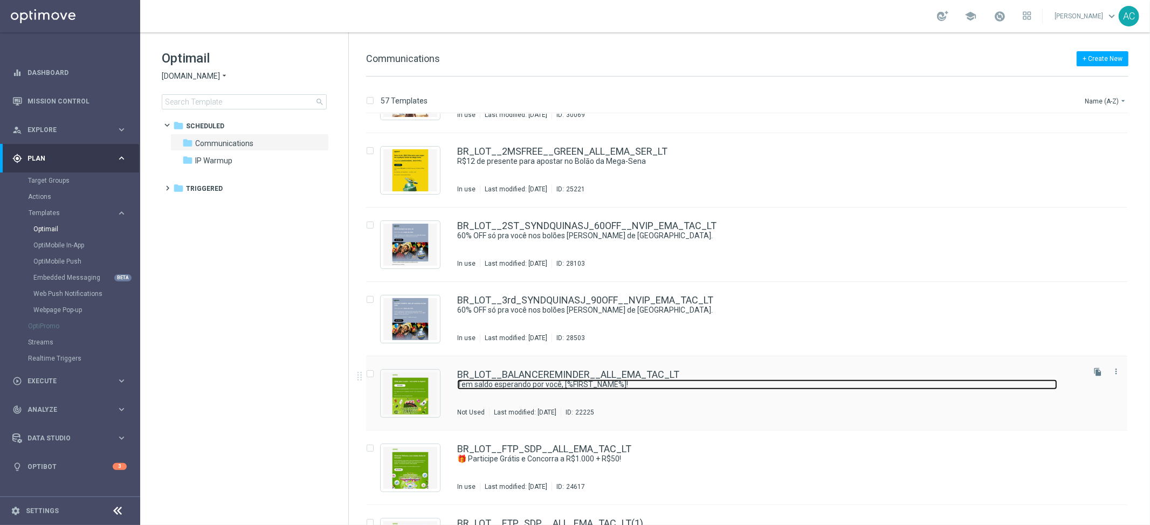
click at [841, 389] on link "Tem saldo esperando por você, [%FIRST_NAME%]!" at bounding box center [757, 385] width 600 height 10
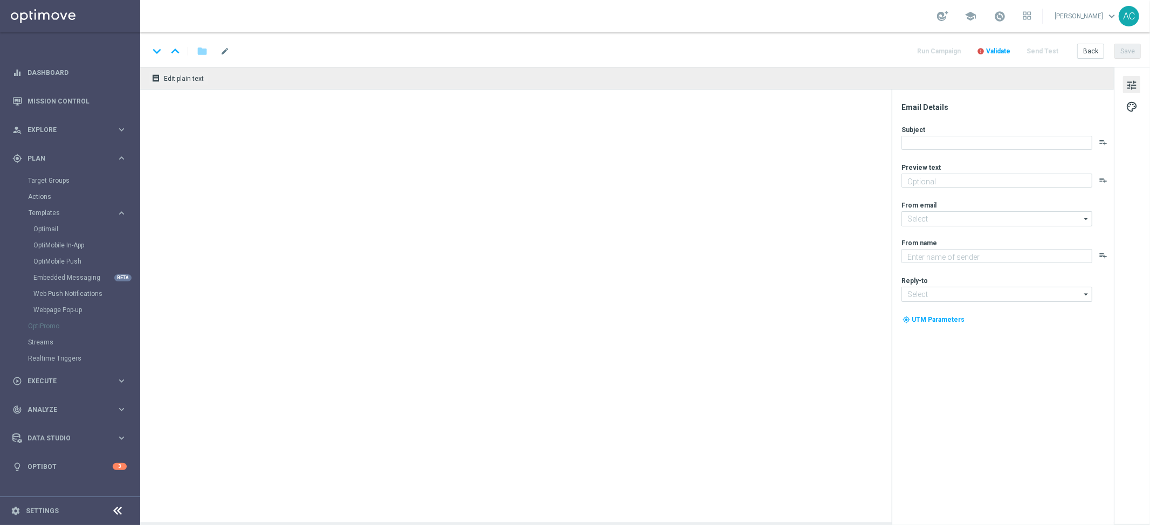
type textarea "Você ainda tem grana na conta. Que tal aproveitar agora?"
type input "[EMAIL_ADDRESS][DOMAIN_NAME]"
type textarea "[DOMAIN_NAME]"
type input "[EMAIL_ADDRESS][DOMAIN_NAME]"
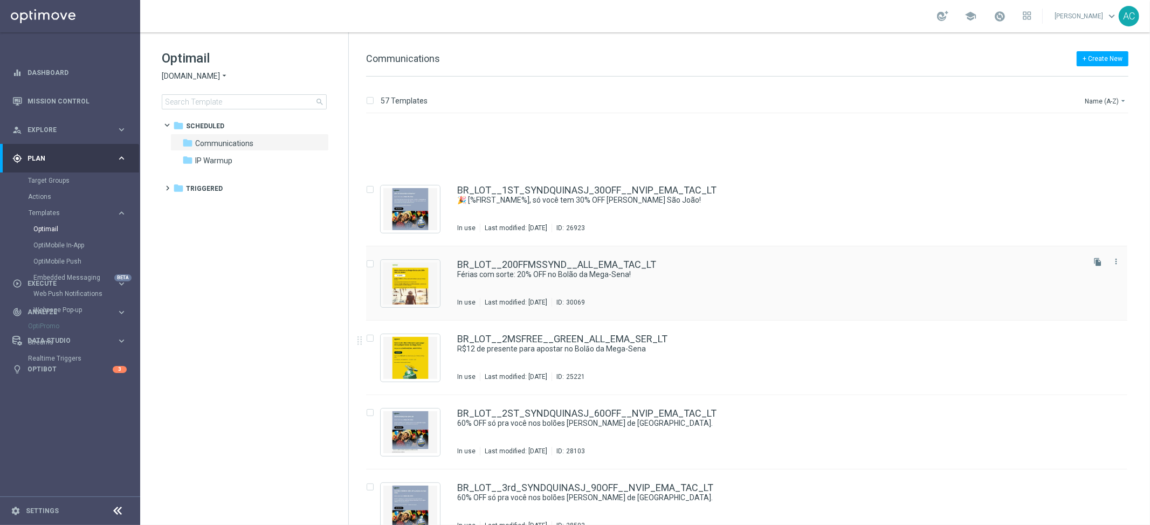
scroll to position [464, 0]
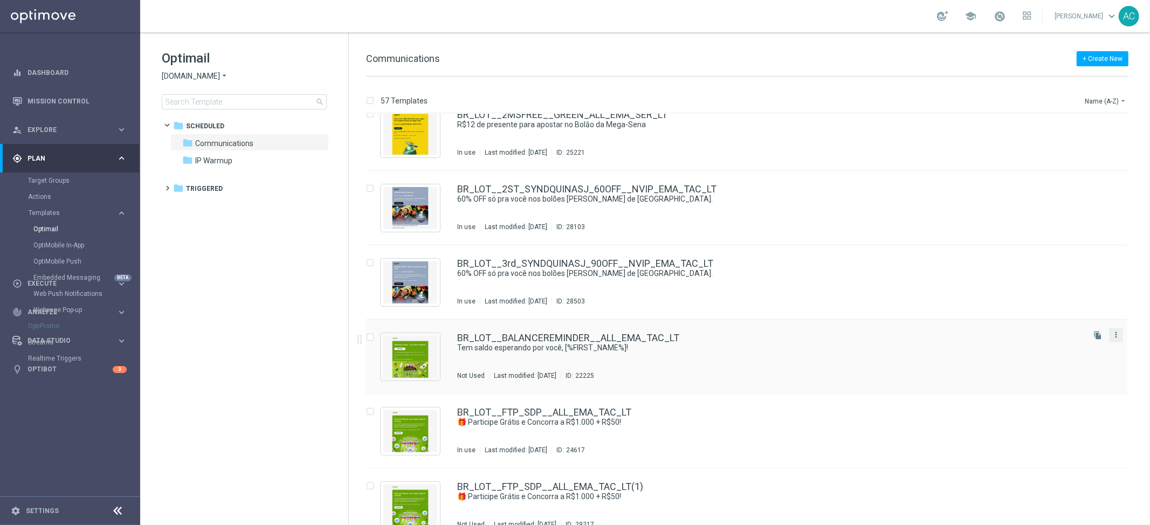
click at [1115, 336] on icon "more_vert" at bounding box center [1116, 335] width 9 height 9
click at [1078, 360] on div "Copy To" at bounding box center [1071, 362] width 65 height 8
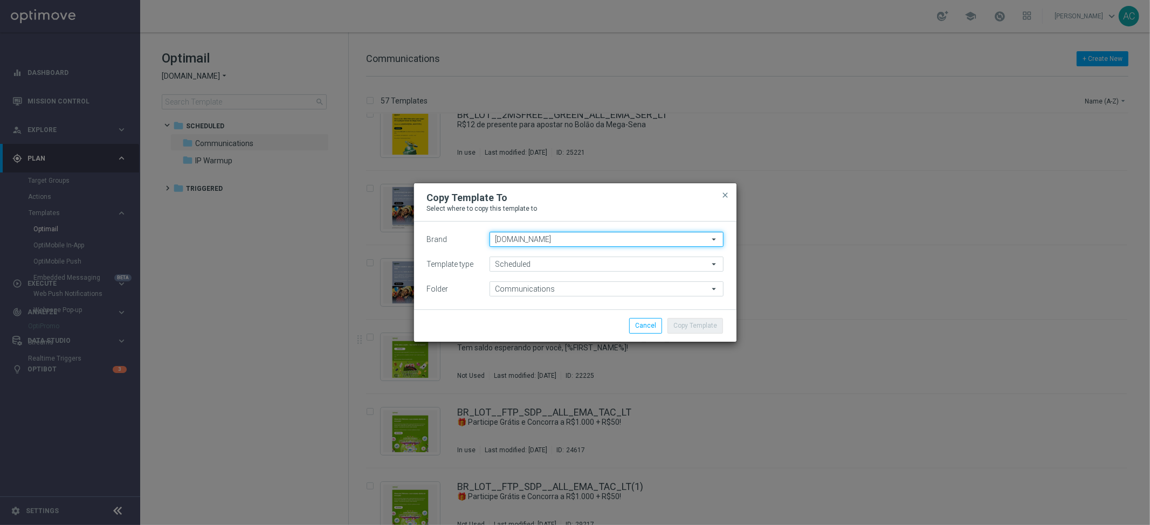
click at [572, 241] on input "[DOMAIN_NAME]" at bounding box center [607, 239] width 234 height 15
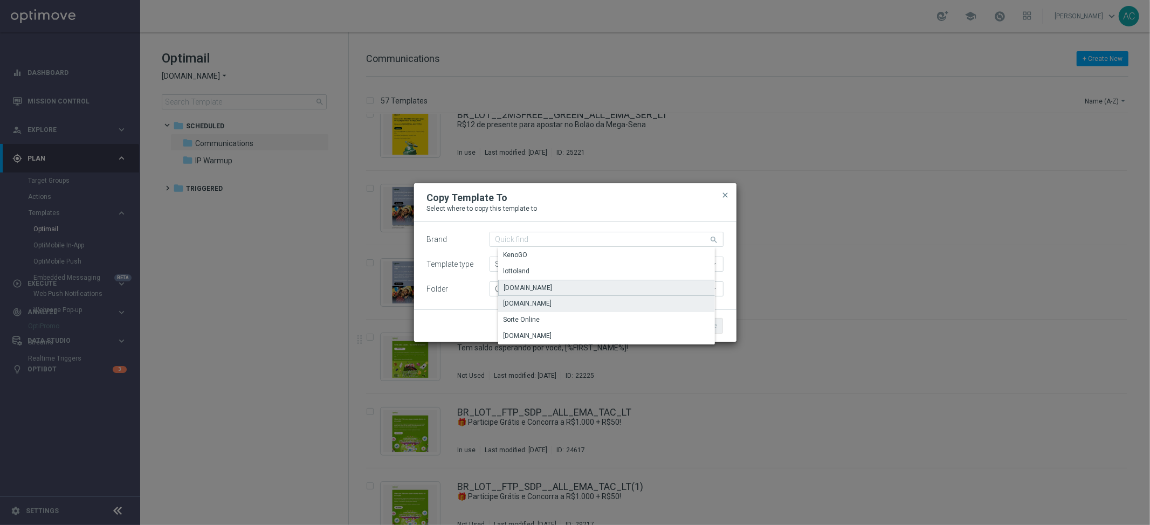
click at [583, 285] on div "[DOMAIN_NAME]" at bounding box center [615, 288] width 234 height 16
type input "[DOMAIN_NAME]"
type input "Scheduled"
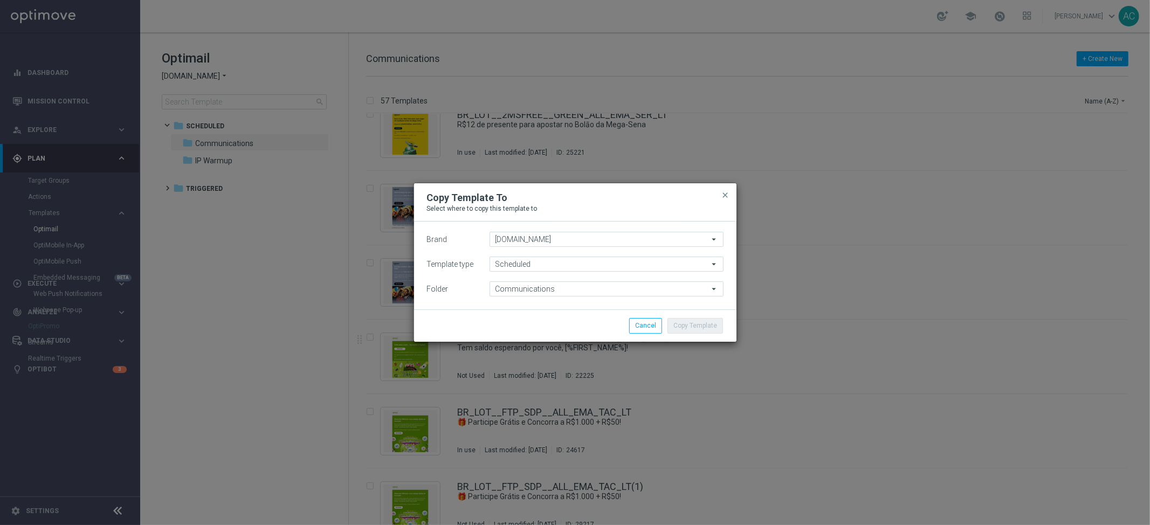
type input "Scheduled"
click at [546, 264] on input "Scheduled" at bounding box center [607, 264] width 234 height 15
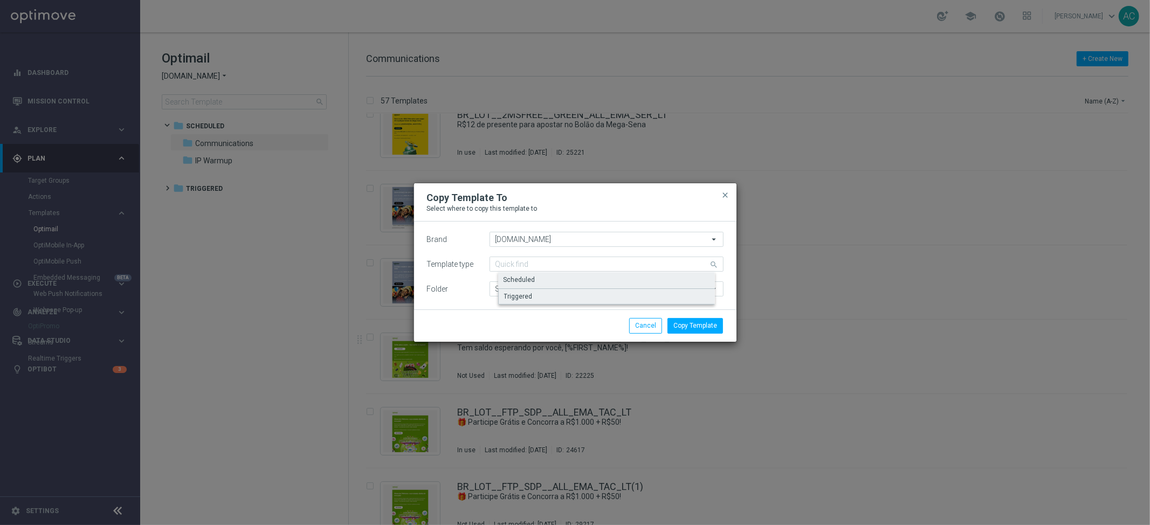
click at [543, 295] on div "Triggered" at bounding box center [615, 297] width 234 height 16
type input "Triggered"
click at [537, 288] on input "Triggered" at bounding box center [607, 289] width 234 height 15
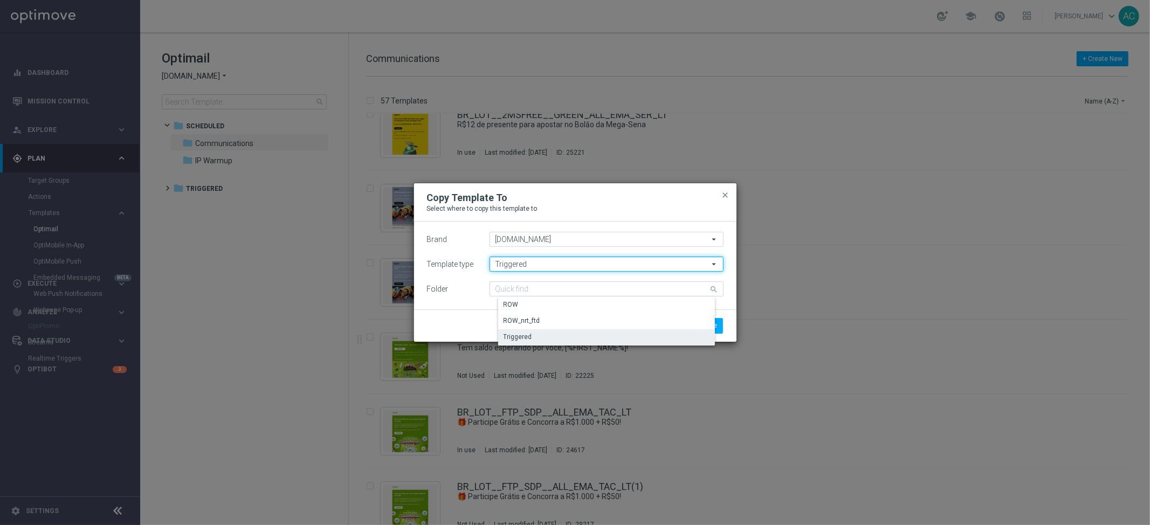
click at [552, 268] on input "Triggered" at bounding box center [607, 264] width 234 height 15
type input "Triggered"
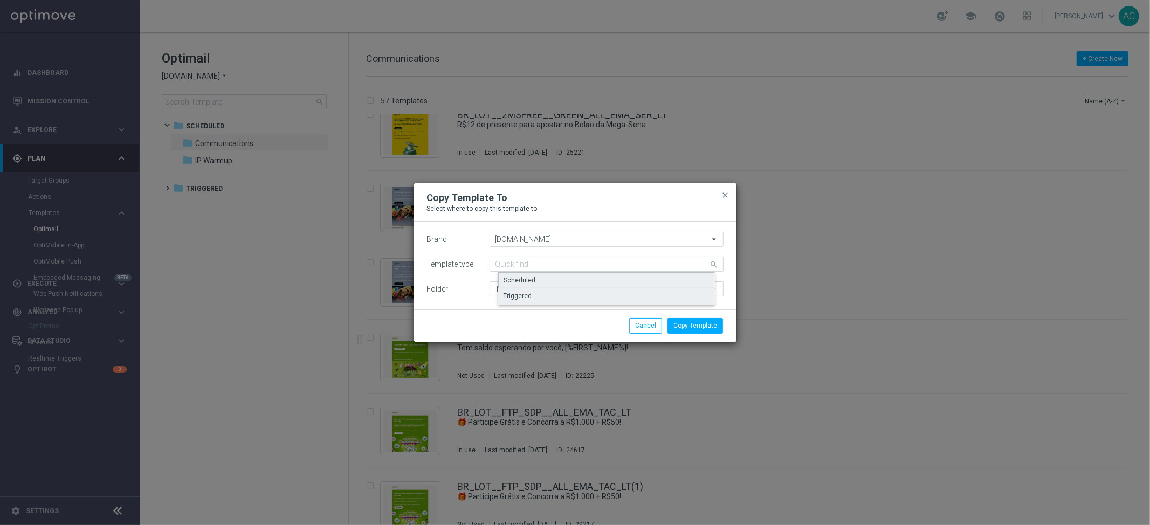
click at [547, 277] on div "Scheduled" at bounding box center [615, 280] width 234 height 16
type input "Scheduled"
click at [526, 293] on input "Scheduled" at bounding box center [607, 289] width 234 height 15
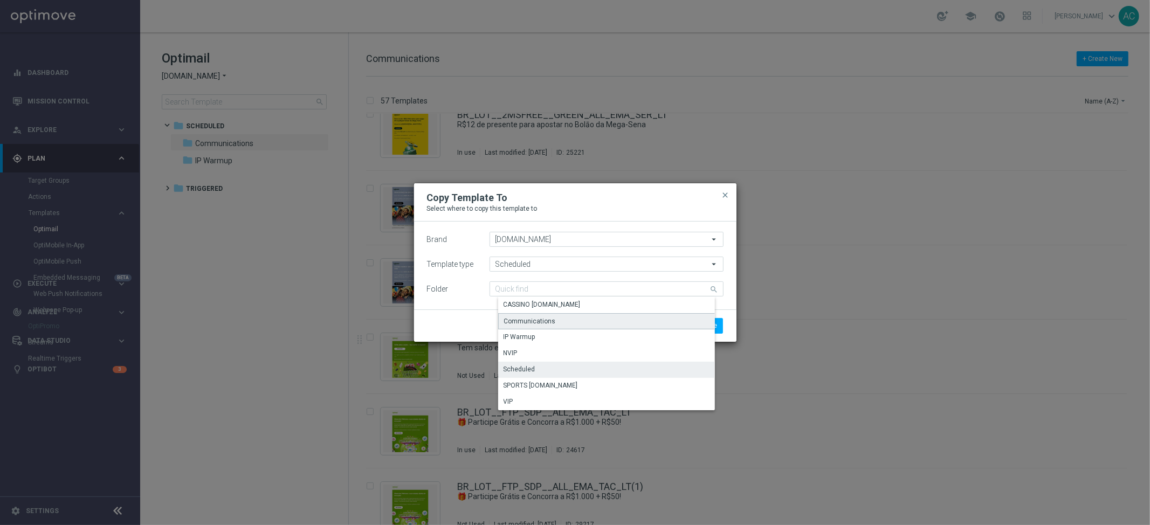
click at [543, 325] on div "Communications" at bounding box center [530, 322] width 52 height 10
type input "Communications"
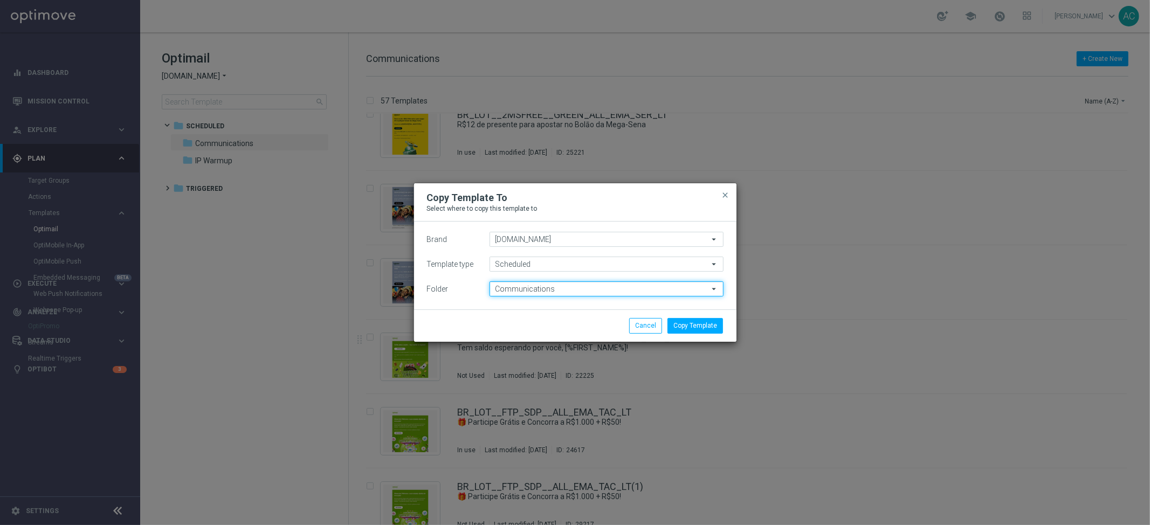
click at [556, 289] on input "Communications" at bounding box center [607, 289] width 234 height 15
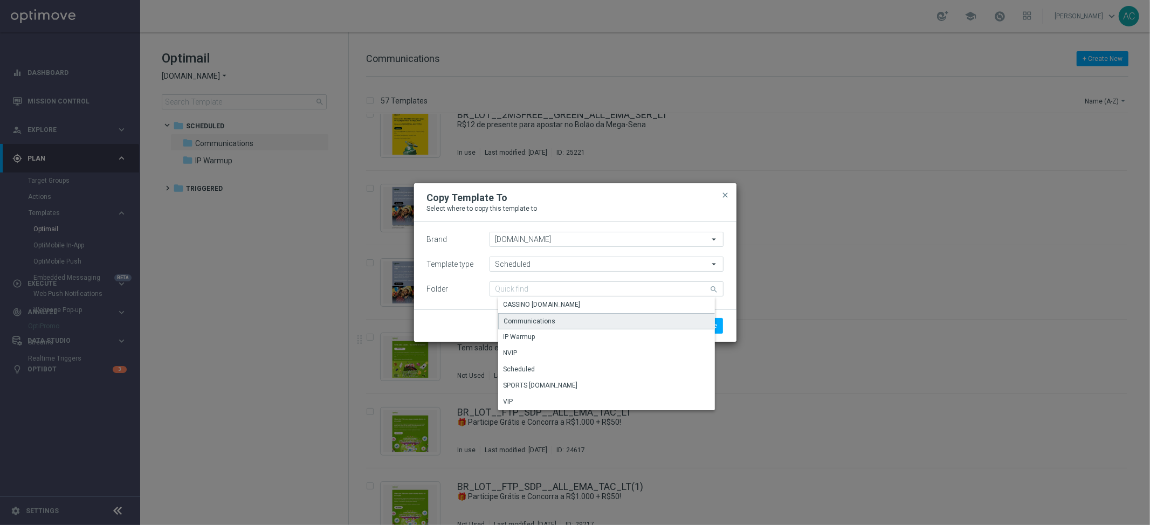
click at [542, 324] on div "Communications" at bounding box center [530, 322] width 52 height 10
type input "Communications"
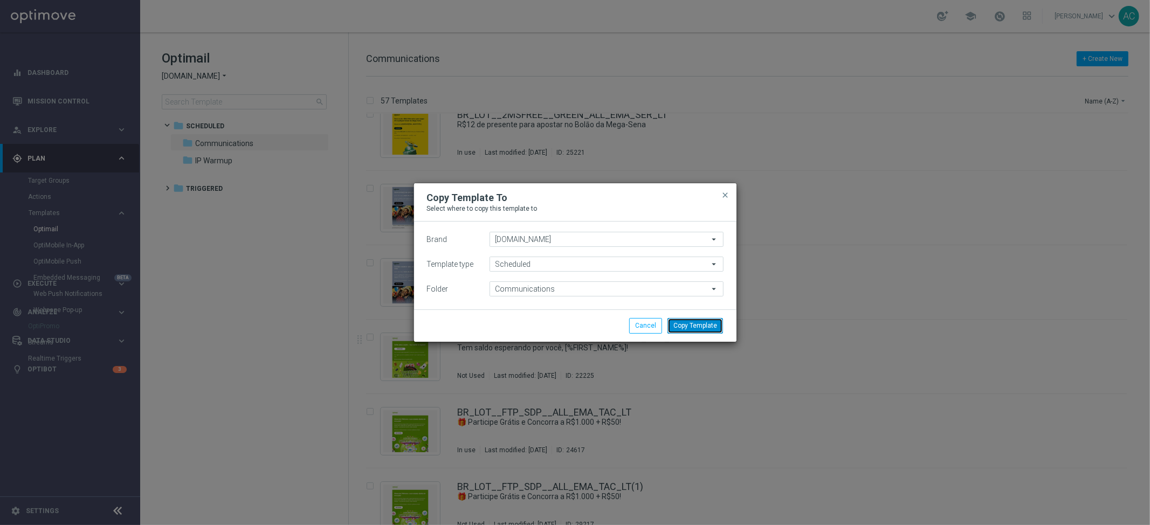
click at [700, 328] on button "Copy Template" at bounding box center [696, 325] width 56 height 15
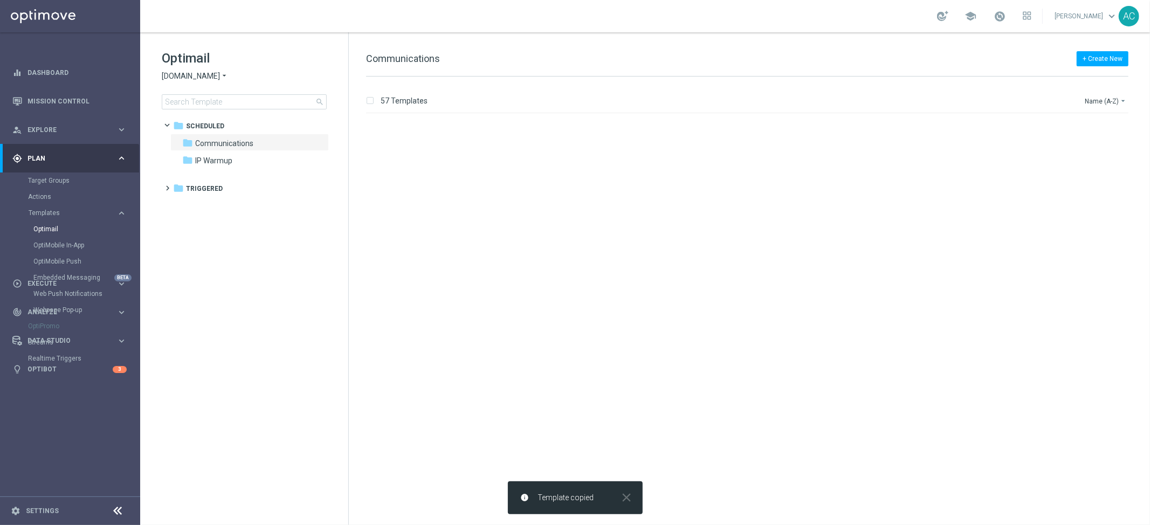
scroll to position [0, 0]
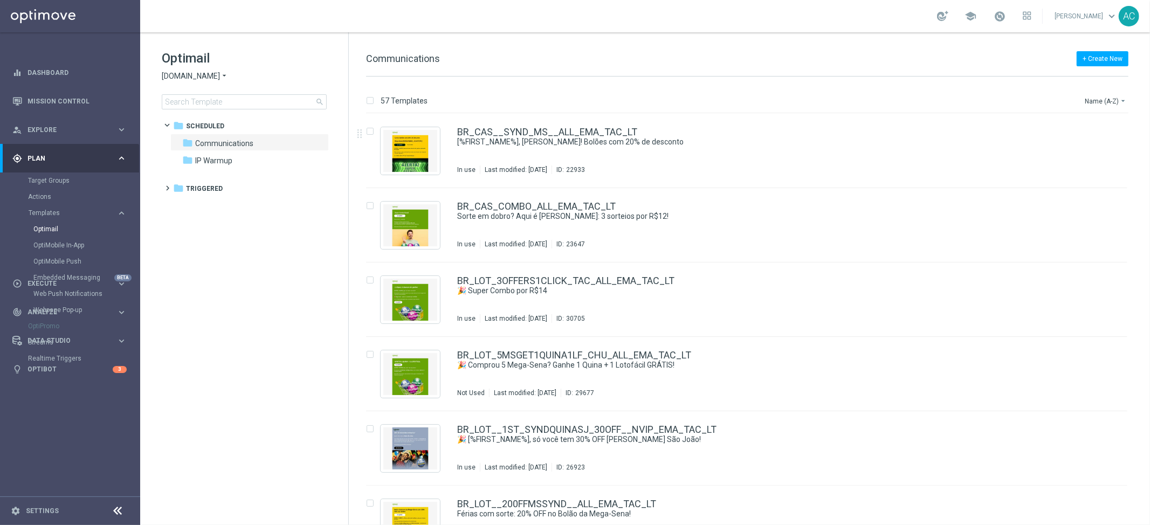
click at [214, 73] on span "[DOMAIN_NAME]" at bounding box center [191, 76] width 58 height 10
click at [216, 135] on div "[DOMAIN_NAME]" at bounding box center [202, 140] width 81 height 13
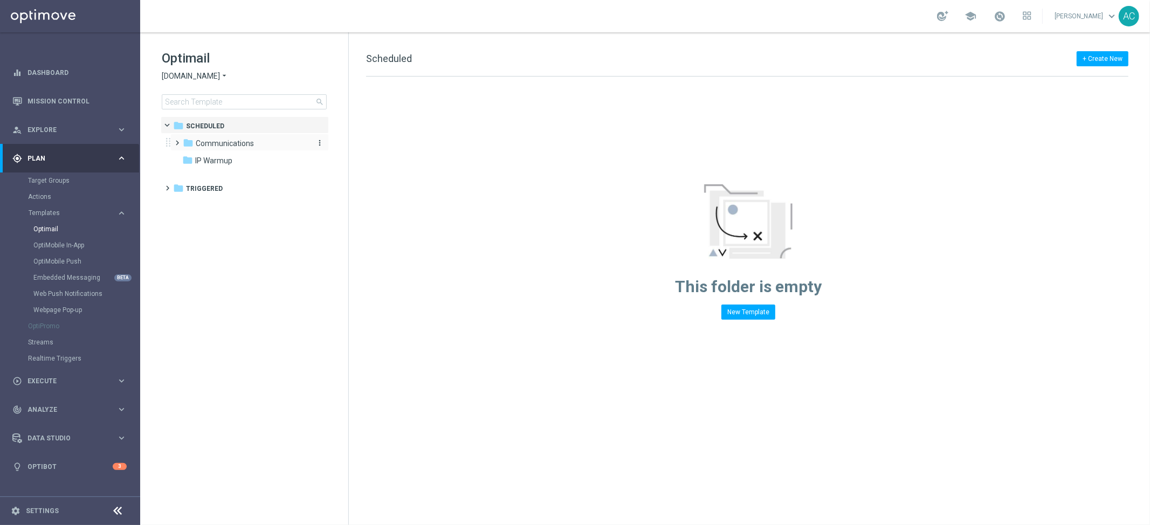
click at [201, 139] on span "Communications" at bounding box center [225, 144] width 58 height 10
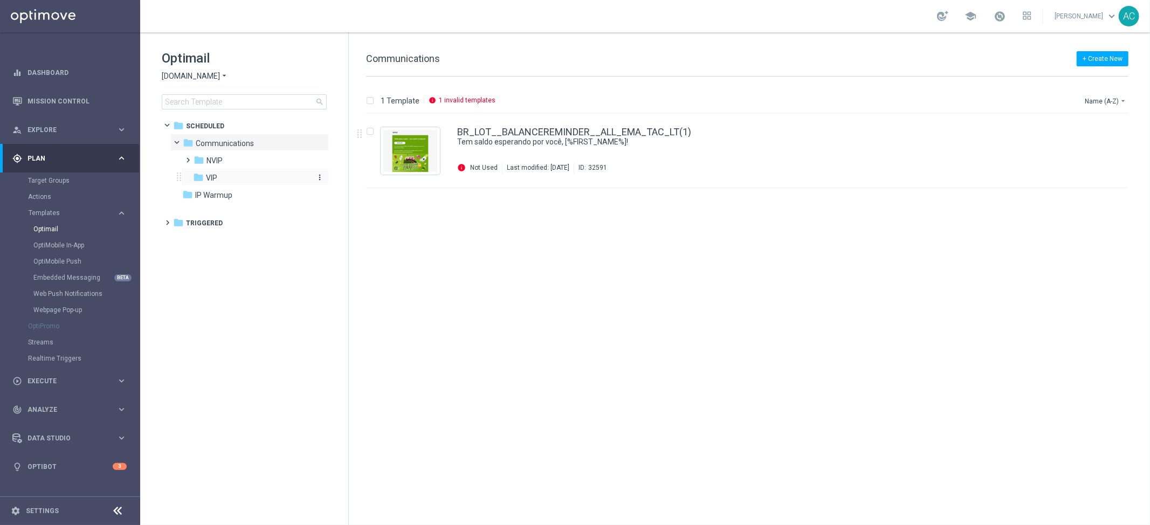
click at [219, 178] on div "folder VIP" at bounding box center [250, 178] width 115 height 12
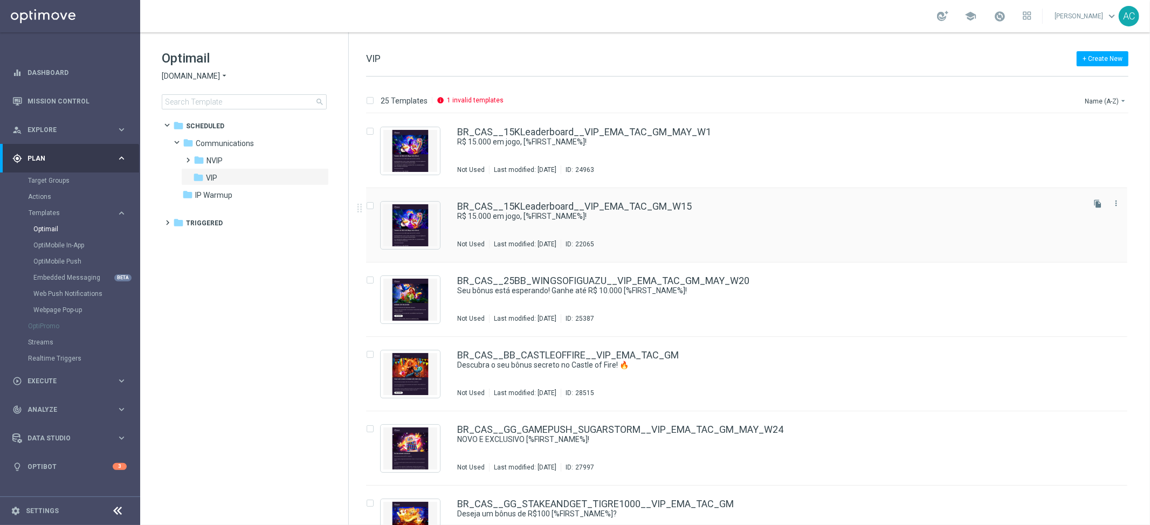
click at [593, 230] on div "BR_CAS__15KLeaderboard__VIP_EMA_TAC_GM_W15 R$ 15.000 em jogo, [%FIRST_NAME%]! N…" at bounding box center [769, 225] width 625 height 47
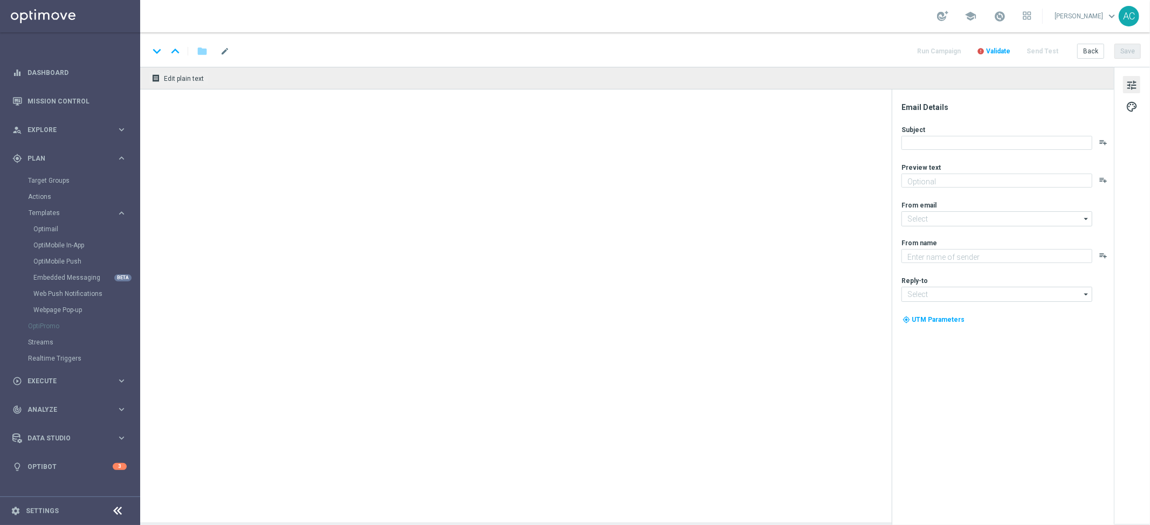
type textarea "Ganhe até R$ 1.400 em nosso torneiro Mega Slots [GEOGRAPHIC_DATA]!"
type input "[EMAIL_ADDRESS][DOMAIN_NAME]"
type textarea "Lottoland"
type input "[EMAIL_ADDRESS][DOMAIN_NAME]"
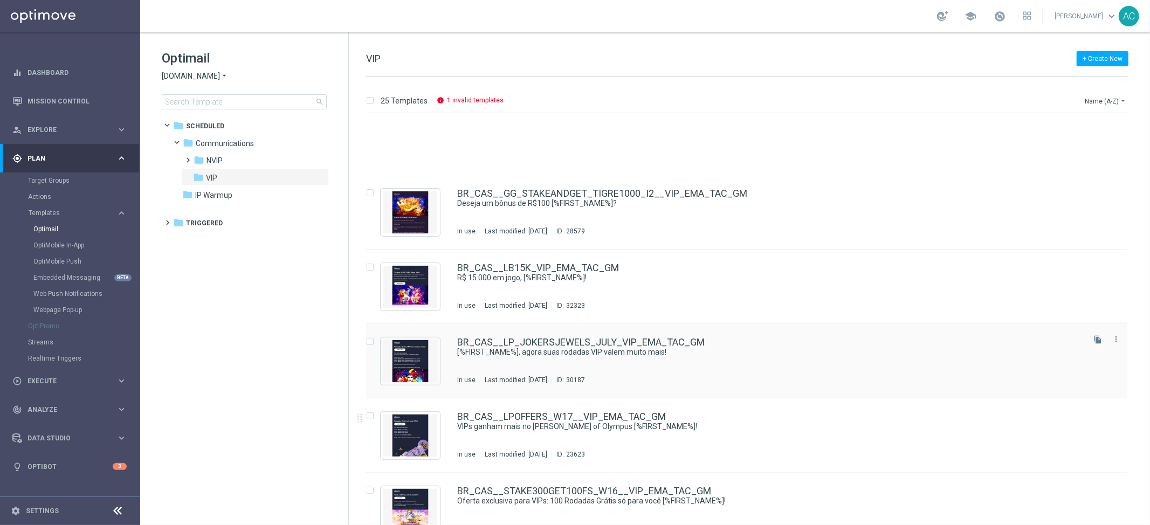
scroll to position [608, 0]
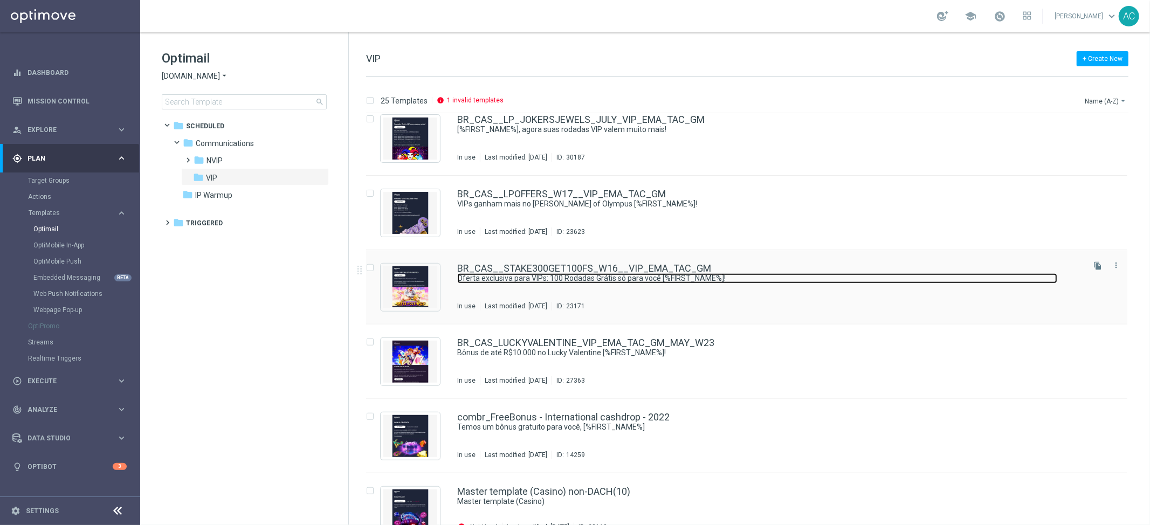
click at [694, 282] on link "Oferta exclusiva para VIPs: 100 Rodadas Grátis só para você [%FIRST_NAME%]!" at bounding box center [757, 278] width 600 height 10
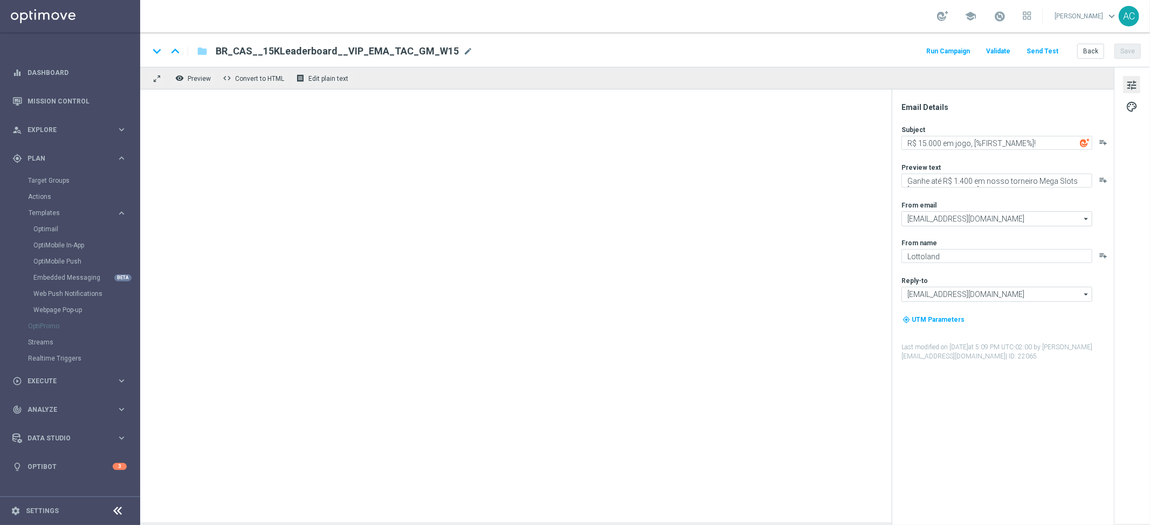
type textarea "Oferta exclusiva para VIPs: 100 Rodadas Grátis só para você [%FIRST_NAME%]!"
type textarea "Aposte R$ 300 nos Jogos da Fortuna e ganhe 100 rodadas grátis no Gates of Olymp…"
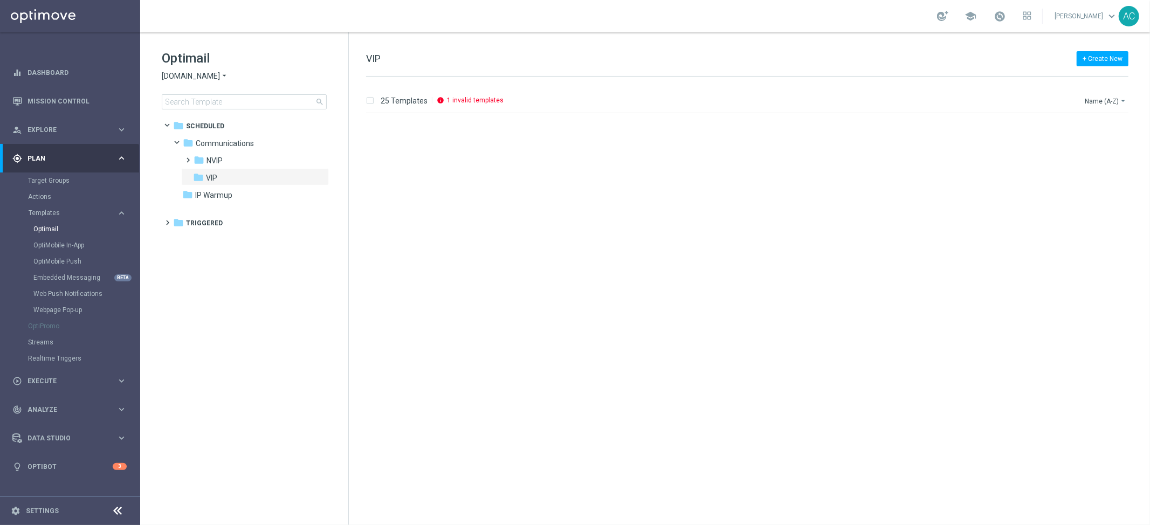
scroll to position [252, 0]
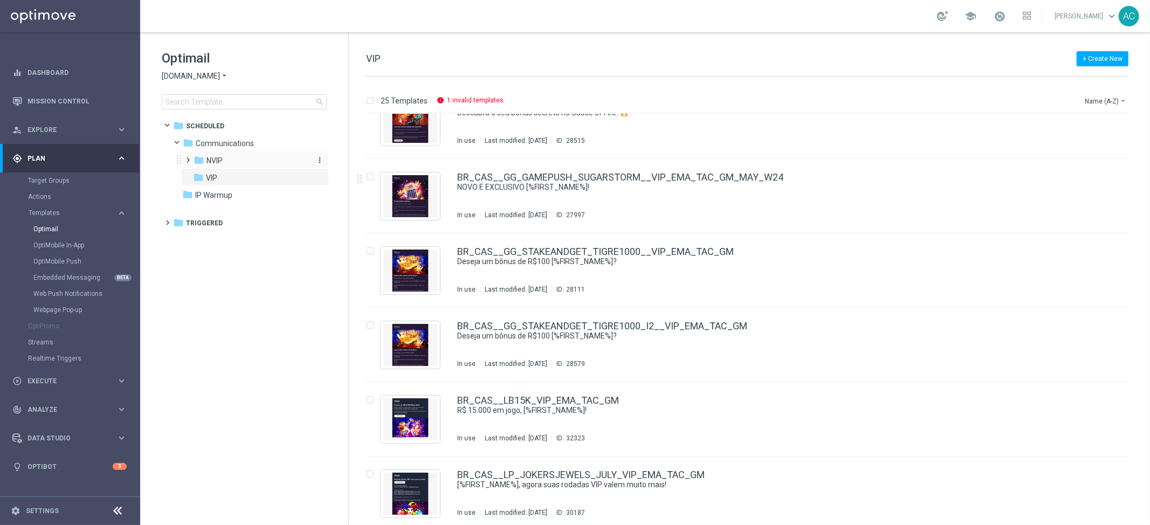
click at [223, 162] on span "NVIP" at bounding box center [215, 161] width 16 height 10
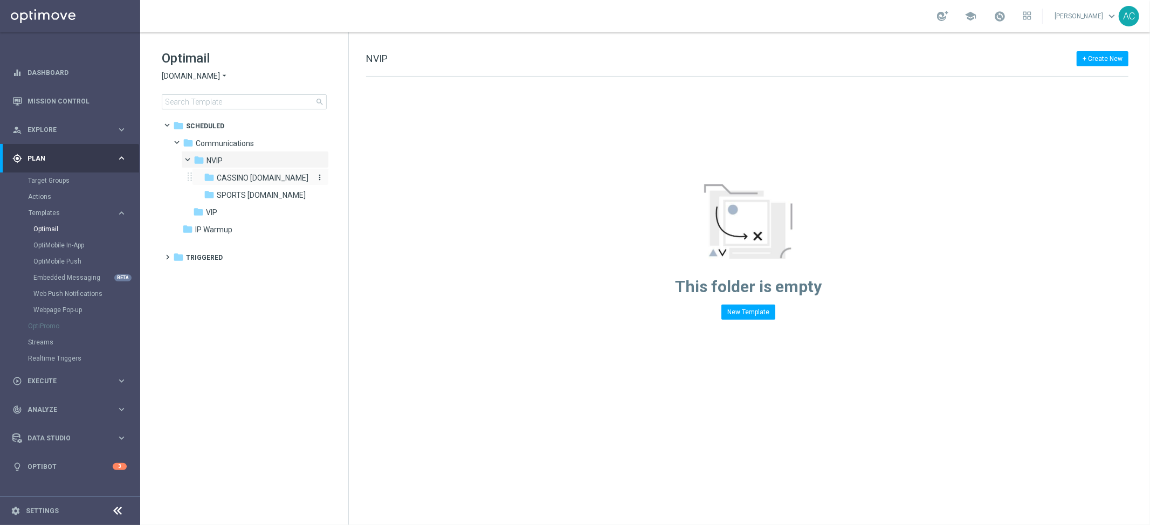
click at [238, 177] on span "CASSINO [DOMAIN_NAME]" at bounding box center [263, 178] width 92 height 10
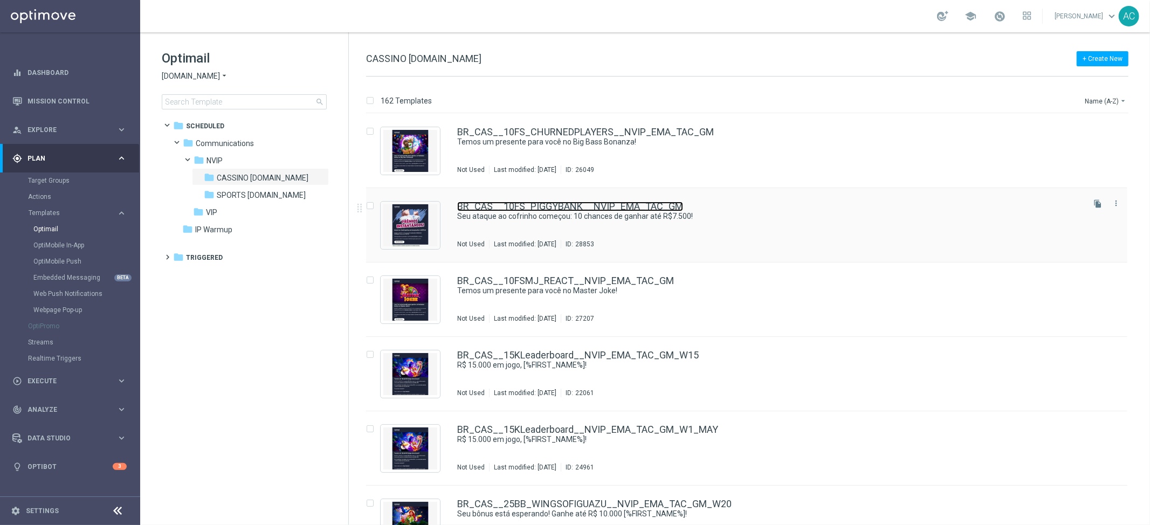
click at [565, 208] on link "BR_CAS__10FS_PIGGYBANK__NVIP_EMA_TAC_GM" at bounding box center [570, 207] width 226 height 10
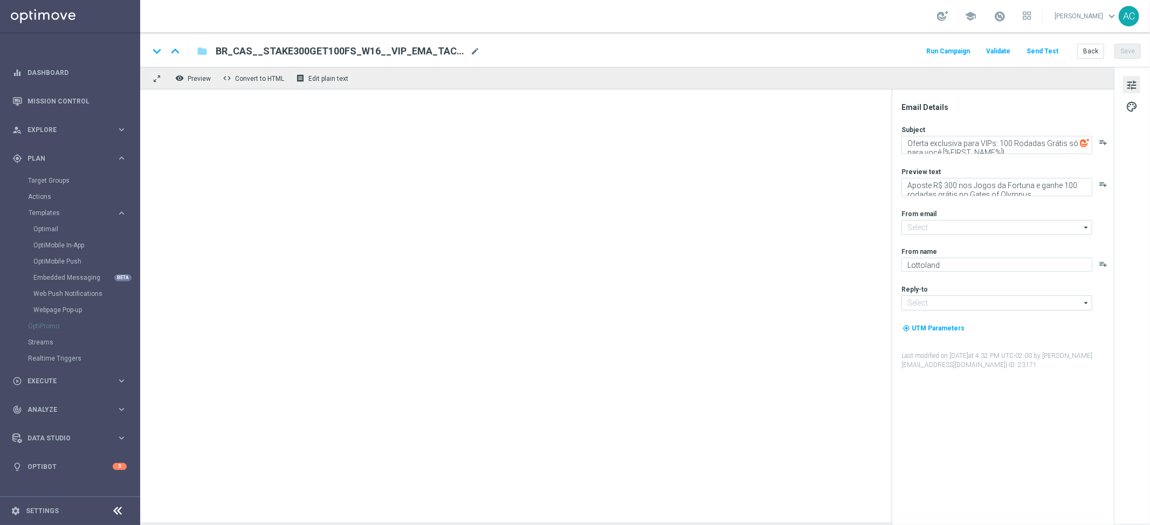
type input "[EMAIL_ADDRESS][DOMAIN_NAME]"
type textarea "Seu ataque ao cofrinho começou: 10 chances de ganhar até R$7.500!"
type textarea "Grátis e imperdível: 10 raspaturbos esperando por você!"
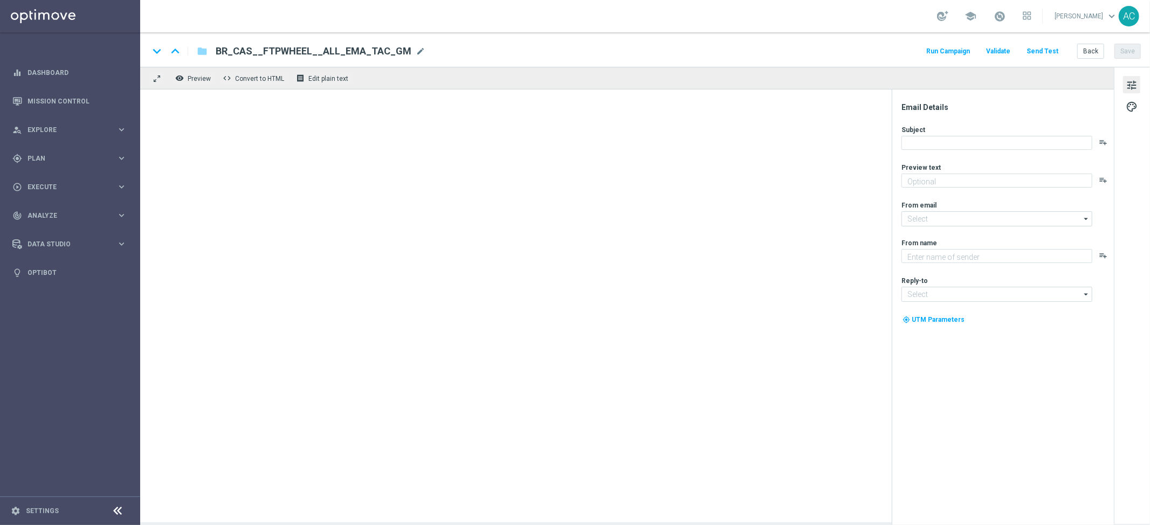
type textarea "Jogue GRÁTIS todas as semanas para ter a chance de ganhar PRÊMIOS INCRÍVEIS!"
type input "[EMAIL_ADDRESS][DOMAIN_NAME]"
type textarea "Lottoland"
type input "[EMAIL_ADDRESS][DOMAIN_NAME]"
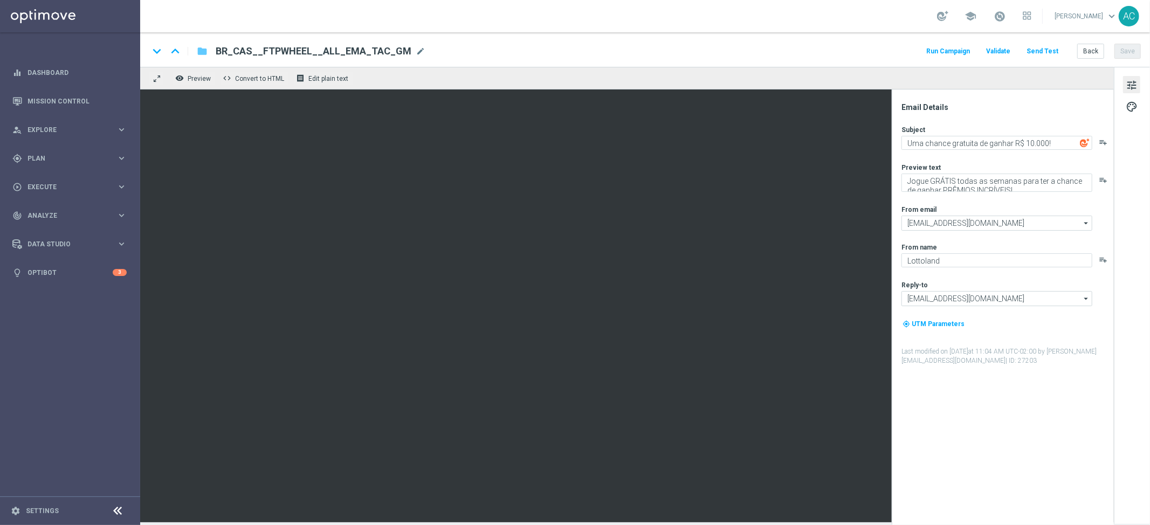
click at [200, 52] on icon "folder" at bounding box center [202, 51] width 11 height 13
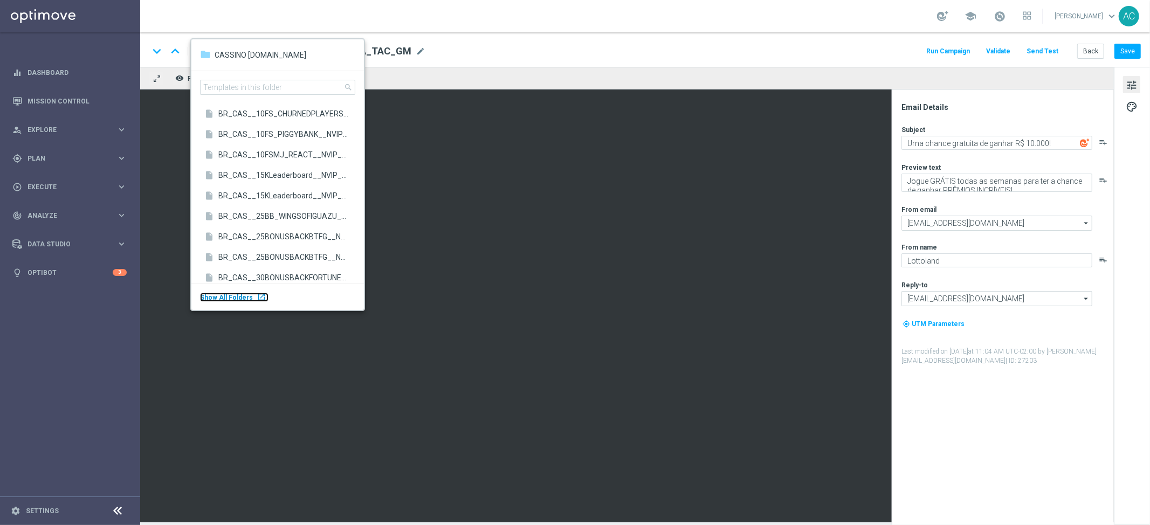
click at [257, 297] on div "launch" at bounding box center [261, 297] width 9 height 9
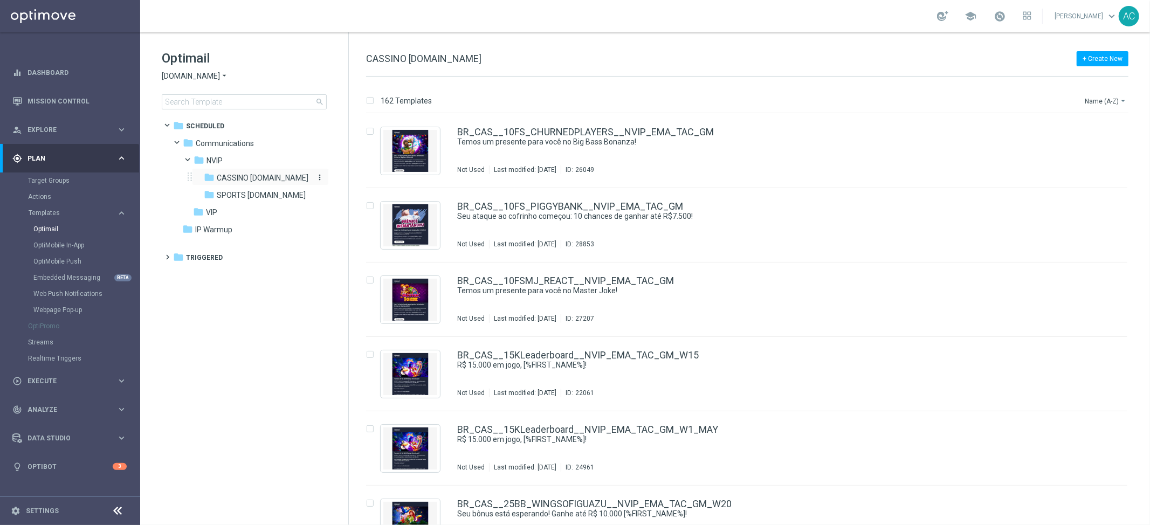
click at [254, 178] on span "CASSINO [DOMAIN_NAME]" at bounding box center [263, 178] width 92 height 10
click at [1101, 99] on button "Name (A-Z) arrow_drop_down" at bounding box center [1106, 100] width 45 height 13
click at [1108, 152] on span "Date Modified (Newest)" at bounding box center [1087, 149] width 72 height 8
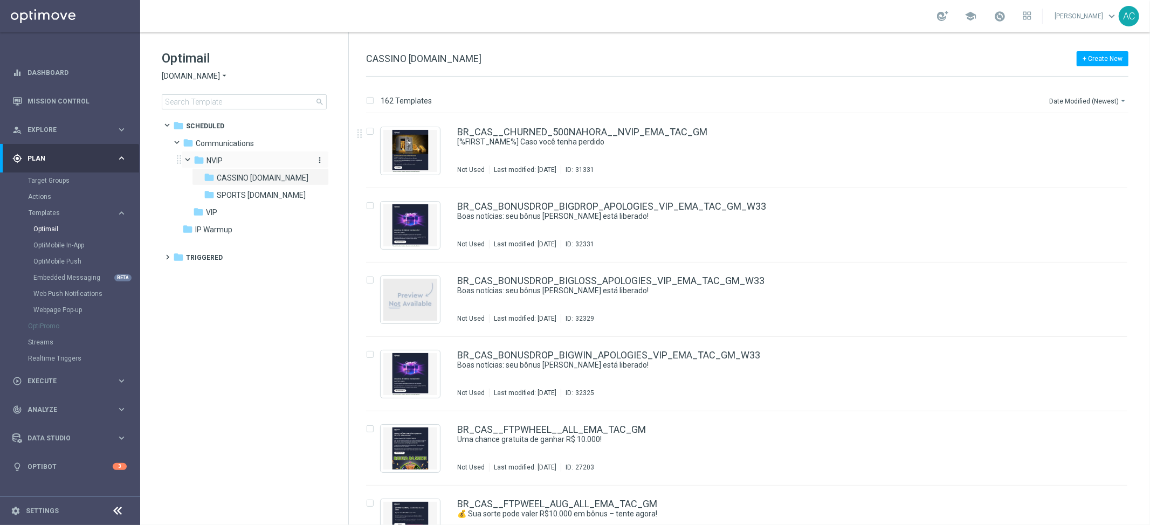
click at [228, 162] on div "folder NVIP" at bounding box center [251, 161] width 115 height 12
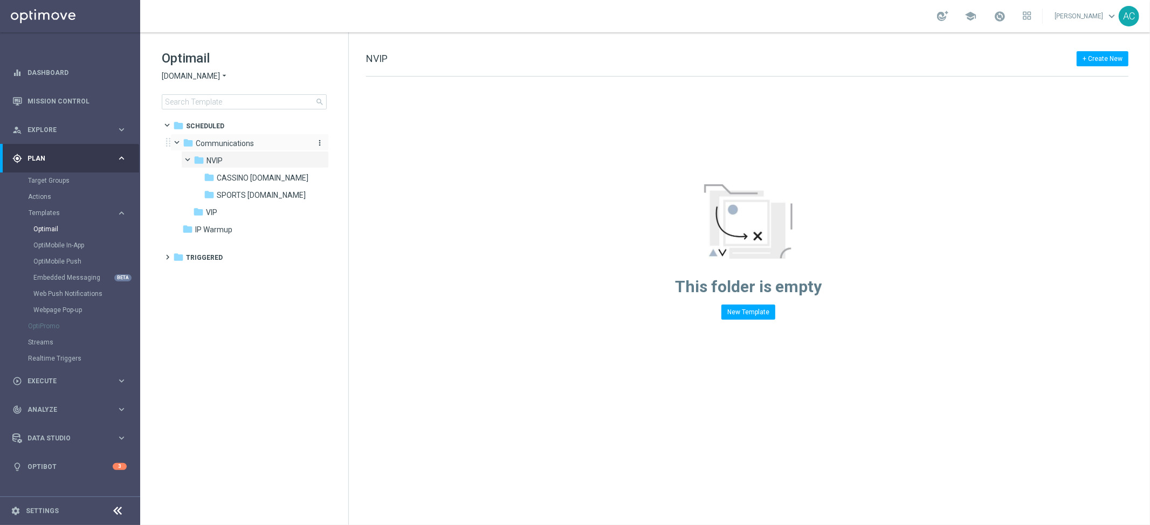
click at [225, 138] on div "folder Communications" at bounding box center [245, 144] width 124 height 12
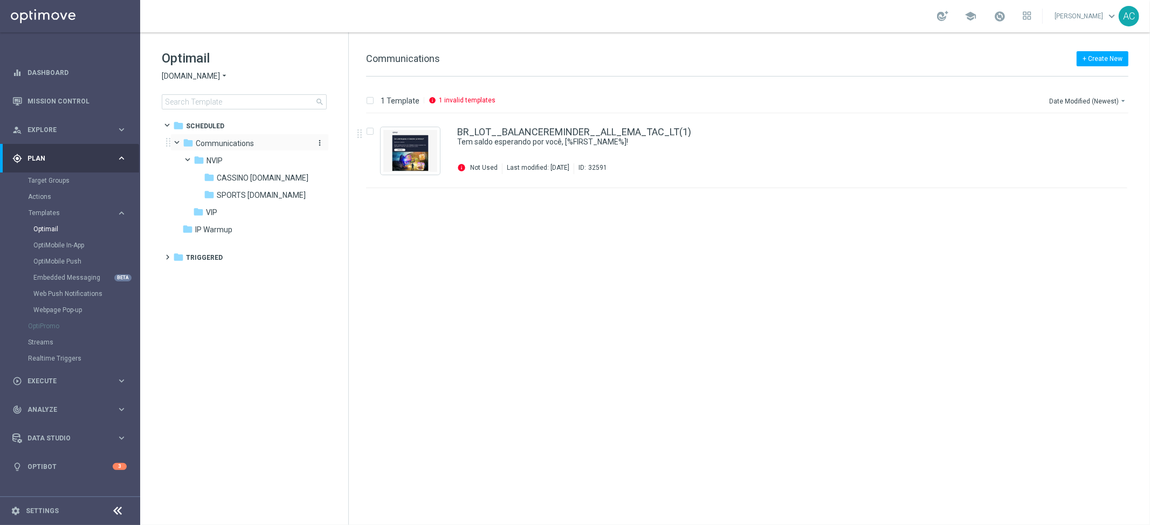
click at [196, 141] on span "Communications" at bounding box center [225, 144] width 58 height 10
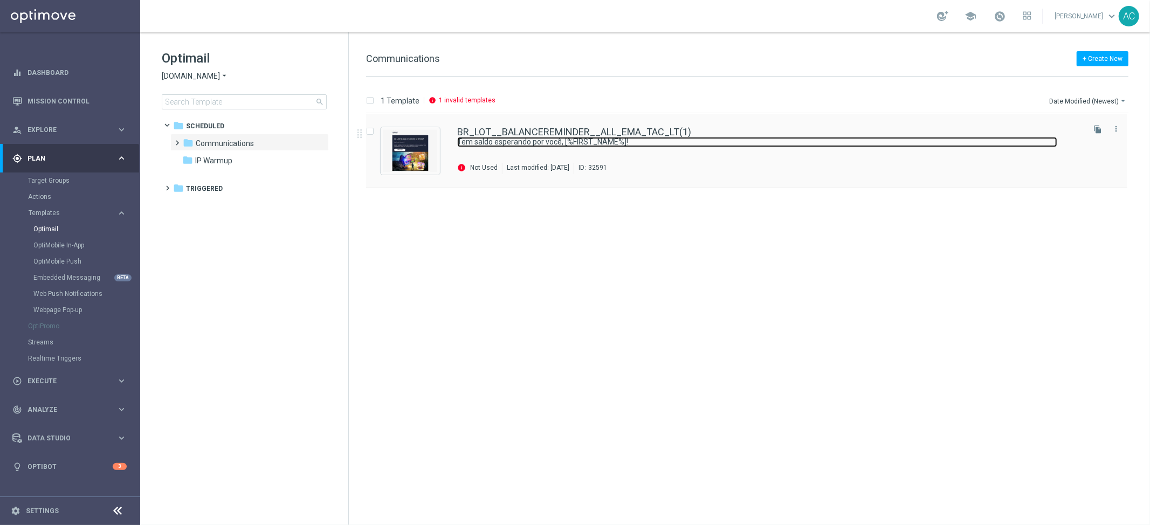
click at [790, 139] on link "Tem saldo esperando por você, [%FIRST_NAME%]!" at bounding box center [757, 142] width 600 height 10
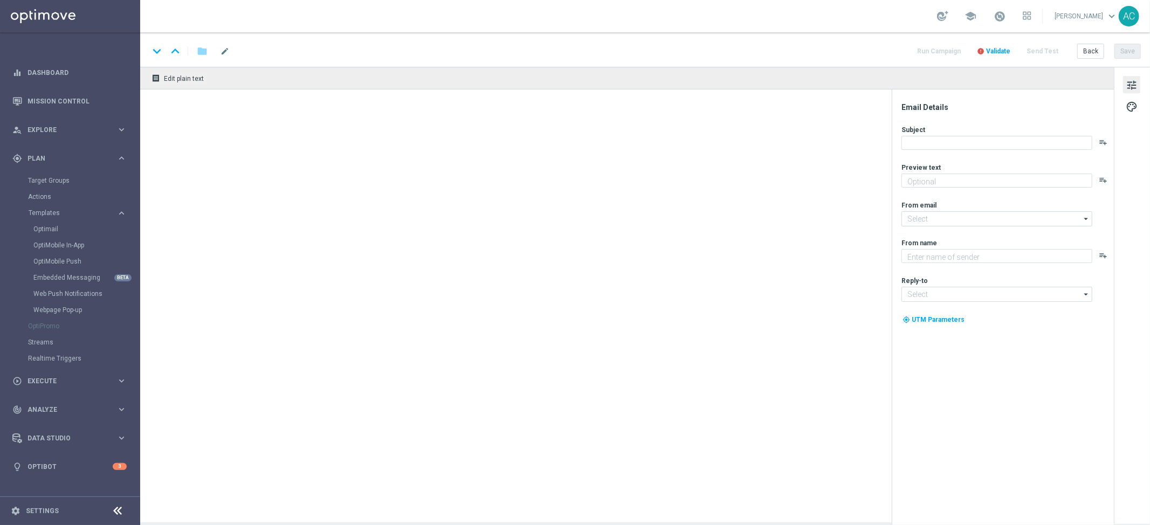
type textarea "Você ainda tem grana na conta. Que tal aproveitar agora?"
type input "[EMAIL_ADDRESS][DOMAIN_NAME]"
type textarea "[DOMAIN_NAME]"
type input "[EMAIL_ADDRESS][DOMAIN_NAME]"
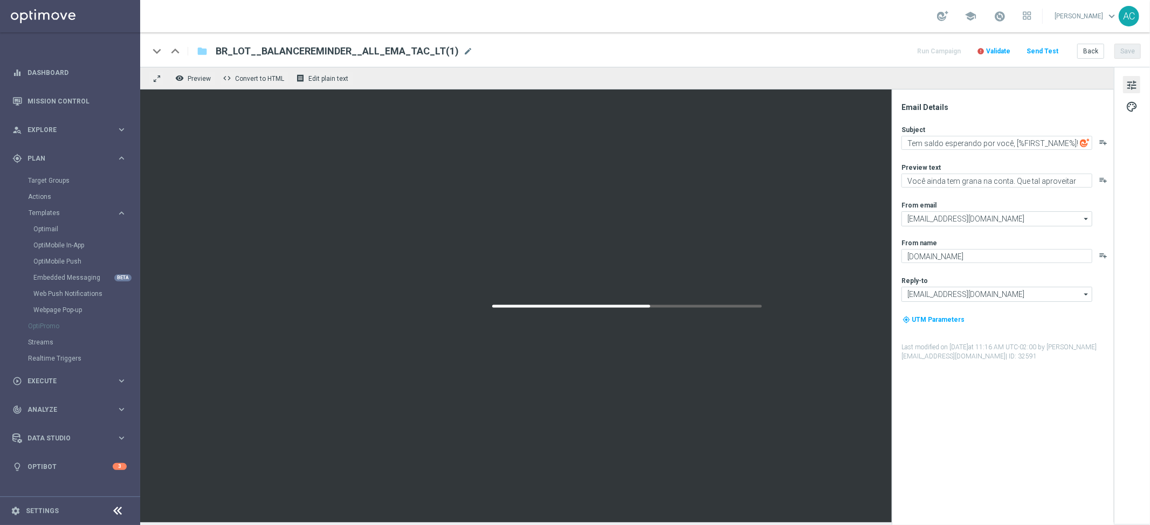
click at [1007, 51] on span "Validate" at bounding box center [999, 51] width 24 height 8
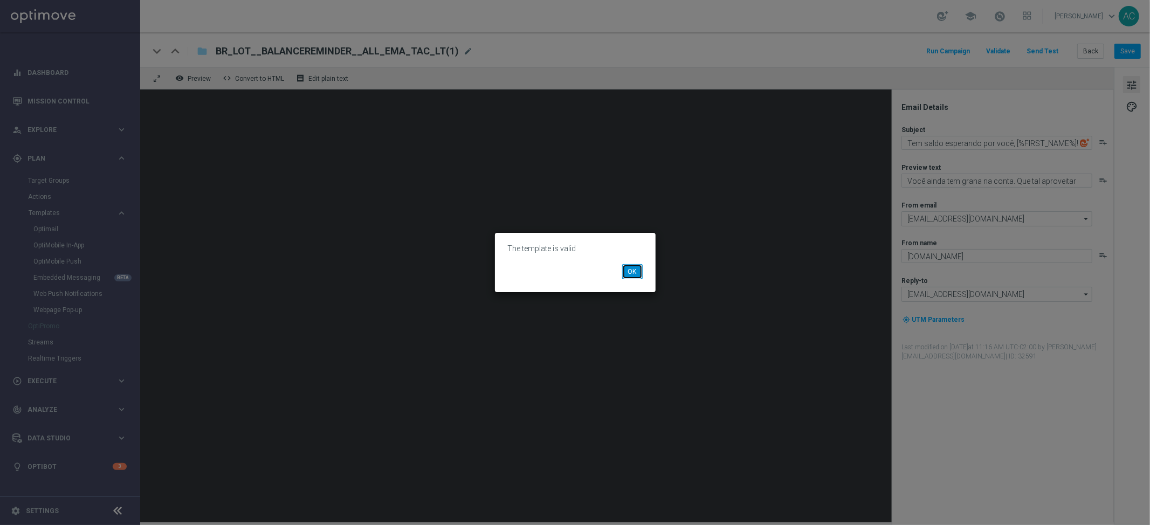
click at [634, 272] on button "OK" at bounding box center [632, 271] width 20 height 15
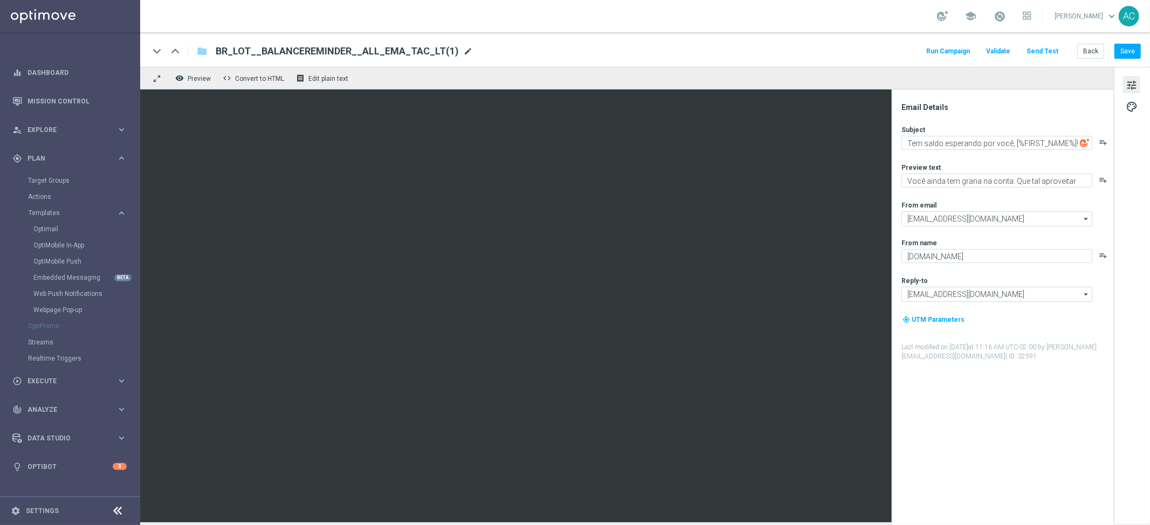
click at [463, 53] on span "mode_edit" at bounding box center [468, 51] width 10 height 10
click at [450, 53] on input "BR_LOT__BALANCEREMINDER__ALL_EMA_TAC_LT(1)" at bounding box center [350, 51] width 268 height 14
type input "BR_LOT__BALANCEREMINDER__ALL_EMA_TAC_LT"
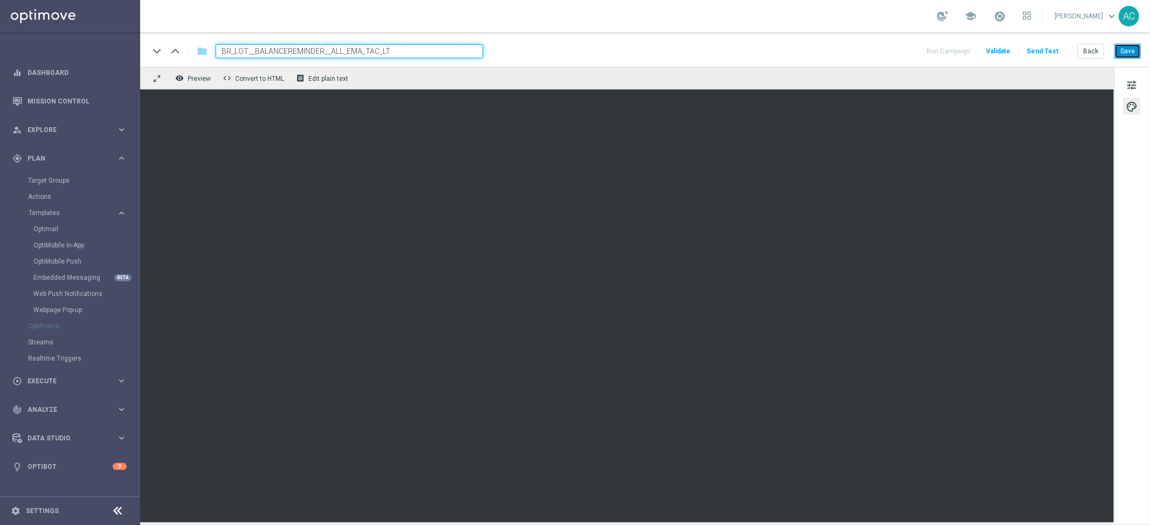
click at [1128, 51] on button "Save" at bounding box center [1128, 51] width 26 height 15
click at [1131, 51] on button "Save" at bounding box center [1128, 51] width 26 height 15
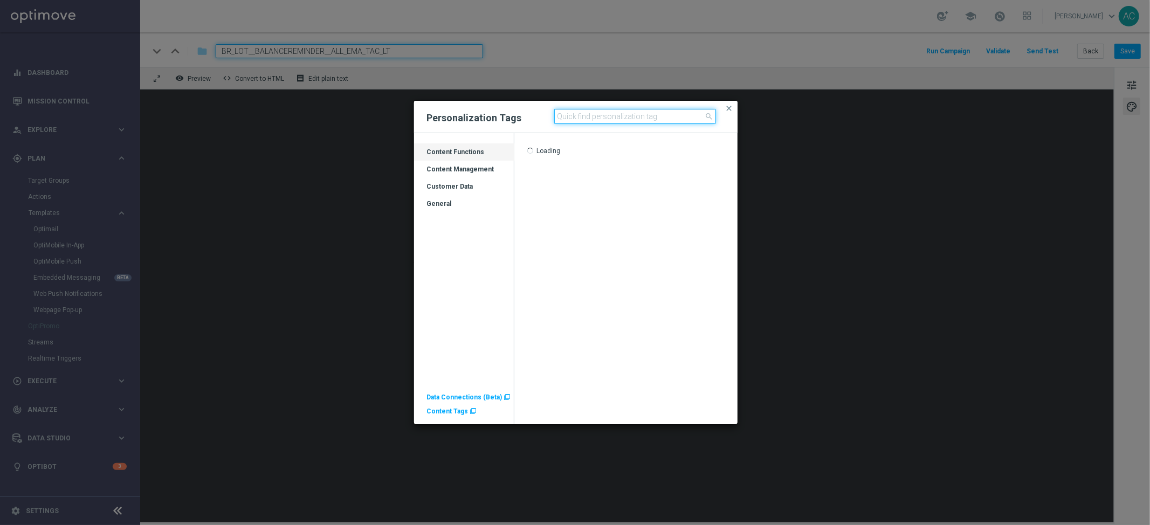
click at [583, 113] on input at bounding box center [635, 116] width 162 height 15
type input "b"
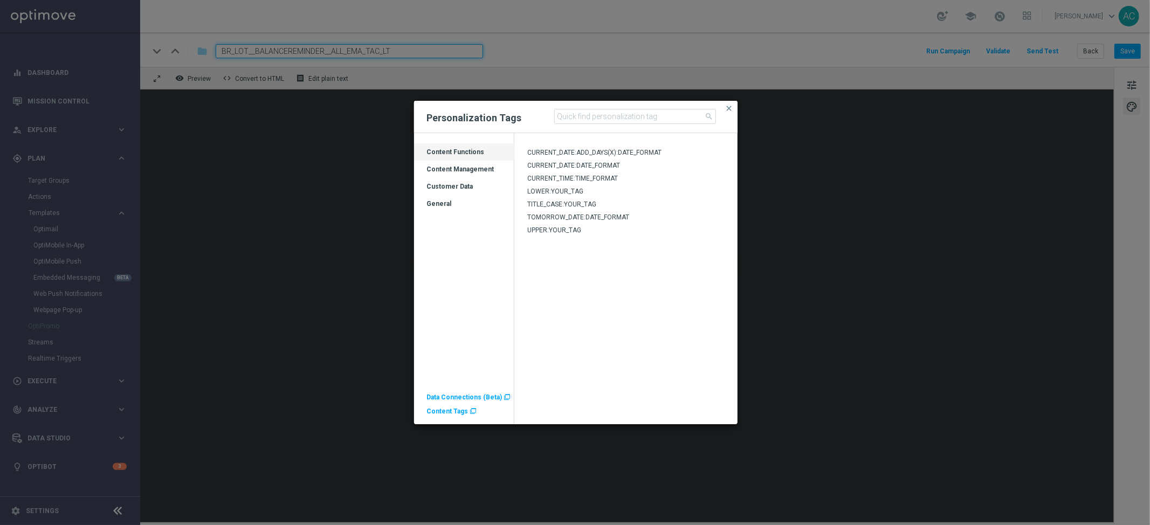
click at [455, 172] on div "Content Management" at bounding box center [464, 173] width 100 height 17
click at [479, 168] on div "Content Management" at bounding box center [464, 173] width 100 height 17
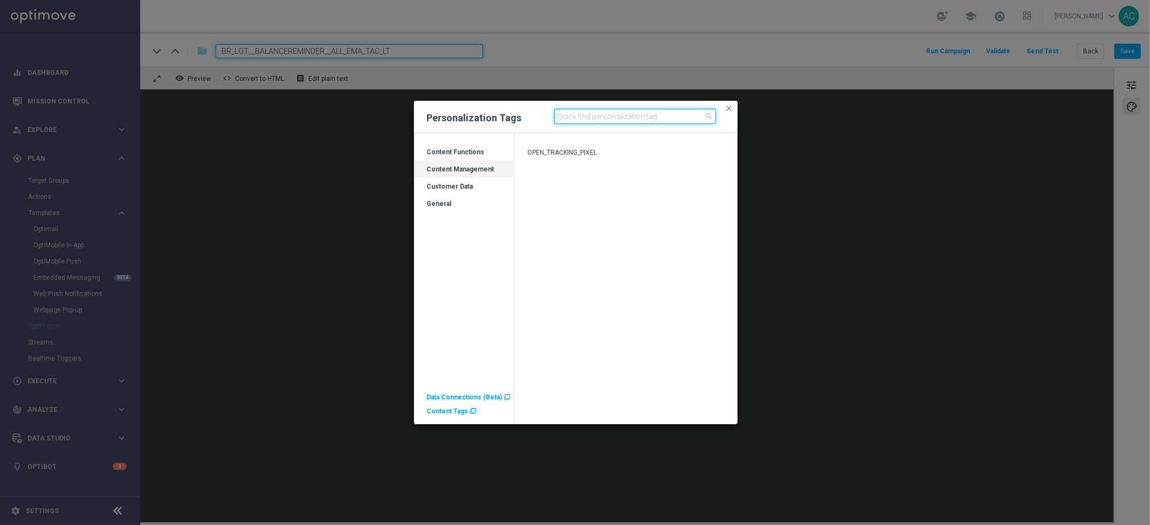
click at [643, 116] on input at bounding box center [635, 116] width 162 height 15
click at [467, 187] on div "Customer Data" at bounding box center [464, 190] width 100 height 17
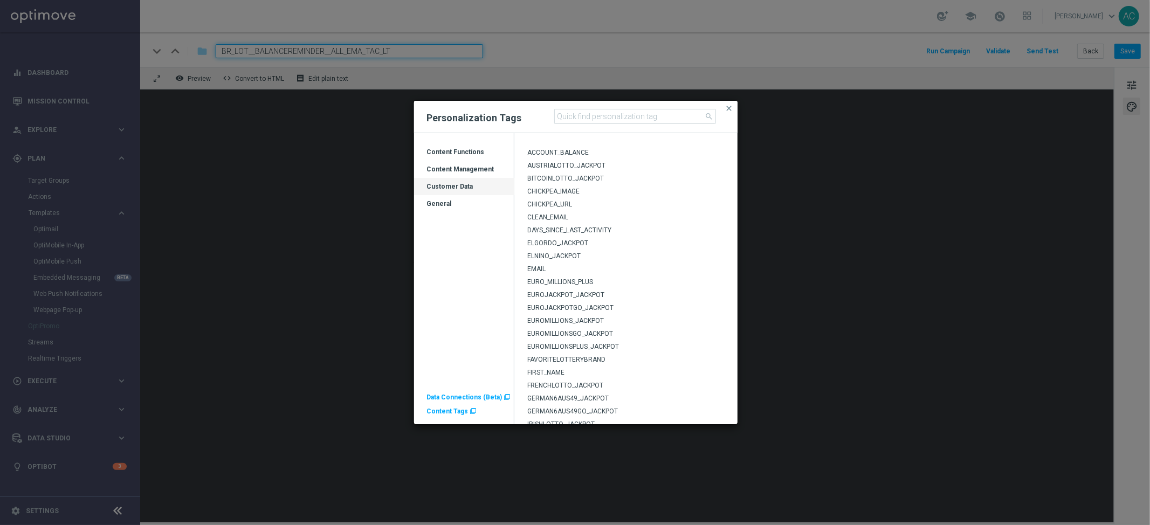
click at [573, 152] on span "ACCOUNT_BALANCE" at bounding box center [558, 153] width 61 height 8
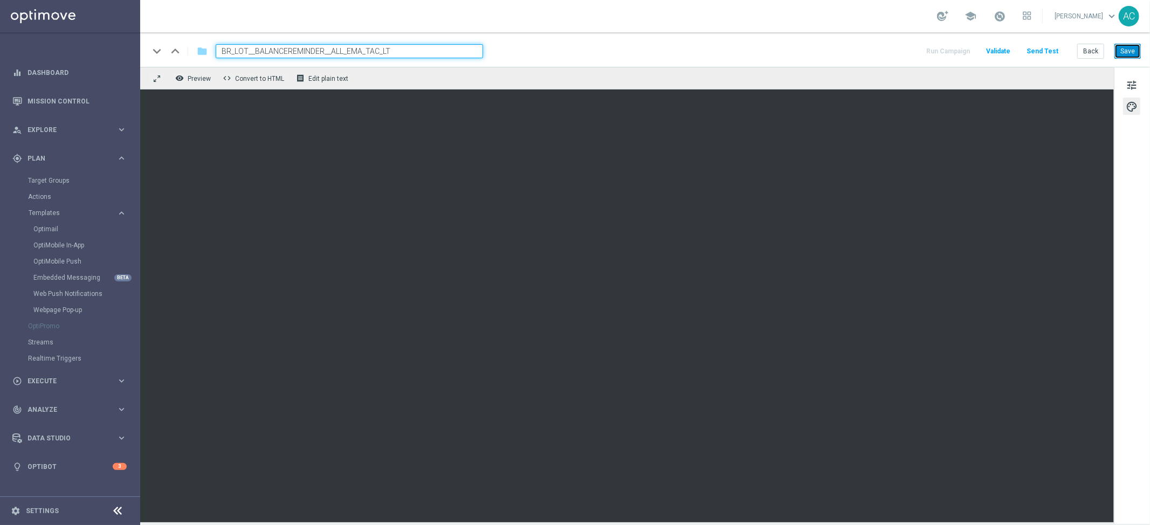
click at [1128, 47] on button "Save" at bounding box center [1128, 51] width 26 height 15
click at [1131, 45] on button "Save" at bounding box center [1128, 51] width 26 height 15
click at [1048, 53] on button "Send Test" at bounding box center [1042, 51] width 35 height 15
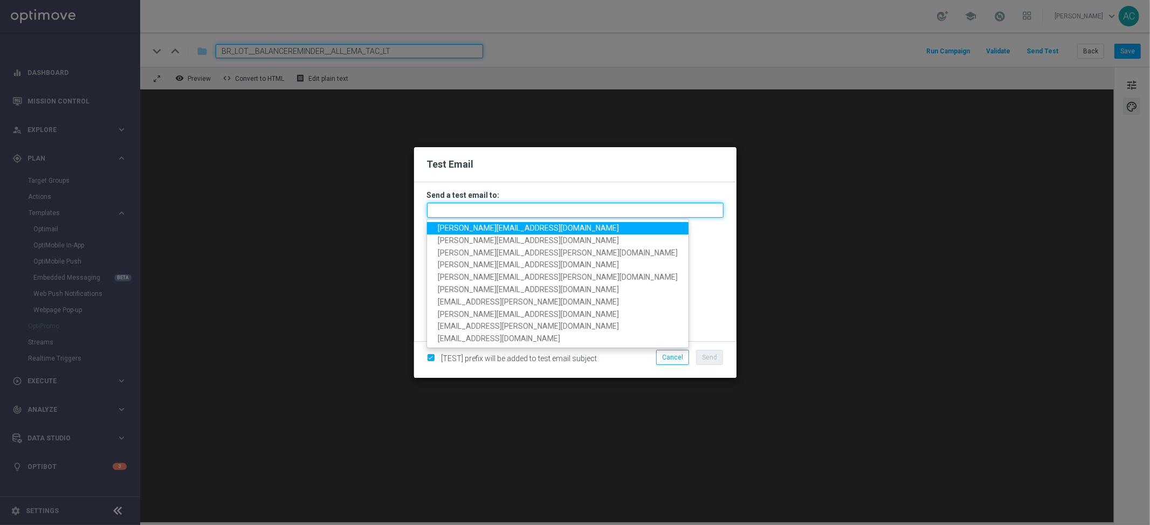
click at [579, 211] on input "text" at bounding box center [575, 210] width 297 height 15
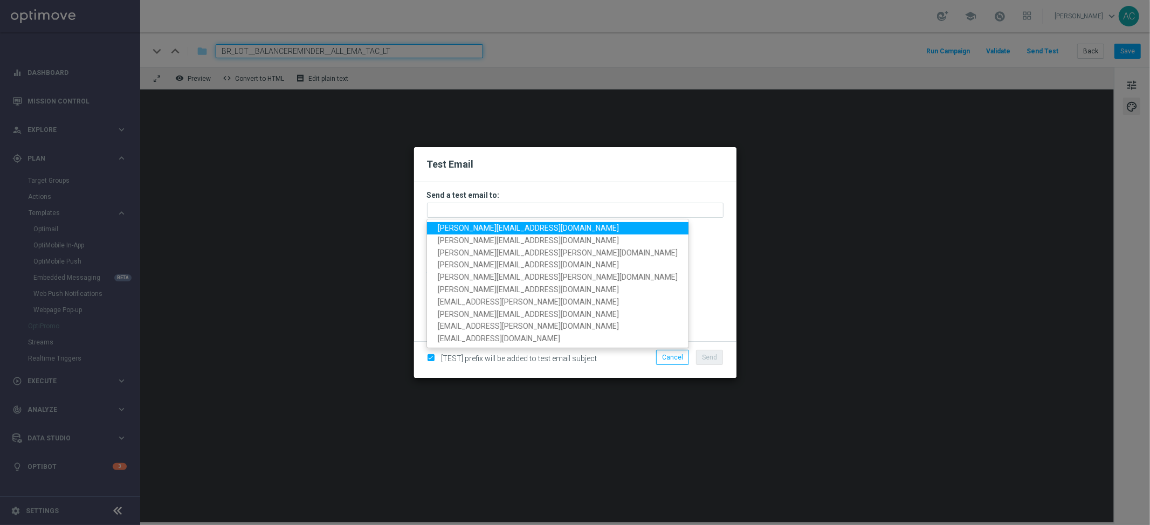
click at [522, 229] on span "adriano.costa@lottoland.com" at bounding box center [528, 228] width 181 height 9
type input "adriano.costa@lottoland.com"
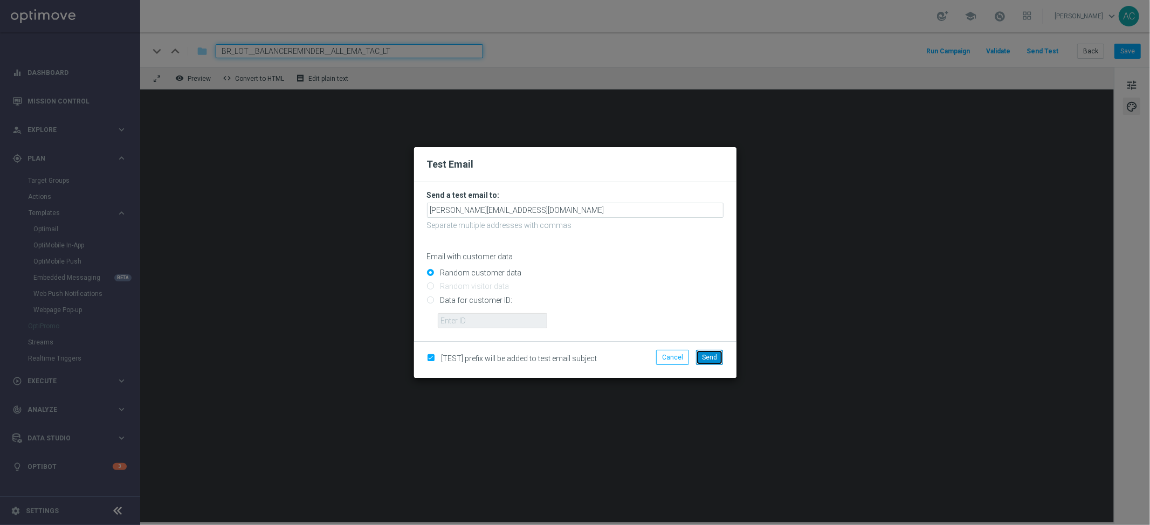
click at [712, 356] on span "Send" at bounding box center [709, 358] width 15 height 8
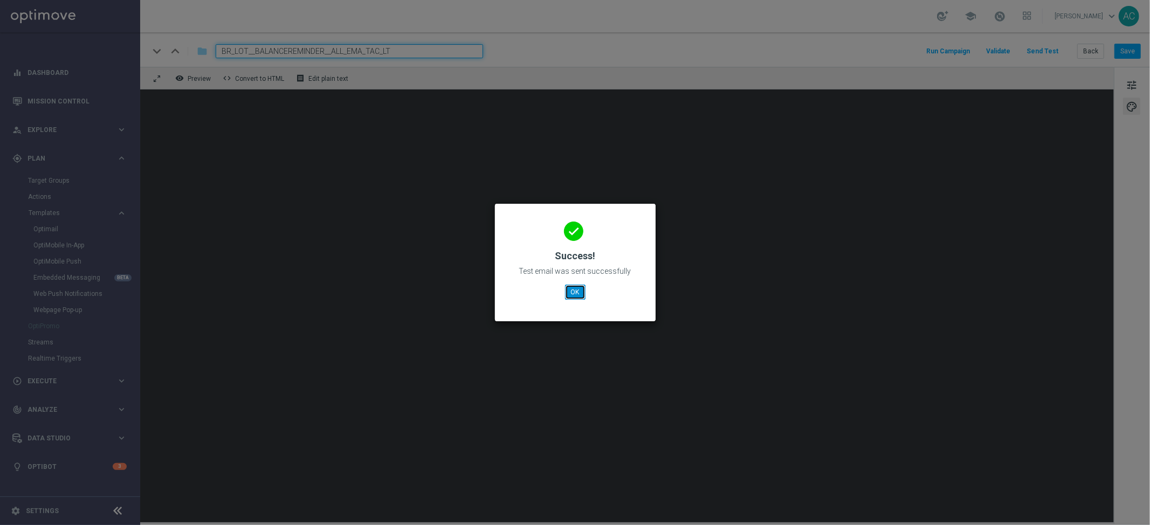
click at [578, 289] on button "OK" at bounding box center [575, 292] width 20 height 15
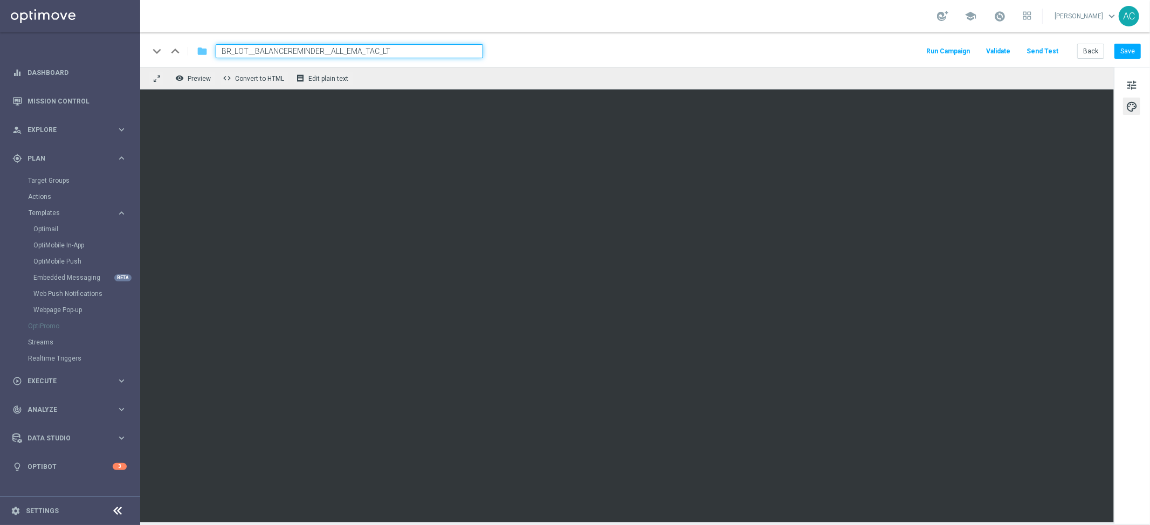
click at [203, 55] on icon "folder" at bounding box center [202, 51] width 11 height 13
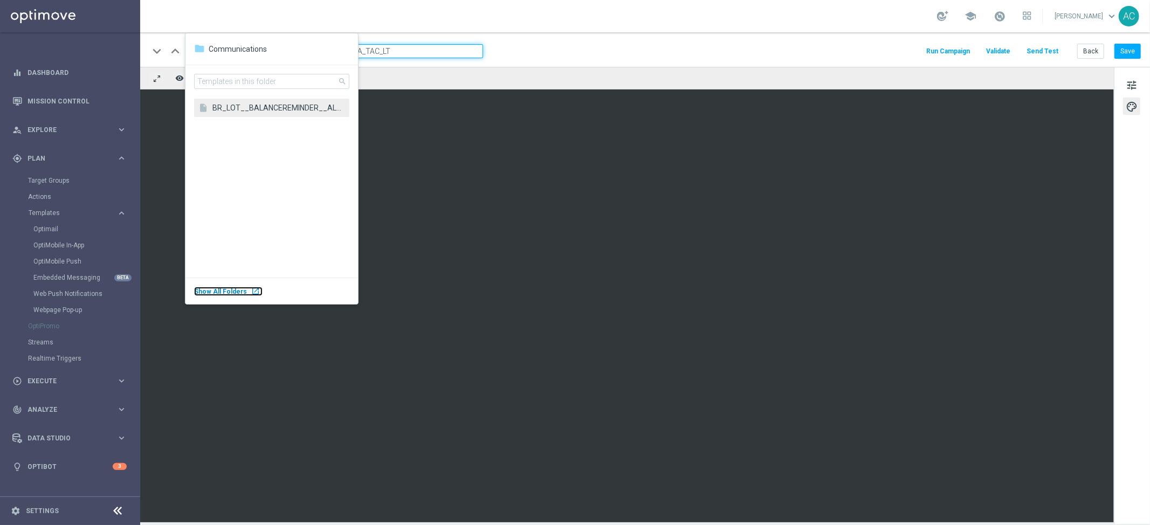
click at [227, 290] on span "Show All Folders" at bounding box center [220, 292] width 53 height 8
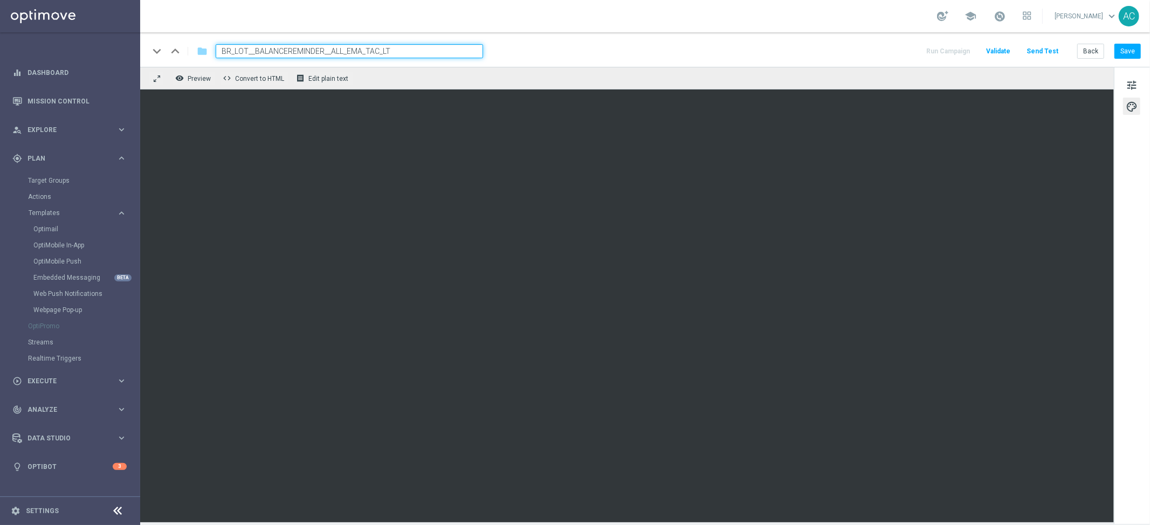
drag, startPoint x: 326, startPoint y: 51, endPoint x: 287, endPoint y: 51, distance: 38.8
click at [287, 51] on input "BR_LOT__BALANCEREMINDER__ALL_EMA_TAC_LT" at bounding box center [350, 51] width 268 height 14
type input "BR_LOT__BALANCEUP_ALL_EMA_TAC_LT"
click at [377, 52] on input "BR_LOT__BALANCEUP_ALL_EMA_TAC_LT" at bounding box center [350, 51] width 268 height 14
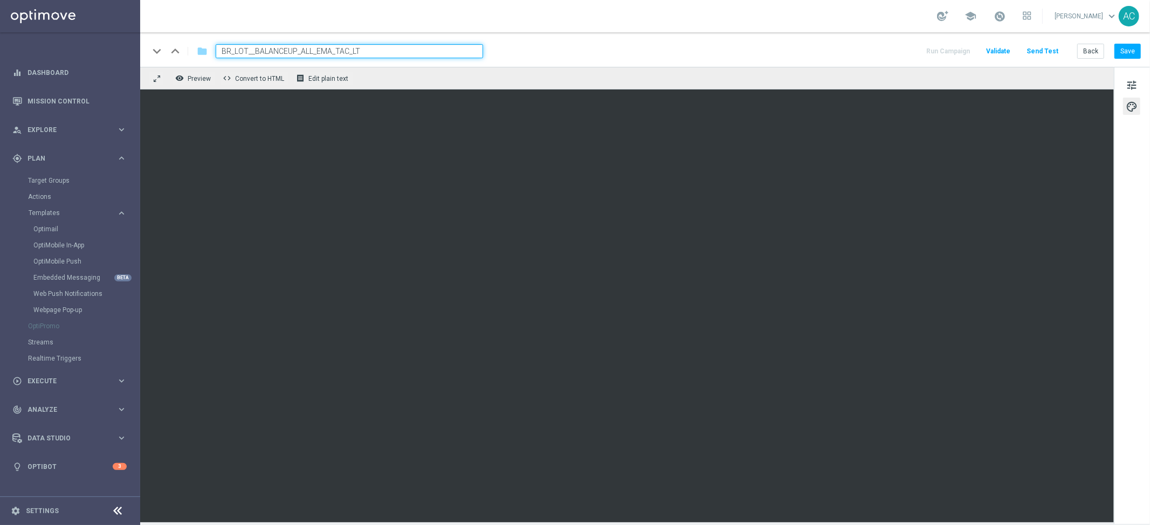
click at [377, 52] on input "BR_LOT__BALANCEUP_ALL_EMA_TAC_LT" at bounding box center [350, 51] width 268 height 14
click at [1135, 49] on button "Save" at bounding box center [1128, 51] width 26 height 15
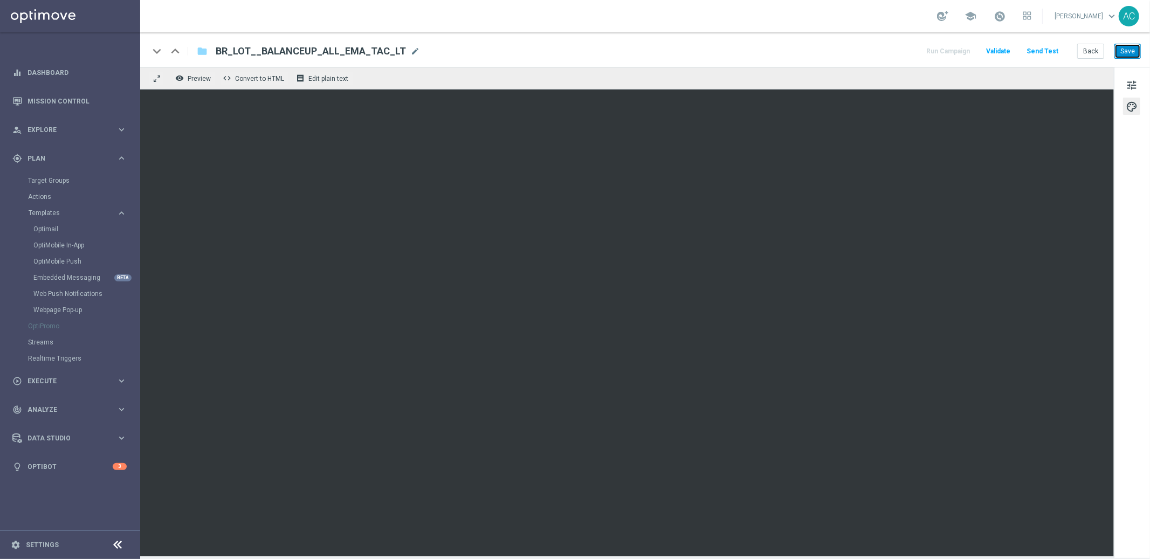
click at [1126, 46] on button "Save" at bounding box center [1128, 51] width 26 height 15
click at [1132, 87] on span "tune" at bounding box center [1132, 85] width 12 height 14
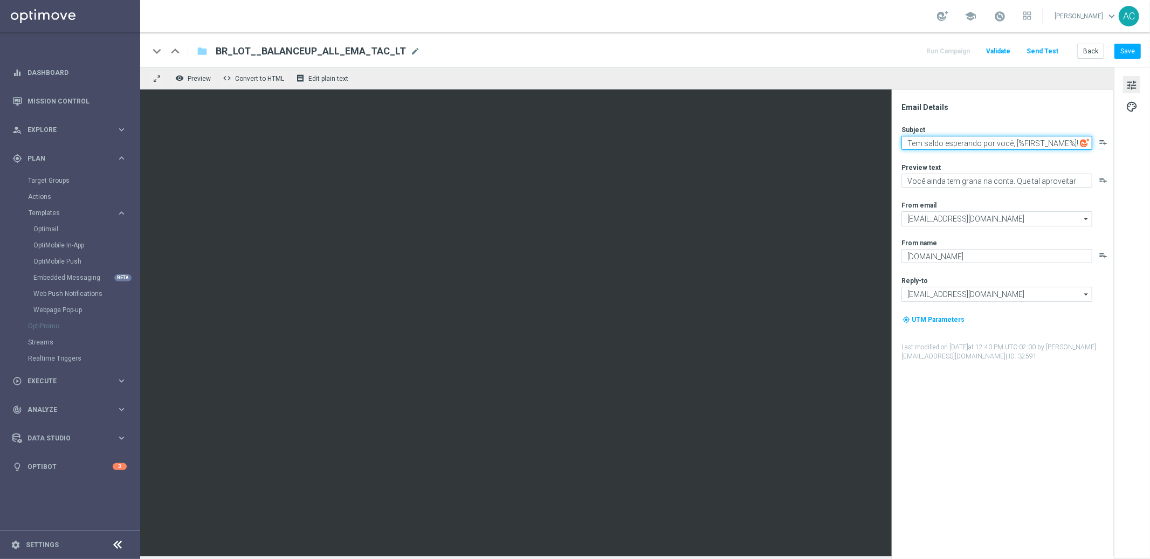
click at [984, 141] on textarea "Tem saldo esperando por você, [%FIRST_NAME%]!" at bounding box center [997, 143] width 191 height 14
paste textarea "Loteria é só o começo… venha viver o Casino"
type textarea "Loteria é só o começo… venha viver o Casino!"
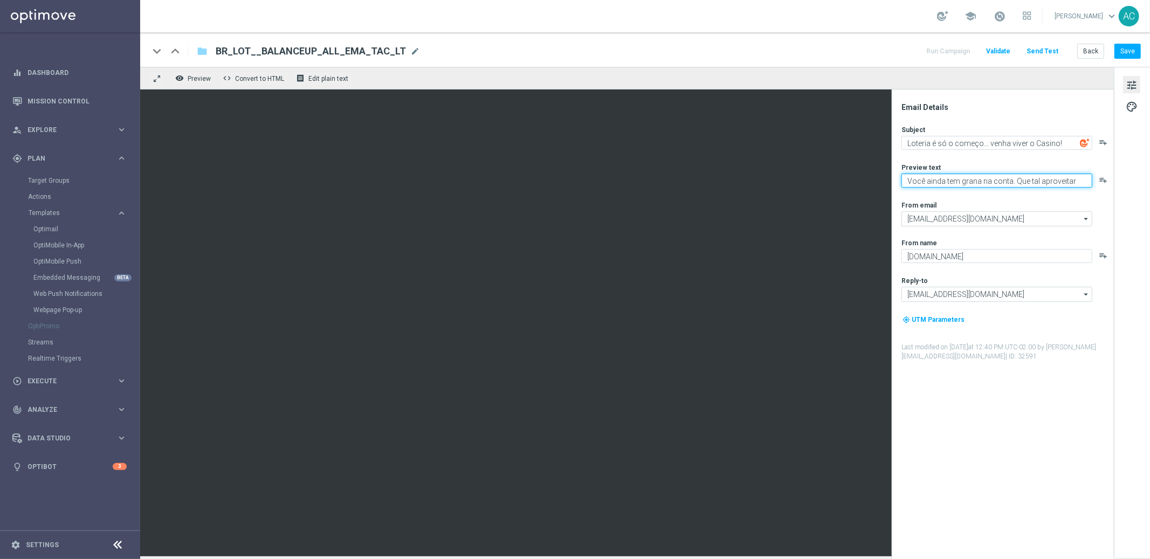
click at [945, 180] on textarea "Você ainda tem grana na conta. Que tal aproveitar agora?" at bounding box center [997, 181] width 191 height 14
paste textarea "Sua sorte também vale aqui. Venha para o Casino!"
type textarea "Sua sorte também vale aqui. Venha para o Casino!"
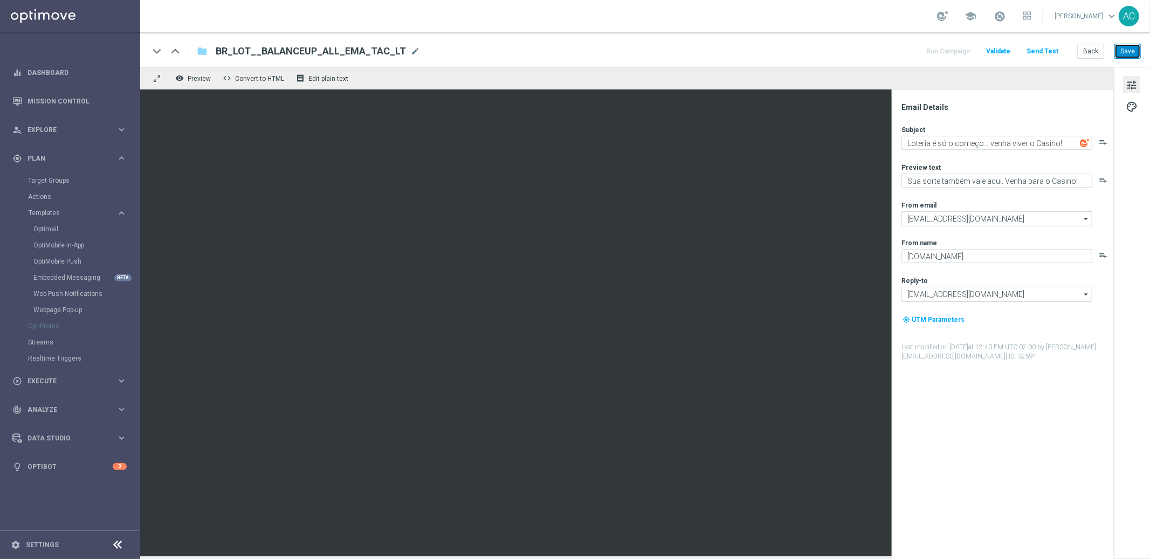
click at [1125, 49] on button "Save" at bounding box center [1128, 51] width 26 height 15
click at [962, 142] on textarea "Loteria é só o começo… venha viver o Casino!" at bounding box center [997, 143] width 191 height 14
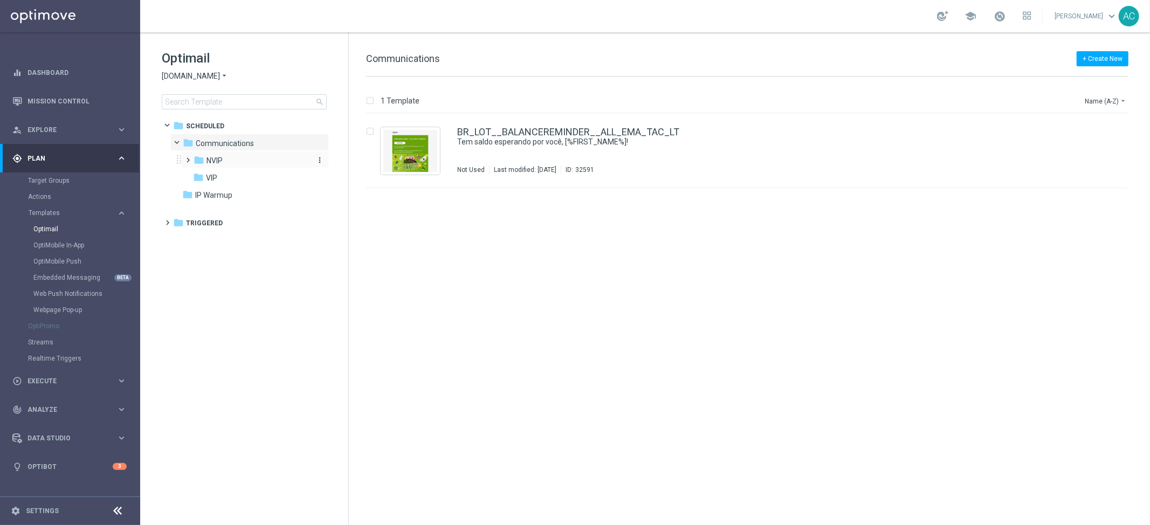
click at [237, 166] on div "folder NVIP" at bounding box center [251, 161] width 115 height 12
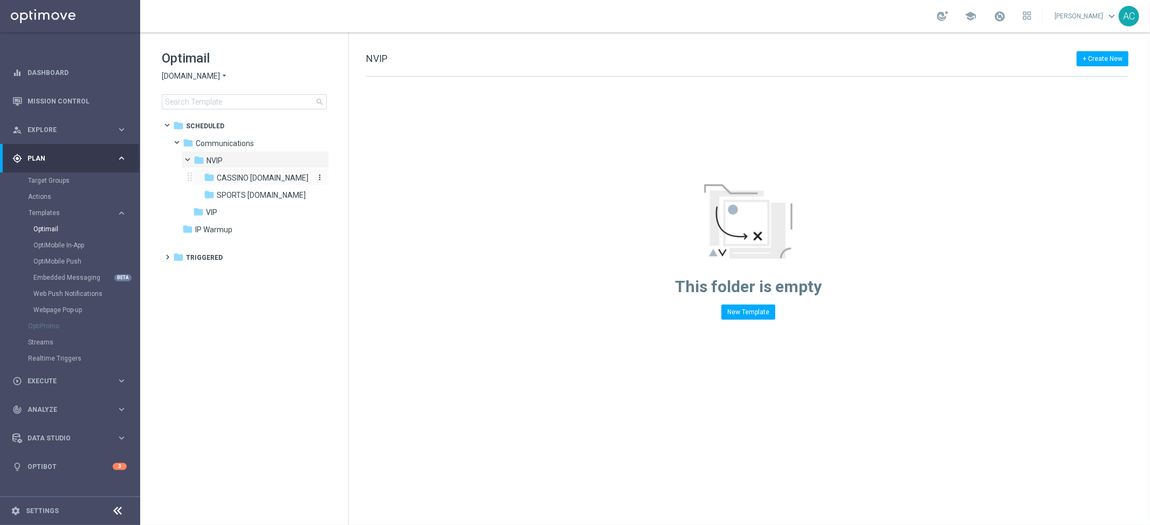
click at [263, 175] on span "CASSINO [DOMAIN_NAME]" at bounding box center [263, 178] width 92 height 10
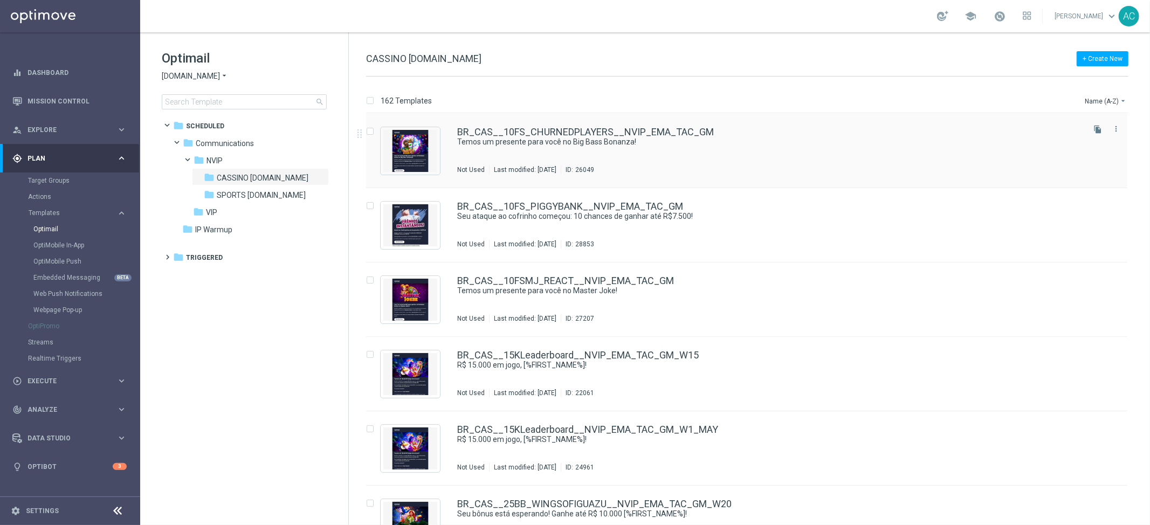
click at [785, 148] on div "BR_CAS__10FS_CHURNEDPLAYERS__NVIP_EMA_TAC_GM Temos um presente para você no Big…" at bounding box center [769, 150] width 625 height 47
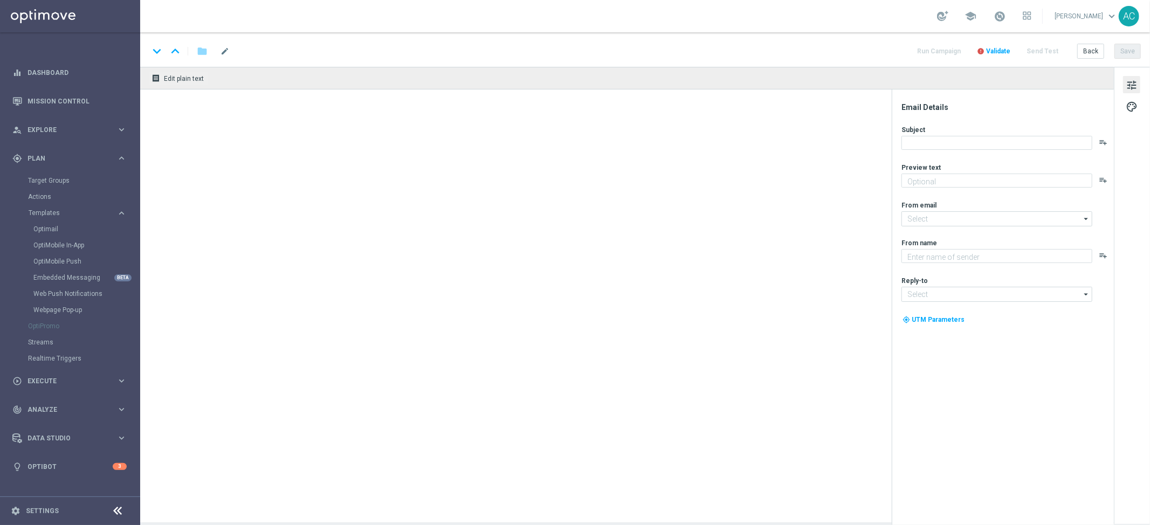
type textarea "10 Rodadas Grátis te esperam – sem depósito, é só jogar!"
type input "[EMAIL_ADDRESS][DOMAIN_NAME]"
type textarea "Lottoland"
type input "[EMAIL_ADDRESS][DOMAIN_NAME]"
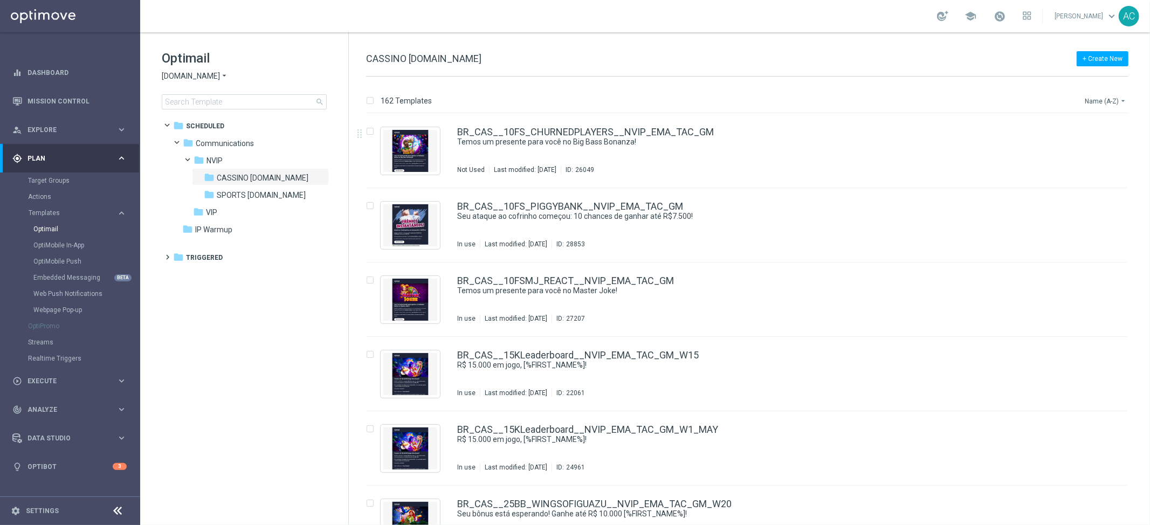
click at [1109, 106] on button "Name (A-Z) arrow_drop_down" at bounding box center [1106, 100] width 45 height 13
click at [1107, 148] on span "Date Modified (Newest)" at bounding box center [1087, 149] width 72 height 8
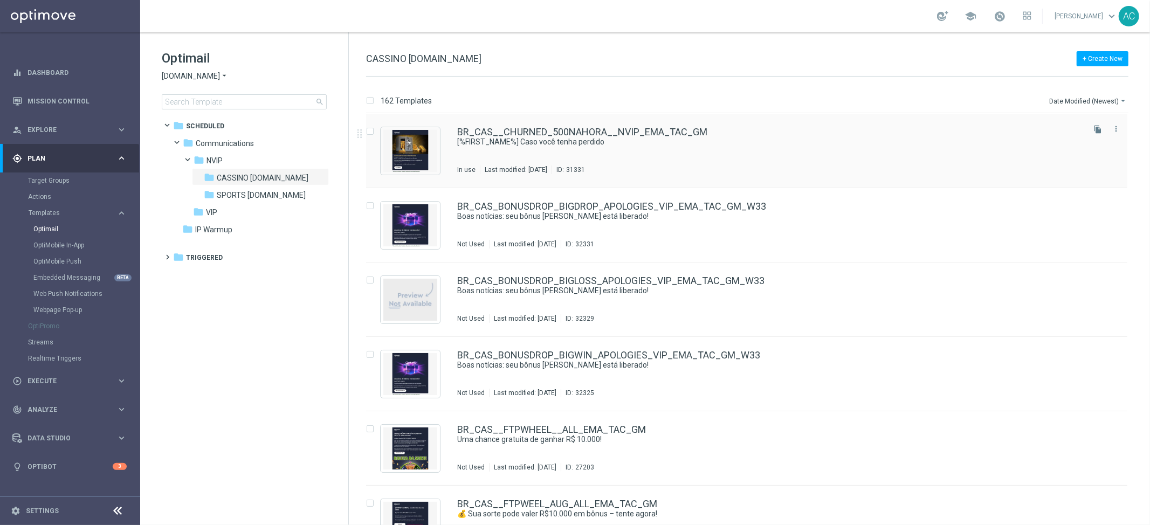
click at [864, 157] on div "BR_CAS__CHURNED_500NAHORA__NVIP_EMA_TAC_GM [%FIRST_NAME%] Caso você tenha perdi…" at bounding box center [769, 150] width 625 height 47
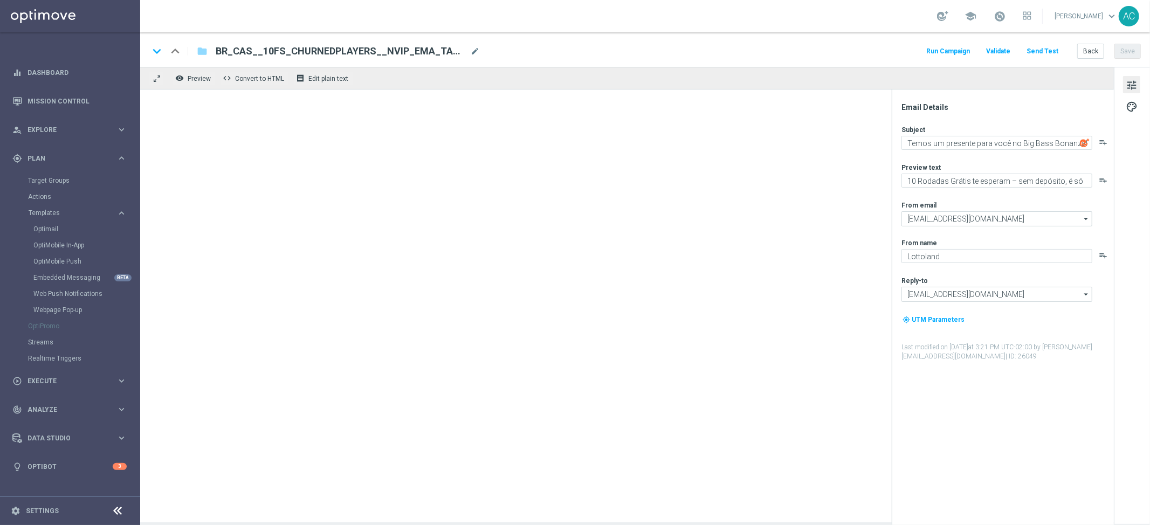
type textarea "[%FIRST_NAME%] Caso você tenha perdido"
type textarea "Prepare-se para a surpresa turbo!"
